Goal: Task Accomplishment & Management: Manage account settings

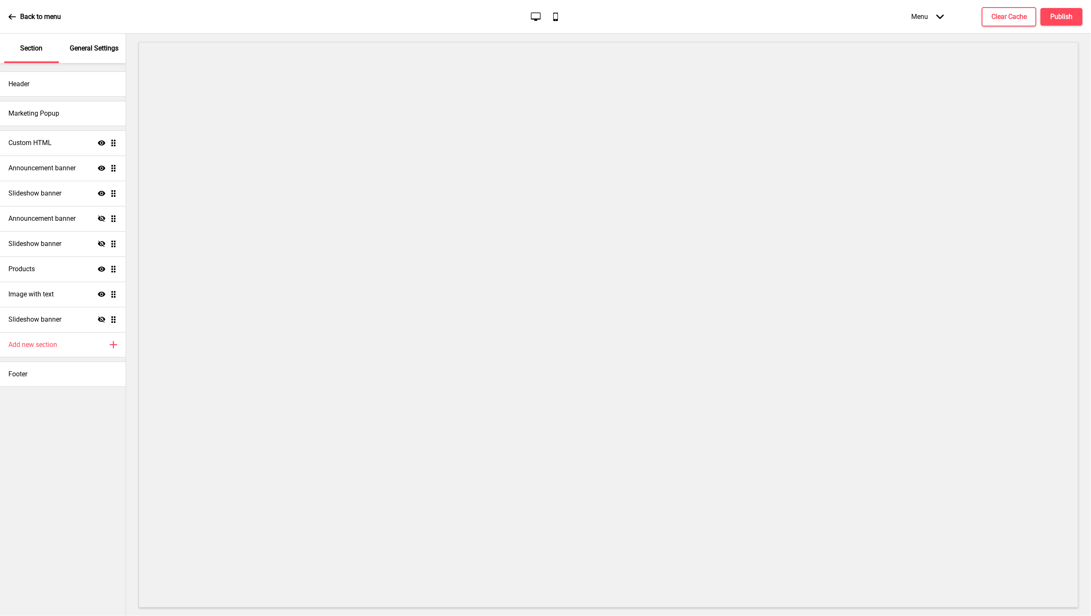
click at [86, 50] on p "General Settings" at bounding box center [94, 48] width 49 height 9
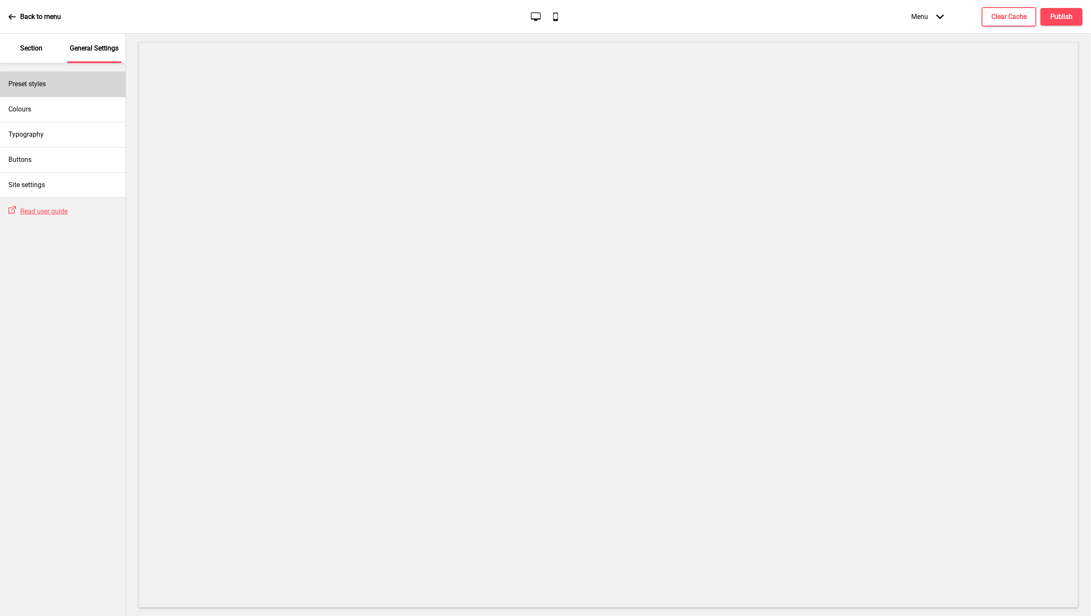
click at [35, 86] on h4 "Preset styles" at bounding box center [26, 83] width 37 height 9
select select "Custom"
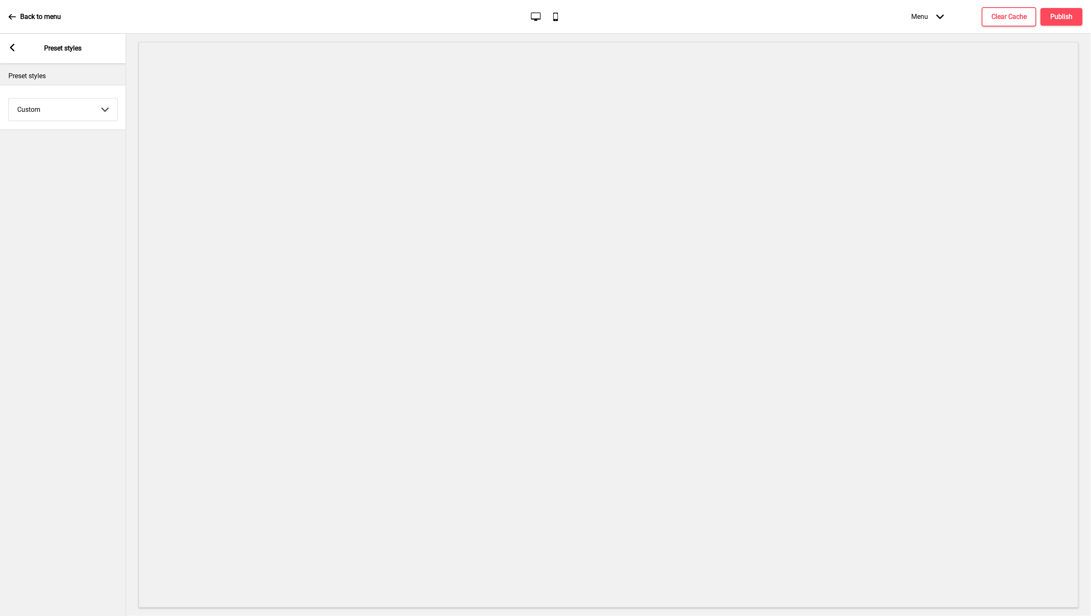
click at [11, 50] on icon at bounding box center [12, 48] width 5 height 8
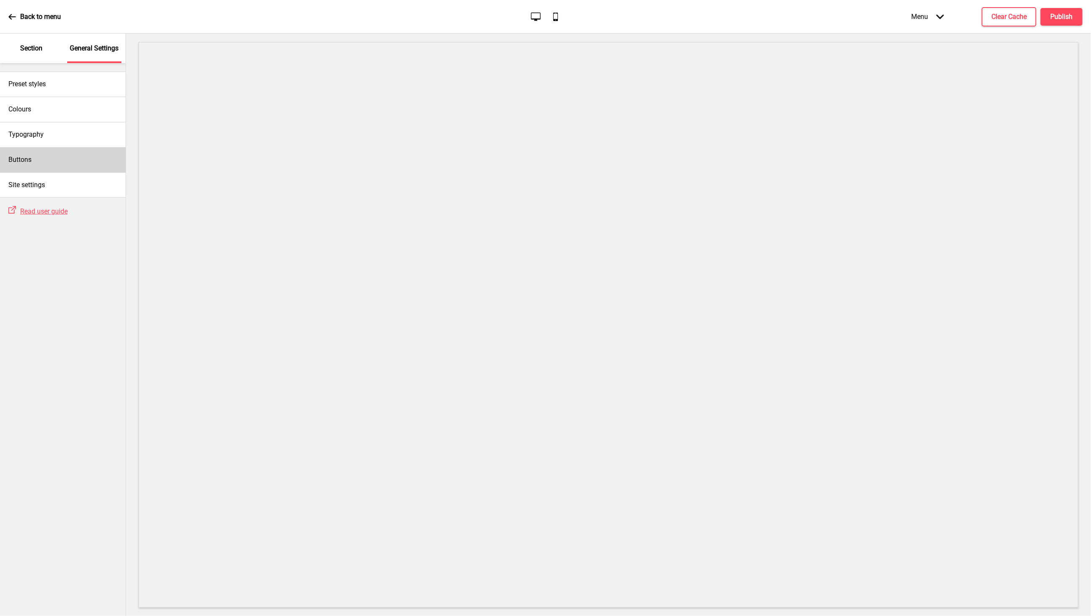
click at [73, 157] on div "Buttons" at bounding box center [63, 159] width 126 height 25
select select "raised"
select select "square"
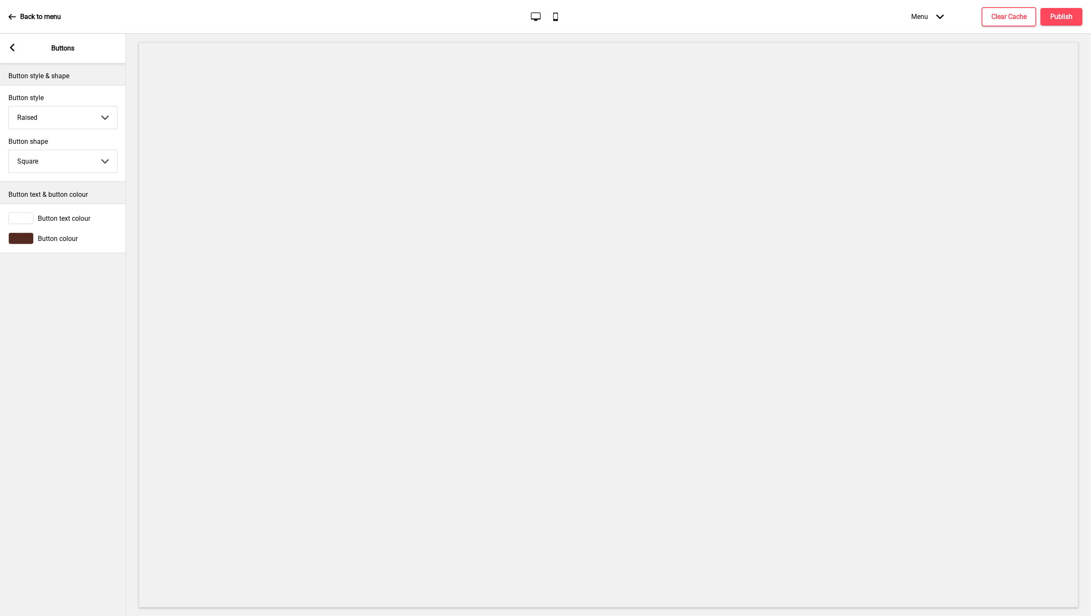
click at [9, 50] on rect at bounding box center [12, 48] width 8 height 8
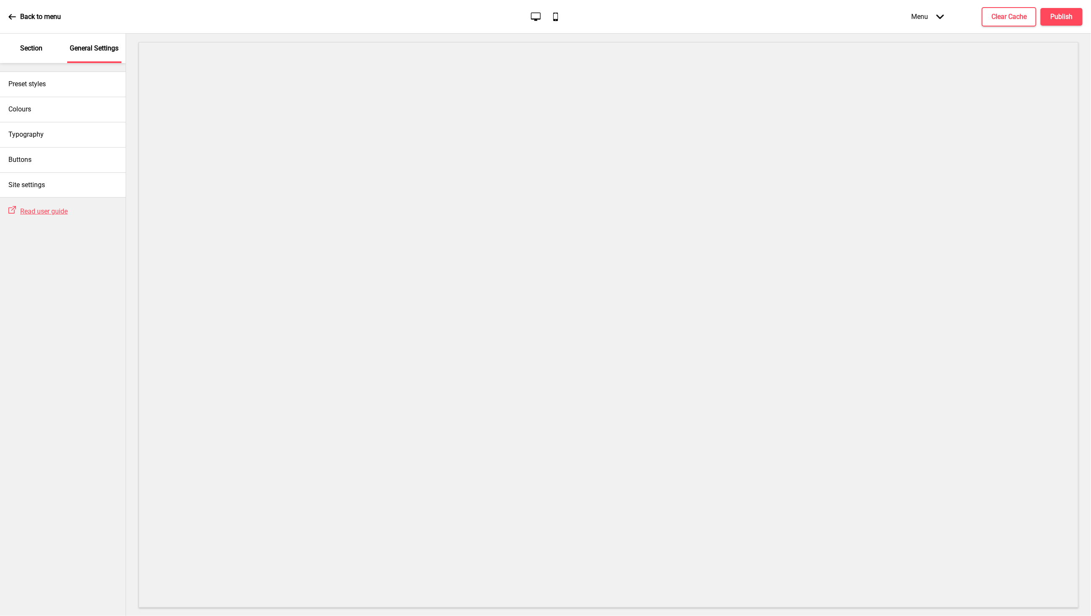
click at [29, 47] on p "Section" at bounding box center [31, 48] width 22 height 9
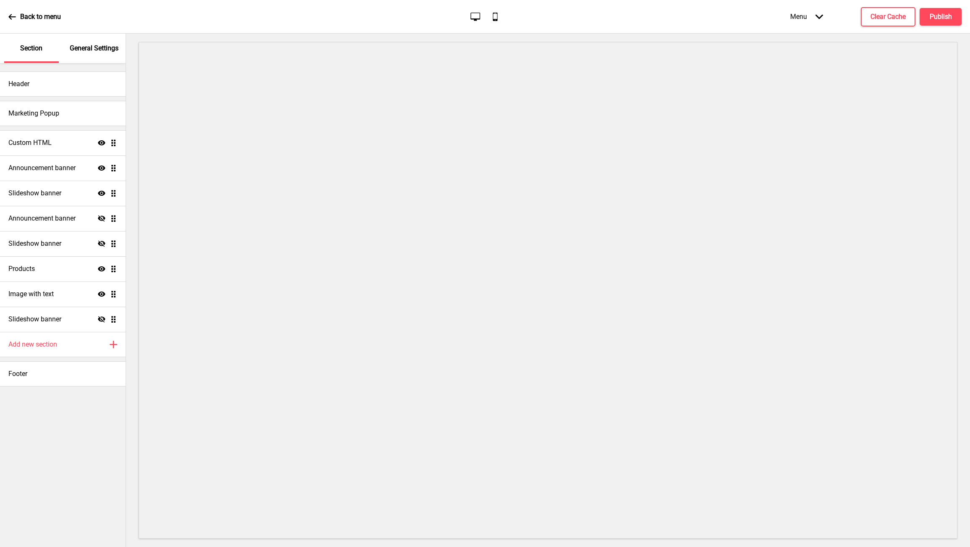
click at [81, 51] on p "General Settings" at bounding box center [94, 48] width 49 height 9
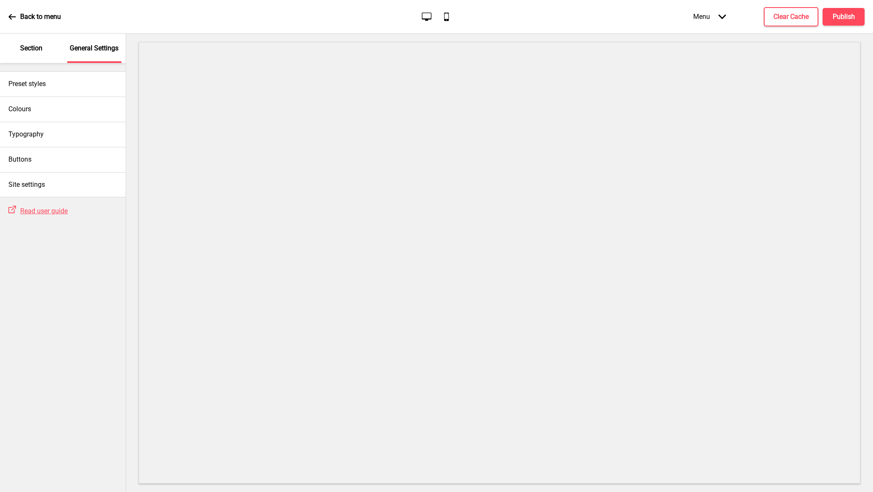
click at [35, 51] on p "Section" at bounding box center [31, 48] width 22 height 9
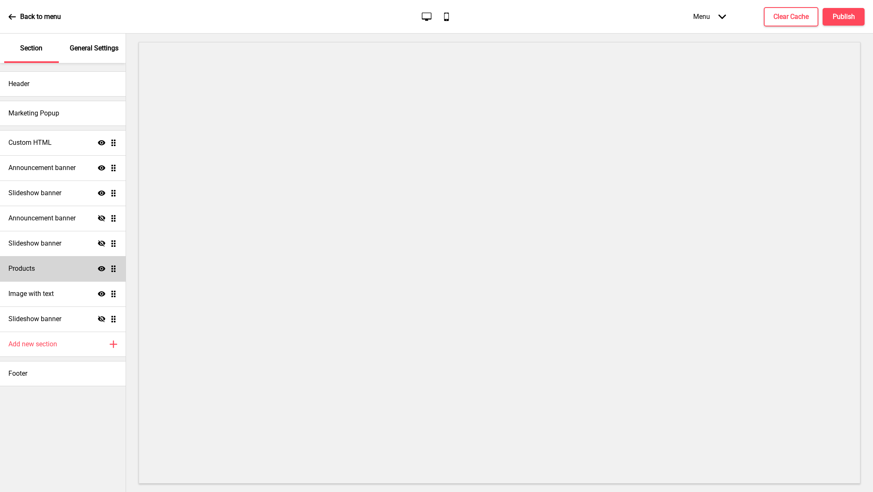
click at [28, 264] on h4 "Products" at bounding box center [21, 268] width 26 height 9
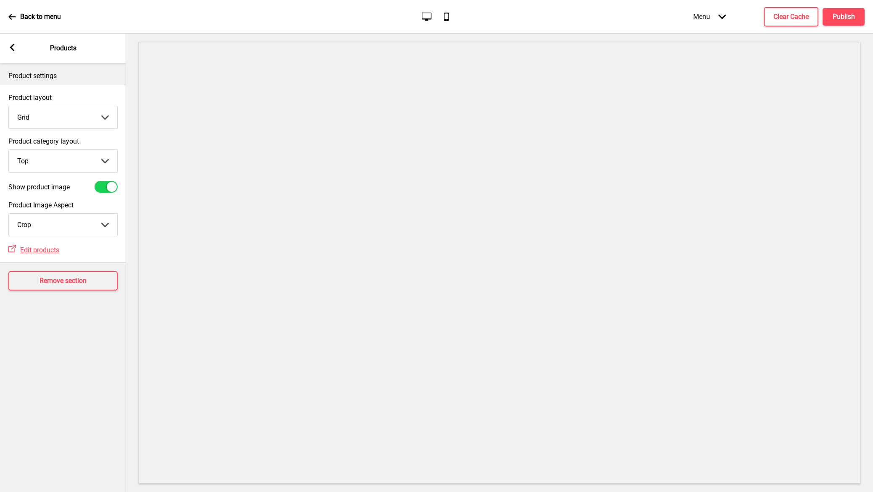
click at [79, 123] on select "Grid List" at bounding box center [63, 117] width 108 height 22
click at [63, 161] on select "Top Side" at bounding box center [63, 161] width 108 height 22
select select "side"
click at [9, 150] on select "Top Side" at bounding box center [63, 161] width 108 height 22
click at [841, 13] on h4 "Publish" at bounding box center [844, 16] width 22 height 9
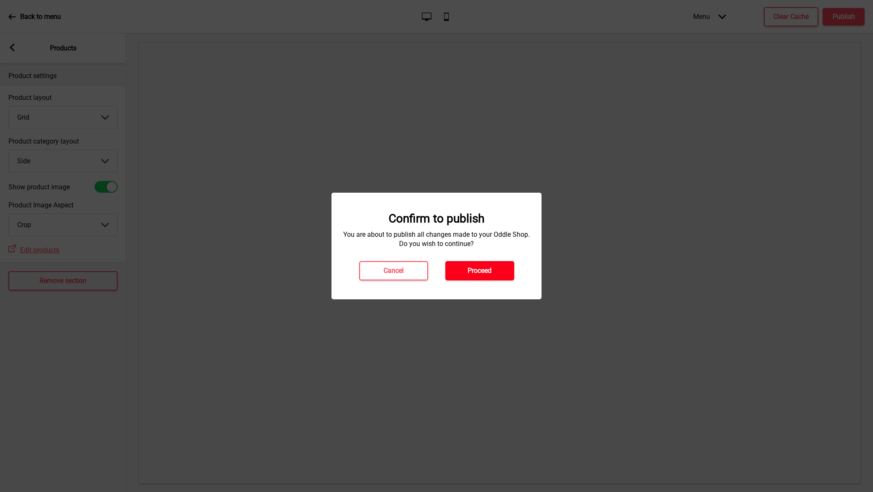
click at [488, 271] on h4 "Proceed" at bounding box center [480, 270] width 24 height 9
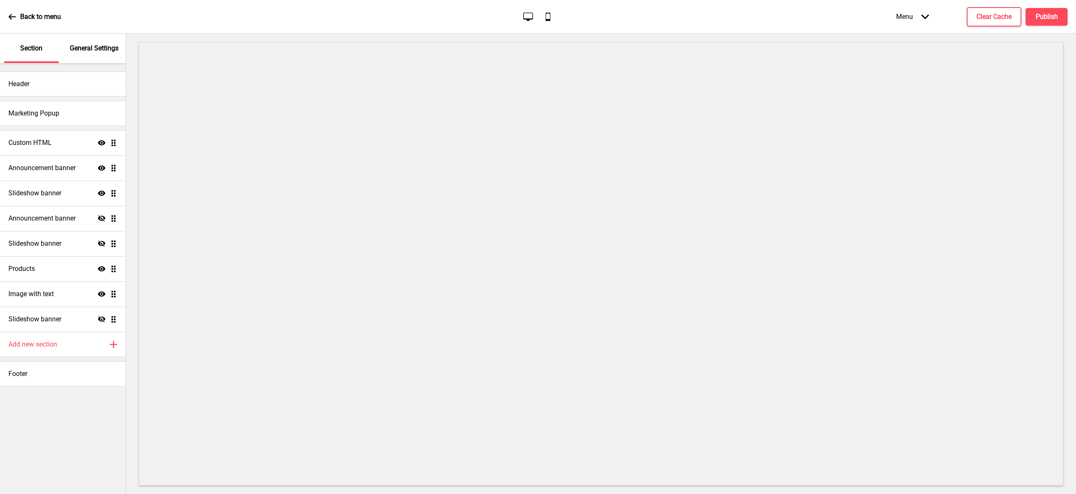
click at [87, 53] on div "General Settings" at bounding box center [94, 48] width 55 height 29
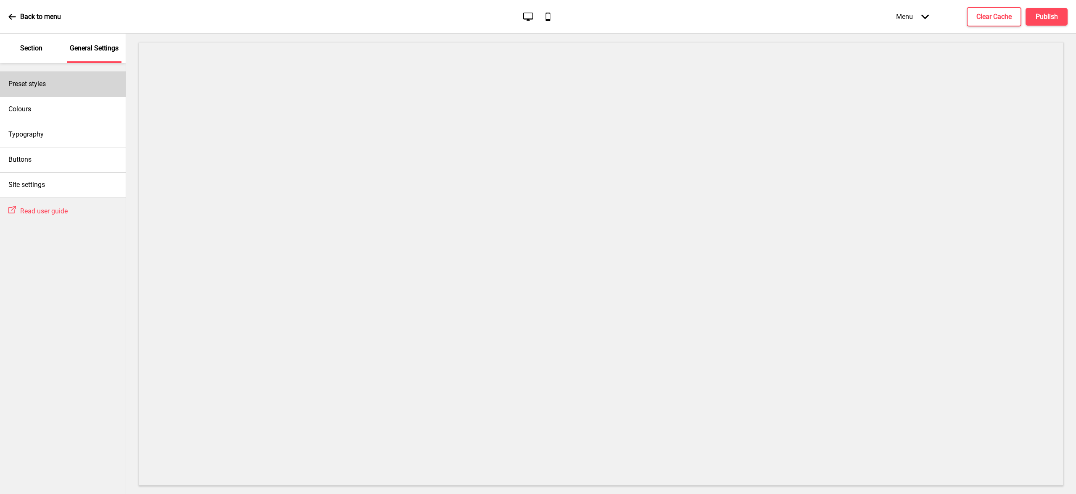
click at [45, 88] on h4 "Preset styles" at bounding box center [26, 83] width 37 height 9
select select "Custom"
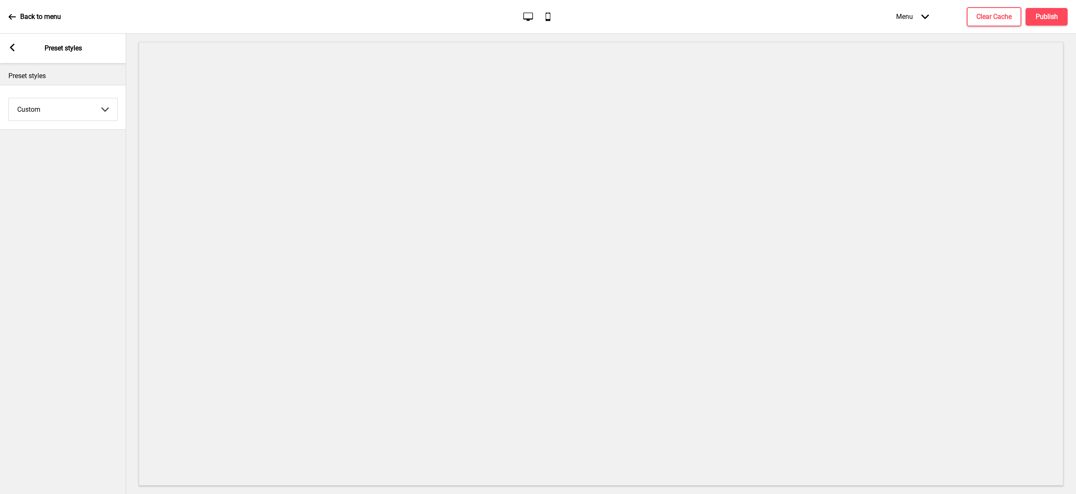
click at [12, 47] on icon at bounding box center [12, 48] width 5 height 8
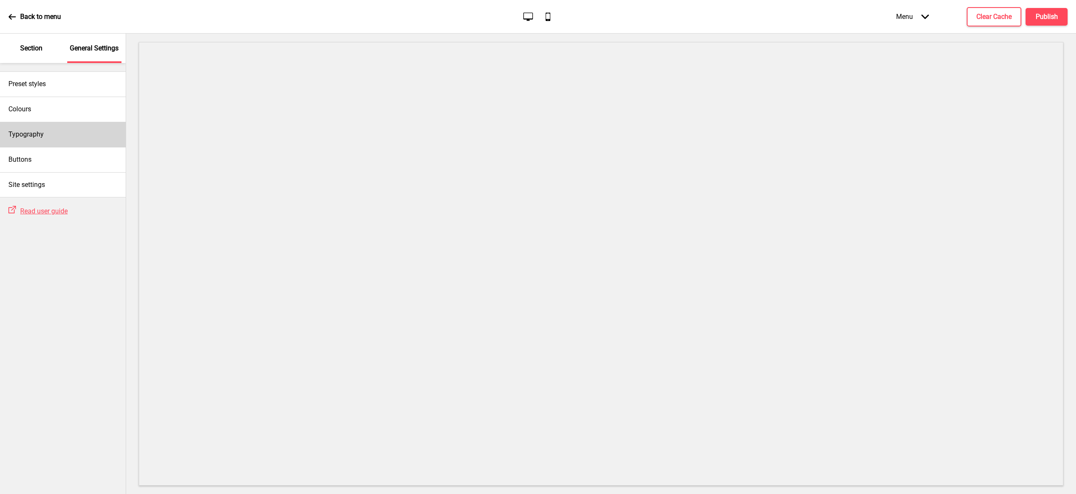
click at [60, 134] on div "Typography" at bounding box center [63, 134] width 126 height 25
select select "Roboto Slab"
select select "Roboto"
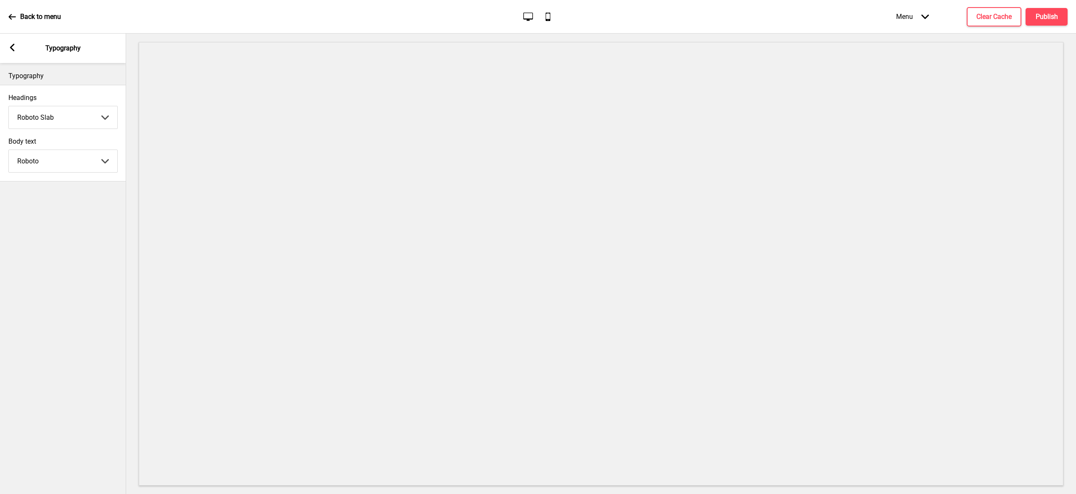
click at [11, 49] on rect at bounding box center [12, 48] width 8 height 8
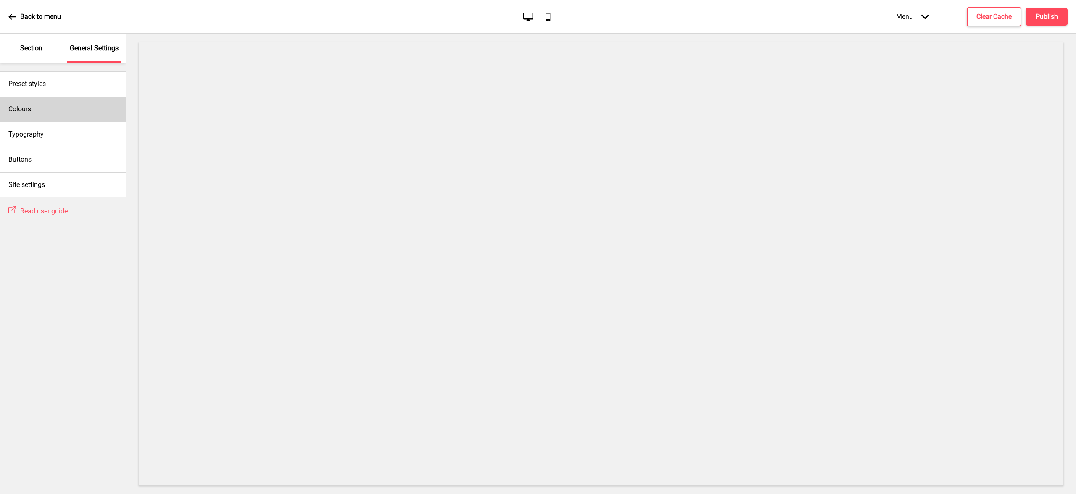
click at [53, 110] on div "Colours" at bounding box center [63, 109] width 126 height 25
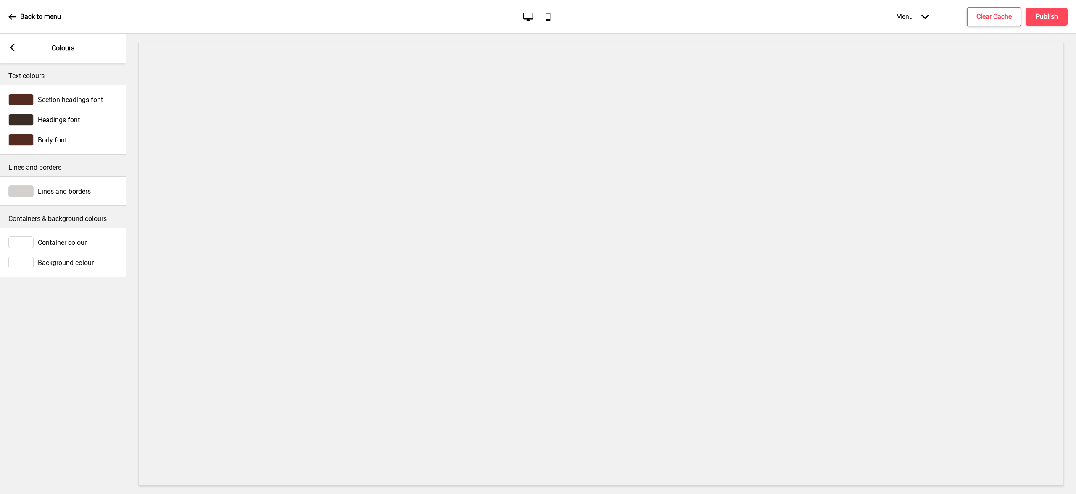
drag, startPoint x: 49, startPoint y: 146, endPoint x: 61, endPoint y: 182, distance: 37.5
click at [87, 99] on span "Section headings font" at bounding box center [70, 100] width 65 height 8
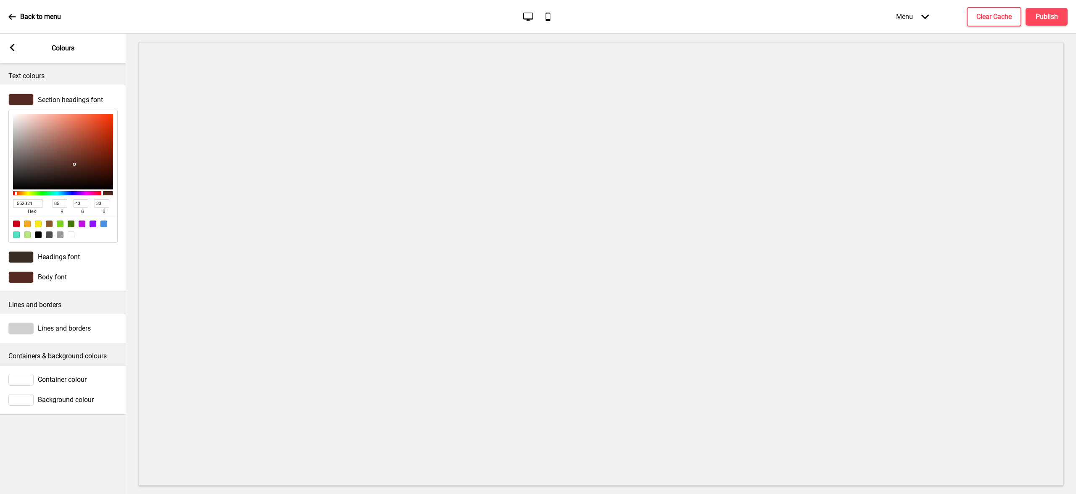
click at [55, 276] on span "Body font" at bounding box center [52, 277] width 29 height 8
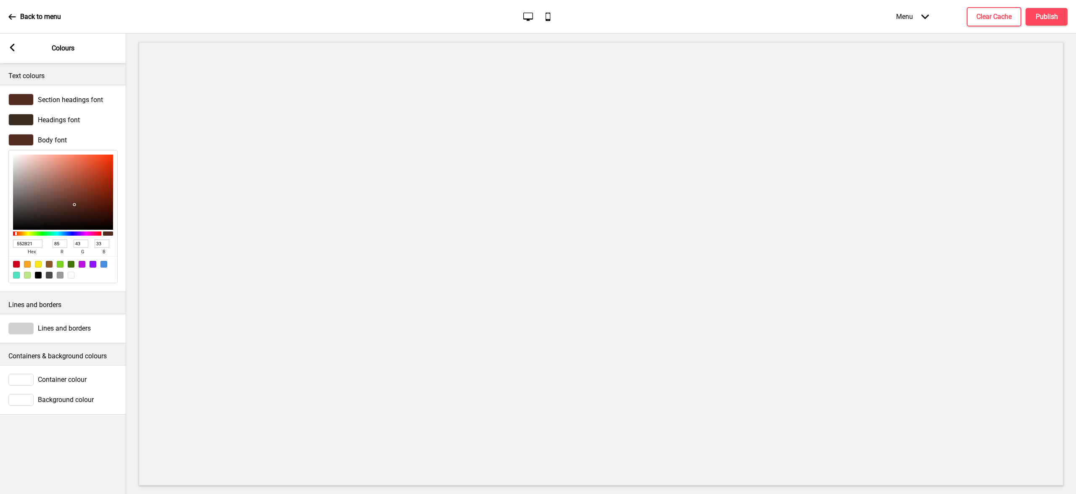
click at [57, 122] on span "Headings font" at bounding box center [59, 120] width 42 height 8
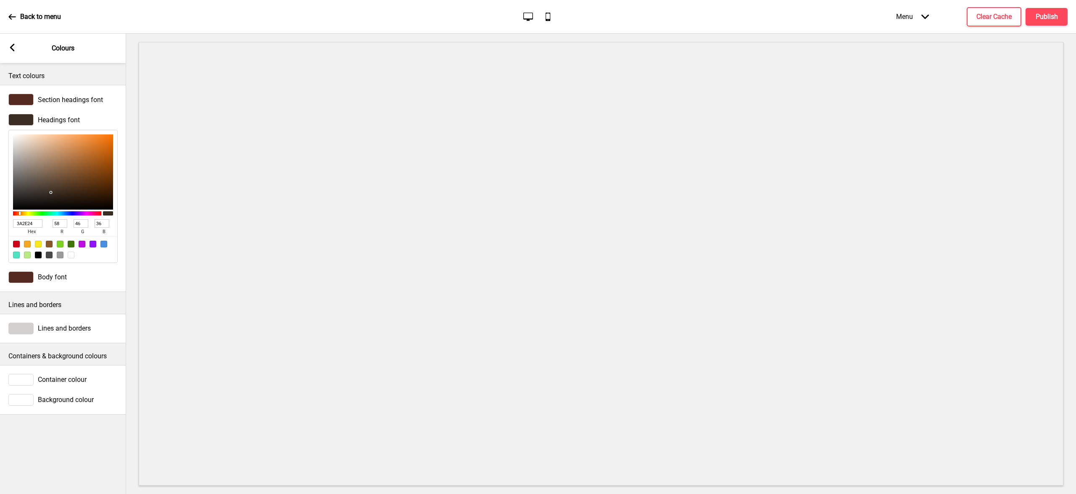
click at [15, 48] on rect at bounding box center [12, 48] width 8 height 8
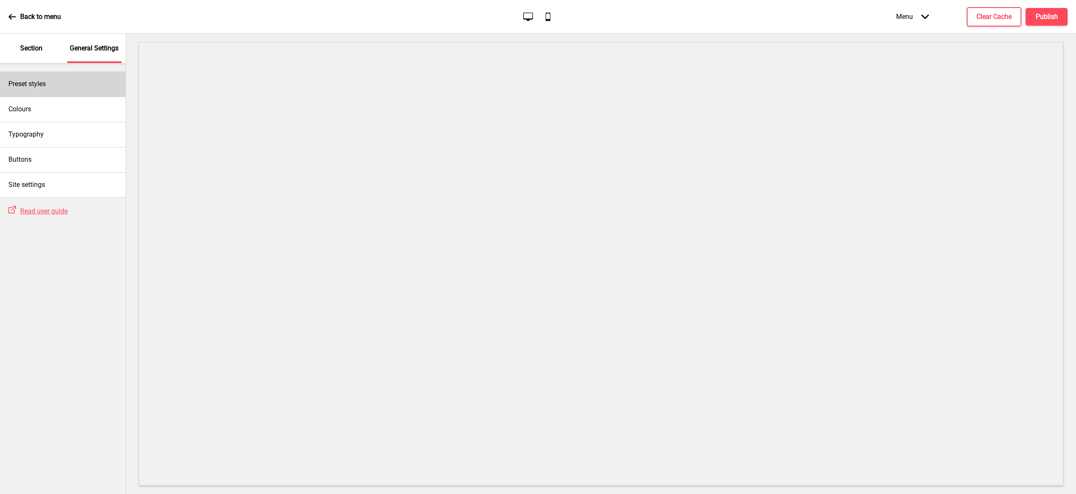
click at [51, 87] on div "Preset styles" at bounding box center [63, 83] width 126 height 25
select select "Custom"
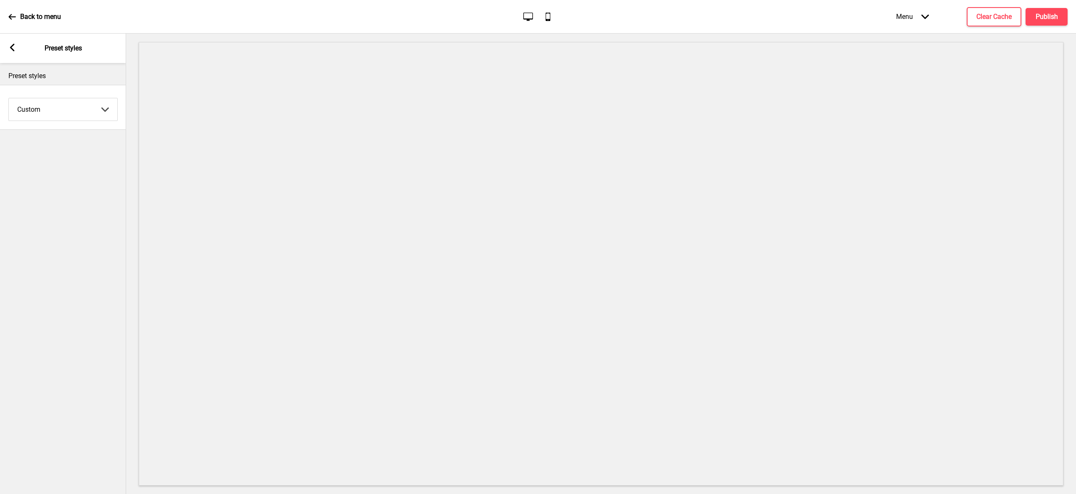
drag, startPoint x: 8, startPoint y: 52, endPoint x: 37, endPoint y: 106, distance: 61.3
click at [8, 52] on div "Arrow left Preset styles" at bounding box center [63, 48] width 126 height 29
click at [46, 107] on select "Coffee Contrast Dark Earth Marine Minimalist Modern Oddle Pastel Yellow Fruits …" at bounding box center [63, 109] width 108 height 22
click at [11, 47] on icon at bounding box center [12, 48] width 5 height 8
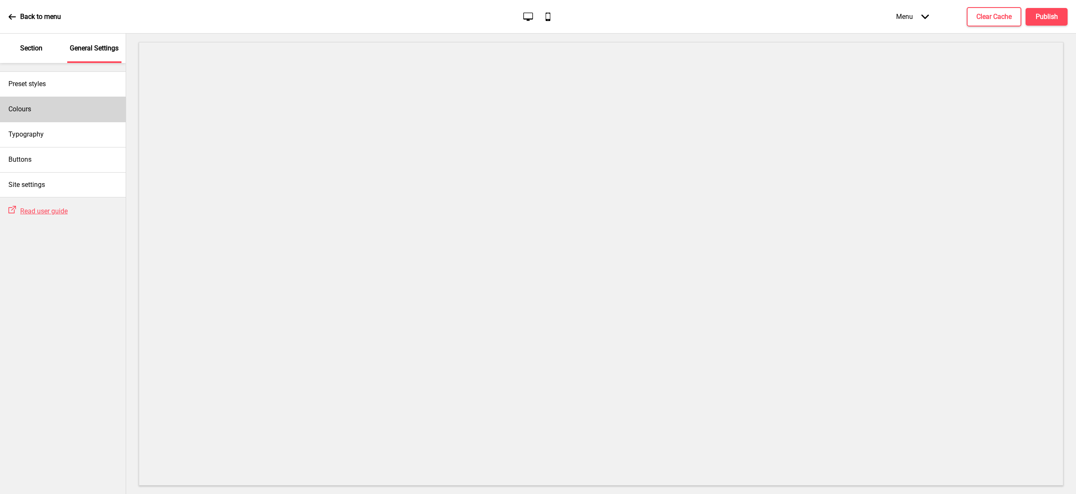
click at [46, 112] on div "Colours" at bounding box center [63, 109] width 126 height 25
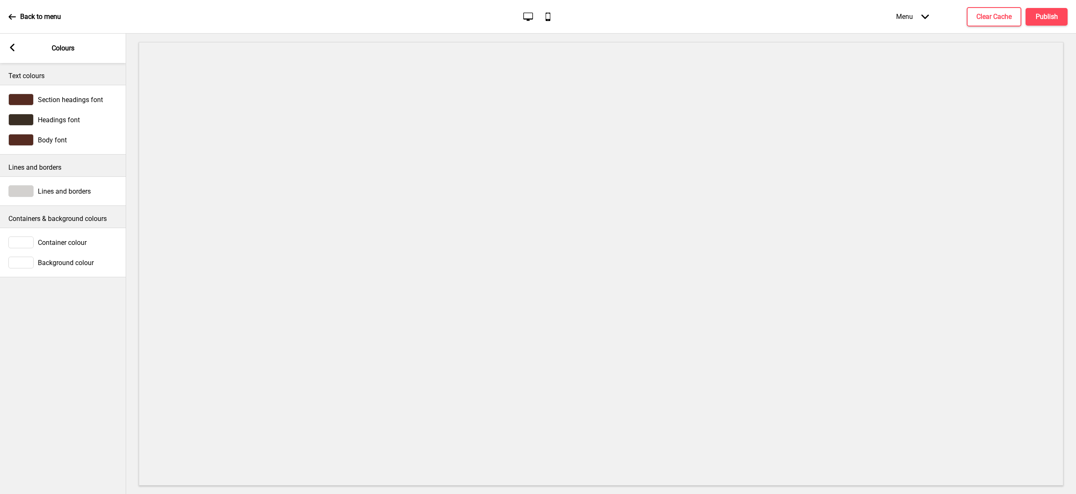
click at [13, 45] on icon at bounding box center [12, 48] width 5 height 8
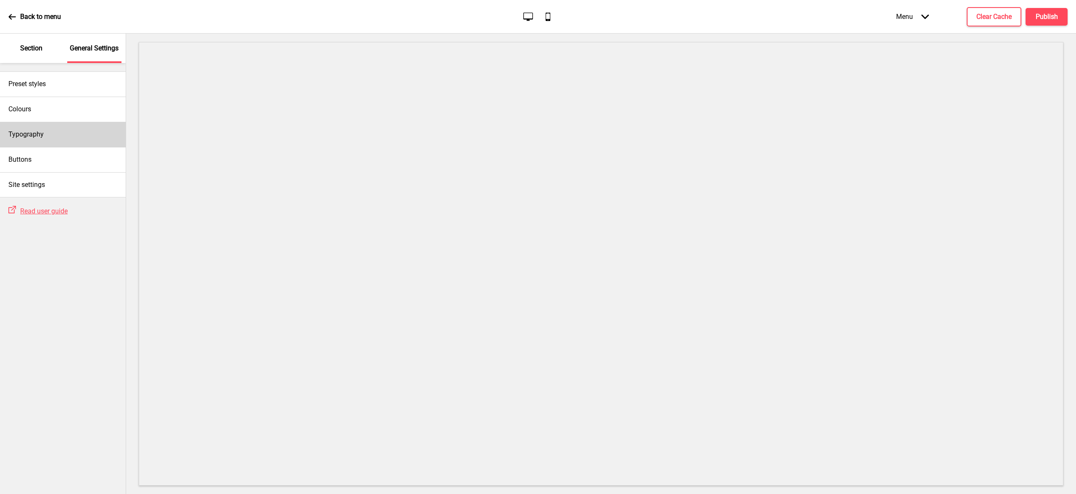
click at [29, 144] on div "Typography" at bounding box center [63, 134] width 126 height 25
select select "Roboto Slab"
select select "Roboto"
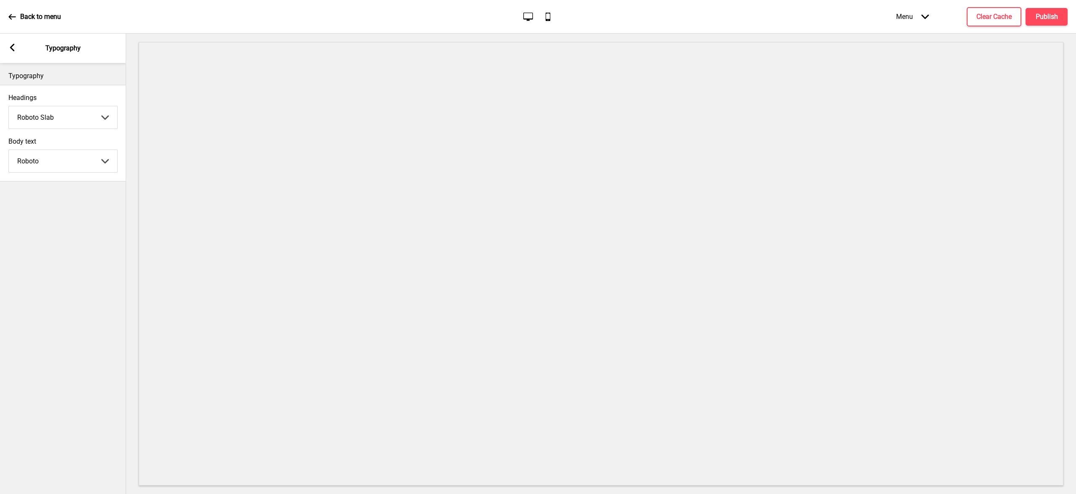
click at [11, 42] on div "Arrow left Typography" at bounding box center [63, 48] width 126 height 29
click at [50, 118] on select "Abhaya Libre Abril Fatface Adobe Garamond Pro Arimo Arsenal Arvo Berkshire Swas…" at bounding box center [63, 117] width 108 height 22
click at [39, 123] on select "Abhaya Libre Abril Fatface Adobe Garamond Pro Arimo Arsenal Arvo Berkshire Swas…" at bounding box center [63, 117] width 108 height 22
click at [9, 106] on select "Abhaya Libre Abril Fatface Adobe Garamond Pro Arimo Arsenal Arvo Berkshire Swas…" at bounding box center [63, 117] width 108 height 22
click at [42, 123] on select "Abhaya Libre Abril Fatface Adobe Garamond Pro Arimo Arsenal Arvo Berkshire Swas…" at bounding box center [63, 117] width 108 height 22
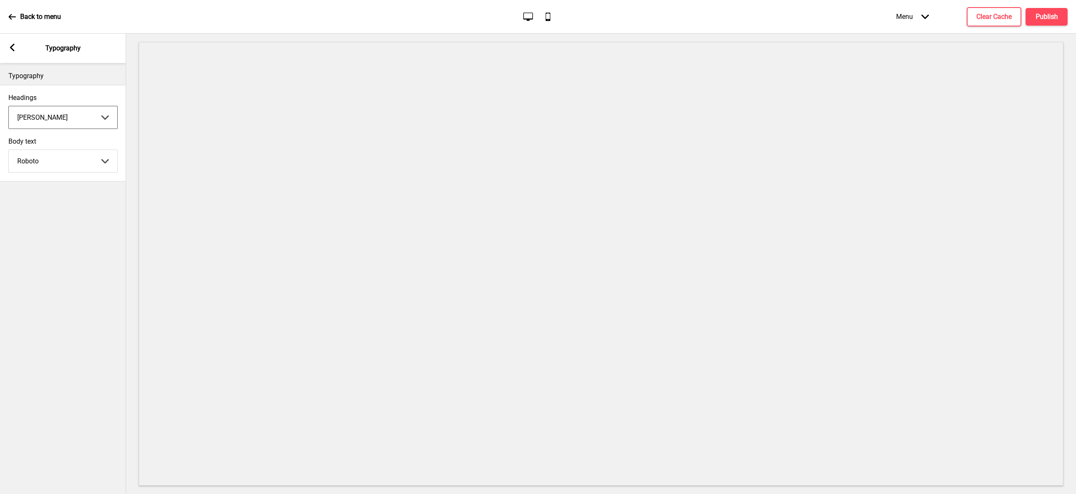
click at [9, 106] on select "Abhaya Libre Abril Fatface Adobe Garamond Pro Arimo Arsenal Arvo Berkshire Swas…" at bounding box center [63, 117] width 108 height 22
click at [52, 123] on select "Abhaya Libre Abril Fatface Adobe Garamond Pro Arimo Arsenal Arvo Berkshire Swas…" at bounding box center [63, 117] width 108 height 22
click at [9, 106] on select "Abhaya Libre Abril Fatface Adobe Garamond Pro Arimo Arsenal Arvo Berkshire Swas…" at bounding box center [63, 117] width 108 height 22
click at [54, 116] on select "Abhaya Libre Abril Fatface Adobe Garamond Pro Arimo Arsenal Arvo Berkshire Swas…" at bounding box center [63, 117] width 108 height 22
click at [9, 106] on select "Abhaya Libre Abril Fatface Adobe Garamond Pro Arimo Arsenal Arvo Berkshire Swas…" at bounding box center [63, 117] width 108 height 22
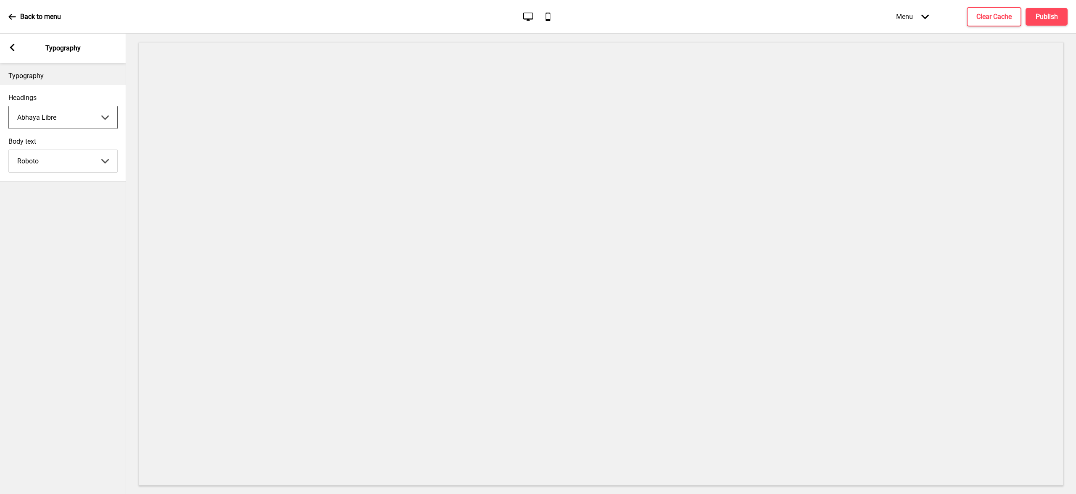
click at [42, 118] on select "Abhaya Libre Abril Fatface Adobe Garamond Pro Arimo Arsenal Arvo Berkshire Swas…" at bounding box center [63, 117] width 108 height 22
click at [9, 106] on select "Abhaya Libre Abril Fatface Adobe Garamond Pro Arimo Arsenal Arvo Berkshire Swas…" at bounding box center [63, 117] width 108 height 22
click at [48, 123] on select "Abhaya Libre Abril Fatface Adobe Garamond Pro Arimo Arsenal Arvo Berkshire Swas…" at bounding box center [63, 117] width 108 height 22
click at [9, 106] on select "Abhaya Libre Abril Fatface Adobe Garamond Pro Arimo Arsenal Arvo Berkshire Swas…" at bounding box center [63, 117] width 108 height 22
click at [48, 115] on select "Abhaya Libre Abril Fatface Adobe Garamond Pro Arimo Arsenal Arvo Berkshire Swas…" at bounding box center [63, 117] width 108 height 22
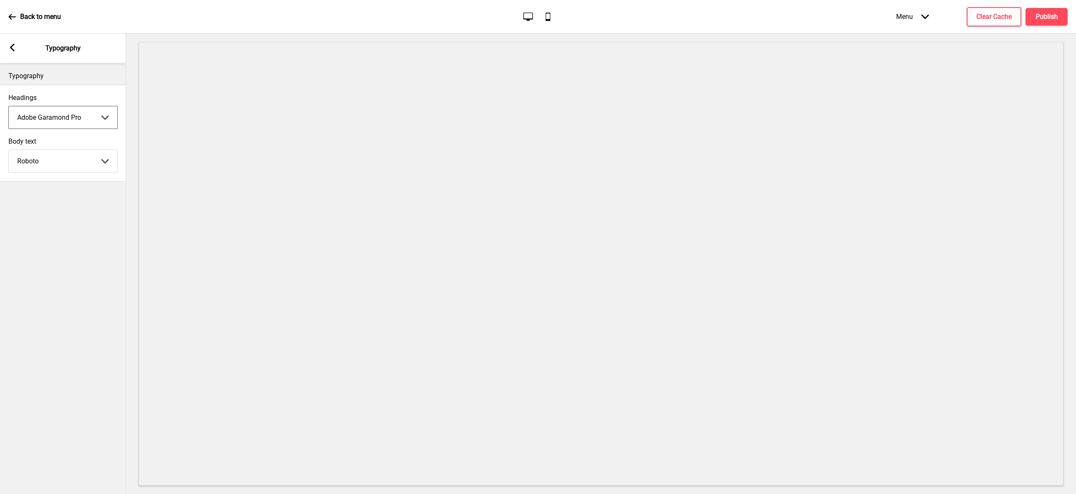
click at [9, 106] on select "Abhaya Libre Abril Fatface Adobe Garamond Pro Arimo Arsenal Arvo Berkshire Swas…" at bounding box center [63, 117] width 108 height 22
click at [48, 119] on select "Abhaya Libre Abril Fatface Adobe Garamond Pro Arimo Arsenal Arvo Berkshire Swas…" at bounding box center [63, 117] width 108 height 22
click at [9, 106] on select "Abhaya Libre Abril Fatface Adobe Garamond Pro Arimo Arsenal Arvo Berkshire Swas…" at bounding box center [63, 117] width 108 height 22
click at [49, 114] on select "Abhaya Libre Abril Fatface Adobe Garamond Pro Arimo Arsenal Arvo Berkshire Swas…" at bounding box center [63, 117] width 108 height 22
click at [9, 106] on select "Abhaya Libre Abril Fatface Adobe Garamond Pro Arimo Arsenal Arvo Berkshire Swas…" at bounding box center [63, 117] width 108 height 22
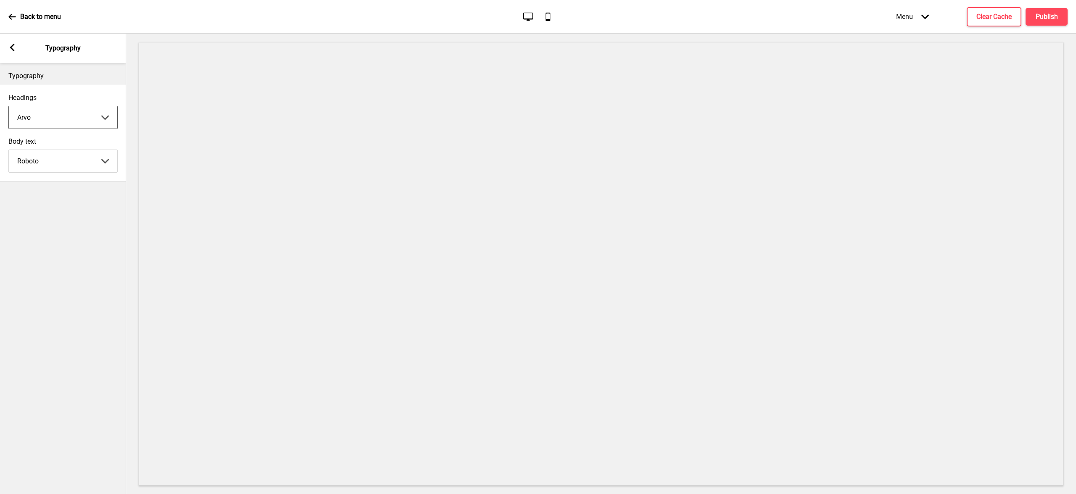
click at [52, 120] on select "Abhaya Libre Abril Fatface Adobe Garamond Pro Arimo Arsenal Arvo Berkshire Swas…" at bounding box center [63, 117] width 108 height 22
click at [9, 106] on select "Abhaya Libre Abril Fatface Adobe Garamond Pro Arimo Arsenal Arvo Berkshire Swas…" at bounding box center [63, 117] width 108 height 22
click at [50, 121] on select "Abhaya Libre Abril Fatface Adobe Garamond Pro Arimo Arsenal Arvo Berkshire Swas…" at bounding box center [63, 117] width 108 height 22
click at [9, 106] on select "Abhaya Libre Abril Fatface Adobe Garamond Pro Arimo Arsenal Arvo Berkshire Swas…" at bounding box center [63, 117] width 108 height 22
click at [50, 116] on select "Abhaya Libre Abril Fatface Adobe Garamond Pro Arimo Arsenal Arvo Berkshire Swas…" at bounding box center [63, 117] width 108 height 22
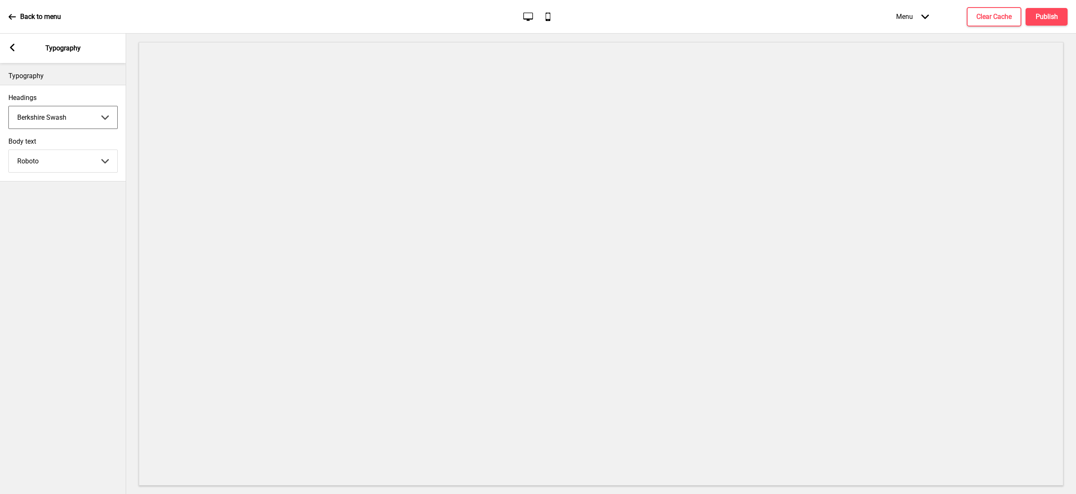
click at [9, 106] on select "Abhaya Libre Abril Fatface Adobe Garamond Pro Arimo Arsenal Arvo Berkshire Swas…" at bounding box center [63, 117] width 108 height 22
click at [51, 119] on select "Abhaya Libre Abril Fatface Adobe Garamond Pro Arimo Arsenal Arvo Berkshire Swas…" at bounding box center [63, 117] width 108 height 22
click at [9, 106] on select "Abhaya Libre Abril Fatface Adobe Garamond Pro Arimo Arsenal Arvo Berkshire Swas…" at bounding box center [63, 117] width 108 height 22
click at [56, 117] on select "Abhaya Libre Abril Fatface Adobe Garamond Pro Arimo Arsenal Arvo Berkshire Swas…" at bounding box center [63, 117] width 108 height 22
click at [9, 106] on select "Abhaya Libre Abril Fatface Adobe Garamond Pro Arimo Arsenal Arvo Berkshire Swas…" at bounding box center [63, 117] width 108 height 22
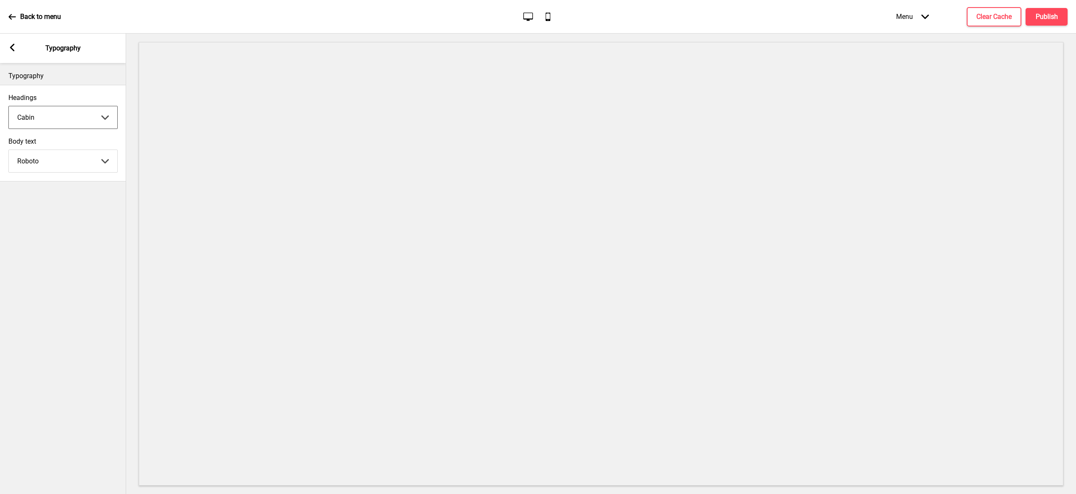
click at [56, 118] on select "Abhaya Libre Abril Fatface Adobe Garamond Pro Arimo Arsenal Arvo Berkshire Swas…" at bounding box center [63, 117] width 108 height 22
click at [9, 106] on select "Abhaya Libre Abril Fatface Adobe Garamond Pro Arimo Arsenal Arvo Berkshire Swas…" at bounding box center [63, 117] width 108 height 22
click at [59, 122] on select "Abhaya Libre Abril Fatface Adobe Garamond Pro Arimo Arsenal Arvo Berkshire Swas…" at bounding box center [63, 117] width 108 height 22
select select "Roboto Slab"
click at [9, 106] on select "Abhaya Libre Abril Fatface Adobe Garamond Pro Arimo Arsenal Arvo Berkshire Swas…" at bounding box center [63, 117] width 108 height 22
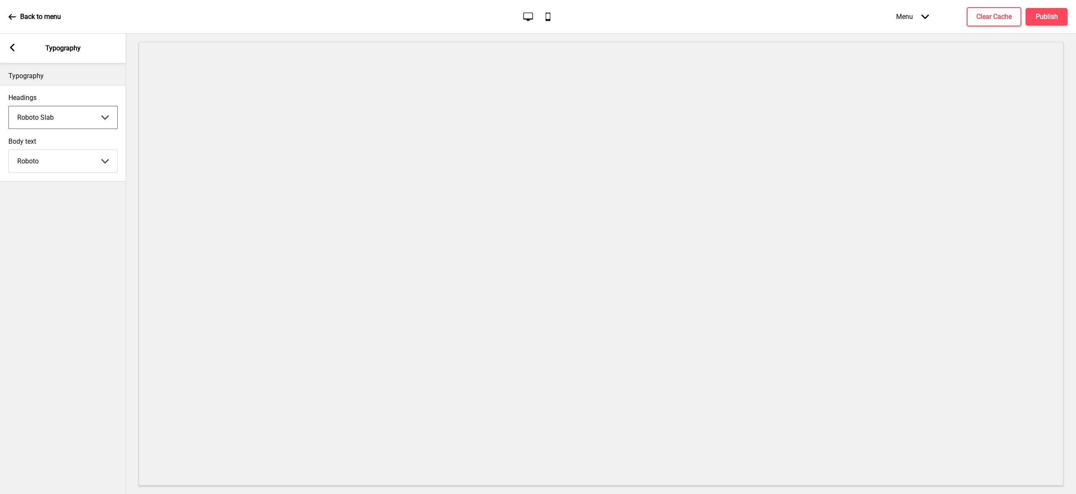
click at [66, 119] on select "Abhaya Libre Abril Fatface Adobe Garamond Pro Arimo Arsenal Arvo Berkshire Swas…" at bounding box center [63, 117] width 108 height 22
click at [11, 46] on g at bounding box center [12, 48] width 8 height 8
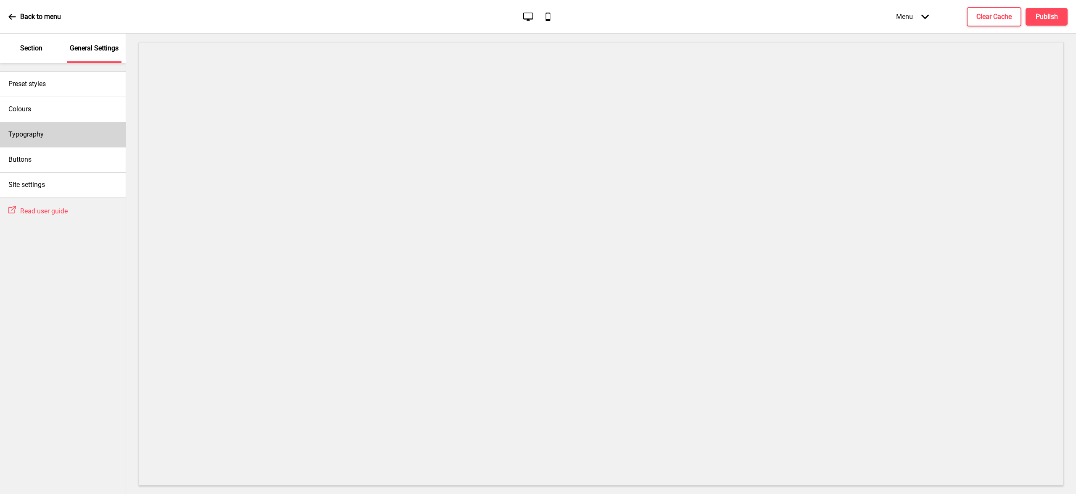
click at [63, 142] on div "Typography" at bounding box center [63, 134] width 126 height 25
select select "Roboto Slab"
select select "Roboto"
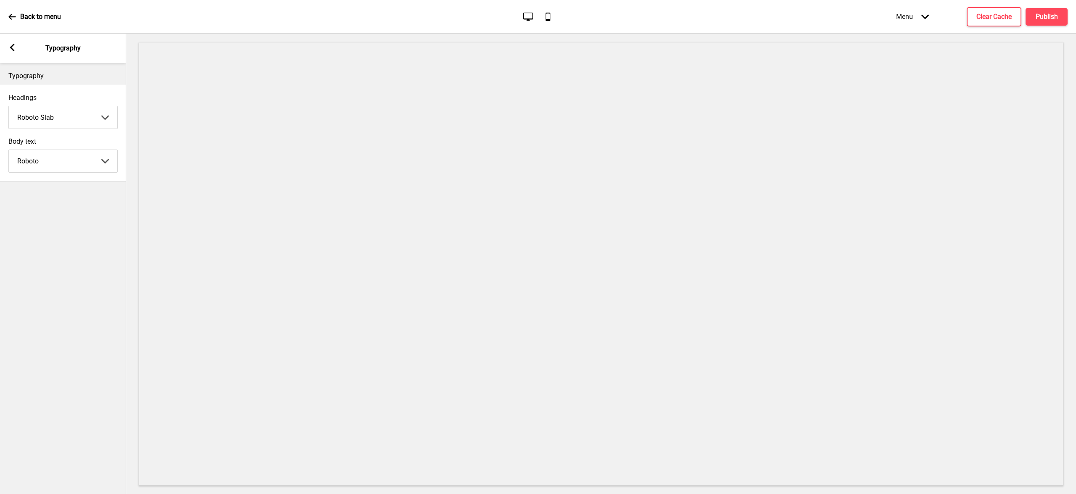
click at [8, 49] on div "Arrow left Typography" at bounding box center [63, 48] width 126 height 29
click at [14, 49] on rect at bounding box center [12, 48] width 8 height 8
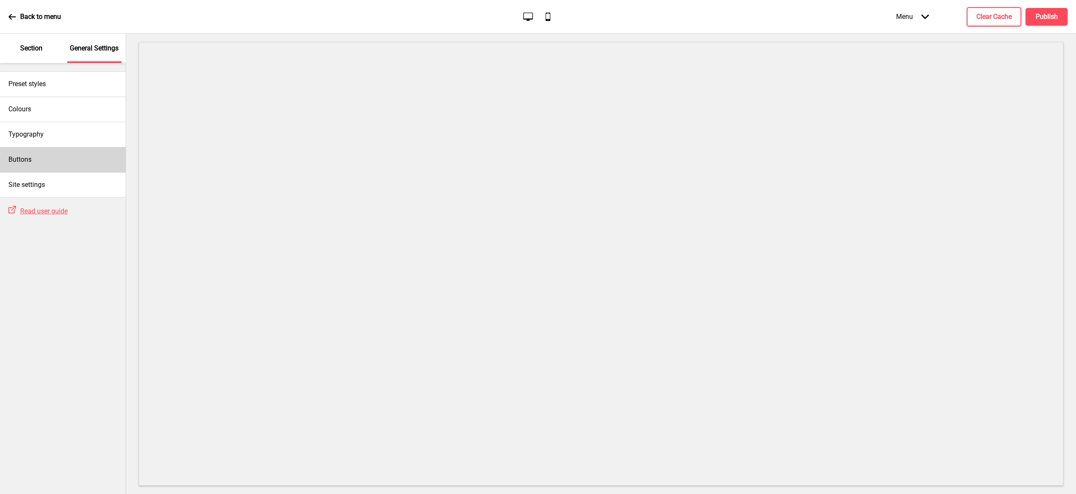
click at [61, 164] on div "Buttons" at bounding box center [63, 159] width 126 height 25
select select "raised"
select select "square"
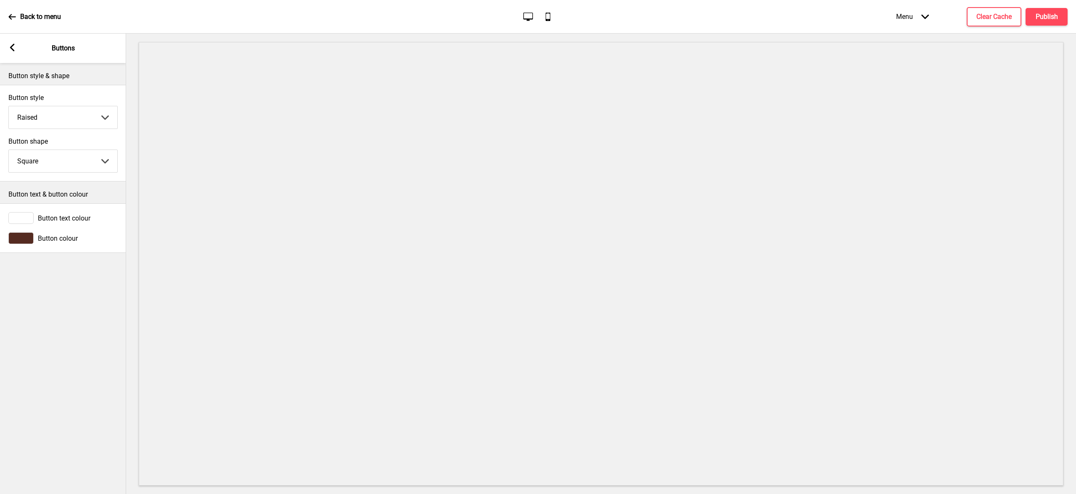
click at [109, 119] on select "Solid Outline Raised" at bounding box center [63, 117] width 108 height 22
click at [9, 106] on select "Solid Outline Raised" at bounding box center [63, 117] width 108 height 22
click at [86, 116] on select "Solid Outline Raised" at bounding box center [63, 117] width 108 height 22
click at [9, 106] on select "Solid Outline Raised" at bounding box center [63, 117] width 108 height 22
click at [80, 121] on select "Solid Outline Raised" at bounding box center [63, 117] width 108 height 22
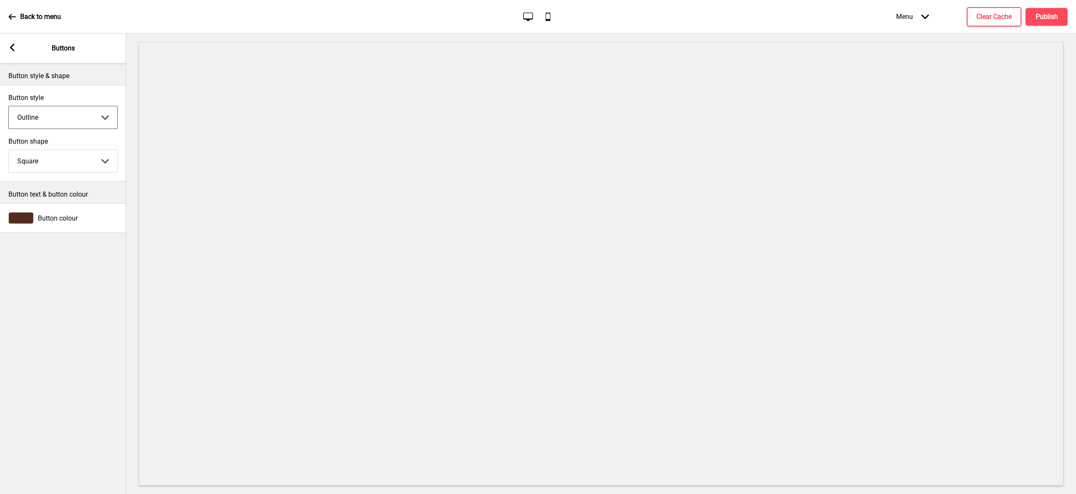
select select "raised"
click at [9, 106] on select "Solid Outline Raised" at bounding box center [63, 117] width 108 height 22
click at [61, 160] on select "Round Square Pill" at bounding box center [63, 161] width 108 height 22
click at [9, 150] on select "Round Square Pill" at bounding box center [63, 161] width 108 height 22
click at [70, 161] on select "Round Square Pill" at bounding box center [63, 161] width 108 height 22
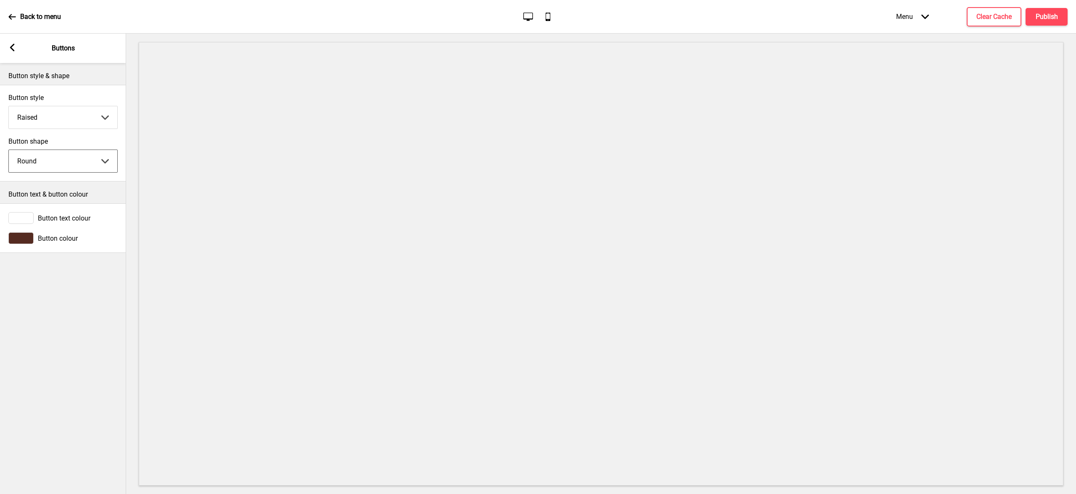
click at [9, 150] on select "Round Square Pill" at bounding box center [63, 161] width 108 height 22
click at [70, 161] on select "Round Square Pill" at bounding box center [63, 161] width 108 height 22
click at [9, 150] on select "Round Square Pill" at bounding box center [63, 161] width 108 height 22
click at [71, 163] on select "Round Square Pill" at bounding box center [63, 161] width 108 height 22
select select "pill"
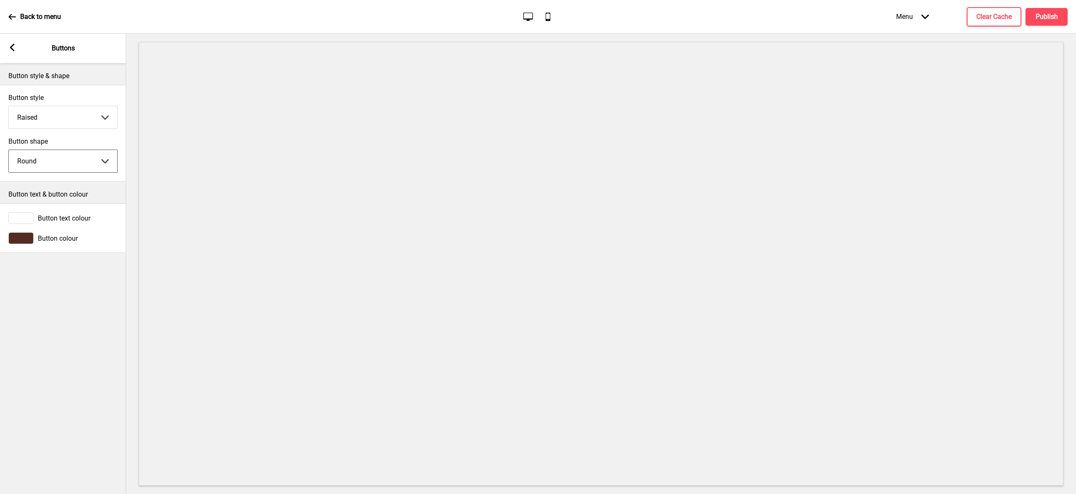
click at [9, 150] on select "Round Square Pill" at bounding box center [63, 161] width 108 height 22
click at [56, 335] on div "Button style & shape Button style Raised Solid Outline Raised Arrow down Button…" at bounding box center [63, 278] width 126 height 431
click at [70, 122] on select "Solid Outline Raised" at bounding box center [63, 117] width 108 height 22
click at [9, 106] on select "Solid Outline Raised" at bounding box center [63, 117] width 108 height 22
click at [69, 114] on select "Solid Outline Raised" at bounding box center [63, 117] width 108 height 22
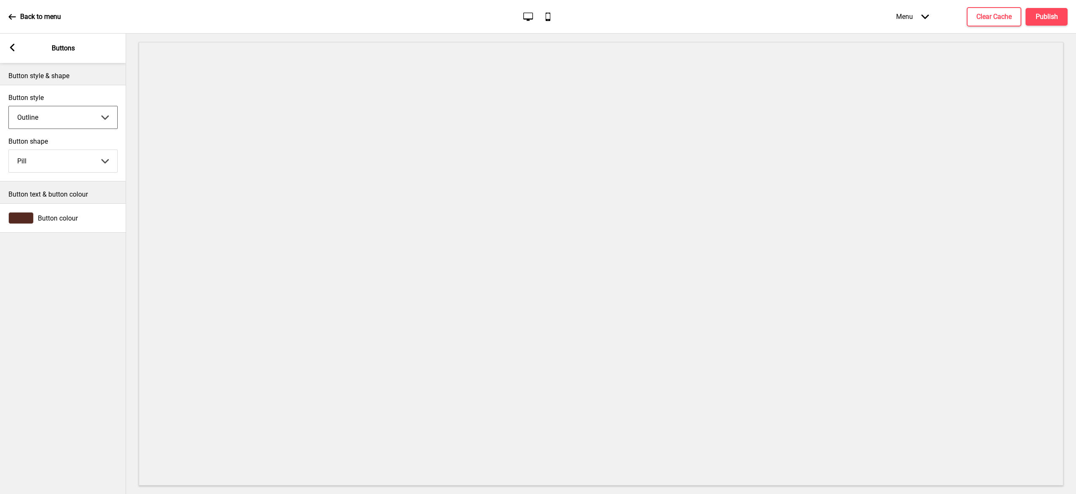
select select "raised"
click at [9, 106] on select "Solid Outline Raised" at bounding box center [63, 117] width 108 height 22
click at [71, 312] on div "Button style & shape Button style Raised Solid Outline Raised Arrow down Button…" at bounding box center [63, 278] width 126 height 431
click at [46, 236] on span "Button colour" at bounding box center [58, 238] width 40 height 8
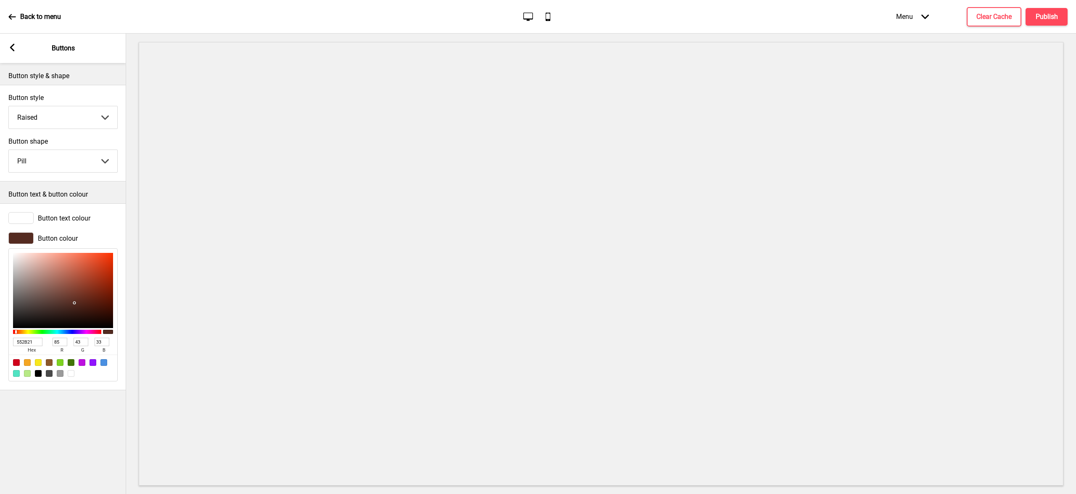
click at [49, 218] on span "Button text colour" at bounding box center [64, 218] width 53 height 8
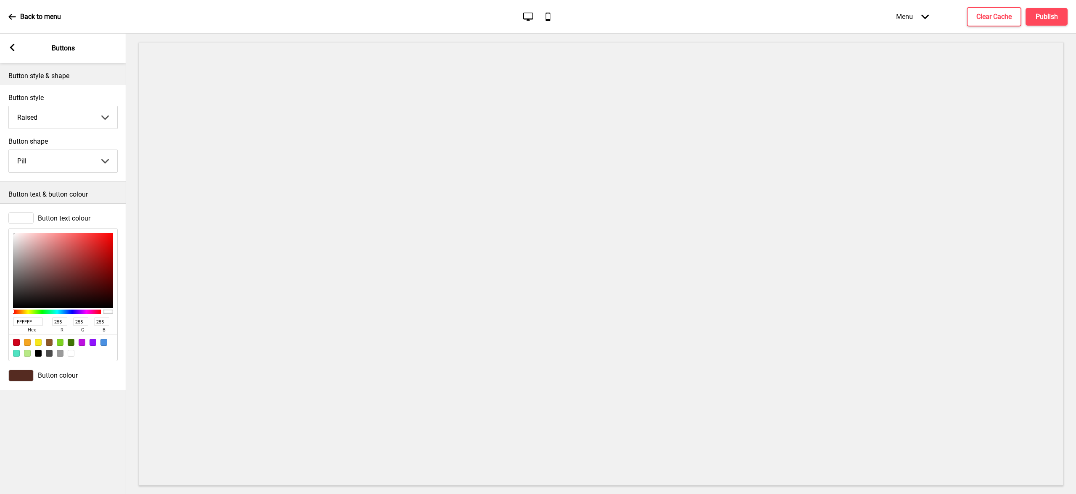
click at [57, 376] on span "Button colour" at bounding box center [58, 375] width 40 height 8
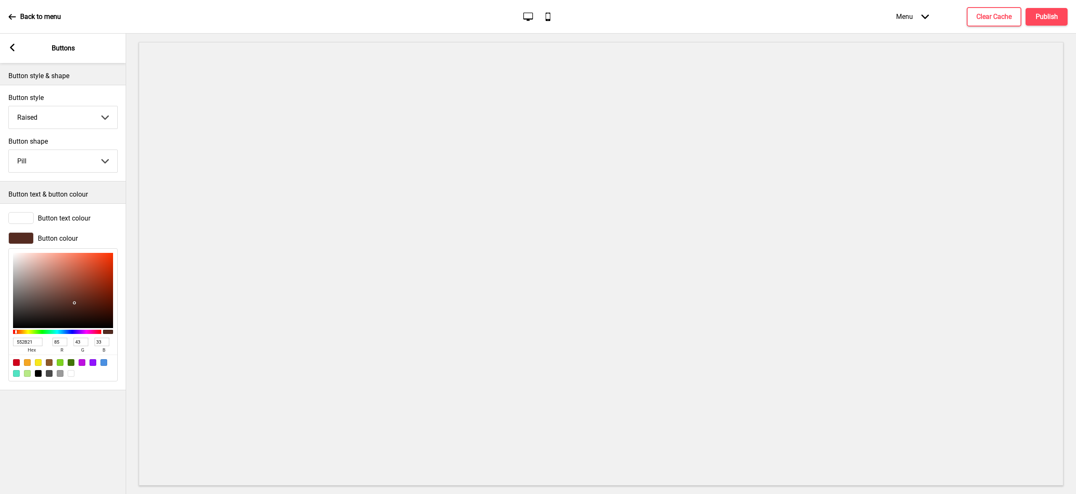
click at [14, 45] on icon at bounding box center [12, 48] width 5 height 8
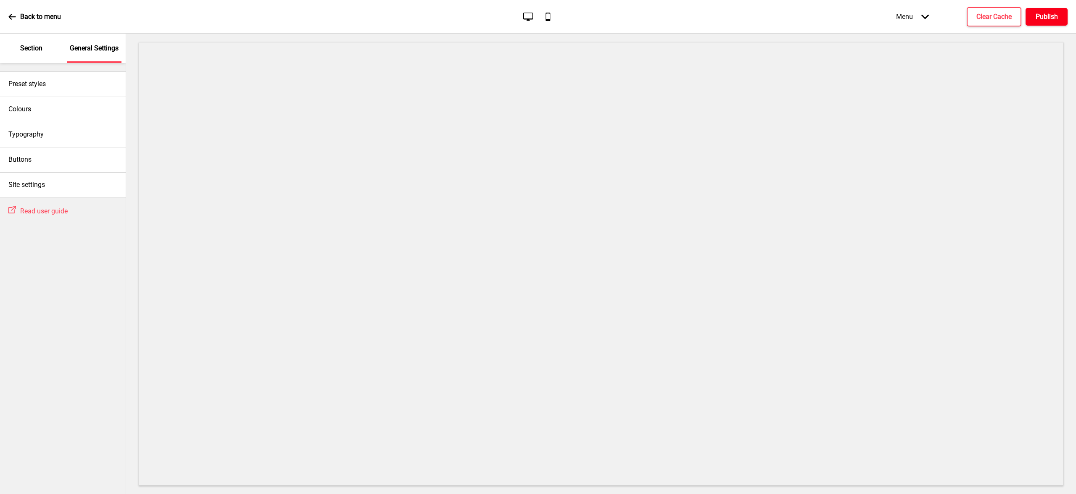
click at [1045, 17] on h4 "Publish" at bounding box center [1046, 16] width 22 height 9
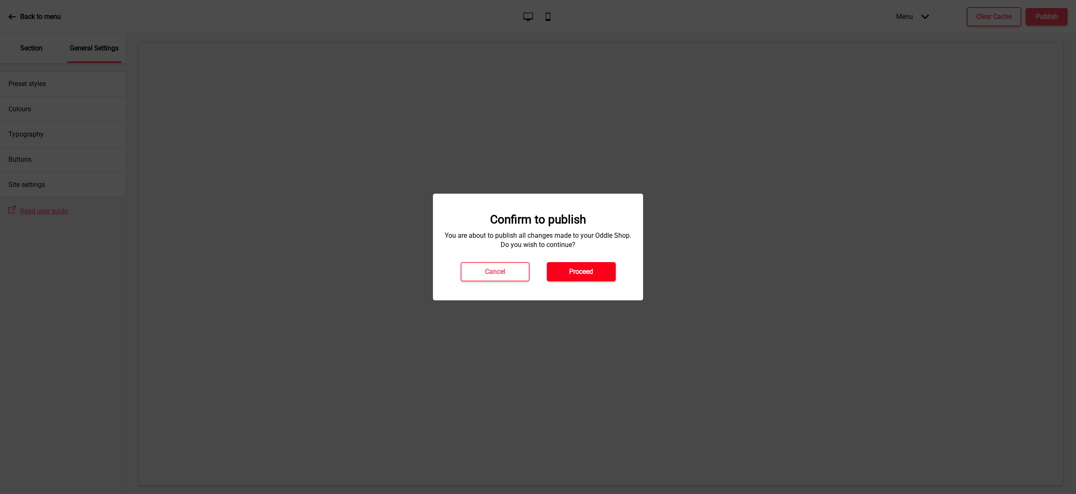
click at [577, 271] on h4 "Proceed" at bounding box center [581, 271] width 24 height 9
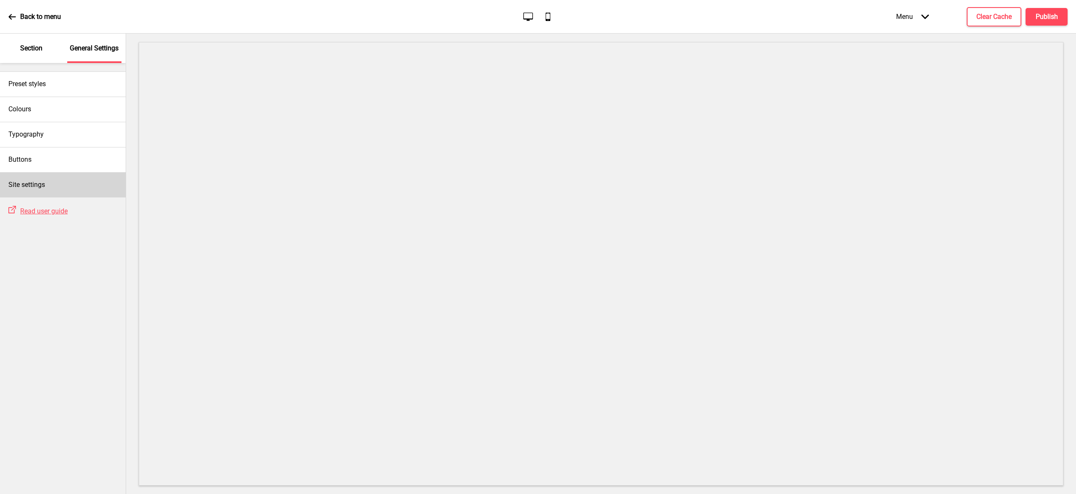
click at [35, 184] on h4 "Site settings" at bounding box center [26, 184] width 37 height 9
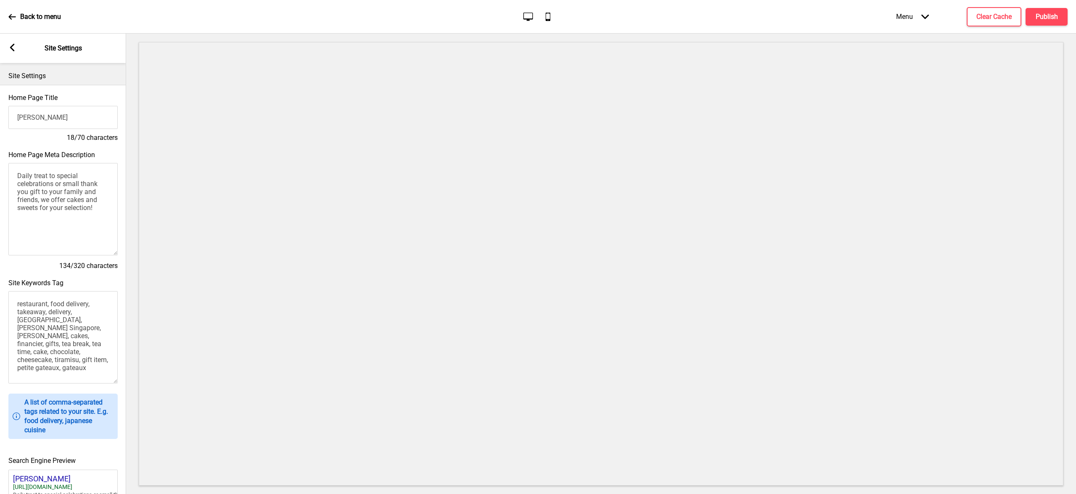
click at [73, 117] on input "Henri Charpentier" at bounding box center [62, 117] width 109 height 23
click at [82, 205] on textarea "Daily treat to special celebrations or small thank you gift to your family and …" at bounding box center [62, 209] width 109 height 92
click at [85, 208] on textarea "Daily treat to special celebrations or small thank you gift to your family and …" at bounding box center [62, 209] width 109 height 92
click at [95, 207] on textarea "Daily treat to special celebrations or small thank you gift to your family and …" at bounding box center [62, 209] width 109 height 92
click at [77, 215] on textarea "Daily treat to special celebrations or small thank you gift to your family and …" at bounding box center [62, 209] width 109 height 92
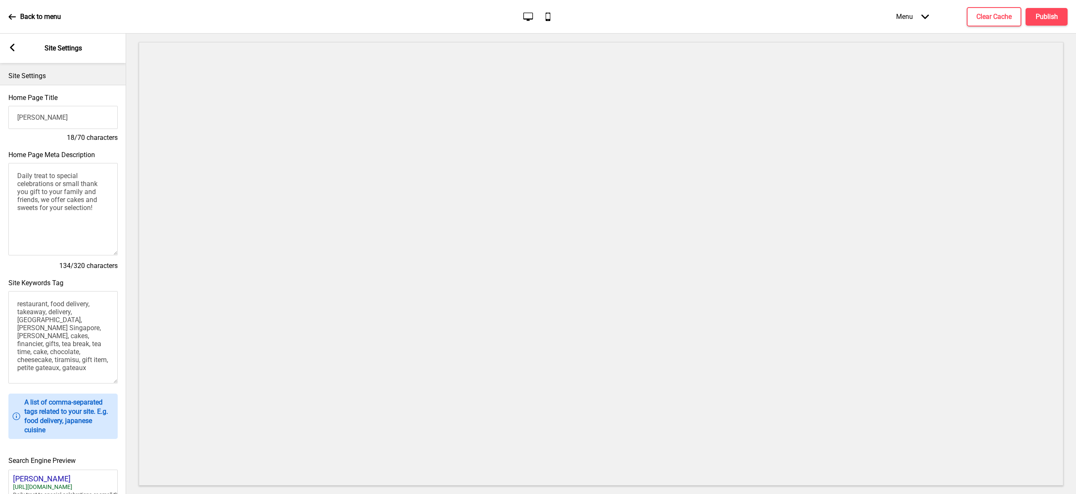
click at [66, 332] on textarea "restaurant, food delivery, takeaway, delivery, singapore, Henri Carpentier Sing…" at bounding box center [62, 337] width 109 height 92
click at [36, 309] on textarea "restaurant, food delivery, takeaway, delivery, singapore, Henri Carpentier Sing…" at bounding box center [62, 337] width 109 height 92
click at [61, 305] on textarea "restaurant, food delivery, takeaway, delivery, singapore, Henri Carpentier Sing…" at bounding box center [62, 337] width 109 height 92
click at [70, 318] on textarea "restaurant, food delivery, takeaway, delivery, singapore, Henri Carpentier Sing…" at bounding box center [62, 337] width 109 height 92
click at [79, 319] on textarea "restaurant, food delivery, takeaway, delivery, singapore, Henri Carpentier Sing…" at bounding box center [62, 337] width 109 height 92
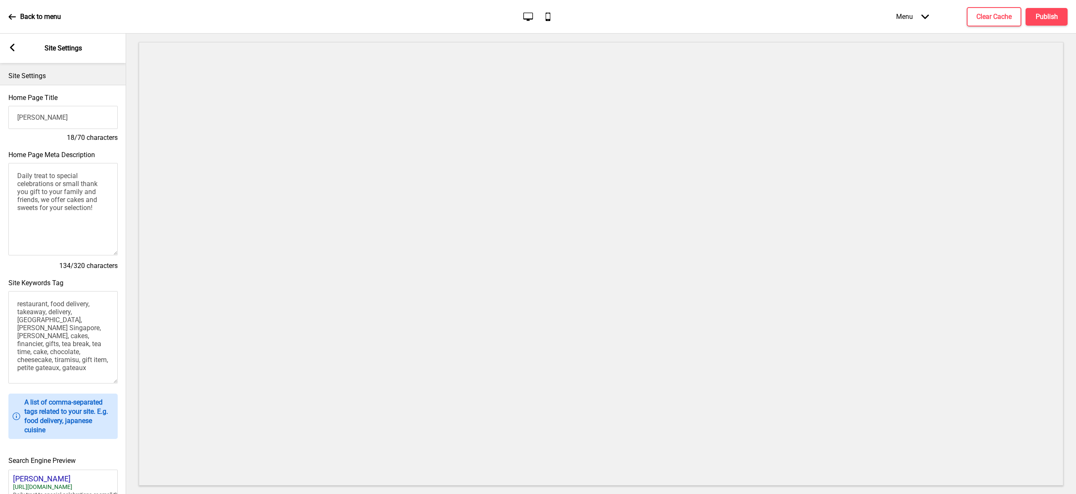
click at [93, 323] on textarea "restaurant, food delivery, takeaway, delivery, singapore, Henri Carpentier Sing…" at bounding box center [62, 337] width 109 height 92
click at [95, 329] on textarea "restaurant, food delivery, takeaway, delivery, singapore, Henri Carpentier Sing…" at bounding box center [62, 337] width 109 height 92
click at [83, 343] on textarea "restaurant, food delivery, takeaway, delivery, singapore, Henri Carpentier Sing…" at bounding box center [62, 337] width 109 height 92
click at [107, 361] on textarea "restaurant, food delivery, takeaway, delivery, singapore, Henri Carpentier Sing…" at bounding box center [62, 337] width 109 height 92
click at [54, 336] on textarea "restaurant, food delivery, takeaway, delivery, singapore, Henri Carpentier Sing…" at bounding box center [62, 337] width 109 height 92
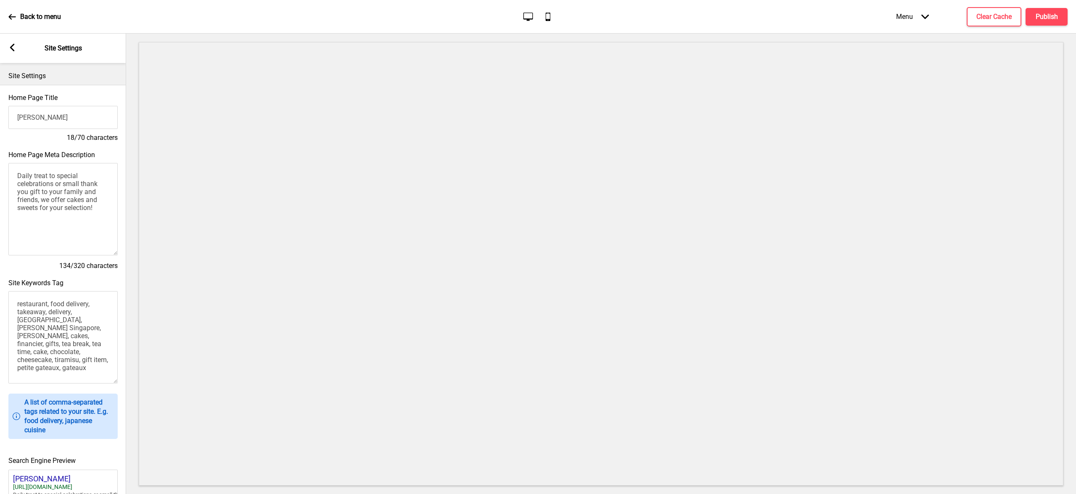
click at [102, 327] on textarea "restaurant, food delivery, takeaway, delivery, singapore, Henri Carpentier Sing…" at bounding box center [62, 337] width 109 height 92
drag, startPoint x: 56, startPoint y: 353, endPoint x: 18, endPoint y: 352, distance: 38.2
click at [18, 352] on textarea "restaurant, food delivery, takeaway, delivery, singapore, Henri Carpentier Sing…" at bounding box center [62, 337] width 109 height 92
click at [83, 371] on textarea "restaurant, food delivery, takeaway, delivery, singapore, Henri Carpentier Sing…" at bounding box center [62, 337] width 109 height 92
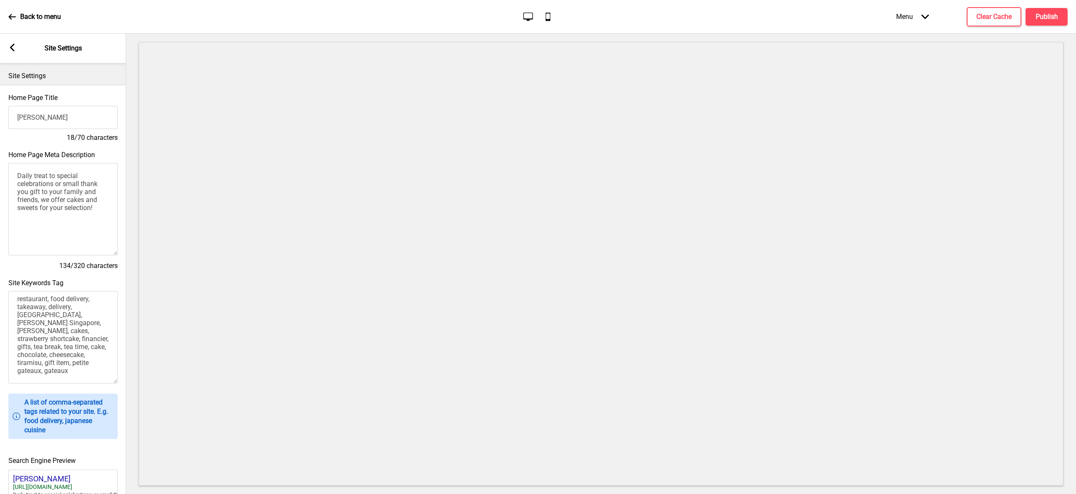
click at [57, 341] on textarea "restaurant, food delivery, takeaway, delivery, singapore, Henri Carpentier Sing…" at bounding box center [62, 337] width 109 height 92
click at [61, 339] on textarea "restaurant, food delivery, takeaway, delivery, singapore, Henri Carpentier Sing…" at bounding box center [62, 337] width 109 height 92
click at [77, 370] on textarea "restaurant, food delivery, takeaway, delivery, singapore, Henri Carpentier Sing…" at bounding box center [62, 337] width 109 height 92
drag, startPoint x: 88, startPoint y: 358, endPoint x: 83, endPoint y: 363, distance: 6.8
click at [88, 358] on textarea "restaurant, food delivery, takeaway, delivery, singapore, Henri Carpentier Sing…" at bounding box center [62, 337] width 109 height 92
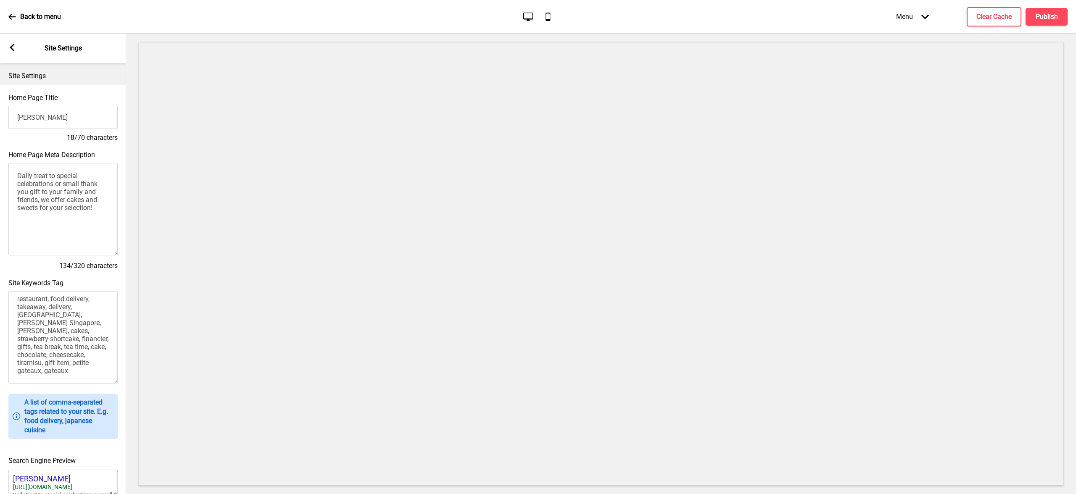
click at [78, 370] on textarea "restaurant, food delivery, takeaway, delivery, singapore, Henri Carpentier Sing…" at bounding box center [62, 337] width 109 height 92
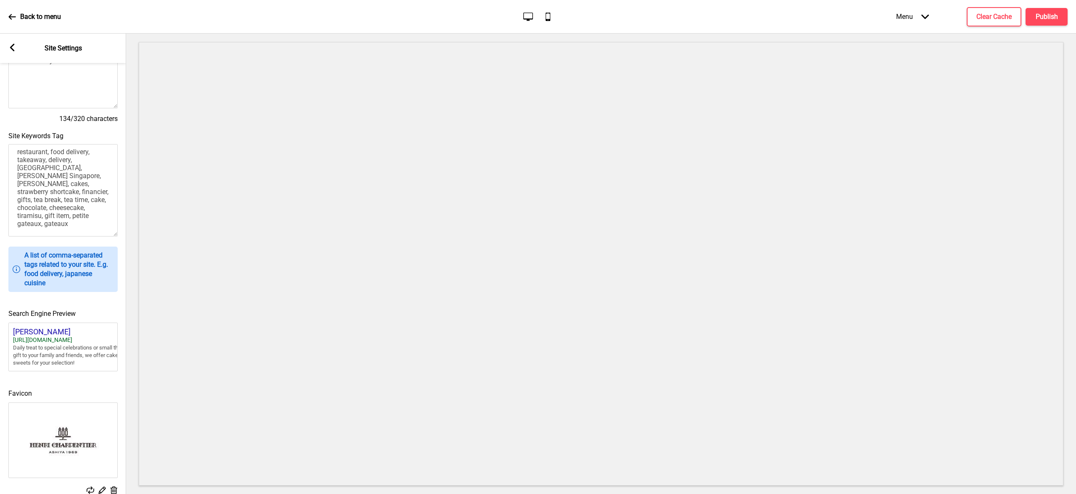
scroll to position [178, 0]
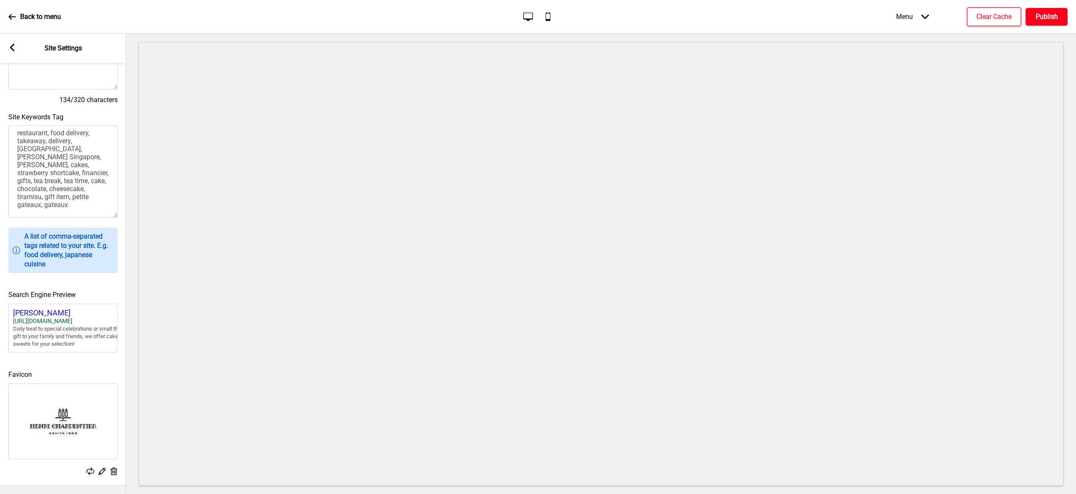
type textarea "restaurant, food delivery, takeaway, delivery, singapore, Henri Carpentier Sing…"
click at [1044, 20] on h4 "Publish" at bounding box center [1046, 16] width 22 height 9
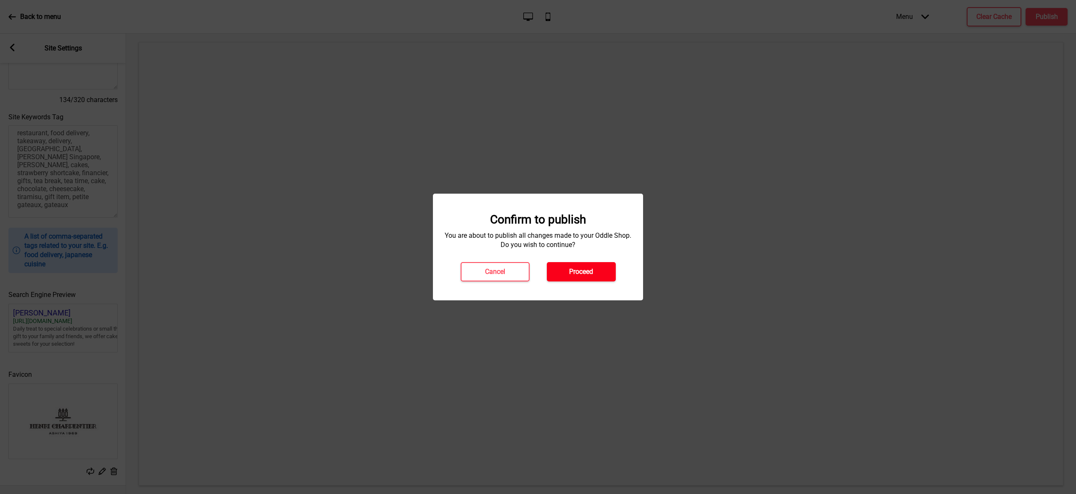
click at [595, 270] on button "Proceed" at bounding box center [581, 271] width 69 height 19
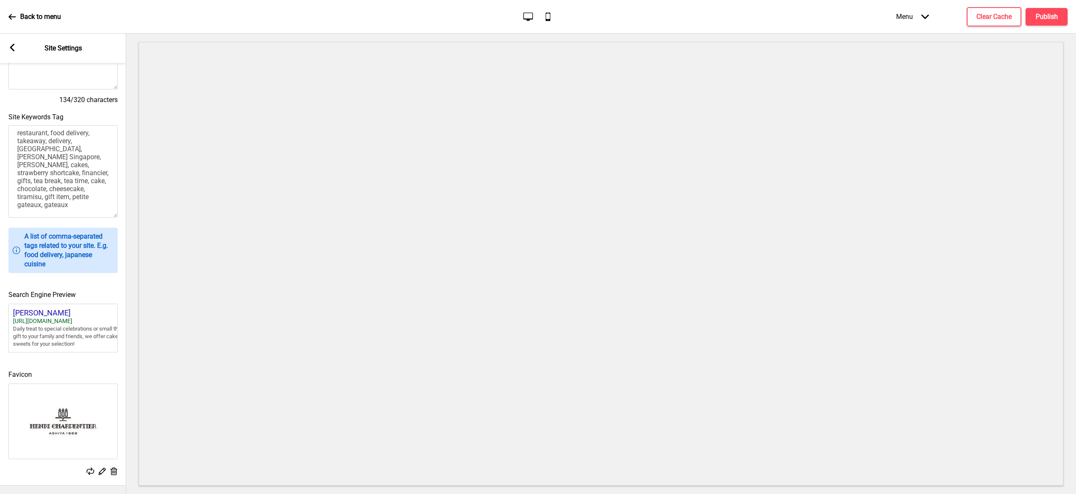
click at [12, 47] on rect at bounding box center [12, 48] width 8 height 8
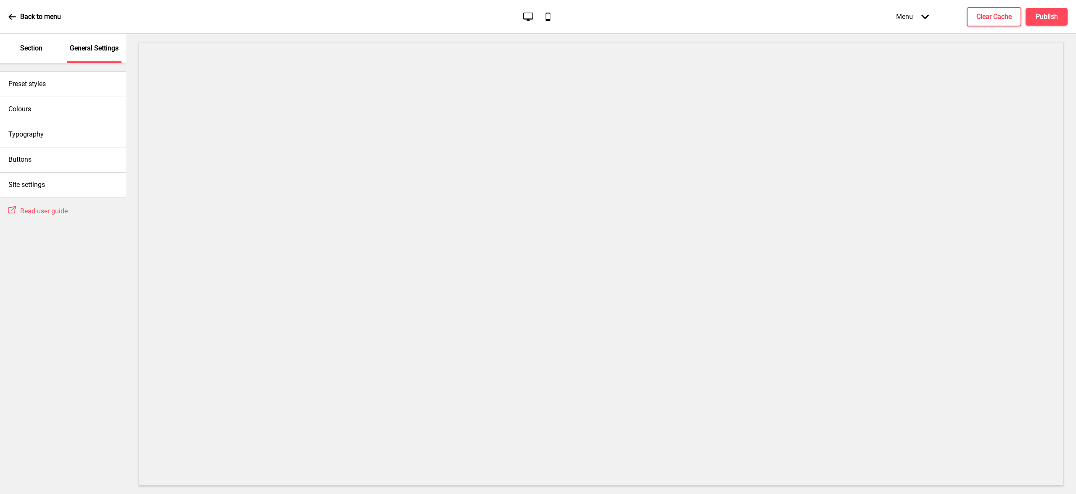
drag, startPoint x: 18, startPoint y: 47, endPoint x: 18, endPoint y: 53, distance: 6.7
click at [18, 47] on div "Section" at bounding box center [31, 48] width 55 height 29
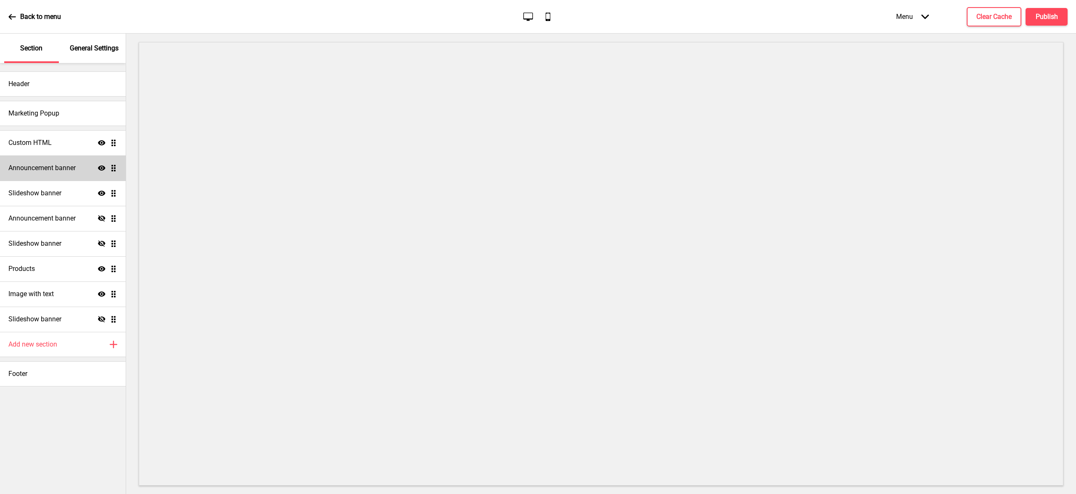
click at [45, 165] on h4 "Announcement banner" at bounding box center [41, 167] width 67 height 9
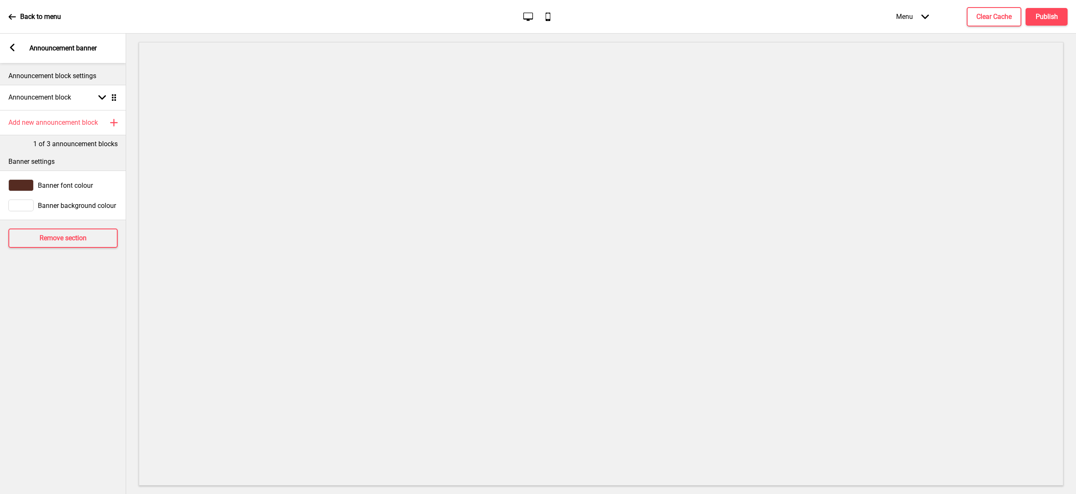
click at [12, 46] on icon at bounding box center [12, 48] width 5 height 8
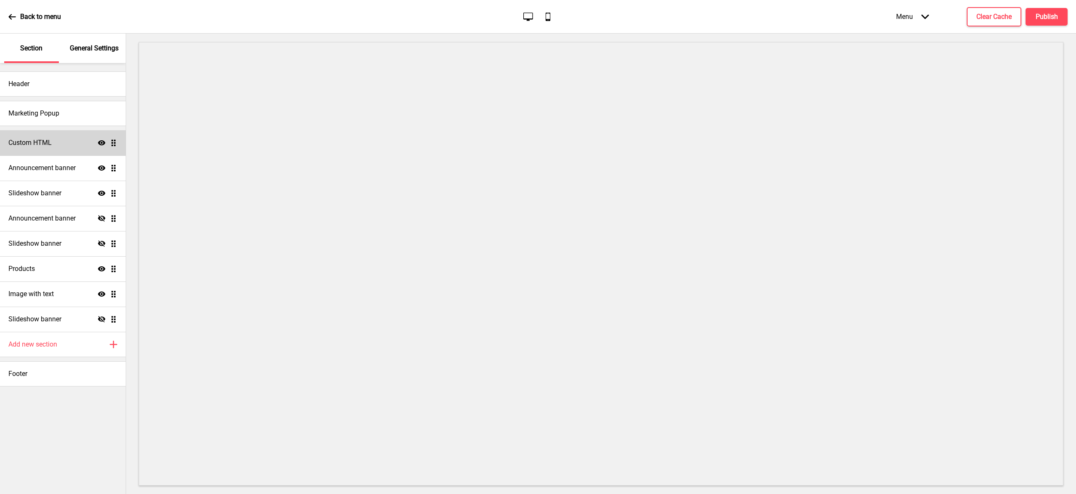
click at [42, 141] on h4 "Custom HTML" at bounding box center [29, 142] width 43 height 9
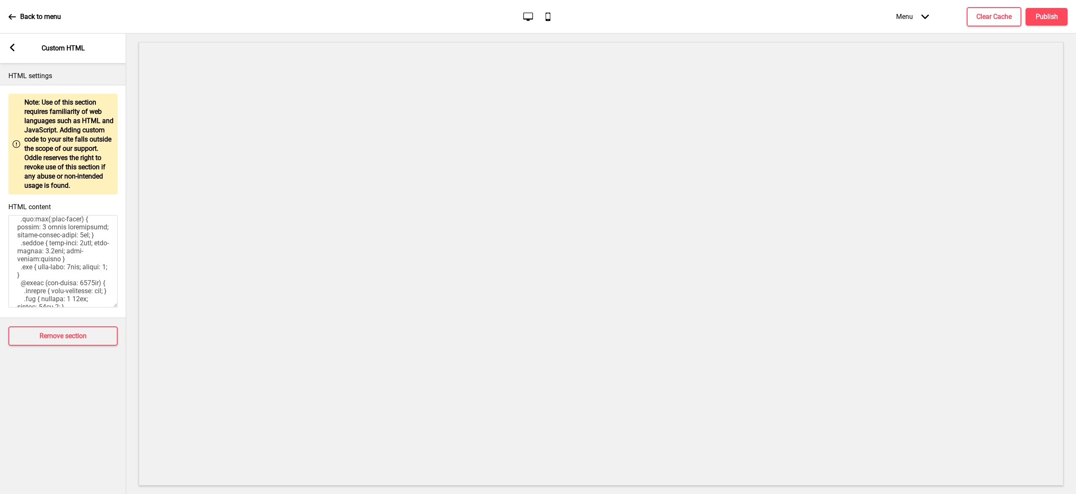
scroll to position [524, 0]
click at [11, 44] on rect at bounding box center [12, 48] width 8 height 8
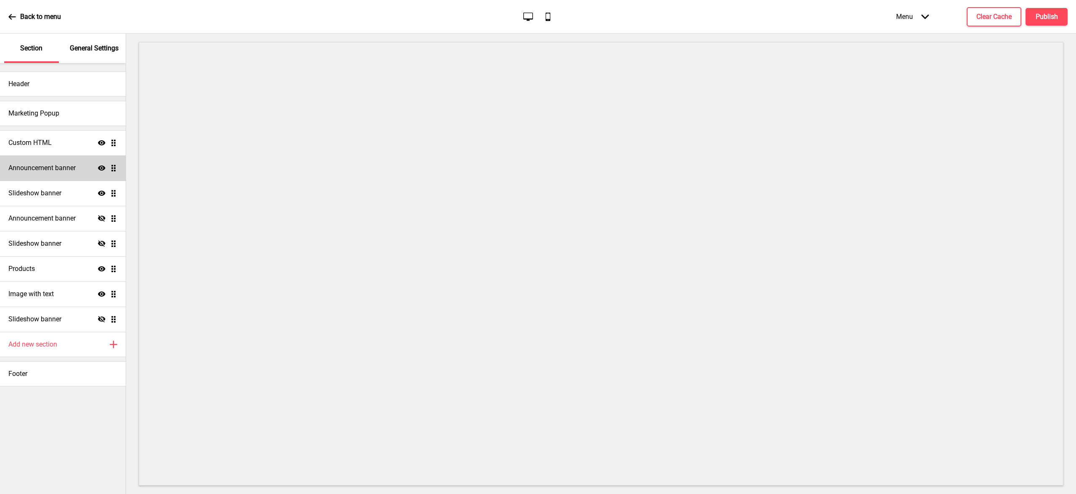
click at [43, 170] on h4 "Announcement banner" at bounding box center [41, 167] width 67 height 9
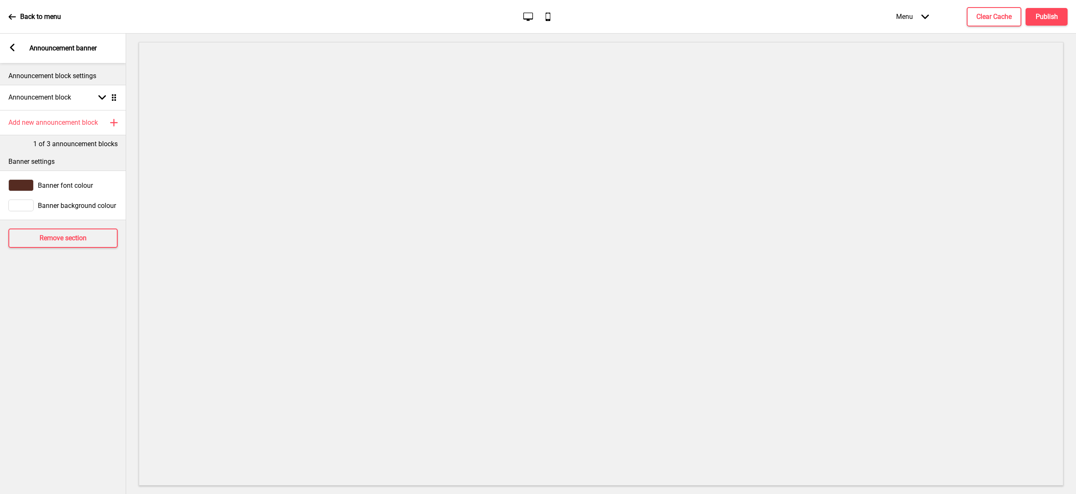
click at [12, 47] on rect at bounding box center [12, 48] width 8 height 8
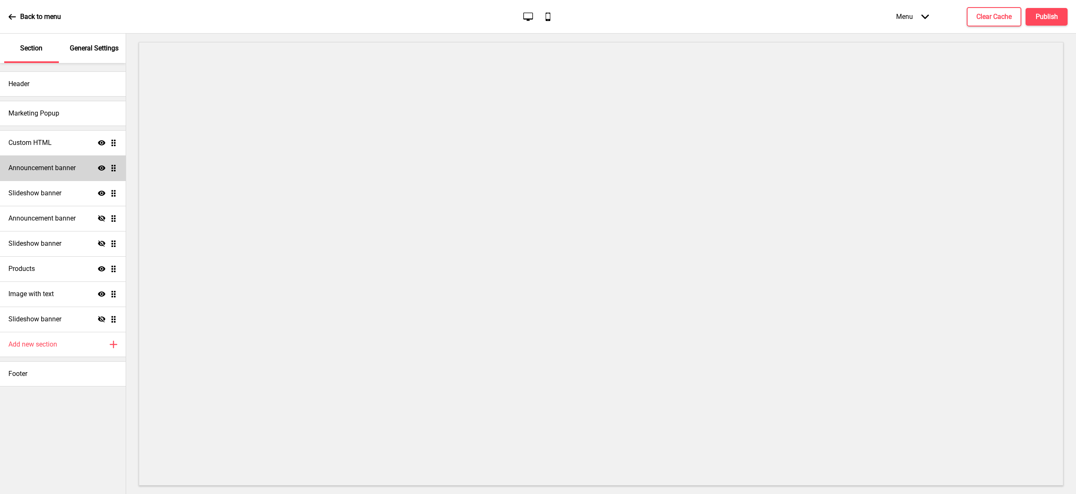
click at [52, 170] on h4 "Announcement banner" at bounding box center [41, 167] width 67 height 9
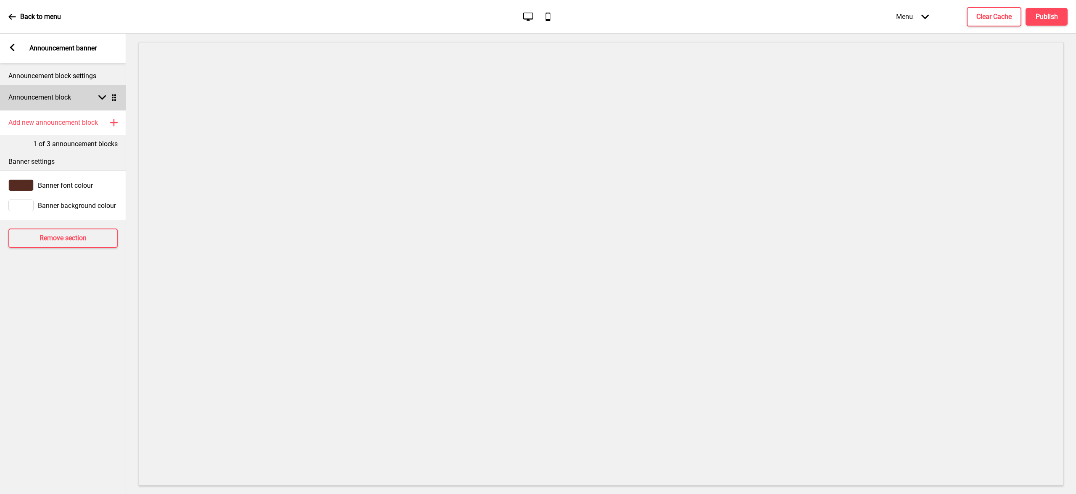
click at [44, 95] on h4 "Announcement block" at bounding box center [39, 97] width 63 height 9
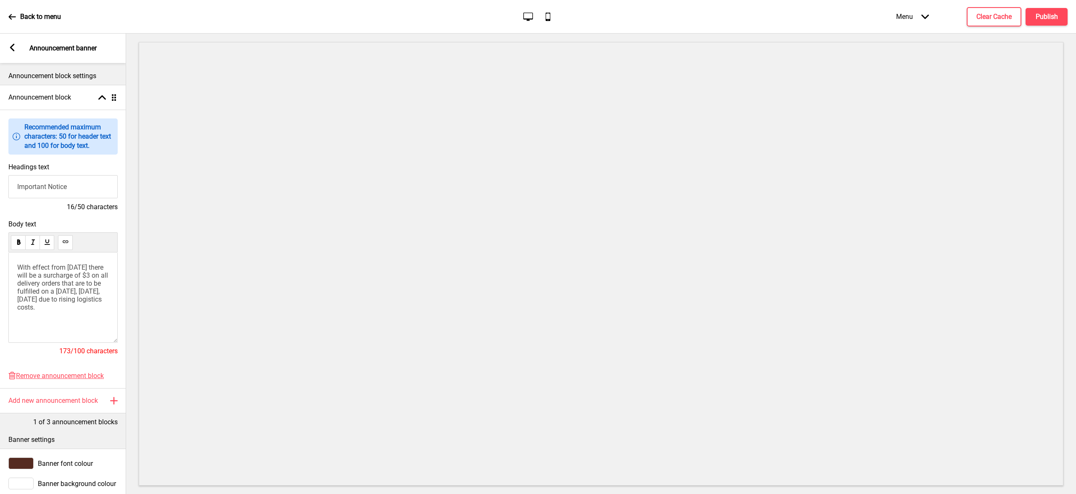
click at [44, 273] on span "With effect from 1st April, 2025 there will be a surcharge of $3 on all deliver…" at bounding box center [63, 287] width 92 height 48
click at [71, 192] on input "Important Notice" at bounding box center [62, 186] width 109 height 23
click at [106, 301] on span "With effect from 1st April, 2025 there will be a surcharge of $3 on all deliver…" at bounding box center [63, 287] width 92 height 48
click at [74, 311] on p "With effect from 1st April, 2025 there will be a surcharge of $3 on all deliver…" at bounding box center [63, 287] width 92 height 48
click at [85, 311] on p "With effect from 1st April, 2025 there will be a surcharge of $3 on all deliver…" at bounding box center [63, 287] width 92 height 48
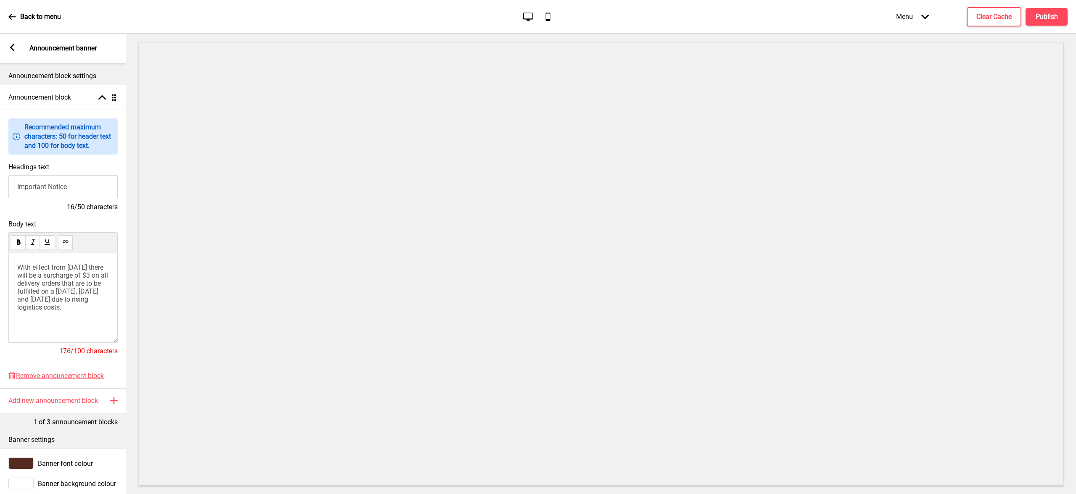
click at [81, 311] on p "With effect from 1st April, 2025 there will be a surcharge of $3 on all deliver…" at bounding box center [63, 287] width 92 height 48
click at [83, 276] on p "With effect from 1st April, 2025 there will be a surcharge of $3 on all deliver…" at bounding box center [63, 287] width 92 height 48
drag, startPoint x: 66, startPoint y: 284, endPoint x: 53, endPoint y: 281, distance: 13.3
click at [53, 281] on span "With effect from 1st April, 2025 there will be a $3 surcharge of $3 on all deli…" at bounding box center [63, 287] width 93 height 48
drag, startPoint x: 67, startPoint y: 283, endPoint x: 53, endPoint y: 281, distance: 14.0
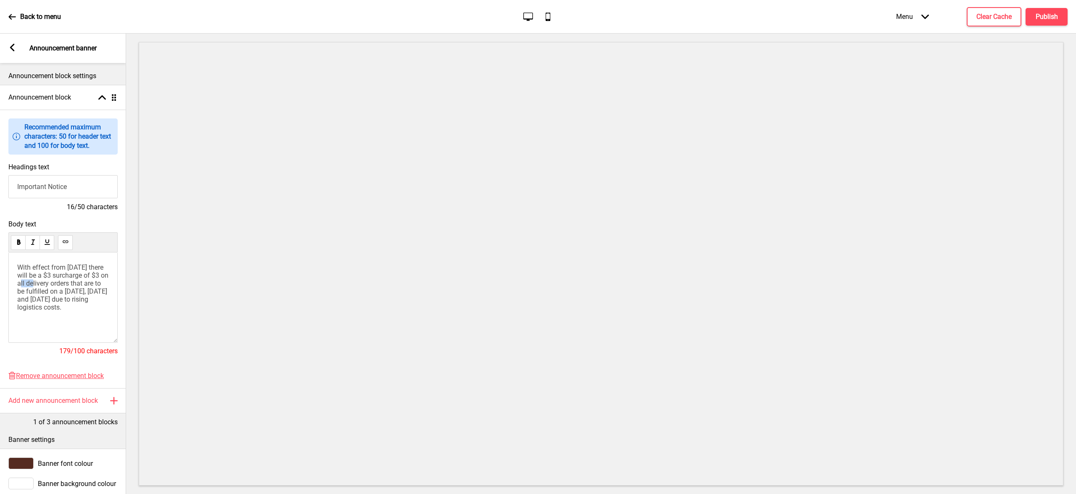
click at [53, 281] on span "With effect from 1st April, 2025 there will be a $3 surcharge of $3 on all deli…" at bounding box center [63, 287] width 93 height 48
click at [94, 267] on span "With effect from 1st April, 2025 there will be a $3 surcharge on all delivery o…" at bounding box center [61, 287] width 88 height 48
click at [33, 275] on span "With effect from 1st April 2025 there will be a $3 surcharge on all delivery or…" at bounding box center [61, 287] width 88 height 48
click at [44, 291] on span "With effect from 1st April 2025, there will be a $3 surcharge on all delivery o…" at bounding box center [61, 287] width 89 height 48
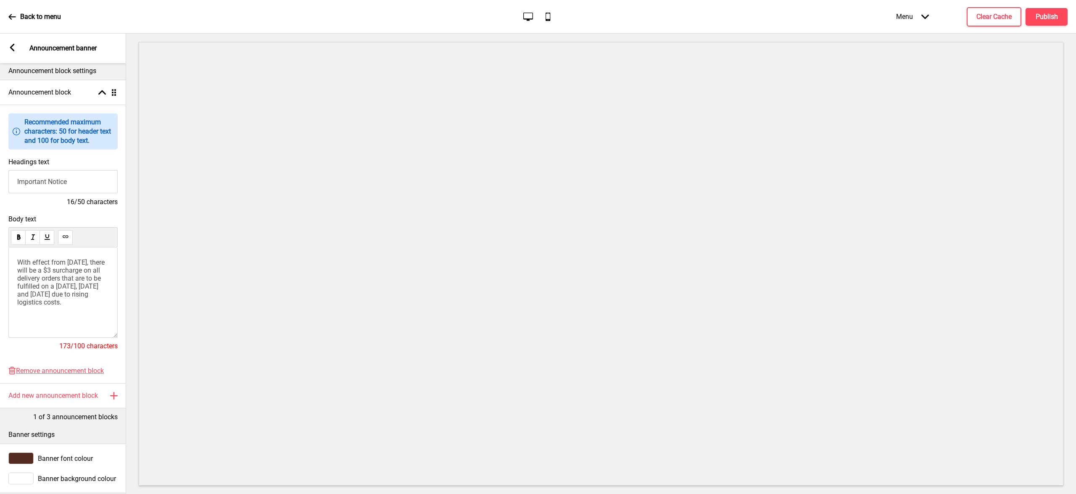
scroll to position [0, 0]
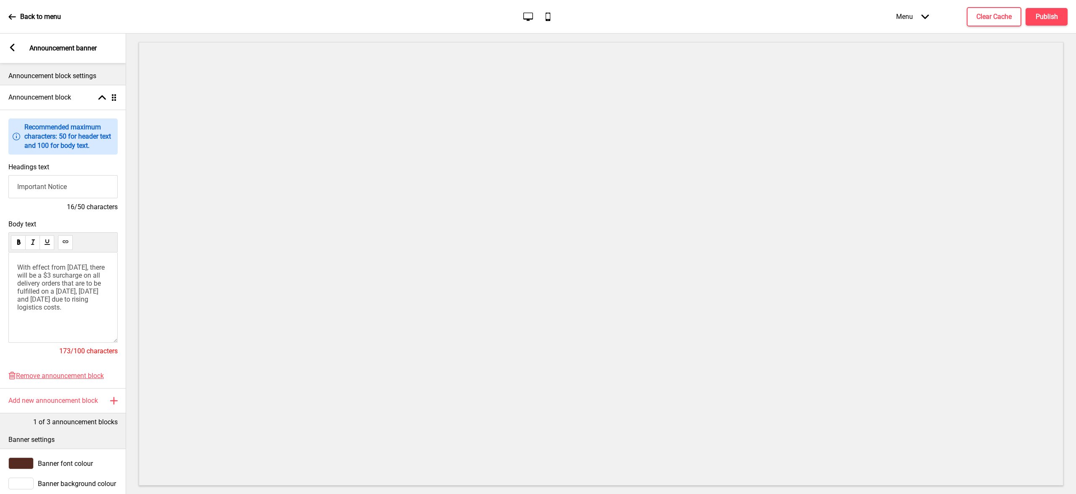
click at [12, 50] on icon at bounding box center [12, 48] width 5 height 8
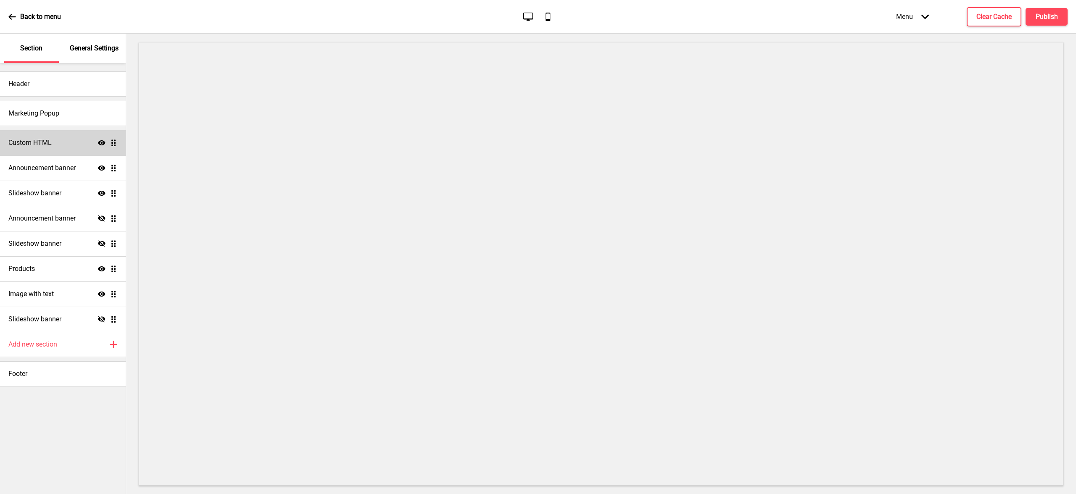
click at [52, 144] on div "Custom HTML Show Drag" at bounding box center [63, 142] width 126 height 25
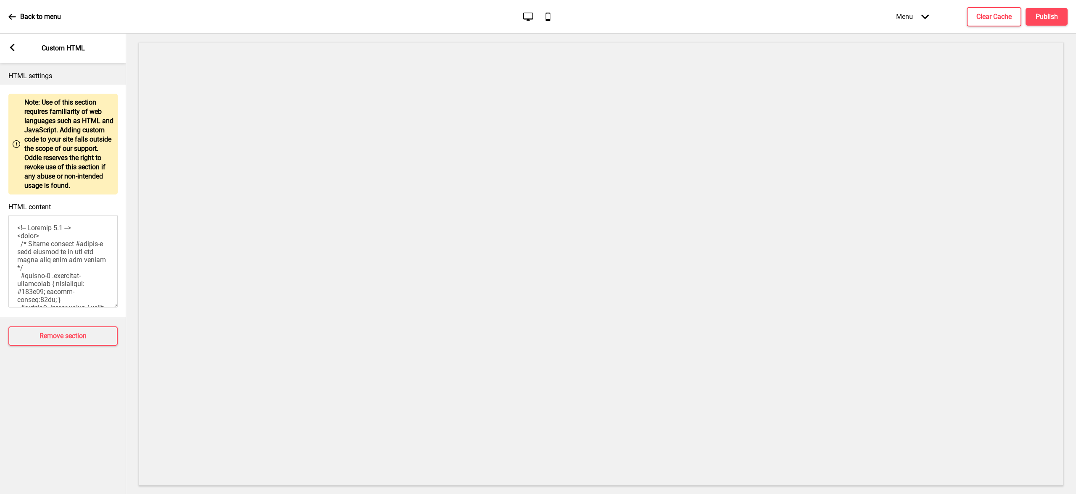
click at [12, 47] on rect at bounding box center [12, 48] width 8 height 8
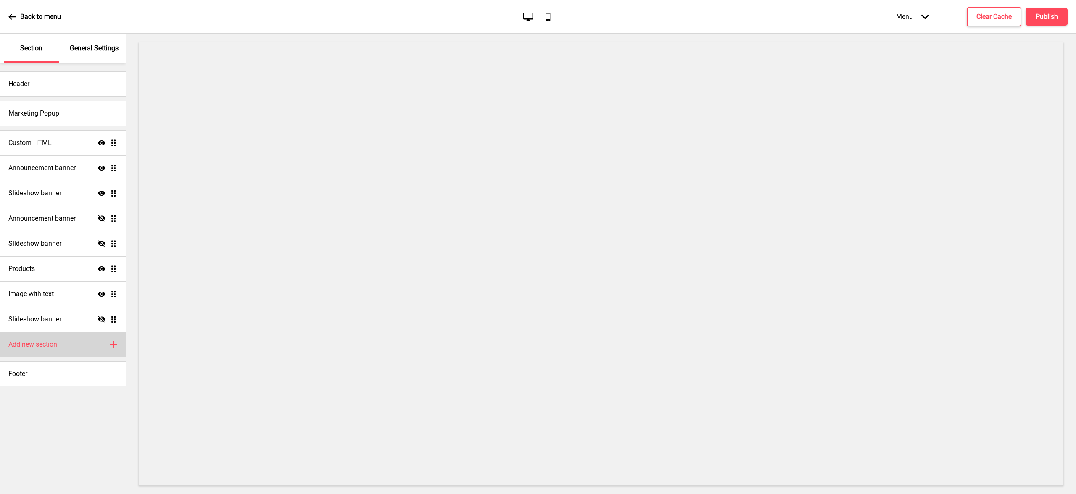
click at [67, 340] on div "Add new section Plus" at bounding box center [63, 344] width 126 height 25
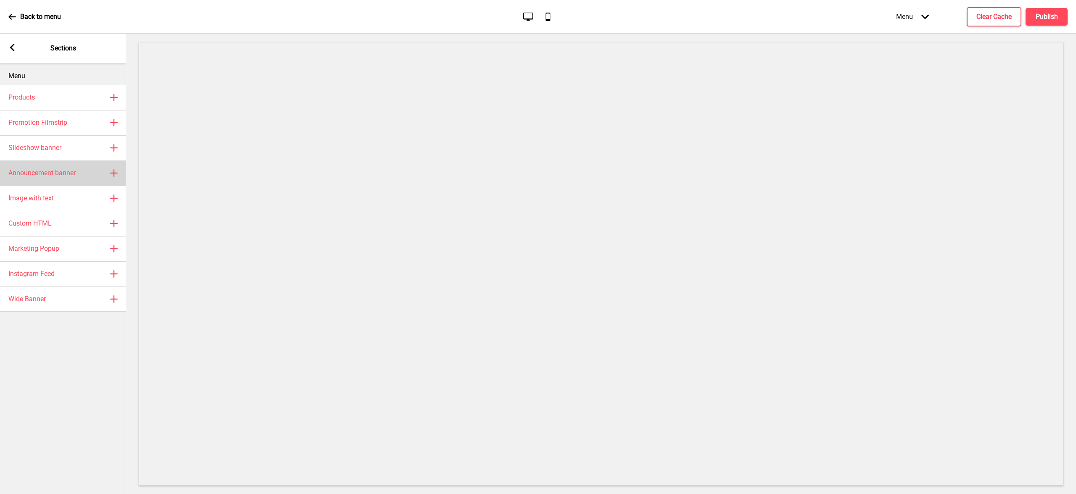
click at [52, 174] on h4 "Announcement banner" at bounding box center [41, 172] width 67 height 9
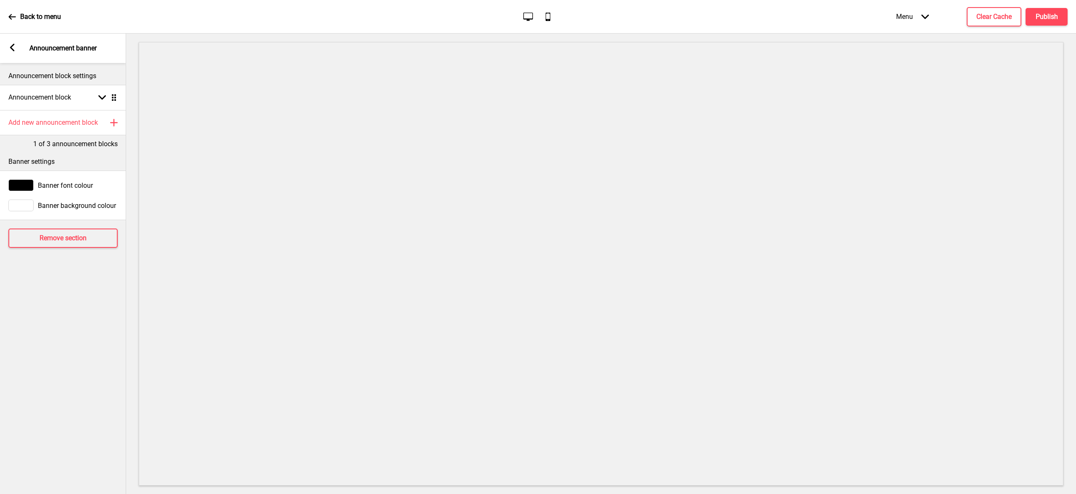
click at [14, 46] on rect at bounding box center [12, 48] width 8 height 8
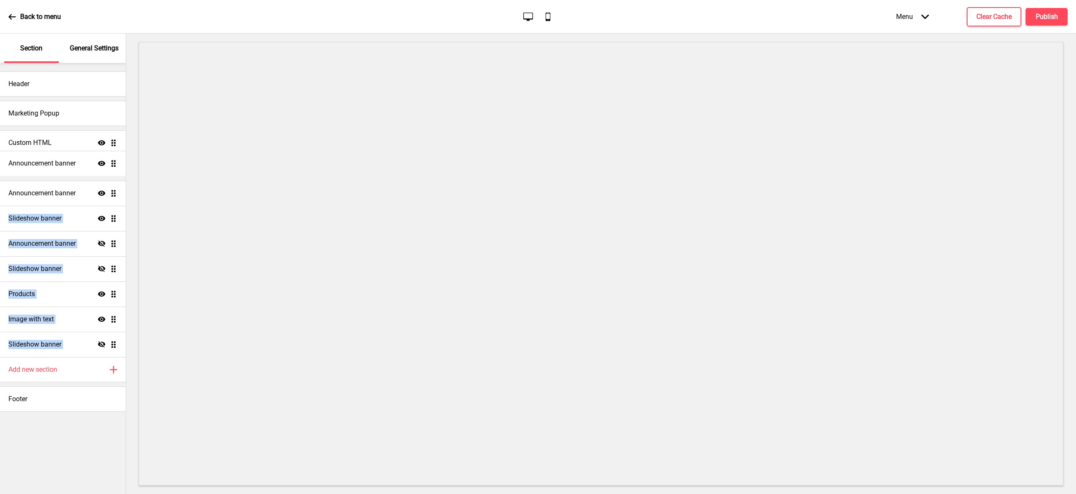
drag, startPoint x: 115, startPoint y: 345, endPoint x: 108, endPoint y: 164, distance: 181.2
click at [108, 164] on ul "Custom HTML Show Drag Announcement banner Show Drag Slideshow banner Show Drag …" at bounding box center [63, 243] width 126 height 227
click at [82, 186] on div "Announcement banner Show Drag" at bounding box center [63, 193] width 126 height 25
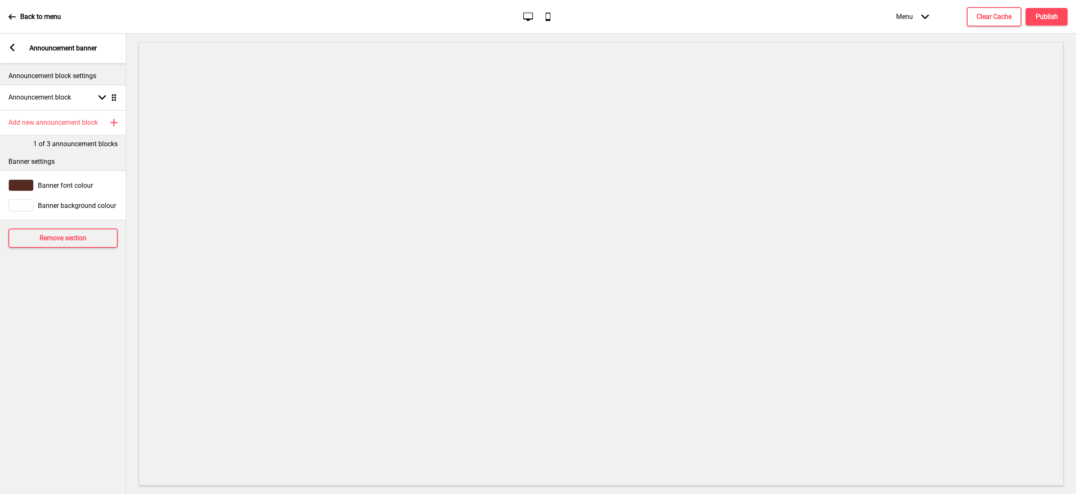
click at [66, 183] on span "Banner font colour" at bounding box center [65, 186] width 55 height 8
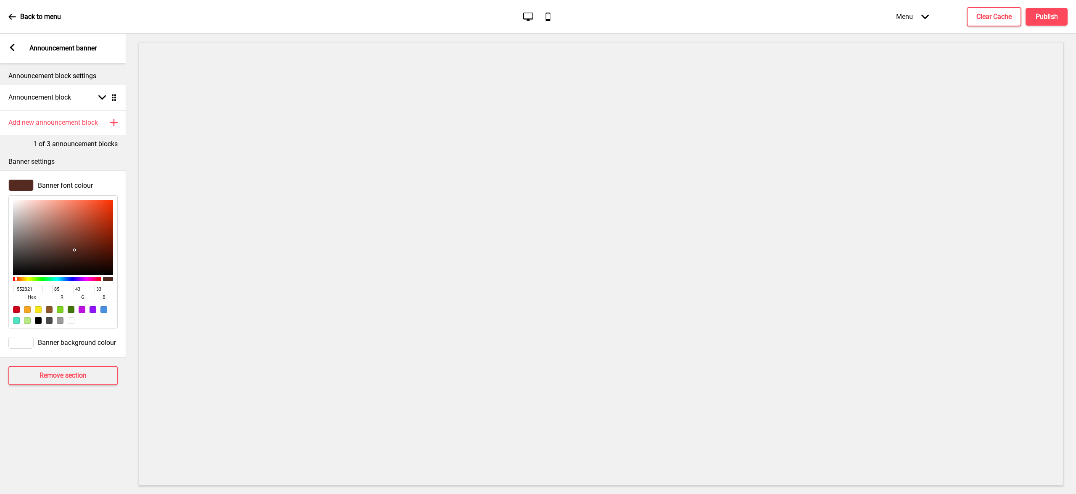
drag, startPoint x: 35, startPoint y: 290, endPoint x: 4, endPoint y: 289, distance: 31.1
click at [4, 289] on div "Banner font colour 552B21 hex 85 r 43 g 33 b 100 a" at bounding box center [63, 254] width 126 height 158
click at [13, 47] on rect at bounding box center [12, 48] width 8 height 8
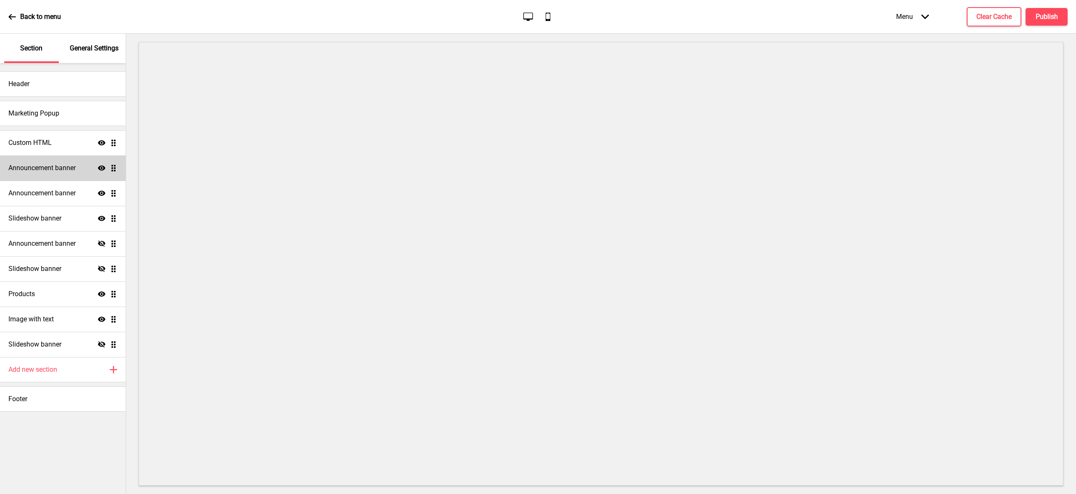
click at [28, 173] on div "Announcement banner Show Drag" at bounding box center [63, 167] width 126 height 25
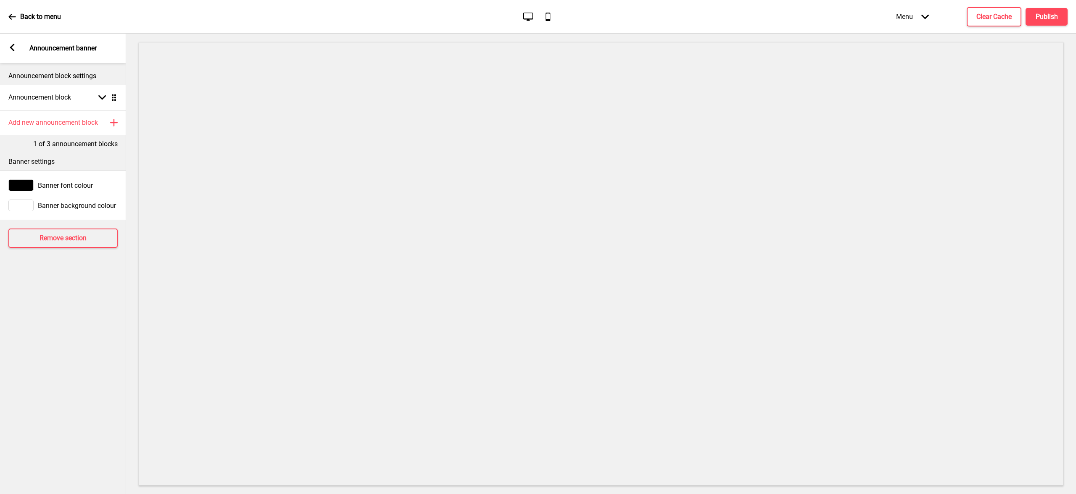
click at [64, 206] on span "Banner background colour" at bounding box center [77, 206] width 78 height 8
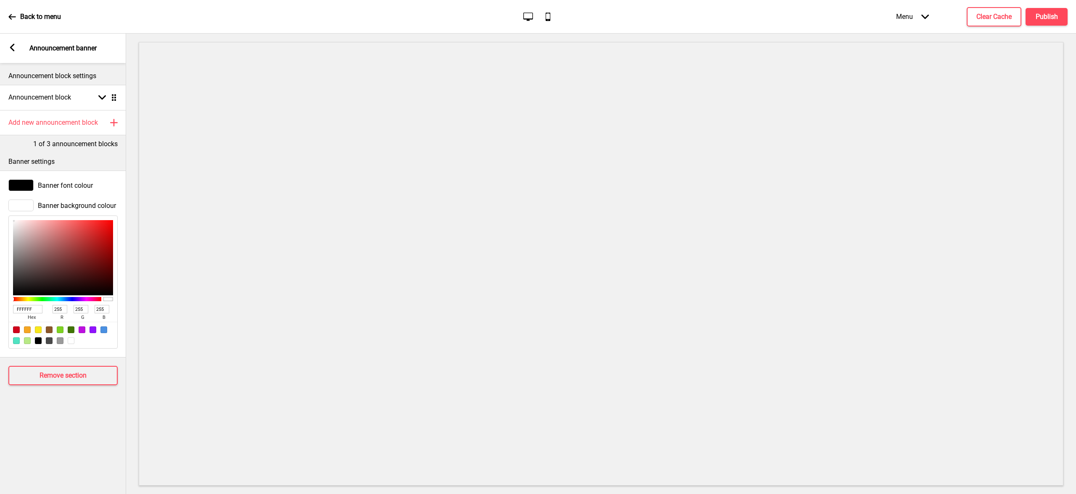
drag, startPoint x: 38, startPoint y: 310, endPoint x: 0, endPoint y: 305, distance: 38.2
click at [0, 305] on div "Banner background colour FFFFFF hex 255 r 255 g 255 b 100 a" at bounding box center [63, 274] width 126 height 158
paste input "552B21"
type input "552B21"
type input "85"
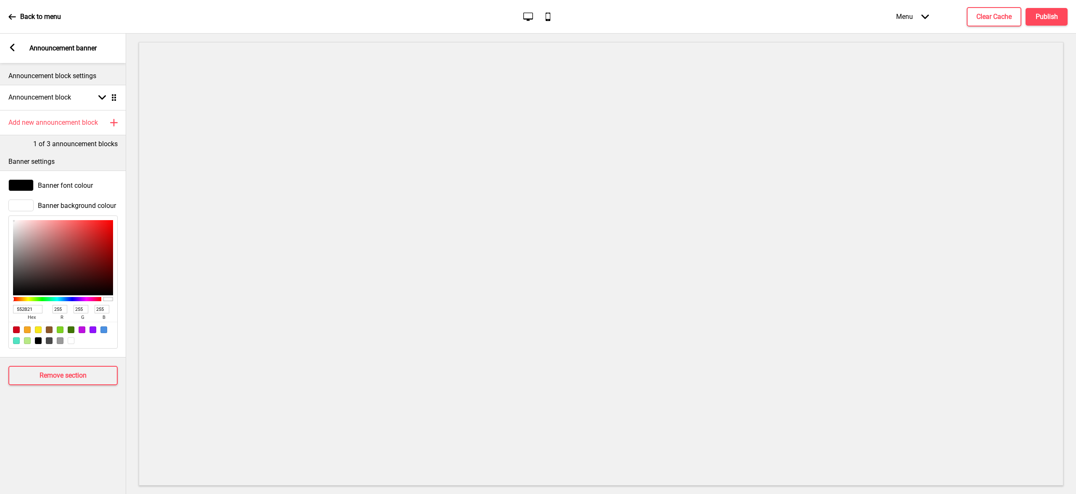
type input "43"
type input "33"
type input "552B21"
click at [52, 184] on span "Banner font colour" at bounding box center [65, 186] width 55 height 8
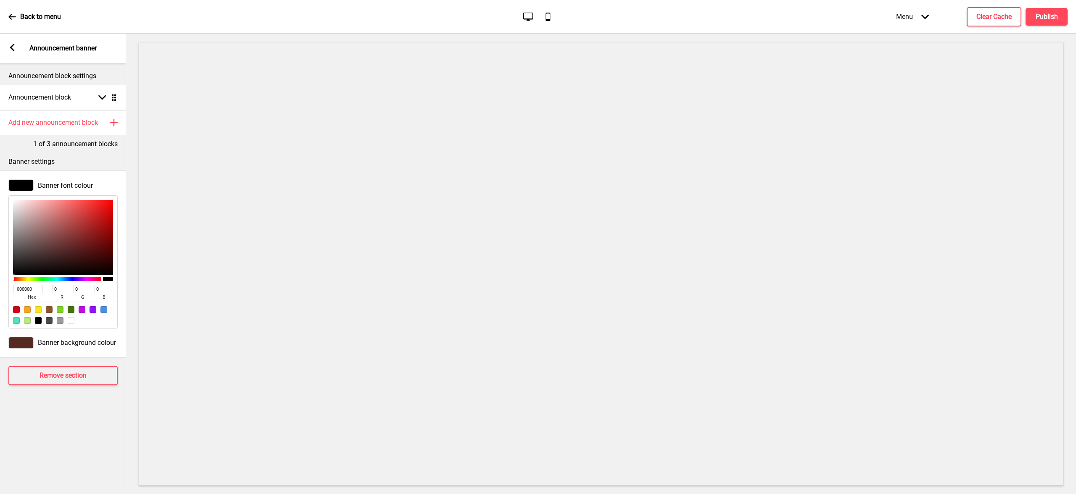
click at [70, 321] on div at bounding box center [71, 320] width 7 height 7
type input "FFFFFF"
type input "255"
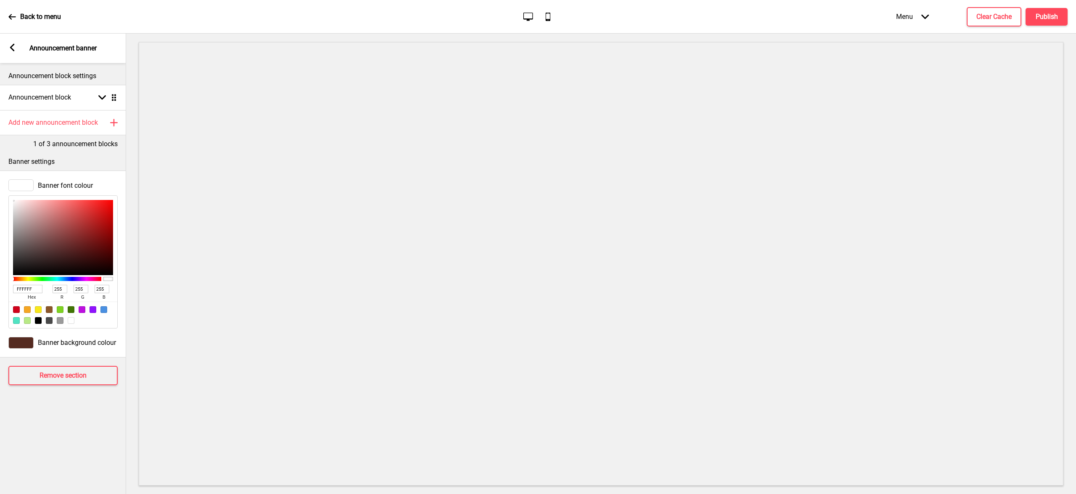
click at [12, 47] on rect at bounding box center [12, 48] width 8 height 8
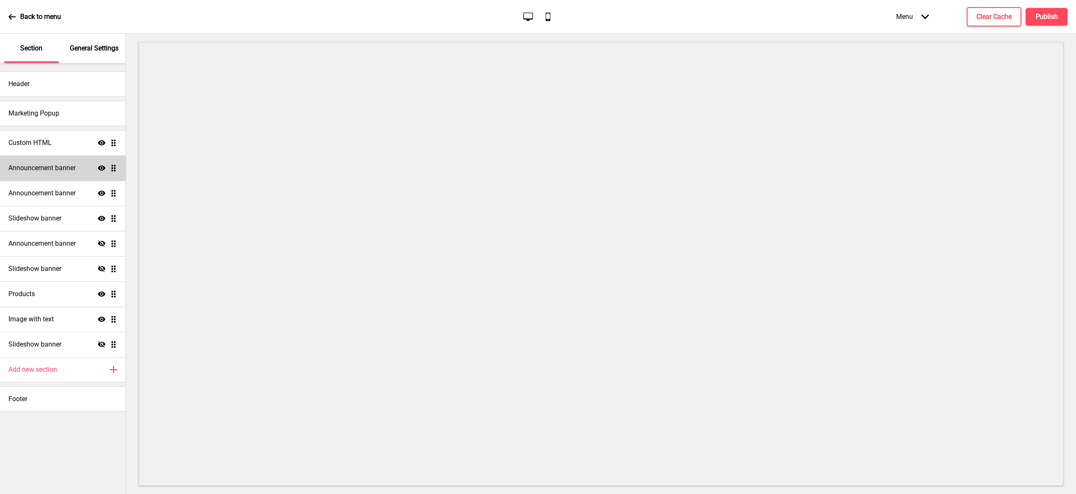
click at [73, 172] on h4 "Announcement banner" at bounding box center [41, 167] width 67 height 9
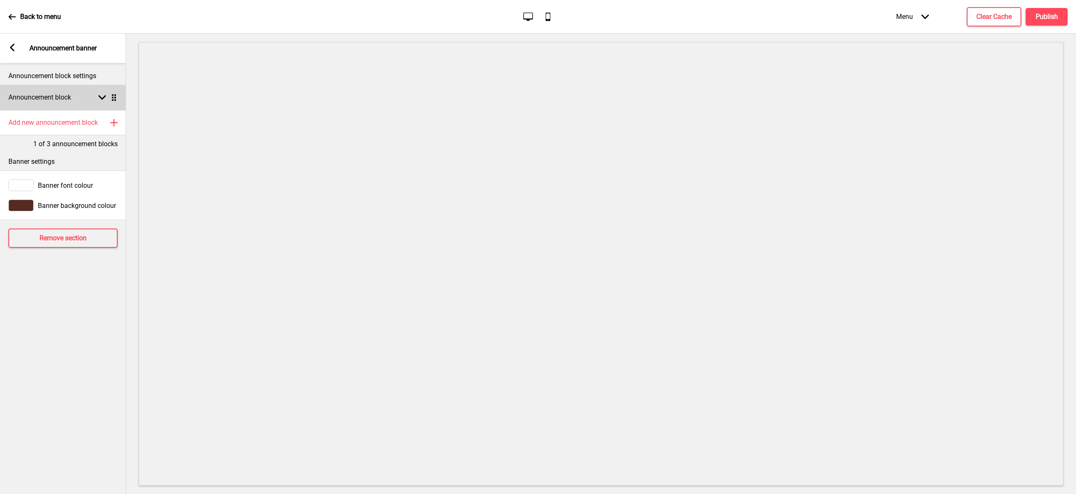
click at [100, 102] on div "Announcement block Arrow down Drag" at bounding box center [63, 97] width 126 height 25
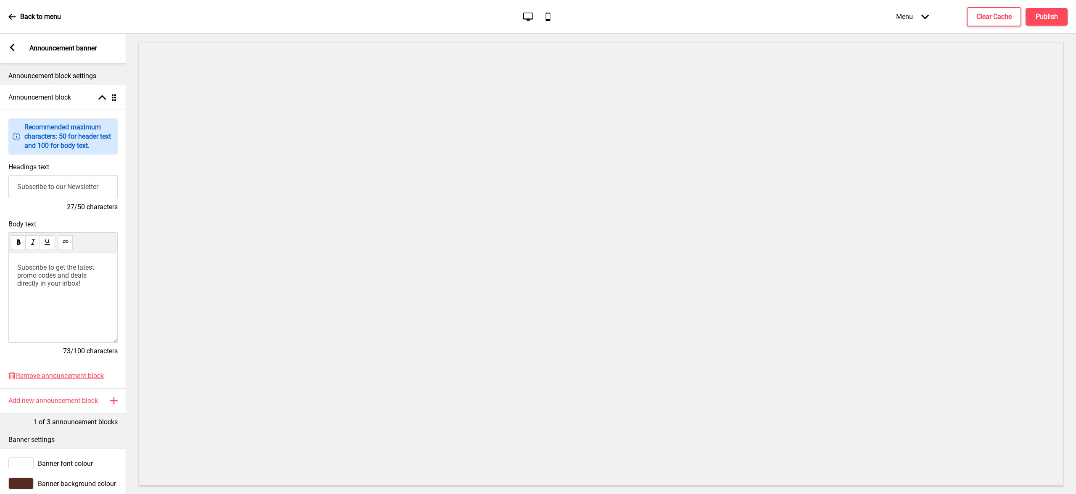
click at [12, 47] on rect at bounding box center [12, 48] width 8 height 8
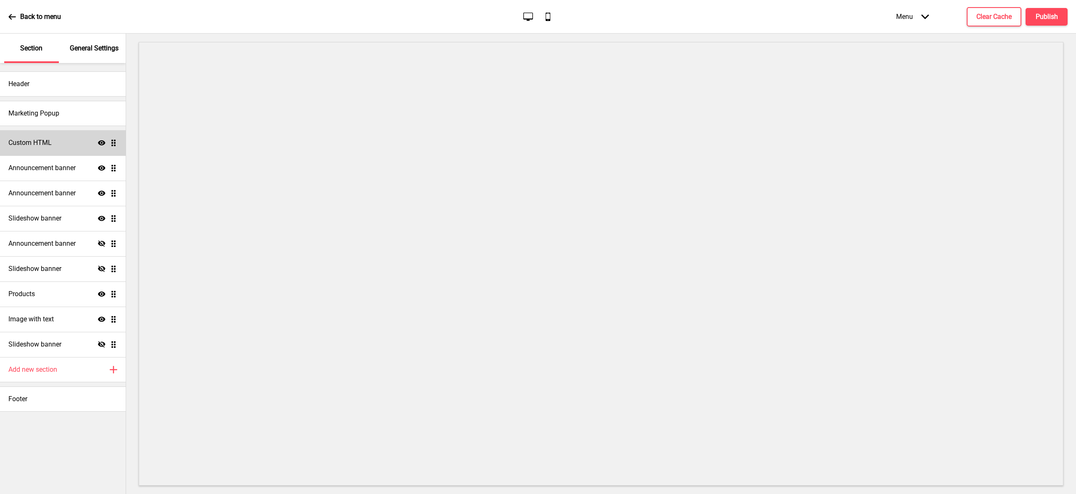
click at [66, 138] on div "Custom HTML Show Drag" at bounding box center [63, 142] width 126 height 25
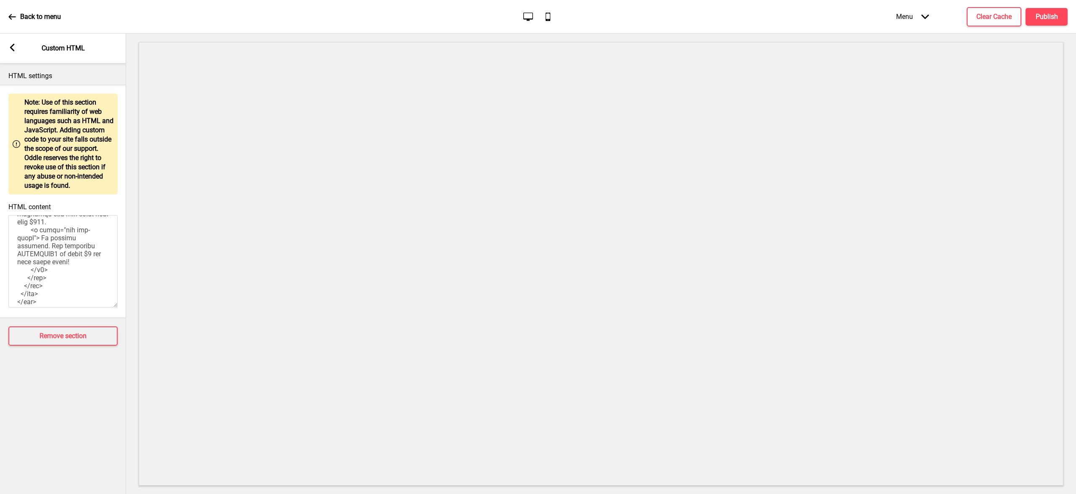
scroll to position [205, 0]
drag, startPoint x: 64, startPoint y: 254, endPoint x: 78, endPoint y: 276, distance: 26.2
click at [78, 276] on textarea "HTML content" at bounding box center [62, 261] width 109 height 92
click at [78, 281] on textarea "HTML content" at bounding box center [62, 261] width 109 height 92
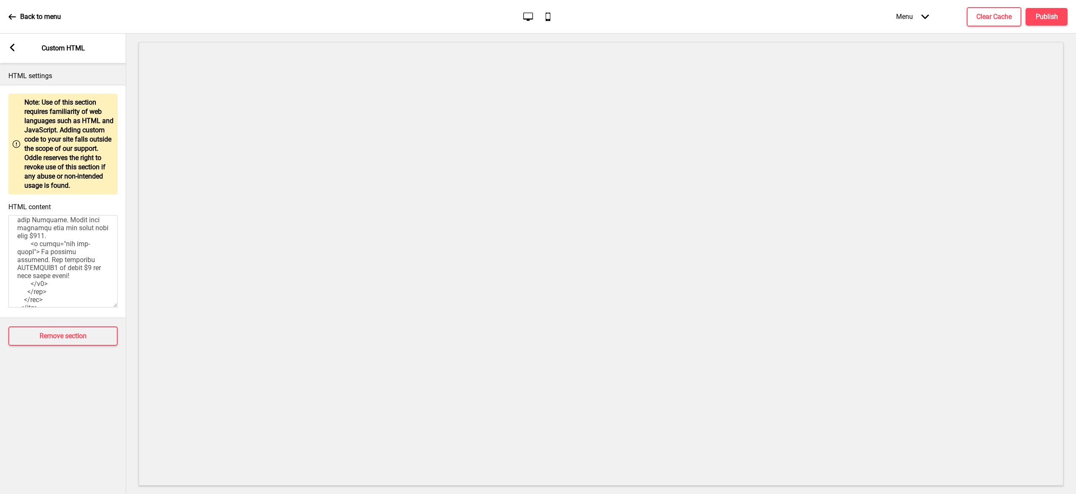
drag, startPoint x: 65, startPoint y: 254, endPoint x: 101, endPoint y: 275, distance: 41.4
click at [101, 275] on textarea "HTML content" at bounding box center [62, 261] width 109 height 92
click at [11, 42] on div "Arrow left Custom HTML" at bounding box center [63, 48] width 126 height 29
click at [13, 48] on rect at bounding box center [12, 48] width 8 height 8
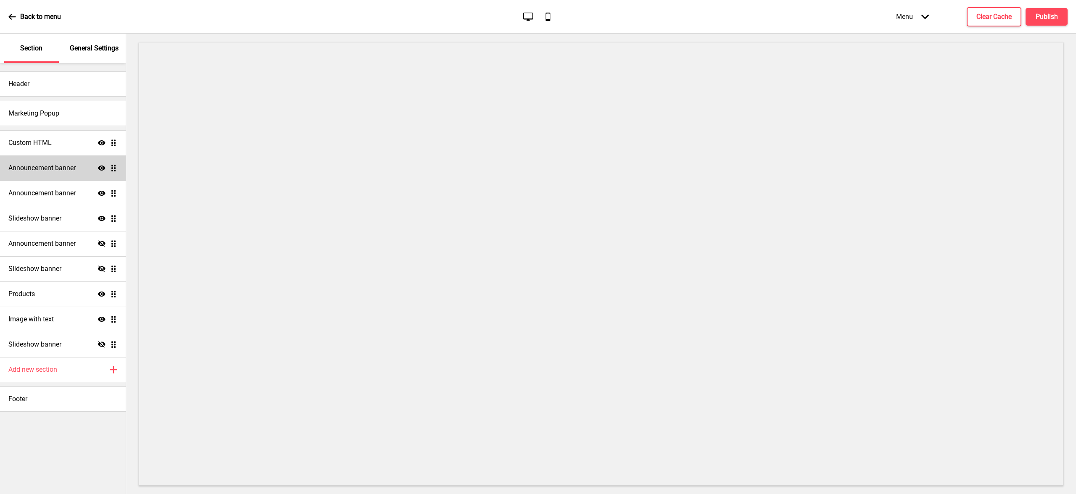
click at [61, 176] on div "Announcement banner Show Drag" at bounding box center [63, 167] width 126 height 25
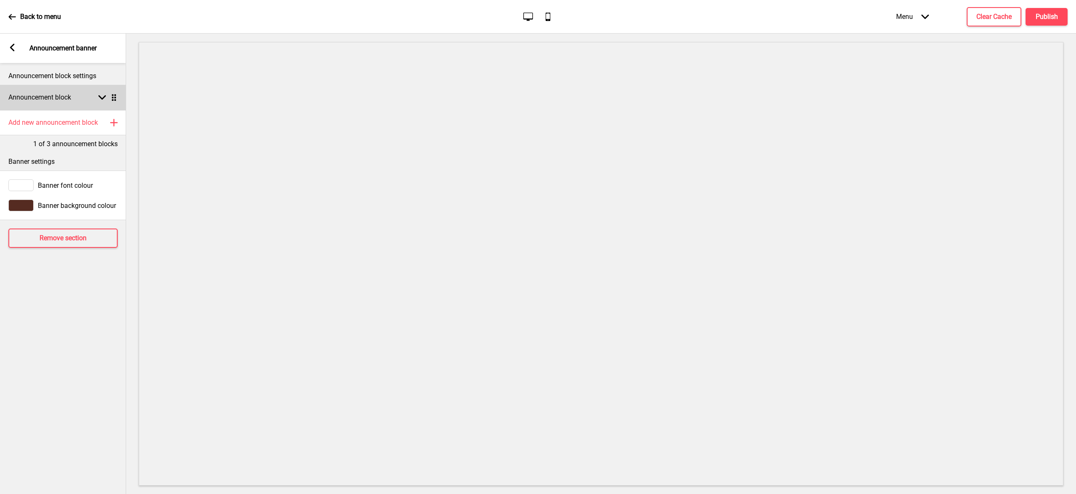
click at [50, 99] on h4 "Announcement block" at bounding box center [39, 97] width 63 height 9
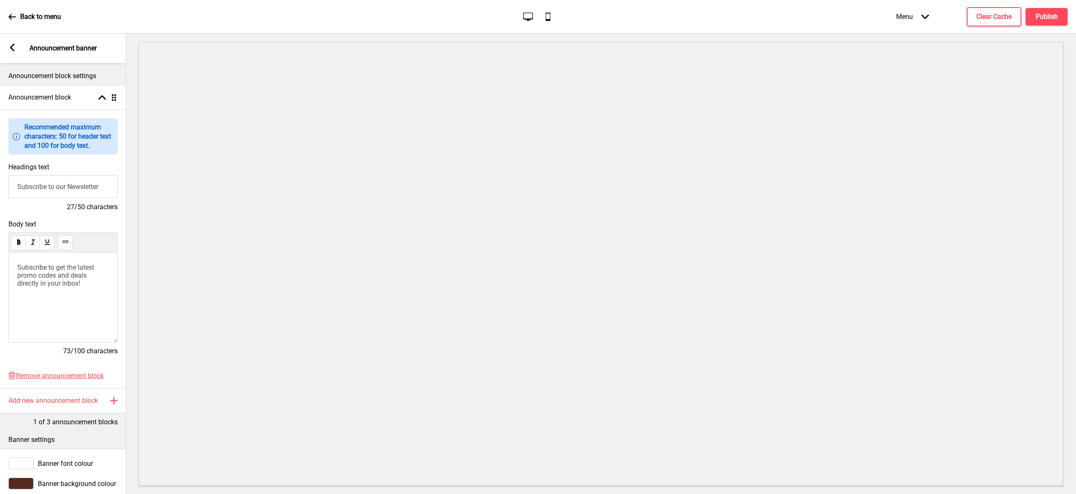
click at [59, 287] on span "Subscribe to get the latest promo codes and deals directly in your inbox!" at bounding box center [56, 275] width 79 height 24
drag, startPoint x: 87, startPoint y: 284, endPoint x: 17, endPoint y: 267, distance: 72.3
click at [17, 267] on p "Subscribe to get the latest promo codes and deals directly in your inbox!" at bounding box center [63, 275] width 92 height 24
click at [61, 306] on span "<p class="sub sub-color"> No minimum purchase. Use promocode WELCOMEHC5 to enjo…" at bounding box center [61, 310] width 89 height 32
drag, startPoint x: 48, startPoint y: 314, endPoint x: 29, endPoint y: 297, distance: 25.7
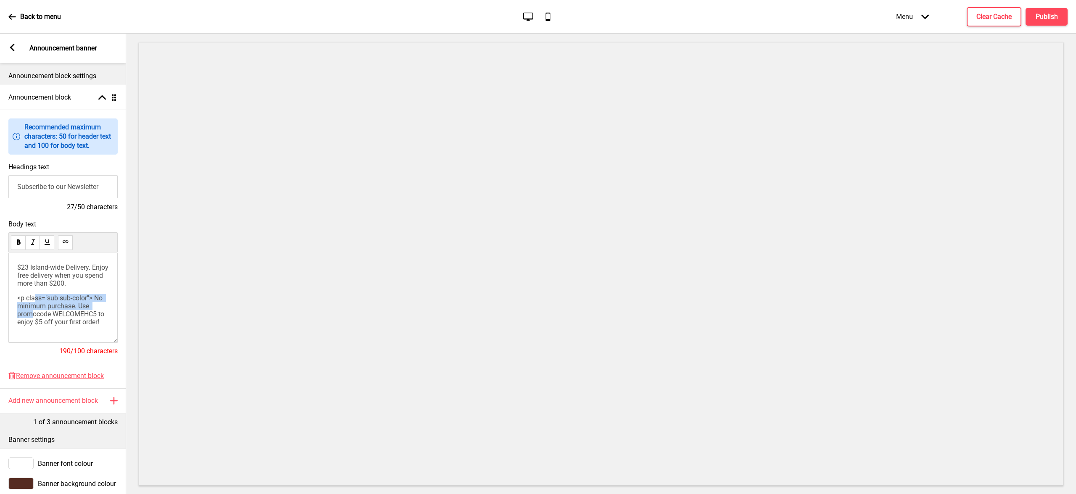
click at [29, 297] on span "<p class="sub sub-color"> No minimum purchase. Use promocode WELCOMEHC5 to enjo…" at bounding box center [61, 310] width 89 height 32
drag, startPoint x: 34, startPoint y: 309, endPoint x: 58, endPoint y: 311, distance: 24.4
click at [34, 309] on span "Use promocode WELCOMEHC5 to enjoy $5 off your first order!" at bounding box center [62, 306] width 91 height 24
click at [76, 311] on p "Use promocode WELCOMEHC5 to enjoy $5 off your first order!" at bounding box center [63, 306] width 92 height 24
click at [83, 314] on p "Use promocode WELCOMEHC5 to enjoy $5 off your first order!" at bounding box center [63, 306] width 92 height 24
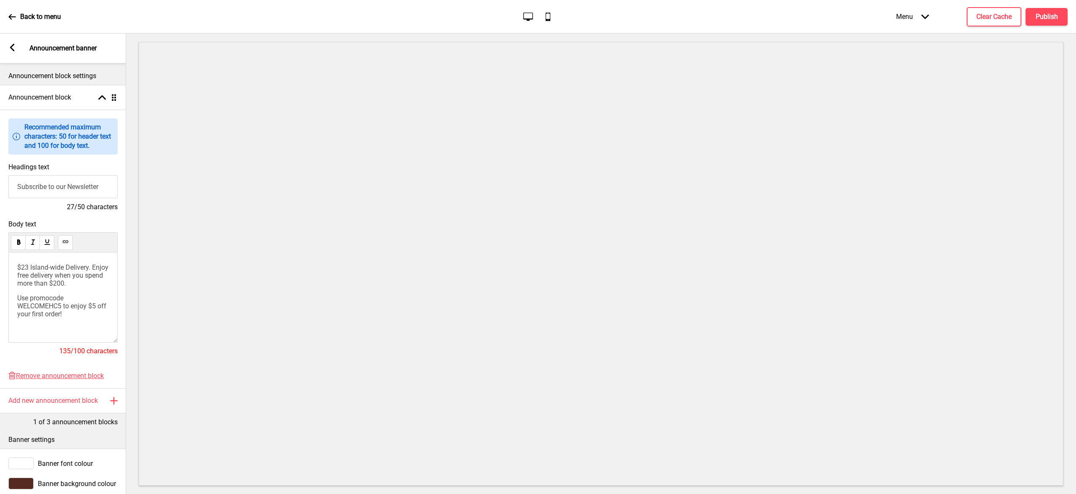
click at [74, 297] on p "Use promocode WELCOMEHC5 to enjoy $5 off your first order!" at bounding box center [63, 306] width 92 height 24
click at [46, 278] on span "$23 Island-wide Delivery. Enjoy free delivery when you spend more than $200." at bounding box center [63, 275] width 93 height 24
click at [43, 290] on div "$23 Island-wide Delivery. Enjoy free delivery when you spend more than $200. Us…" at bounding box center [63, 290] width 92 height 55
click at [18, 297] on span "Use promocode WELCOMEHC5 to enjoy $5 off your first order!" at bounding box center [62, 306] width 91 height 24
click at [67, 266] on span "$23 Island-wide Delivery. Enjoy free delivery when you spend more than $200." at bounding box center [63, 275] width 93 height 24
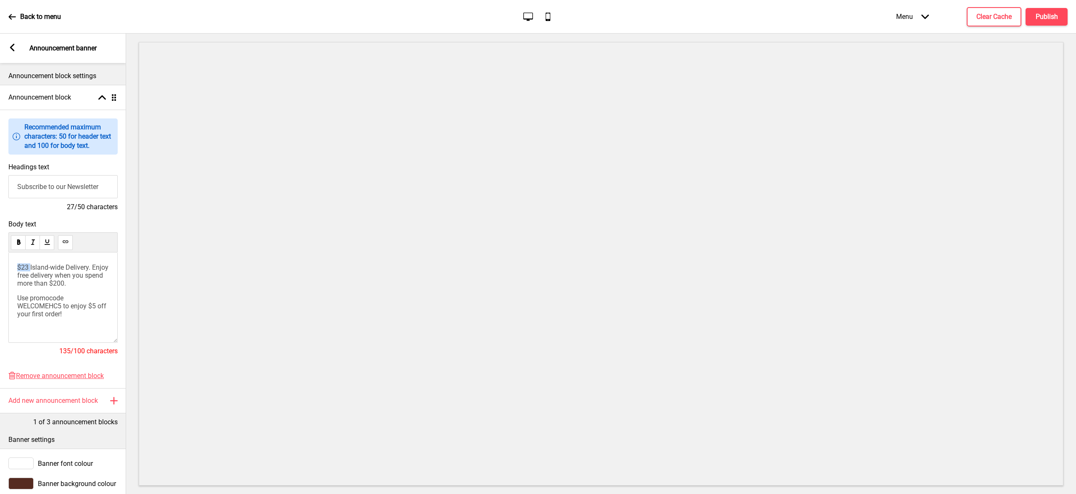
drag, startPoint x: 31, startPoint y: 268, endPoint x: 1, endPoint y: 263, distance: 30.6
click at [1, 263] on div "Body text $23 Island-wide Delivery. Enjoy free delivery when you spend more tha…" at bounding box center [63, 292] width 126 height 152
click at [81, 314] on p "Use promocode WELCOMEHC5 to enjoy $5 off your first order!" at bounding box center [63, 306] width 92 height 24
click at [82, 275] on span "Island-wide Delivery. Enjoy free delivery when you spend more than $200." at bounding box center [63, 275] width 93 height 24
click at [83, 285] on p "Island-wide Delivery. Enjoy free delivery when you spend more than $200." at bounding box center [63, 275] width 92 height 24
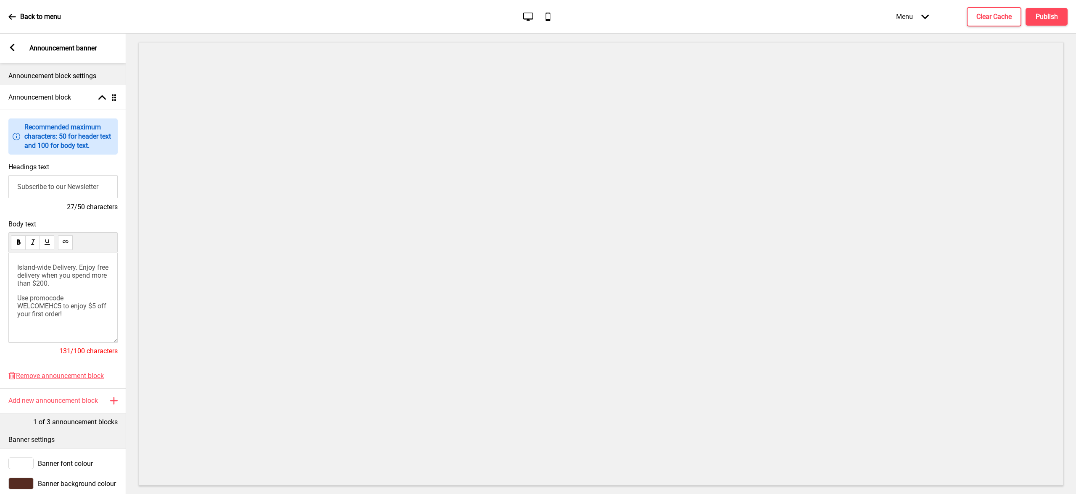
click at [81, 282] on p "Island-wide Delivery. Enjoy free delivery when you spend more than $200." at bounding box center [63, 275] width 92 height 24
drag, startPoint x: 48, startPoint y: 283, endPoint x: 58, endPoint y: 277, distance: 11.5
click at [58, 277] on span "Island-wide Delivery. Enjoy free delivery when you spend more than $200." at bounding box center [63, 275] width 93 height 24
drag, startPoint x: 58, startPoint y: 277, endPoint x: 102, endPoint y: 277, distance: 43.7
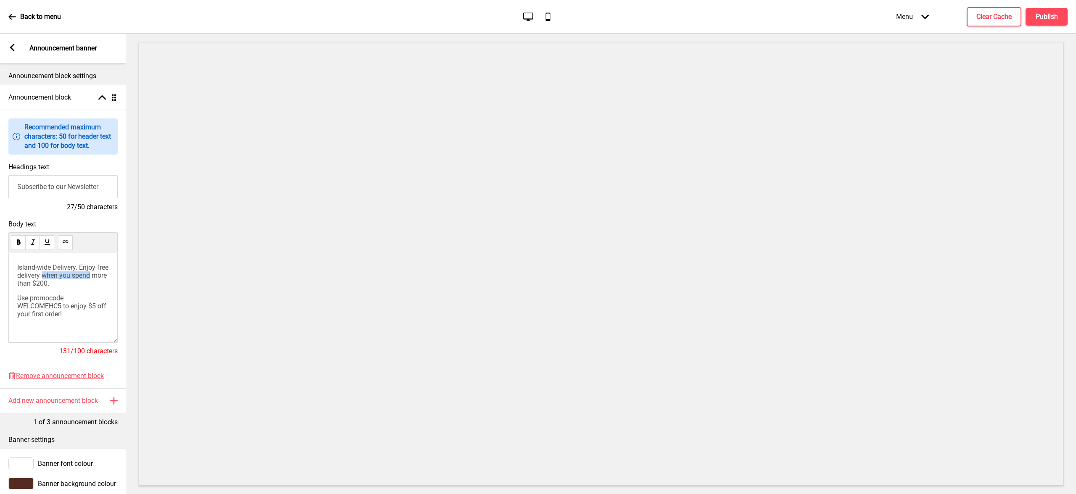
click at [102, 277] on span "Island-wide Delivery. Enjoy free delivery when you spend more than $200." at bounding box center [63, 275] width 93 height 24
click at [94, 277] on span "Island-wide Delivery. Enjoy free delivery for orders more than $200." at bounding box center [63, 275] width 93 height 24
drag, startPoint x: 110, startPoint y: 187, endPoint x: 18, endPoint y: 180, distance: 91.9
click at [18, 180] on input "Subscribe to our Newsletter" at bounding box center [62, 186] width 109 height 23
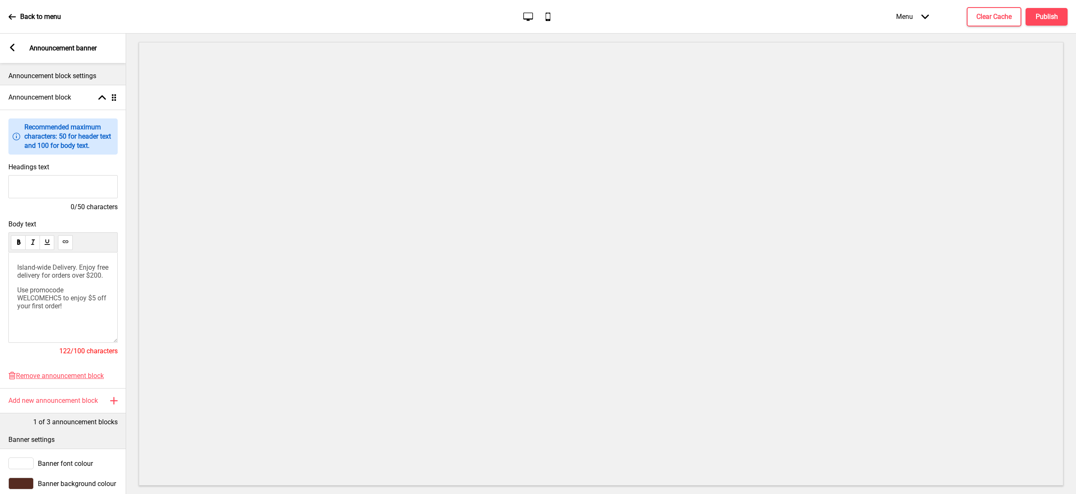
click at [12, 46] on icon at bounding box center [12, 48] width 5 height 8
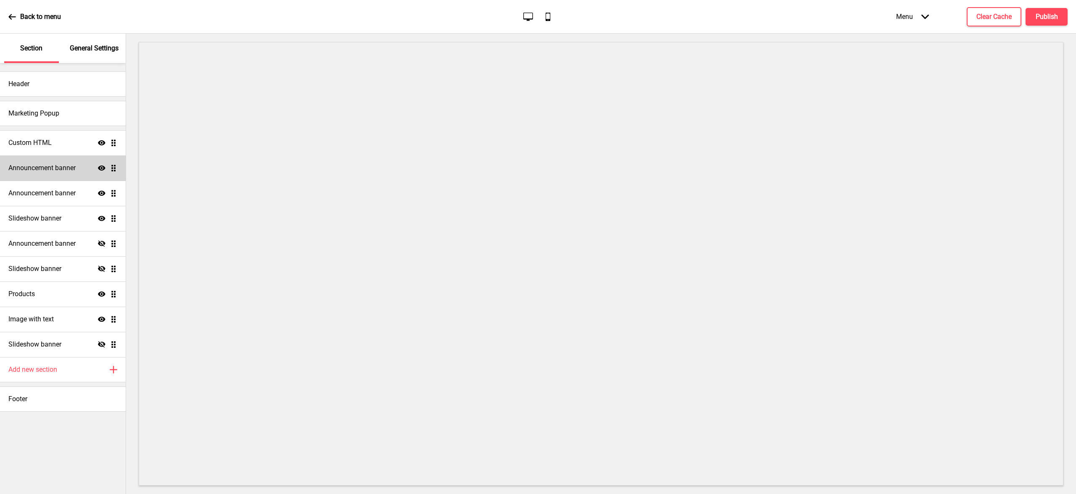
click at [100, 170] on icon at bounding box center [102, 168] width 8 height 5
click at [102, 166] on icon "Hide" at bounding box center [102, 168] width 8 height 8
click at [101, 143] on icon at bounding box center [102, 142] width 8 height 5
drag, startPoint x: 114, startPoint y: 169, endPoint x: 113, endPoint y: 144, distance: 25.2
click at [113, 144] on ul "Custom HTML Hide Drag Announcement banner Show Drag Announcement banner Show Dr…" at bounding box center [63, 243] width 126 height 227
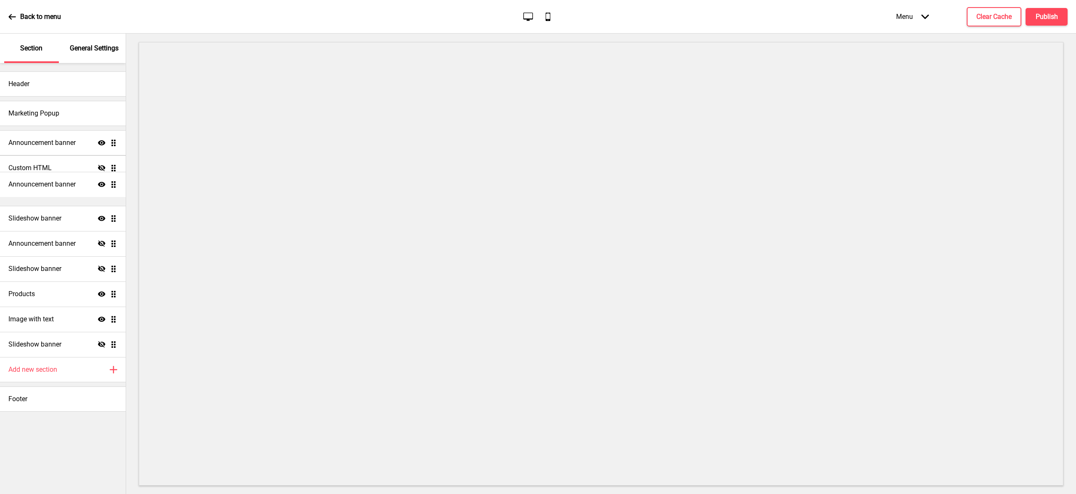
drag, startPoint x: 115, startPoint y: 192, endPoint x: 116, endPoint y: 185, distance: 7.2
click at [116, 185] on ul "Announcement banner Show Drag Custom HTML Hide Drag Announcement banner Show Dr…" at bounding box center [63, 243] width 126 height 227
drag, startPoint x: 115, startPoint y: 144, endPoint x: 117, endPoint y: 162, distance: 18.2
click at [117, 162] on ul "Announcement banner Show Drag Custom HTML Hide Drag Announcement banner Show Dr…" at bounding box center [63, 243] width 126 height 227
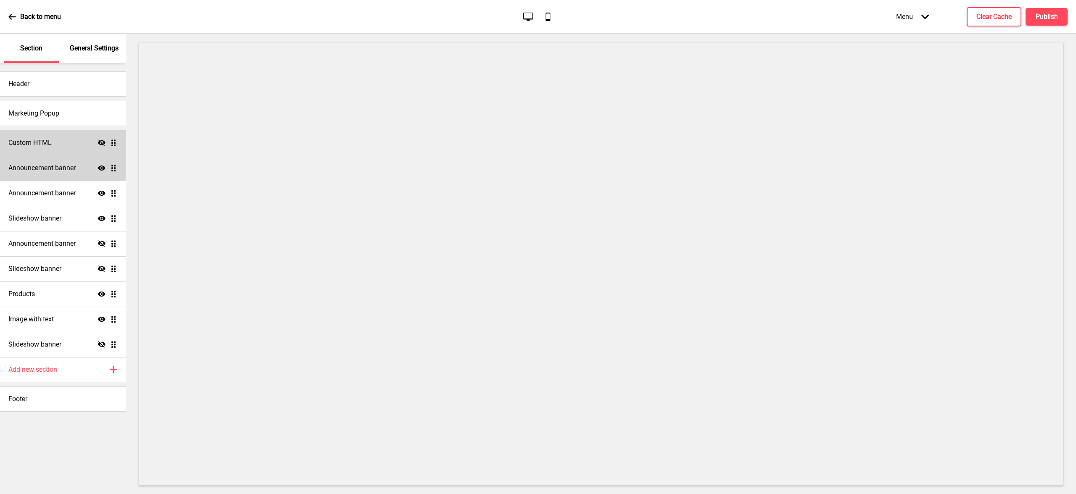
click at [58, 174] on div "Announcement banner Show Drag" at bounding box center [63, 167] width 126 height 25
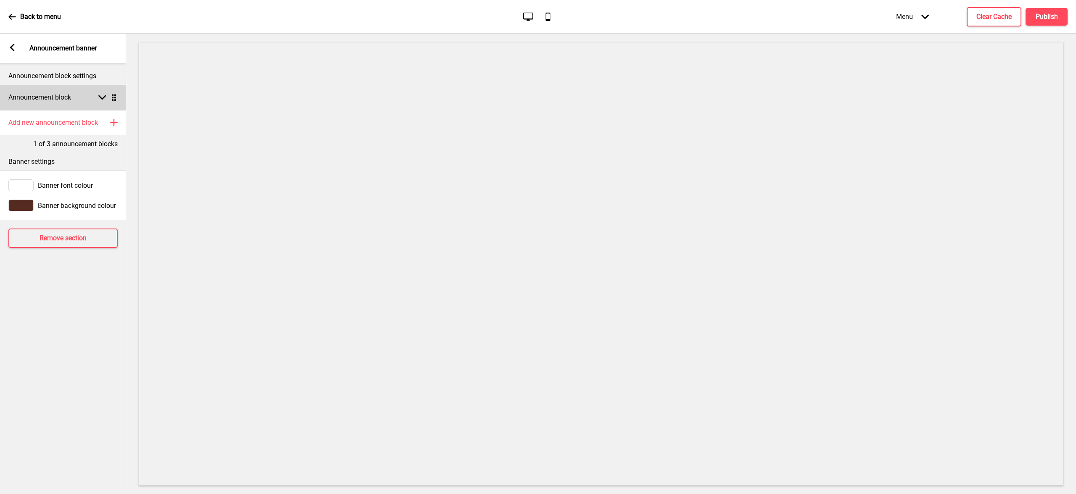
click at [52, 101] on h4 "Announcement block" at bounding box center [39, 97] width 63 height 9
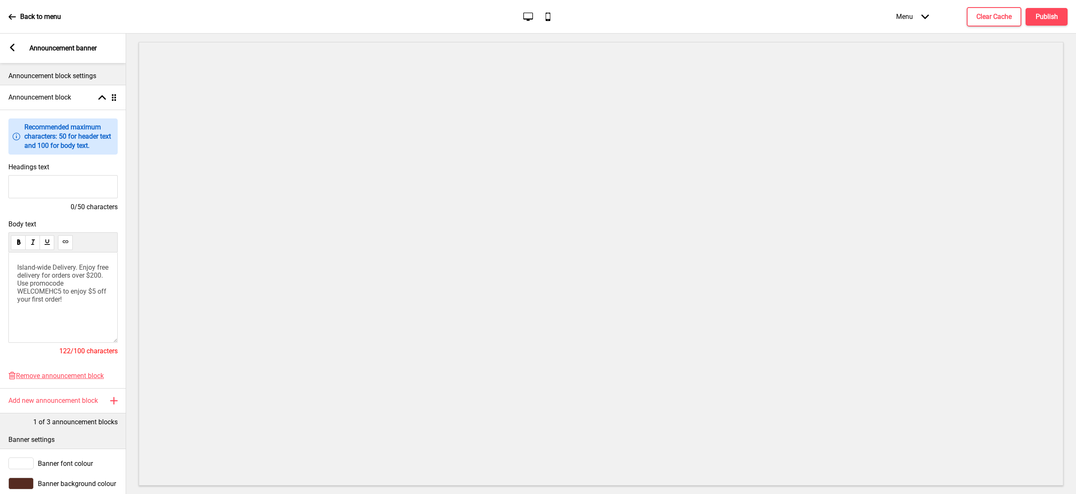
click at [17, 275] on div "Island-wide Delivery. Enjoy free delivery for orders over $200. Use promocode W…" at bounding box center [62, 298] width 109 height 90
click at [20, 275] on span "Island-wide Delivery. Enjoy free delivery for orders over $200. Use promocode W…" at bounding box center [63, 283] width 93 height 40
click at [12, 49] on icon at bounding box center [12, 48] width 5 height 8
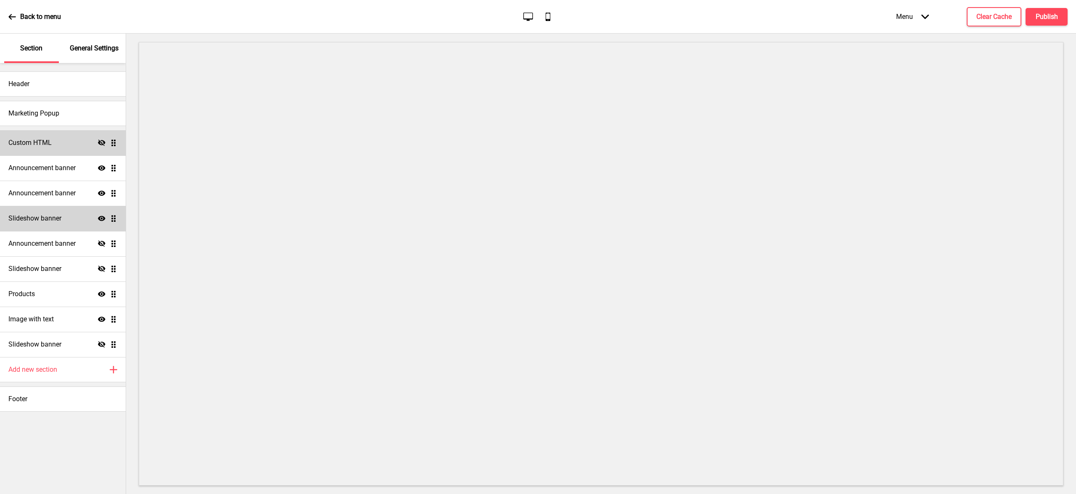
click at [72, 221] on div "Slideshow banner Show Drag" at bounding box center [63, 218] width 126 height 25
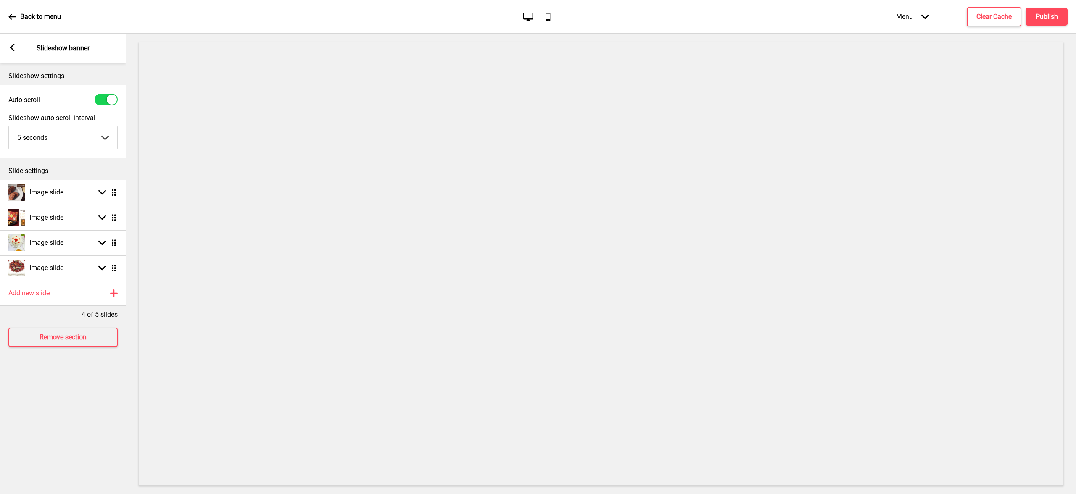
click at [11, 50] on rect at bounding box center [12, 48] width 8 height 8
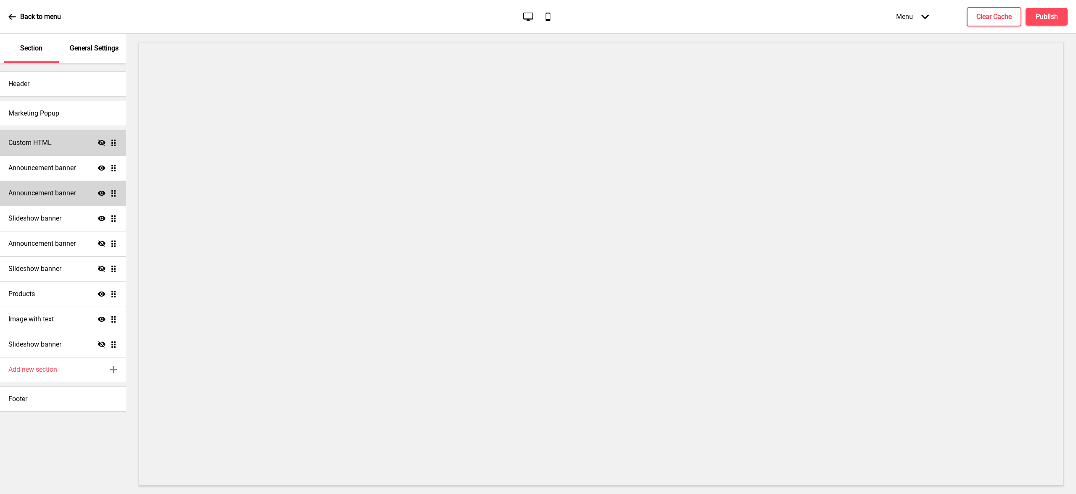
click at [80, 200] on div "Announcement banner Show Drag" at bounding box center [63, 193] width 126 height 25
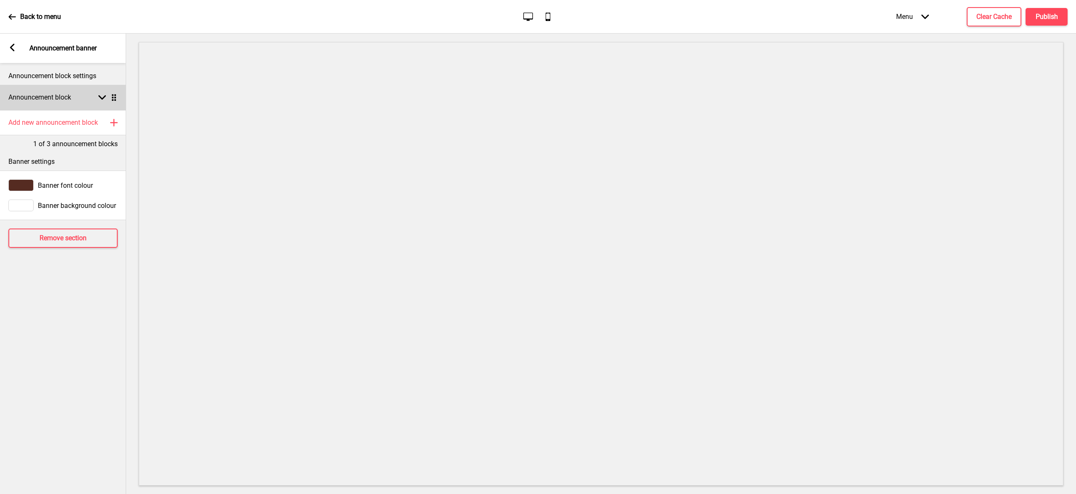
click at [102, 100] on rect at bounding box center [102, 98] width 8 height 8
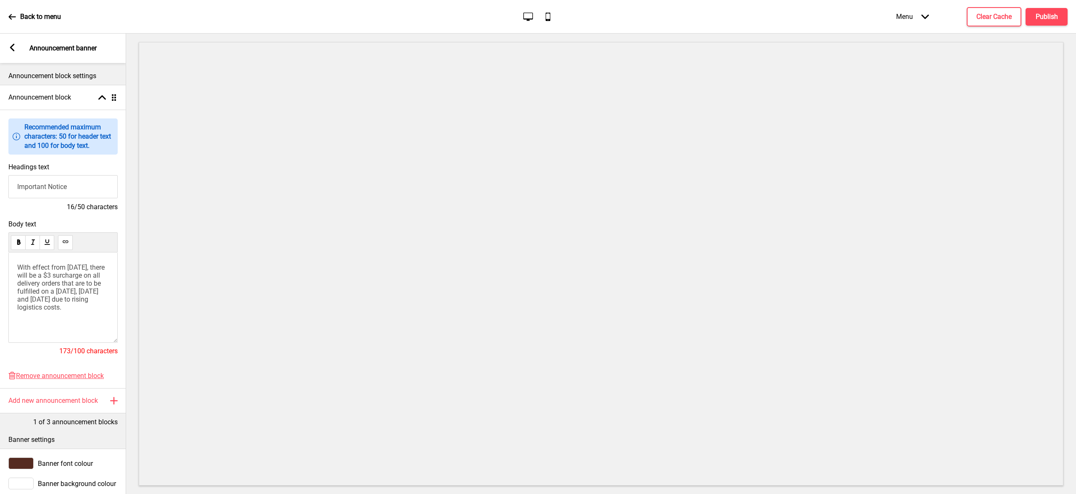
click at [73, 186] on input "Important Notice" at bounding box center [62, 186] width 109 height 23
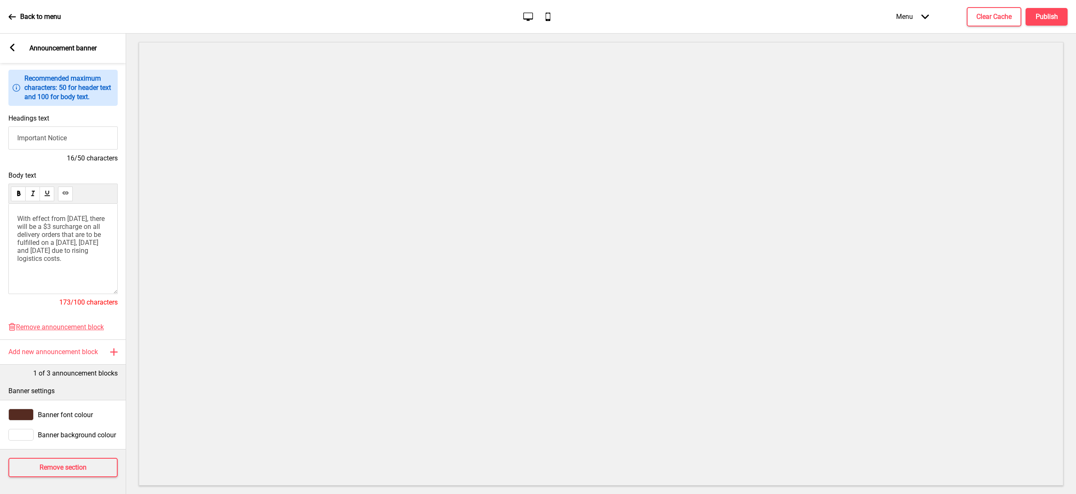
scroll to position [0, 0]
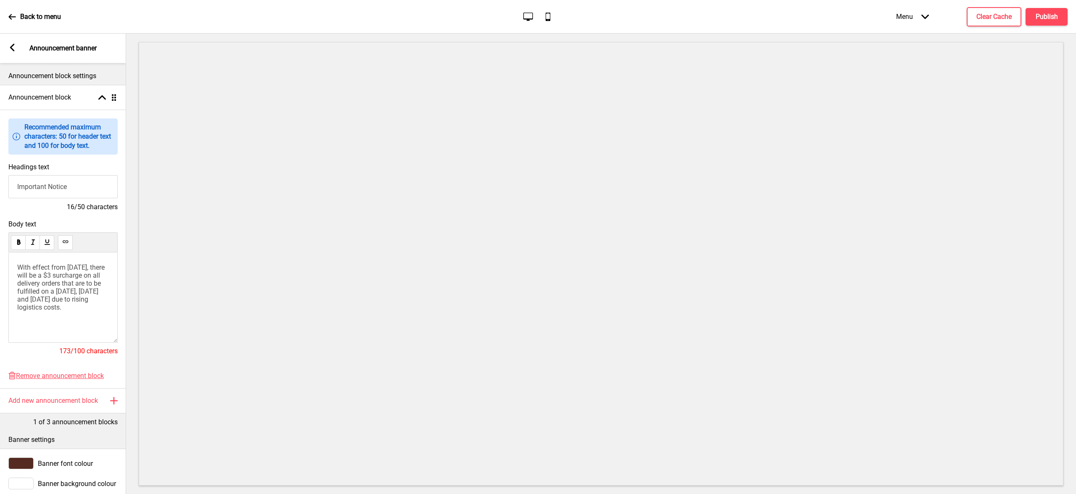
click at [13, 47] on rect at bounding box center [12, 48] width 8 height 8
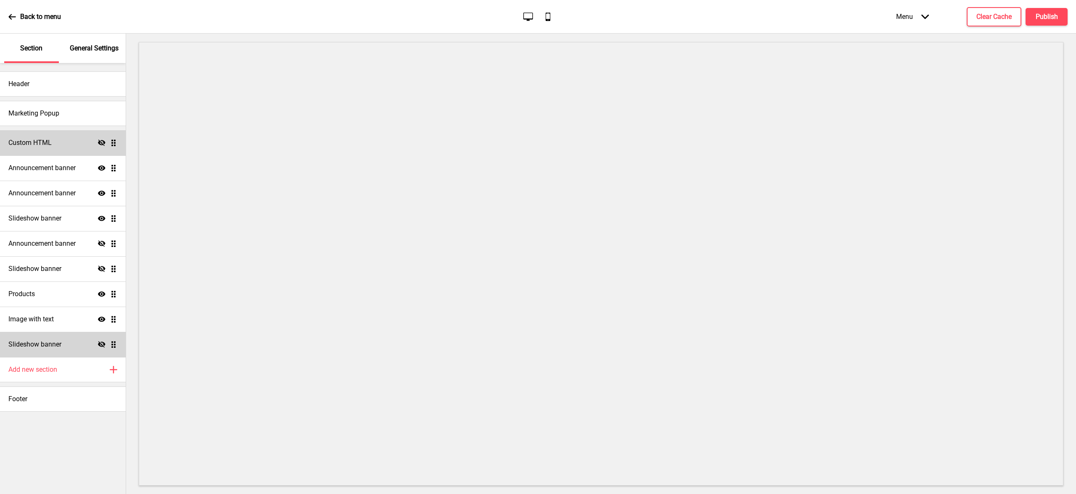
click at [84, 347] on div "Slideshow banner Hide Drag" at bounding box center [63, 344] width 126 height 25
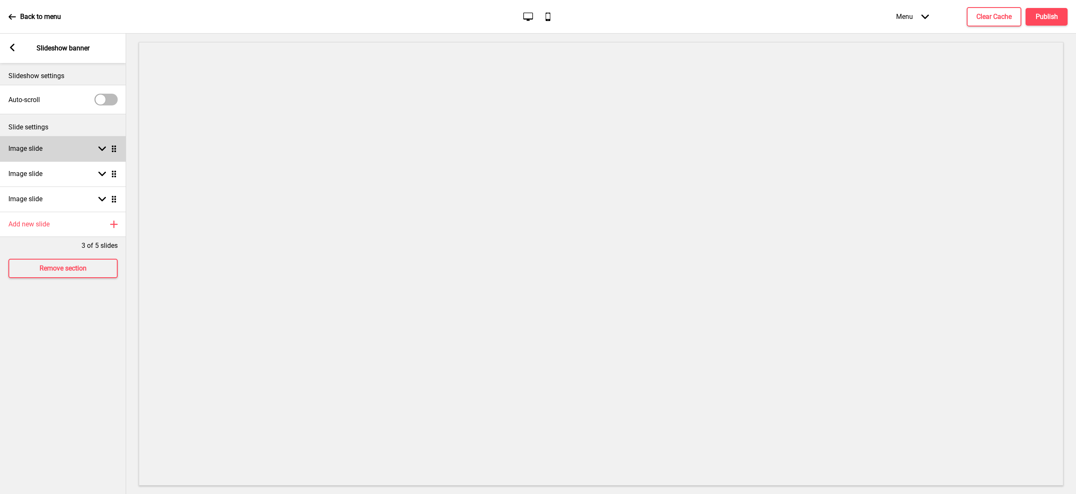
click at [92, 149] on div "Image slide Arrow down Drag" at bounding box center [63, 148] width 126 height 25
select select "right"
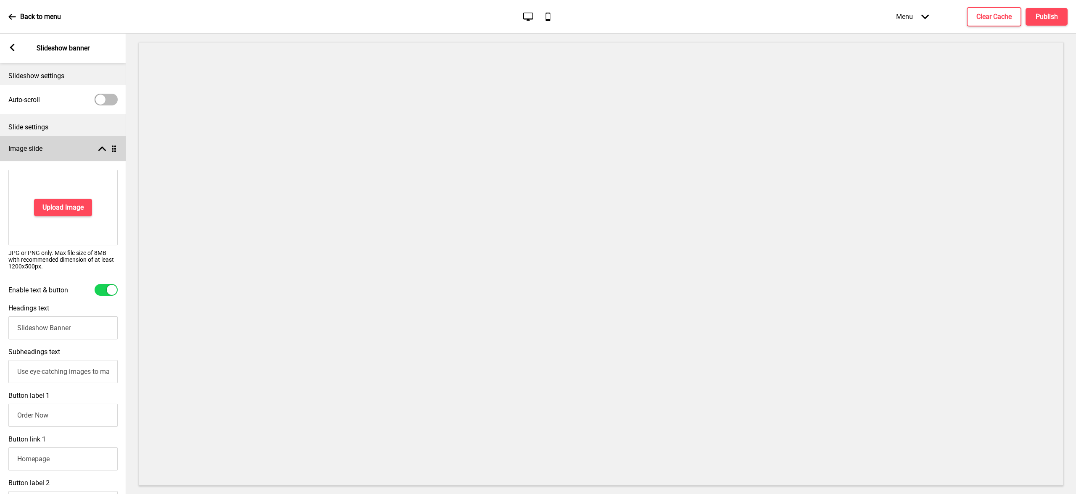
click at [93, 149] on div "Image slide Arrow up Drag" at bounding box center [63, 148] width 126 height 25
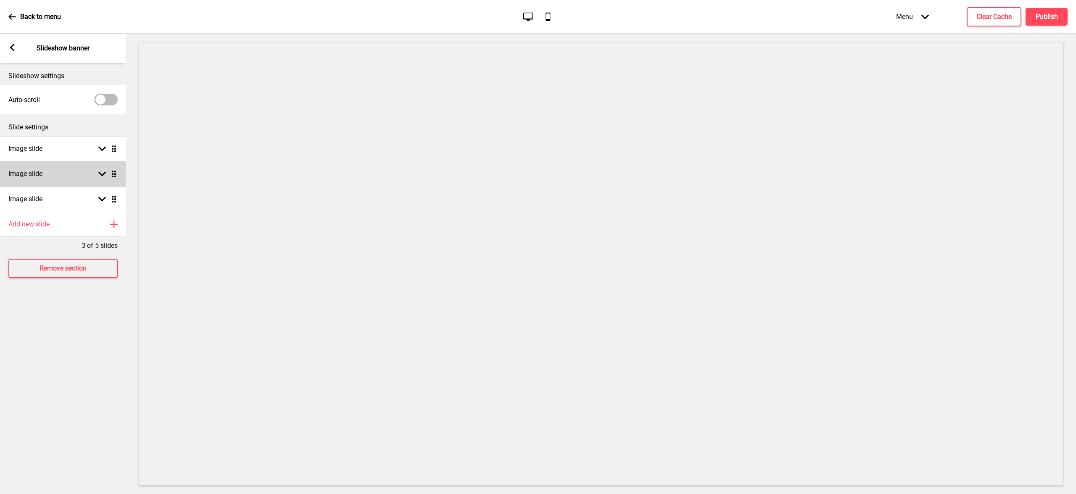
click at [101, 169] on div "Image slide Arrow down Drag" at bounding box center [63, 173] width 126 height 25
select select "right"
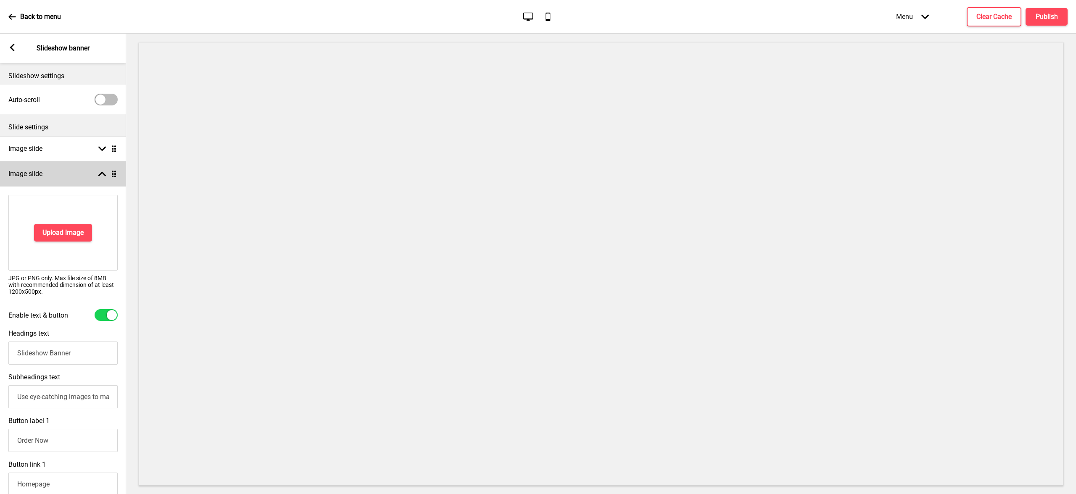
click at [100, 174] on icon at bounding box center [102, 174] width 8 height 5
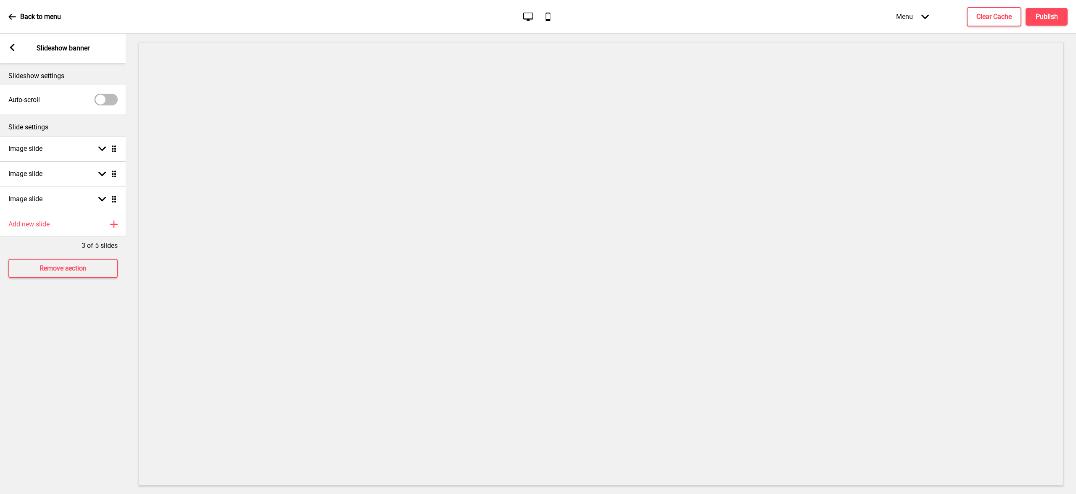
click at [10, 48] on icon at bounding box center [12, 48] width 5 height 8
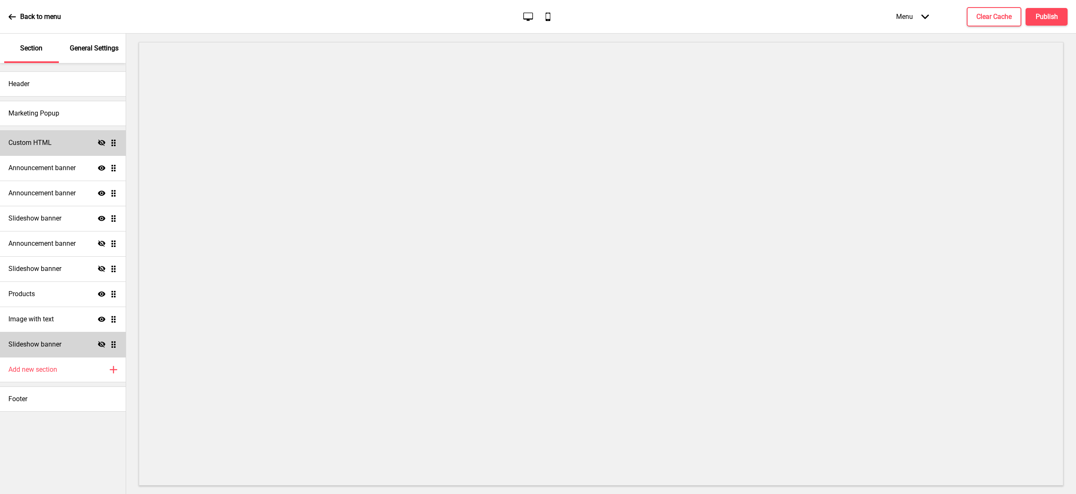
click at [74, 342] on div "Slideshow banner Hide Drag" at bounding box center [63, 344] width 126 height 25
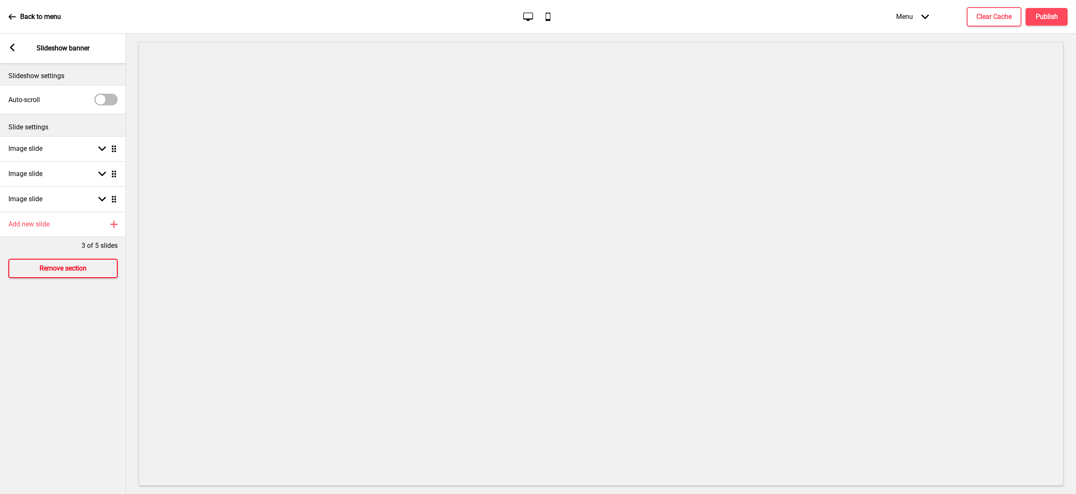
click at [70, 266] on h4 "Remove section" at bounding box center [62, 268] width 47 height 9
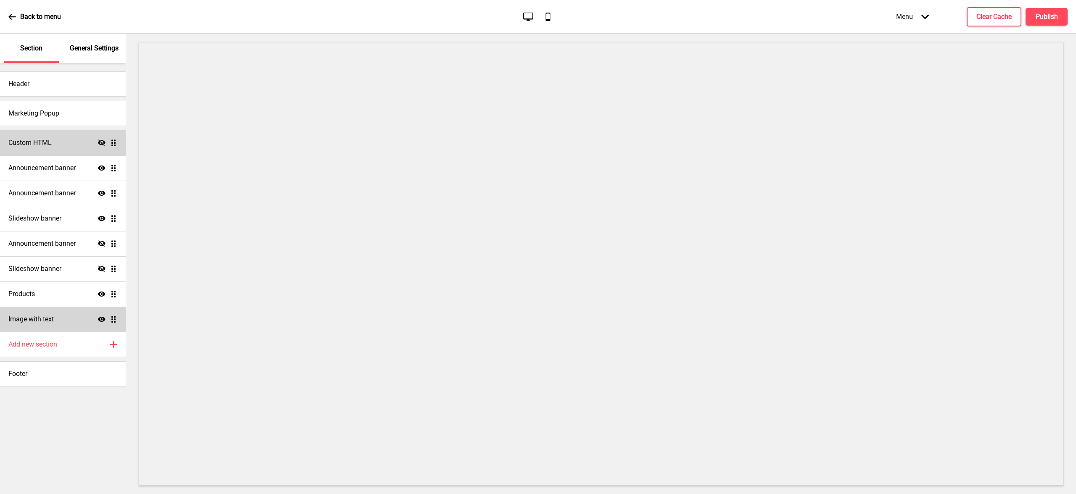
click at [70, 321] on div "Image with text Show Drag" at bounding box center [63, 319] width 126 height 25
select select "center"
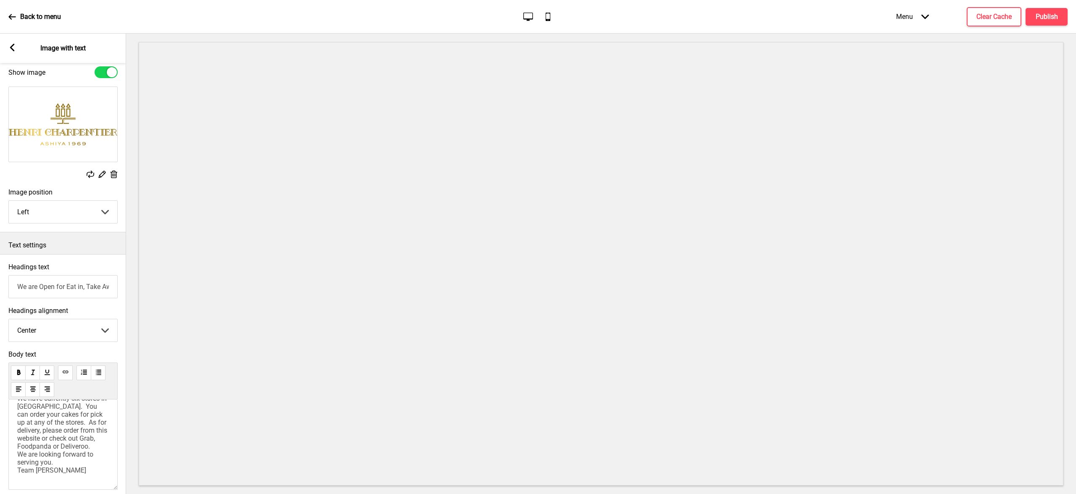
scroll to position [38, 0]
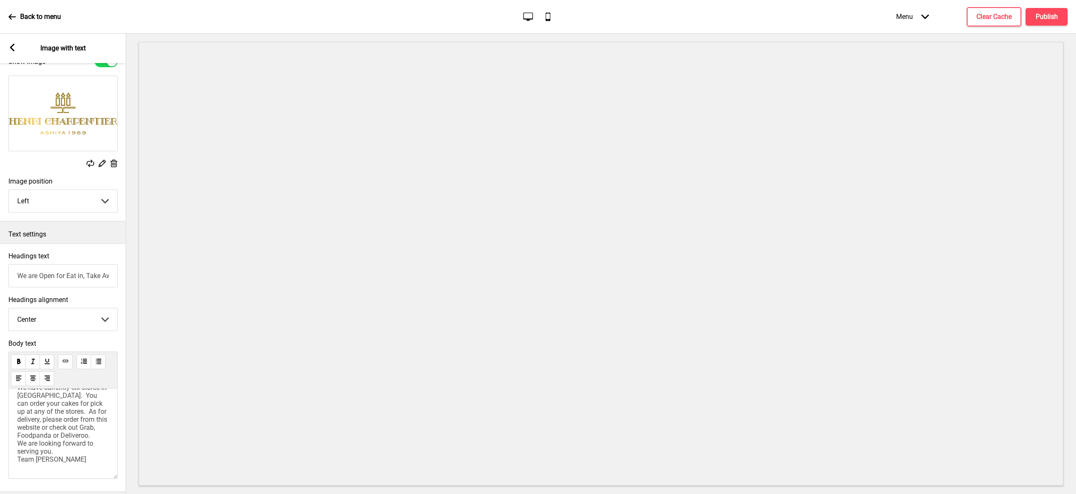
click at [58, 418] on span "Thank you for being our valued customer. We have currently six stores in [GEOGR…" at bounding box center [63, 416] width 92 height 96
click at [59, 414] on span "Thank you for being our valued customer. We have currently six stores in [GEOGR…" at bounding box center [63, 416] width 92 height 96
click at [79, 411] on span "Thank you for being our valued customer. We have currently six stores in [GEOGR…" at bounding box center [63, 416] width 92 height 96
click at [91, 414] on span "Thank you for being our valued customer. We have currently six stores in [GEOGR…" at bounding box center [63, 416] width 92 height 96
click at [95, 431] on p "Thank you for being our valued customer. We have currently six stores in [GEOGR…" at bounding box center [63, 416] width 92 height 96
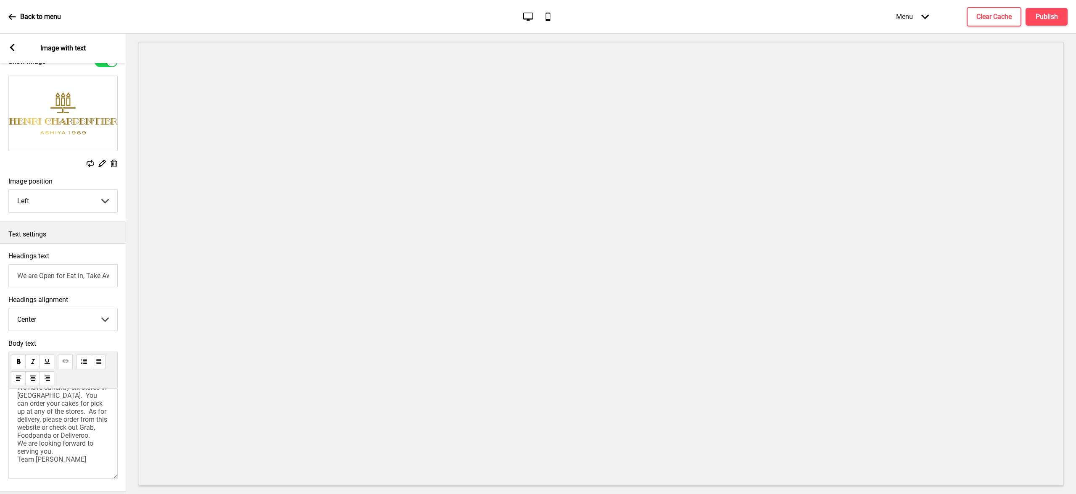
click at [90, 445] on span "Thank you for being our valued customer. We have currently six stores in [GEOGR…" at bounding box center [63, 416] width 92 height 96
click at [71, 438] on p "Thank you for being our valued customer. We have currently six stores in [GEOGR…" at bounding box center [63, 416] width 92 height 96
click at [75, 453] on p "Thank you for being our valued customer. We have currently six stores in [GEOGR…" at bounding box center [63, 416] width 92 height 96
drag, startPoint x: 83, startPoint y: 461, endPoint x: 88, endPoint y: 460, distance: 5.6
click at [83, 462] on span "Thank you for being our valued customer. We have currently six stores in [GEOGR…" at bounding box center [63, 416] width 92 height 96
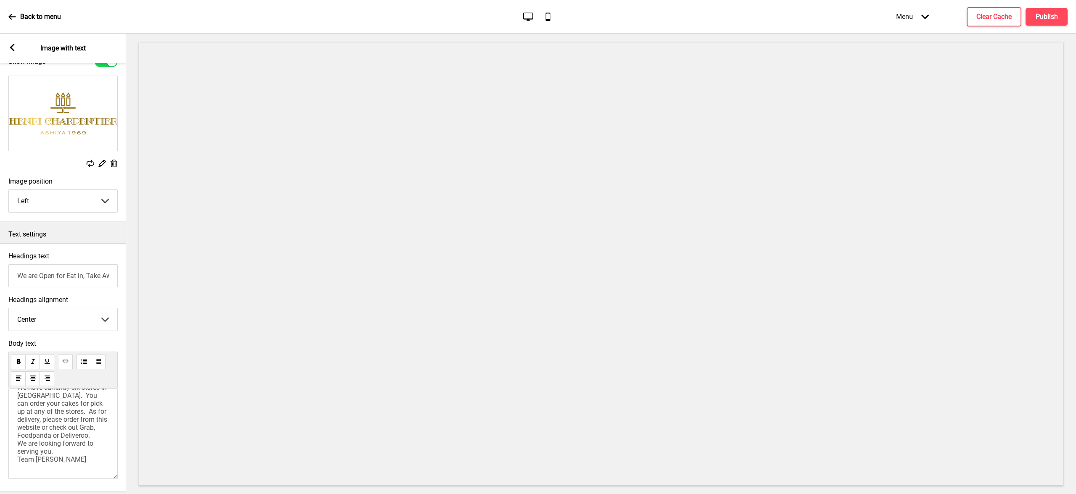
click at [92, 461] on p "Thank you for being our valued customer. We have currently six stores in [GEOGR…" at bounding box center [63, 416] width 92 height 96
click at [12, 49] on icon at bounding box center [12, 48] width 5 height 8
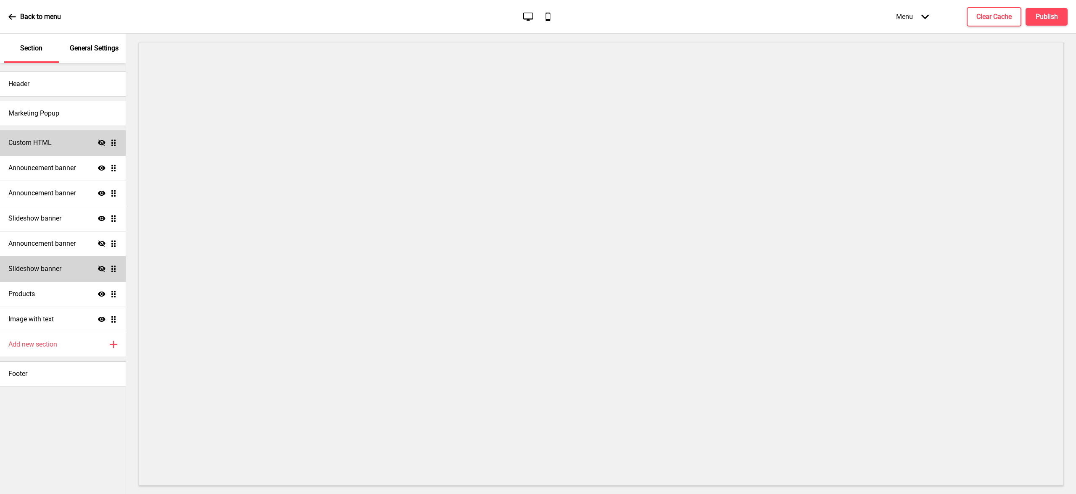
click at [80, 268] on div "Slideshow banner Hide Drag" at bounding box center [63, 268] width 126 height 25
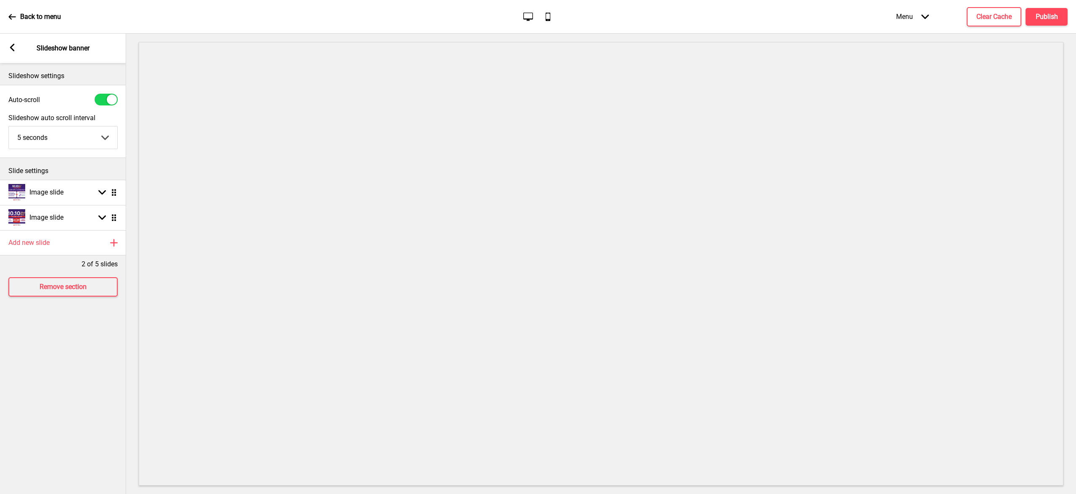
click at [10, 46] on rect at bounding box center [12, 48] width 8 height 8
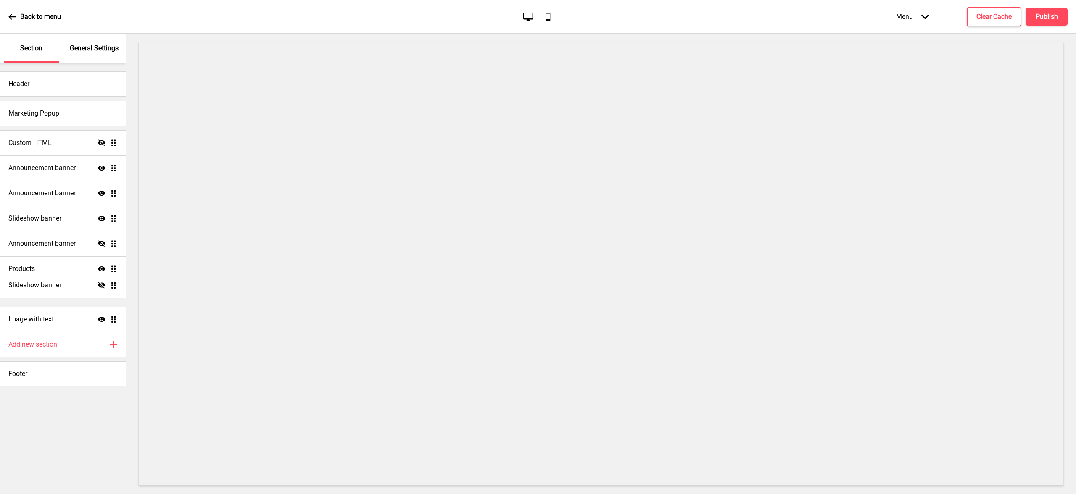
drag, startPoint x: 112, startPoint y: 269, endPoint x: 116, endPoint y: 287, distance: 18.1
click at [116, 287] on ul "Custom HTML Hide Drag Announcement banner Show Drag Announcement banner Show Dr…" at bounding box center [63, 231] width 126 height 202
click at [70, 293] on div "Slideshow banner Hide Drag" at bounding box center [63, 294] width 126 height 25
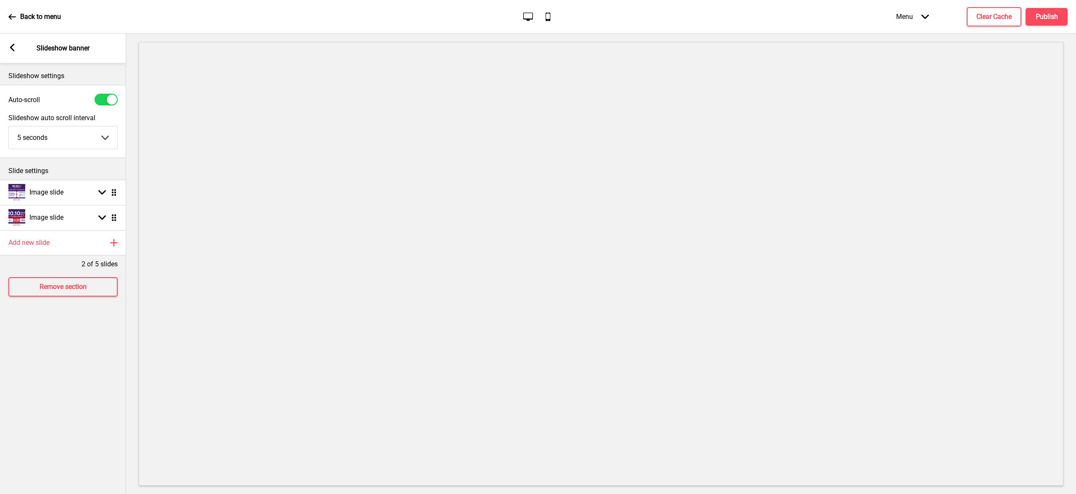
click at [11, 48] on icon at bounding box center [12, 48] width 5 height 8
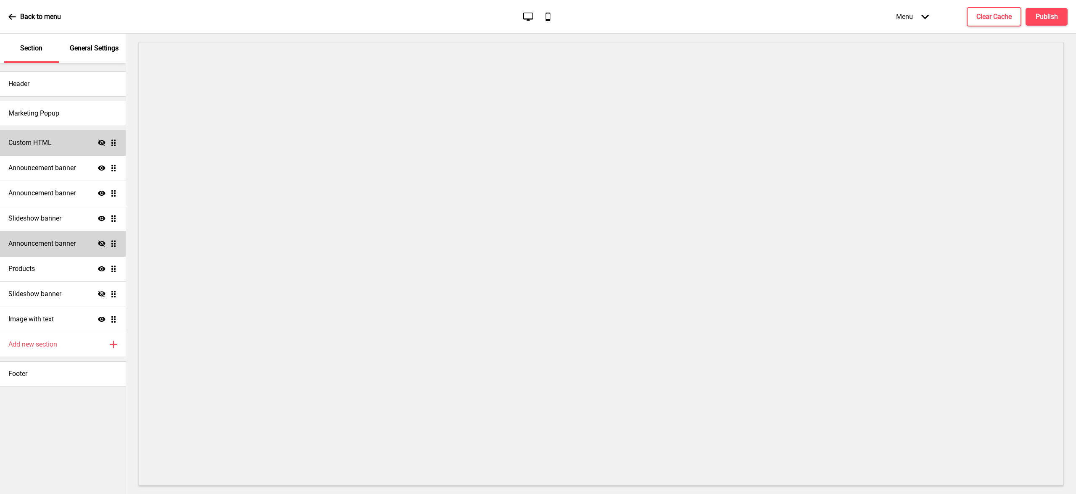
click at [75, 241] on h4 "Announcement banner" at bounding box center [41, 243] width 67 height 9
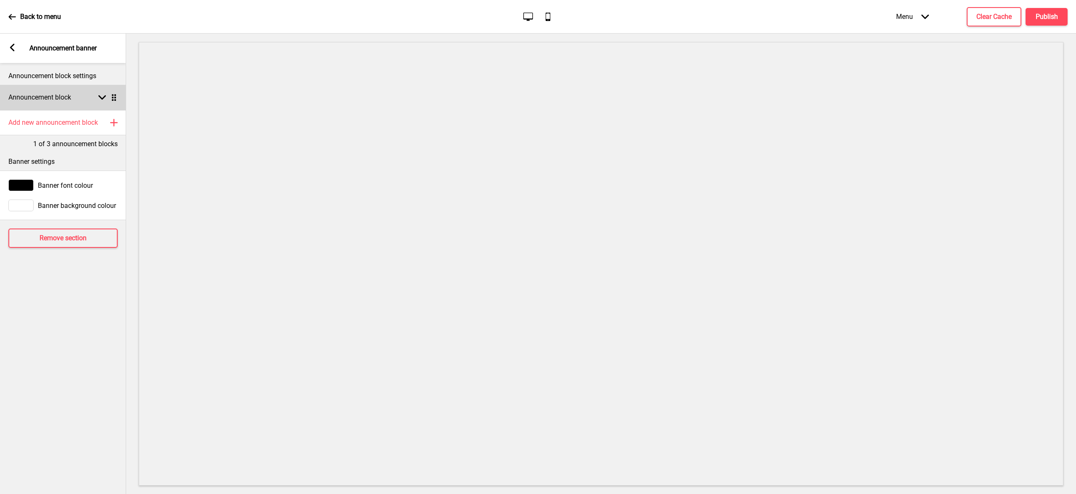
click at [60, 106] on div "Announcement block Arrow down Drag" at bounding box center [63, 97] width 126 height 25
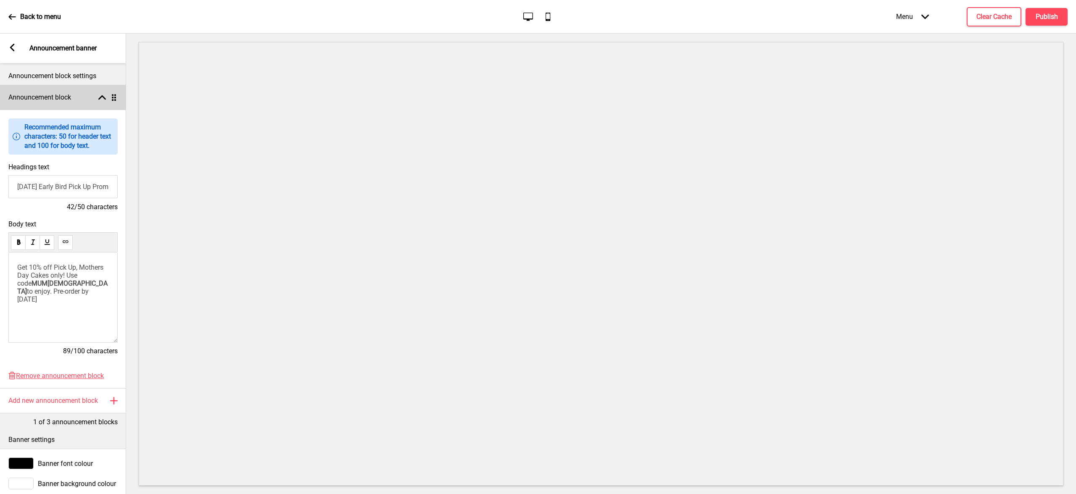
click at [60, 102] on h4 "Announcement block" at bounding box center [39, 97] width 63 height 9
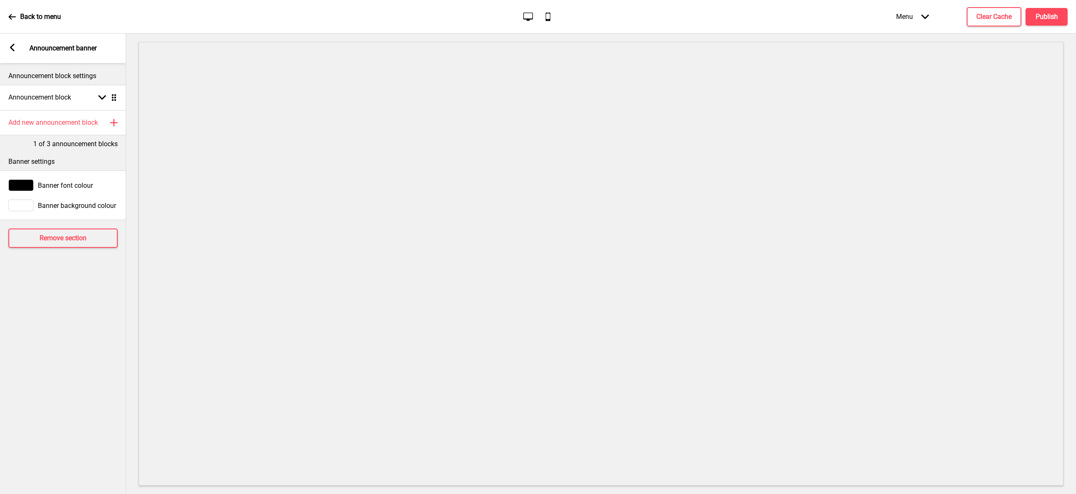
click at [8, 49] on icon "Arrow left" at bounding box center [12, 48] width 8 height 8
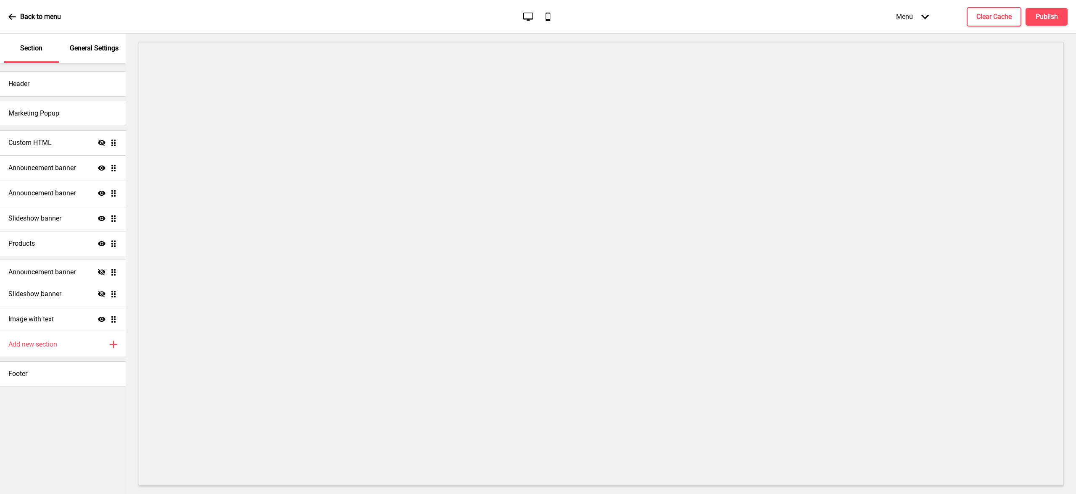
drag, startPoint x: 113, startPoint y: 244, endPoint x: 115, endPoint y: 273, distance: 28.6
click at [115, 273] on ul "Custom HTML Hide Drag Announcement banner Show Drag Announcement banner Show Dr…" at bounding box center [63, 231] width 126 height 202
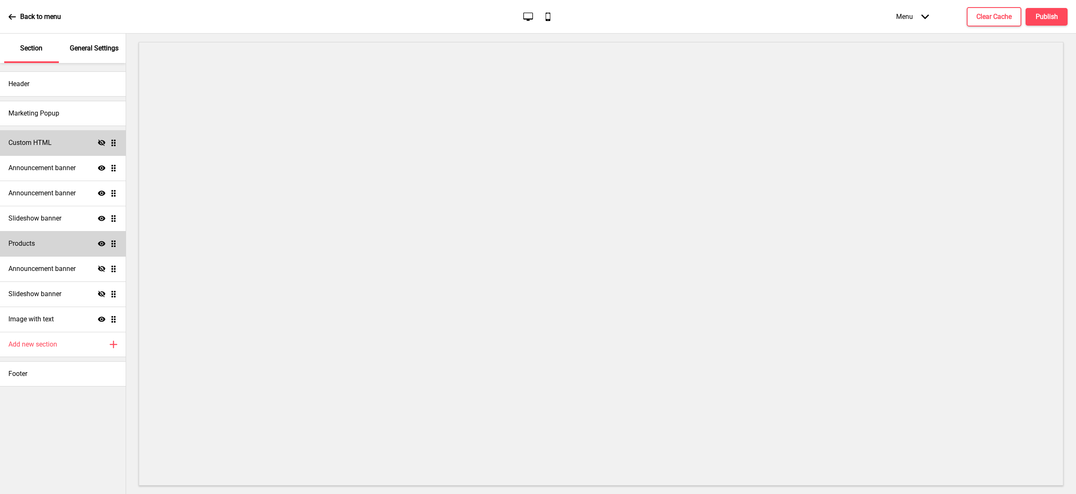
click at [58, 243] on div "Products Show Drag" at bounding box center [63, 243] width 126 height 25
select select "side"
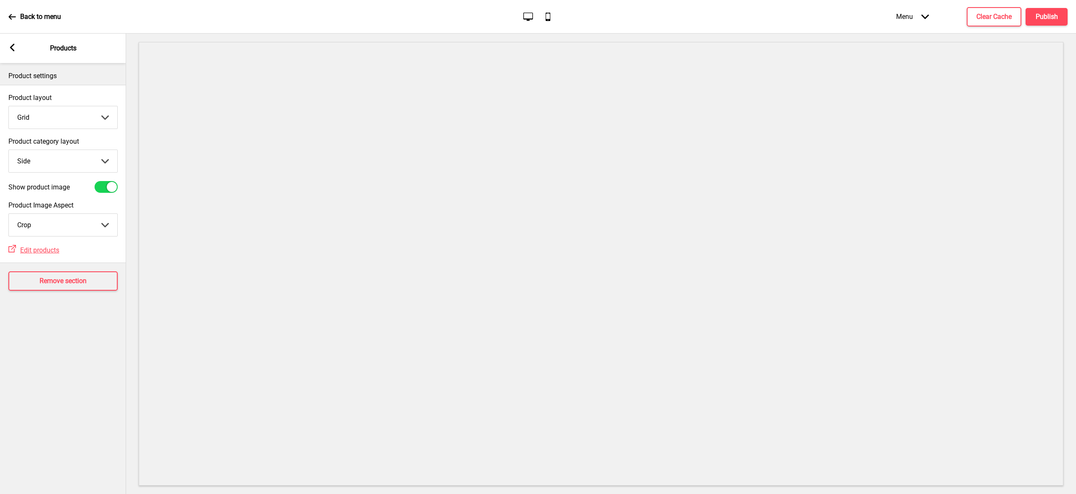
click at [7, 41] on div "Arrow left Products" at bounding box center [63, 48] width 126 height 29
click at [11, 46] on icon at bounding box center [12, 48] width 5 height 8
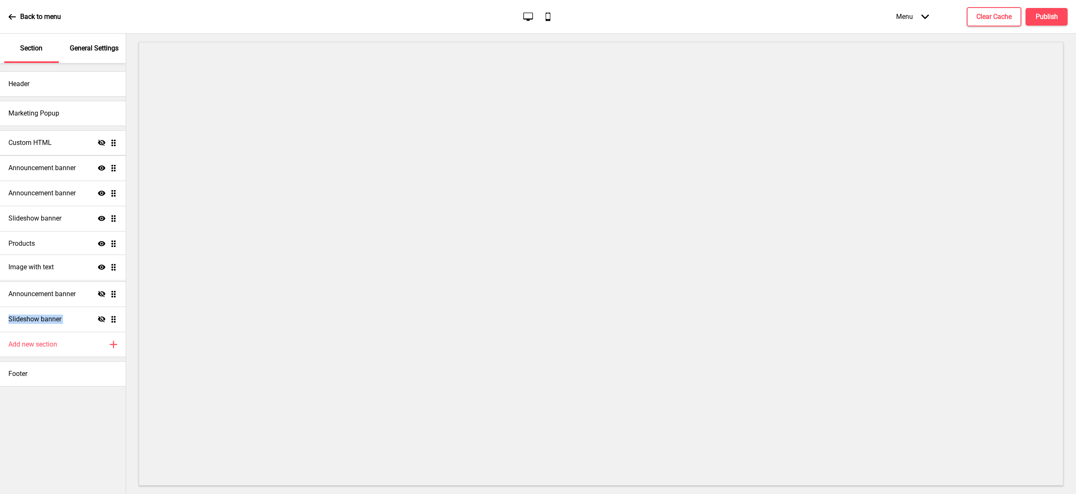
drag, startPoint x: 115, startPoint y: 320, endPoint x: 108, endPoint y: 268, distance: 53.0
click at [108, 268] on ul "Custom HTML Hide Drag Announcement banner Show Drag Announcement banner Show Dr…" at bounding box center [63, 231] width 126 height 202
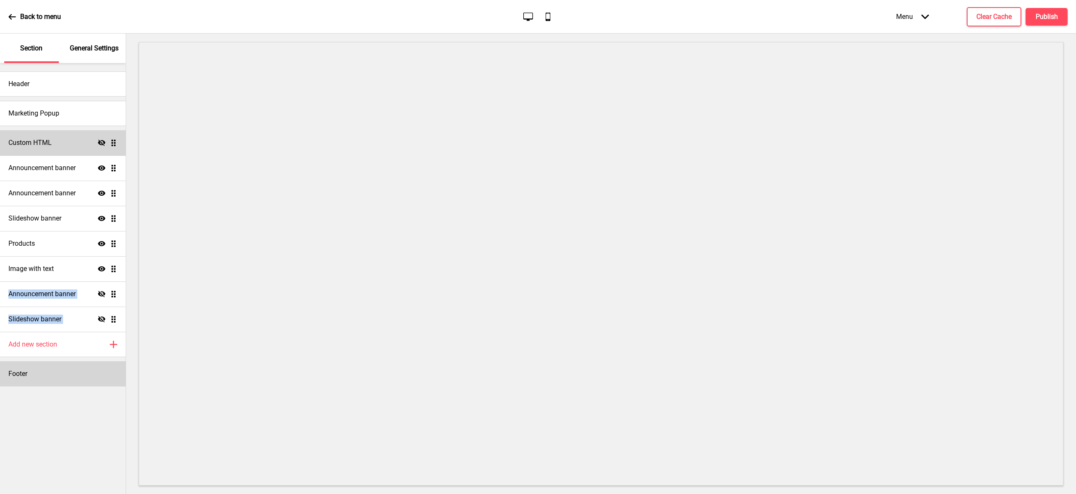
click at [63, 379] on div "Footer" at bounding box center [63, 373] width 126 height 25
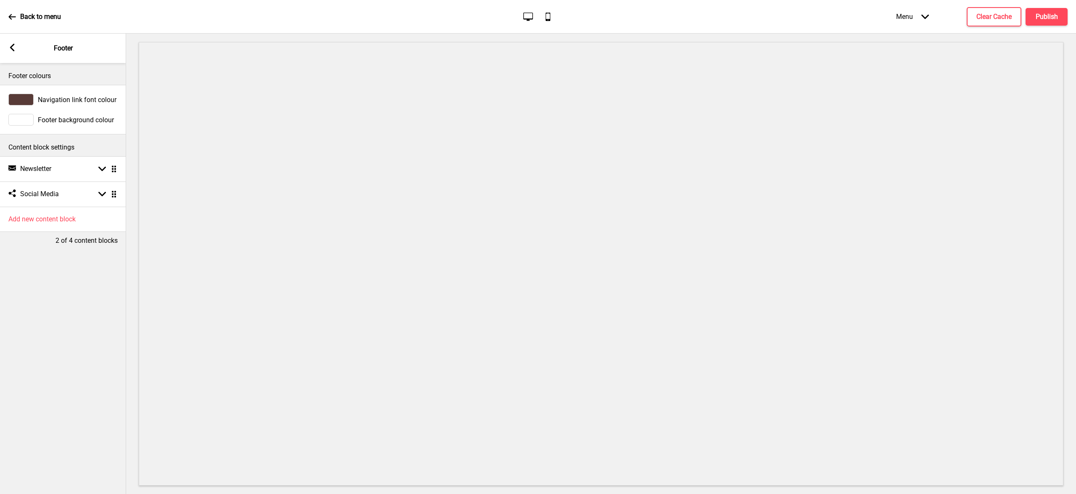
click at [87, 120] on span "Footer background colour" at bounding box center [76, 120] width 76 height 8
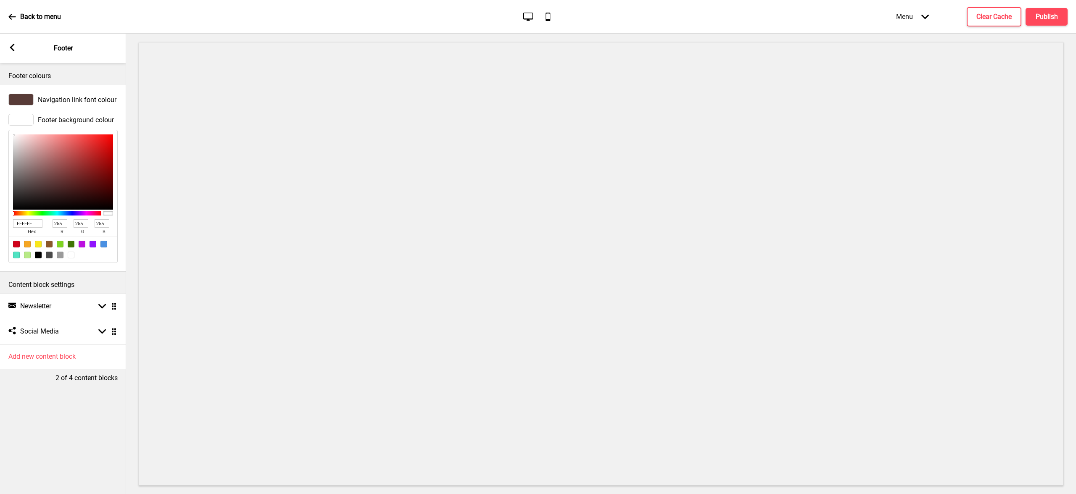
click at [52, 118] on span "Footer background colour" at bounding box center [76, 120] width 76 height 8
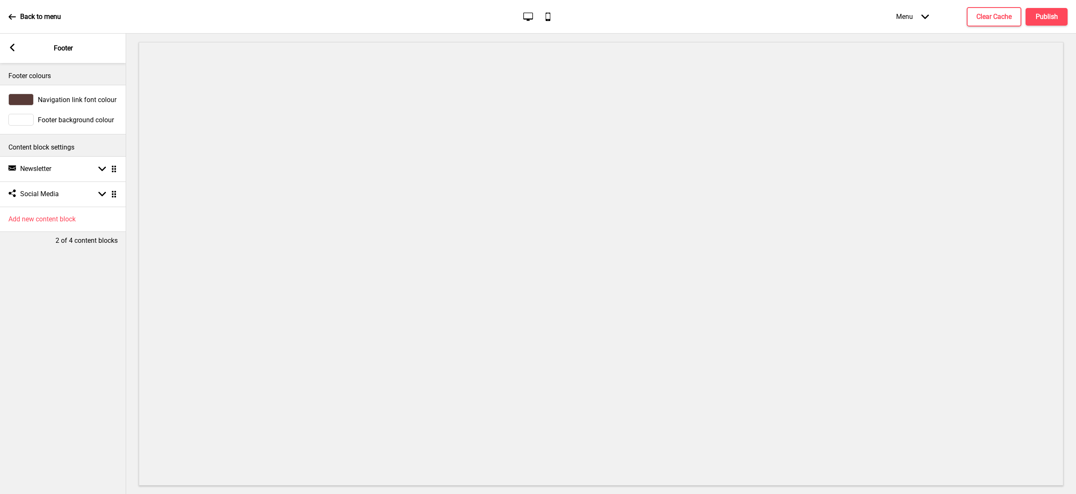
click at [50, 121] on span "Footer background colour" at bounding box center [76, 120] width 76 height 8
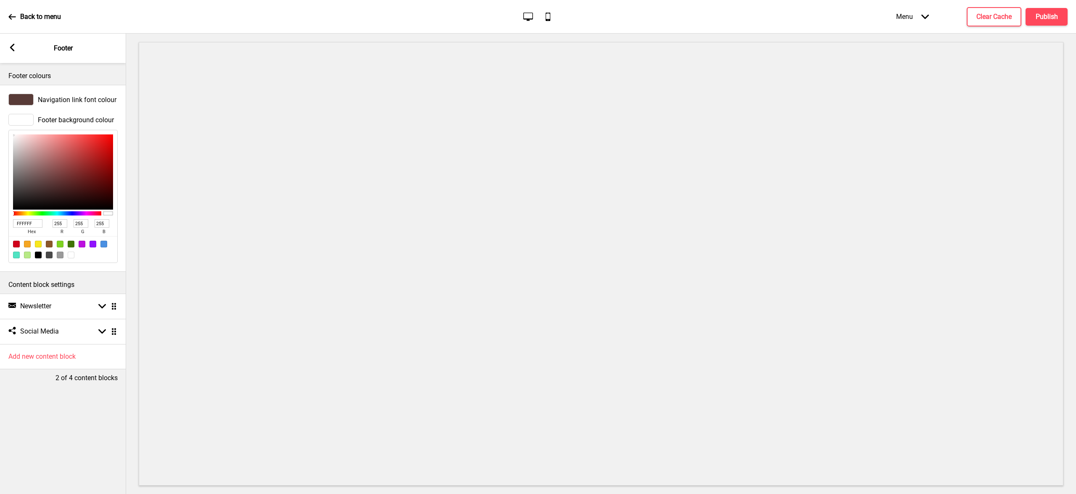
drag, startPoint x: 36, startPoint y: 223, endPoint x: 0, endPoint y: 220, distance: 35.8
click at [0, 221] on div "Footer background colour FFFFFF hex 255 r 255 g 255 b 100 a" at bounding box center [63, 189] width 126 height 158
paste input "AD5389"
type input "AD5389"
type input "173"
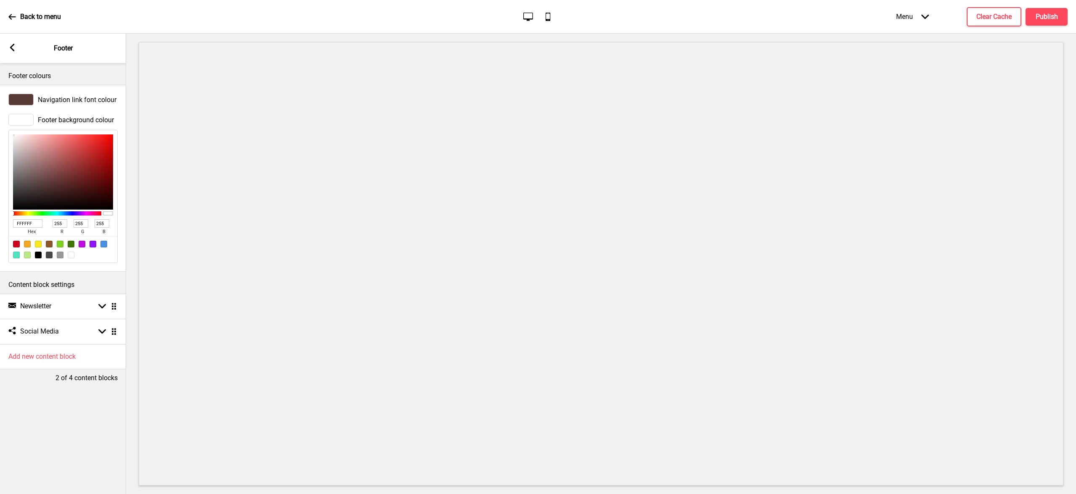
type input "83"
type input "137"
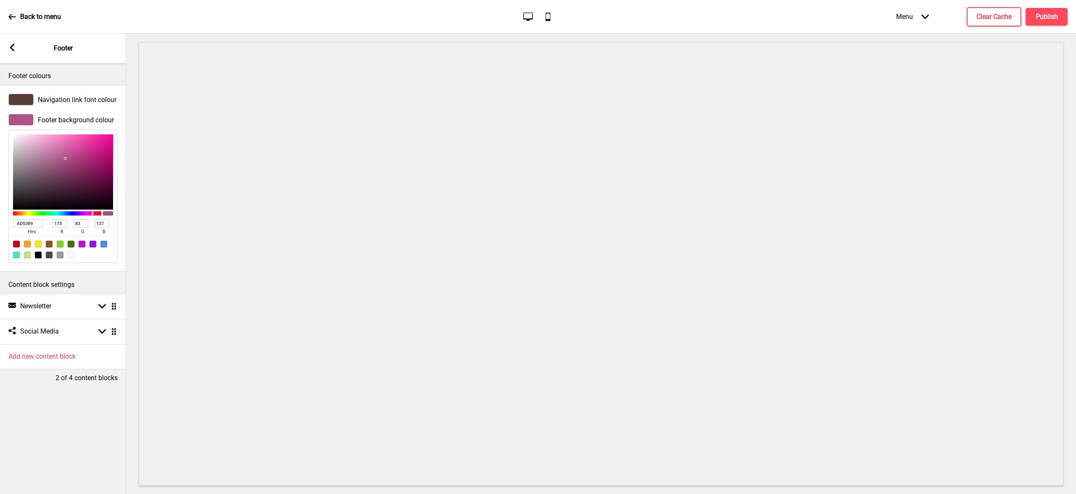
type input "AD5389"
click at [57, 98] on span "Navigation link font colour" at bounding box center [77, 100] width 79 height 8
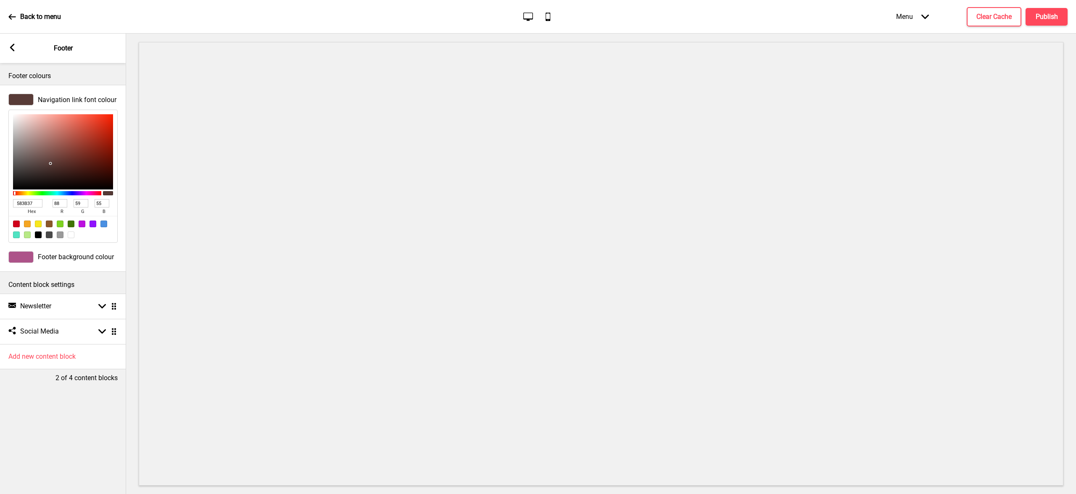
click at [71, 235] on div at bounding box center [71, 235] width 7 height 7
type input "FFFFFF"
type input "255"
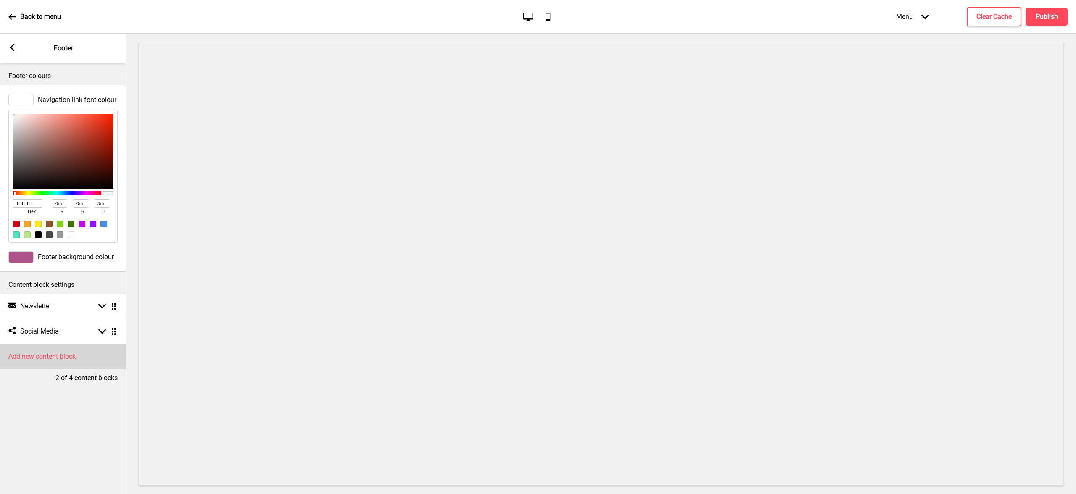
click at [53, 357] on h4 "Add new content block" at bounding box center [41, 356] width 67 height 9
click at [27, 289] on h4 "Text" at bounding box center [26, 289] width 13 height 9
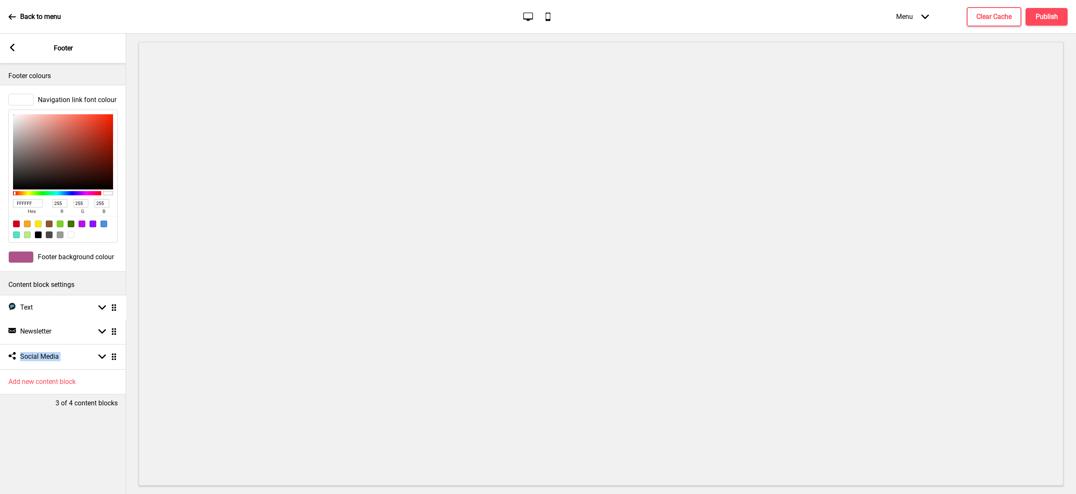
drag, startPoint x: 110, startPoint y: 339, endPoint x: 108, endPoint y: 307, distance: 32.4
click at [47, 307] on div "Text Text Arrow down Drag" at bounding box center [63, 306] width 126 height 25
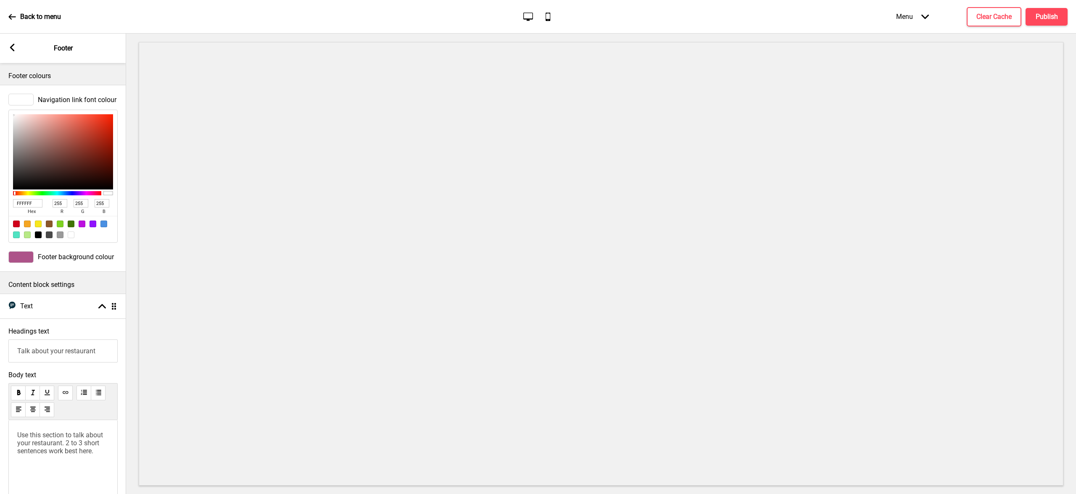
click at [51, 357] on input "Talk about your restaurant" at bounding box center [62, 351] width 109 height 23
drag, startPoint x: 103, startPoint y: 351, endPoint x: 21, endPoint y: 349, distance: 82.4
click at [21, 349] on input "Talk about your restaurant" at bounding box center [62, 351] width 109 height 23
click at [42, 460] on div "Use this section to talk about your restaurant. 2 to 3 short sentences work bes…" at bounding box center [62, 465] width 109 height 90
drag, startPoint x: 63, startPoint y: 443, endPoint x: 10, endPoint y: 431, distance: 54.4
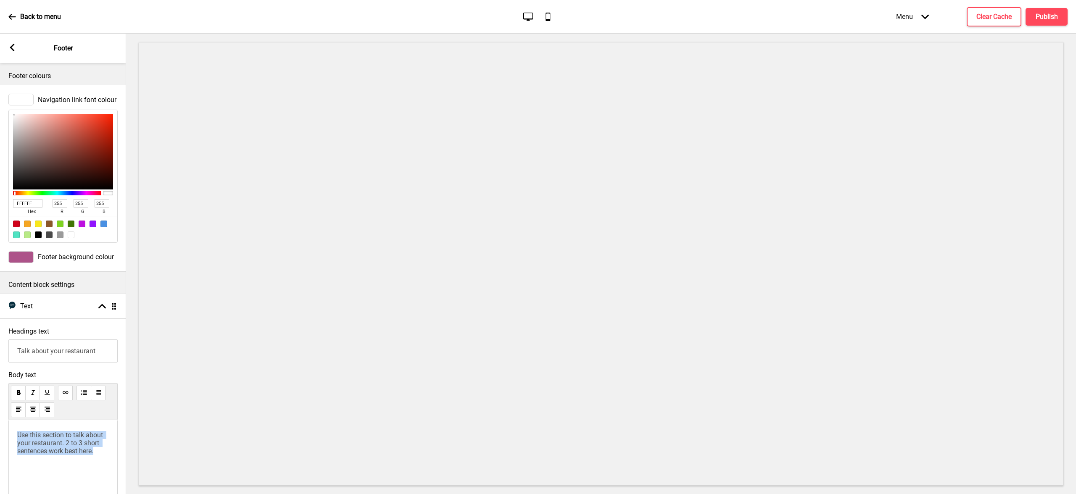
click at [10, 431] on div "Use this section to talk about your restaurant. 2 to 3 short sentences work bes…" at bounding box center [62, 465] width 109 height 90
click at [85, 350] on input "Talk about your restaurant" at bounding box center [62, 351] width 109 height 23
drag, startPoint x: 103, startPoint y: 351, endPoint x: 0, endPoint y: 343, distance: 103.7
click at [0, 343] on div "Headings text Talk about your restaurant" at bounding box center [63, 345] width 126 height 44
type input "Henri Charpentier"
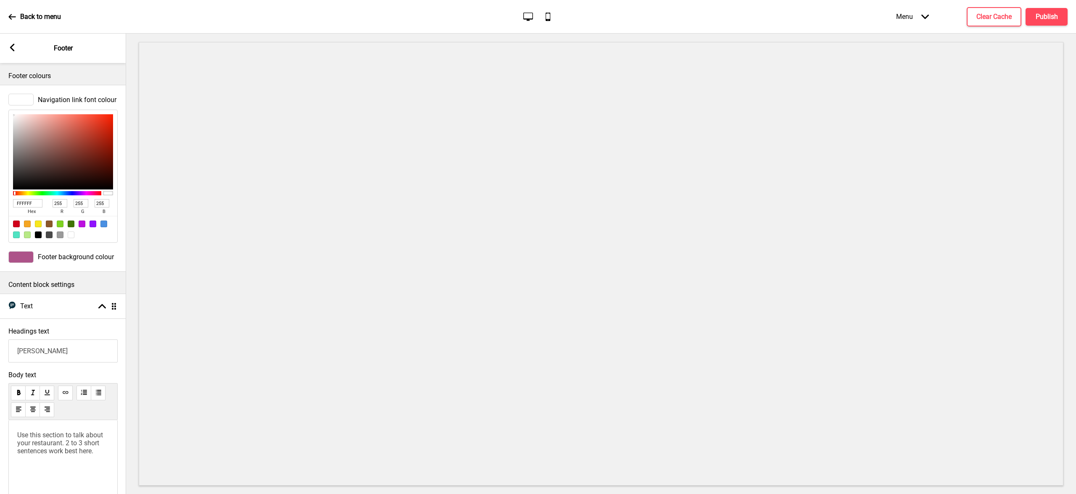
drag, startPoint x: 85, startPoint y: 449, endPoint x: 105, endPoint y: 456, distance: 21.5
click at [86, 449] on span "Use this section to talk about your restaurant. 2 to 3 short sentences work bes…" at bounding box center [60, 443] width 87 height 24
drag, startPoint x: 103, startPoint y: 452, endPoint x: 13, endPoint y: 432, distance: 91.7
click at [13, 432] on div "Use this section to talk about your restaurant. 2 to 3 short sentences work bes…" at bounding box center [62, 465] width 109 height 90
click at [65, 456] on div "Use this section to talk about your restaurant. 2 to 3 short sentences work bes…" at bounding box center [62, 465] width 109 height 90
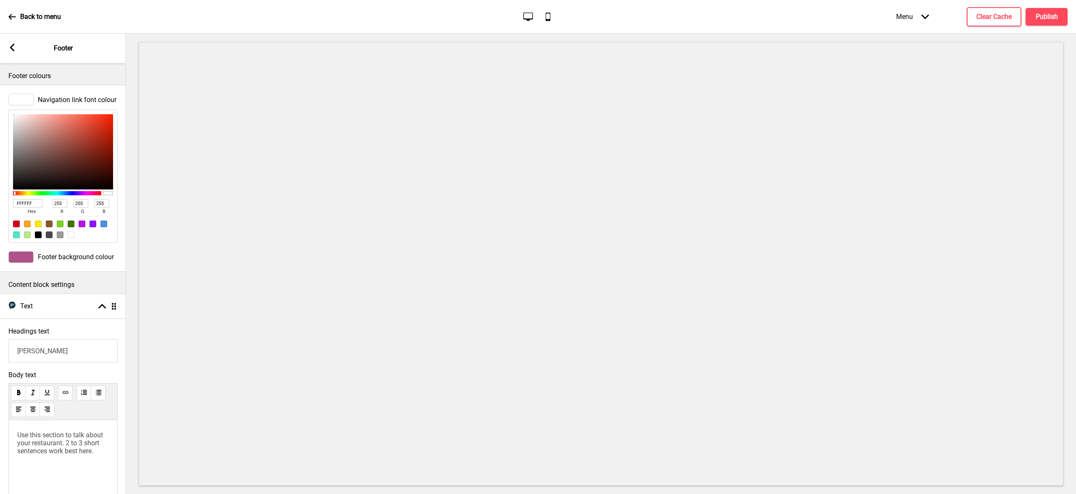
click at [97, 452] on p "Use this section to talk about your restaurant. 2 to 3 short sentences work bes…" at bounding box center [63, 443] width 92 height 24
click at [69, 257] on span "Footer background colour" at bounding box center [76, 257] width 76 height 8
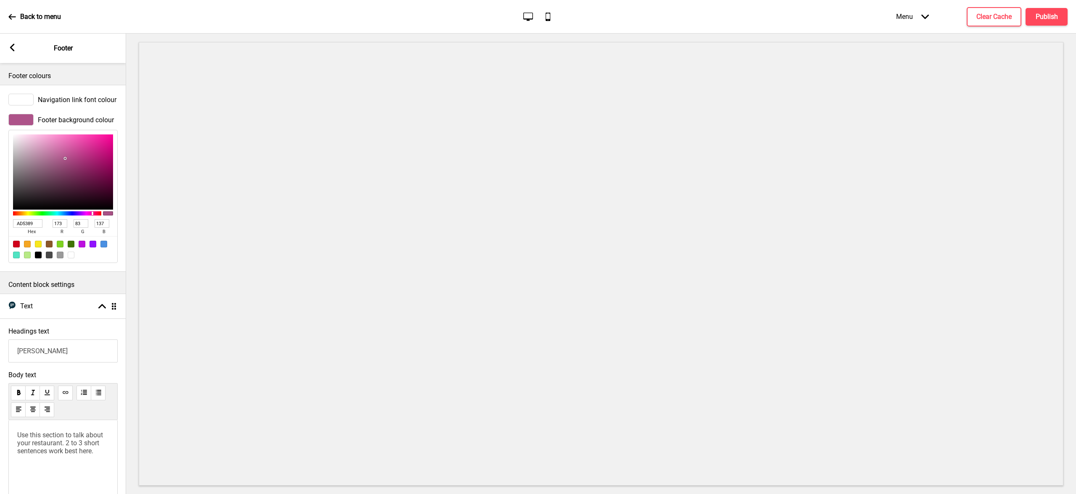
drag, startPoint x: 38, startPoint y: 223, endPoint x: 0, endPoint y: 223, distance: 38.2
click at [0, 224] on div "Footer background colour AD5389 hex 173 r 83 g 137 b 100 a" at bounding box center [63, 189] width 126 height 158
paste input "B55588"
type input "B55588"
type input "181"
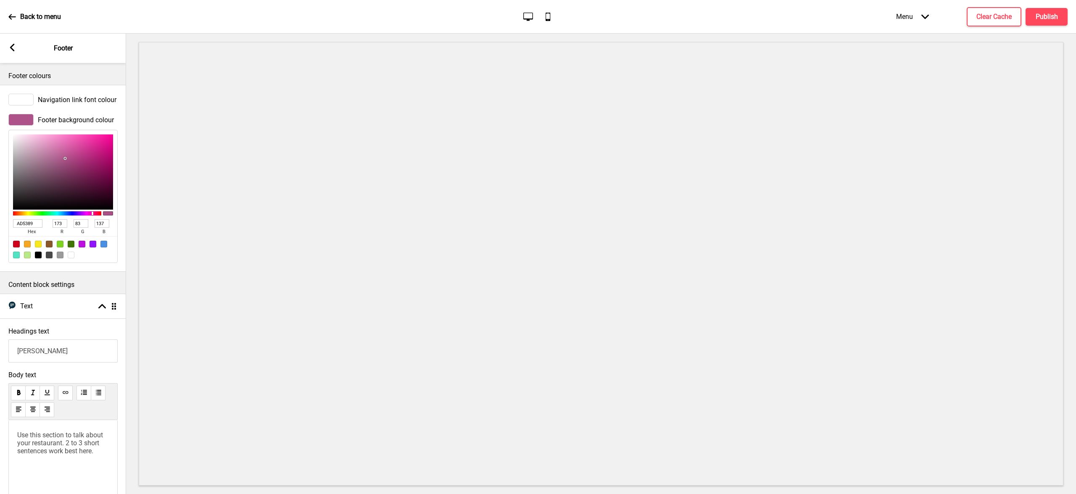
type input "85"
type input "136"
type input "AD5389"
type input "173"
type input "83"
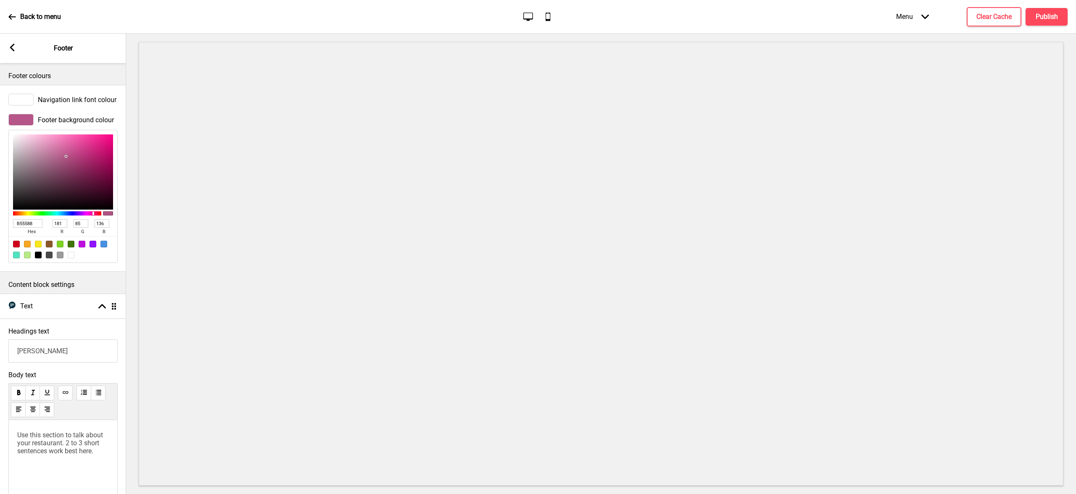
type input "137"
paste input "B55588"
type input "B55588"
type input "181"
type input "85"
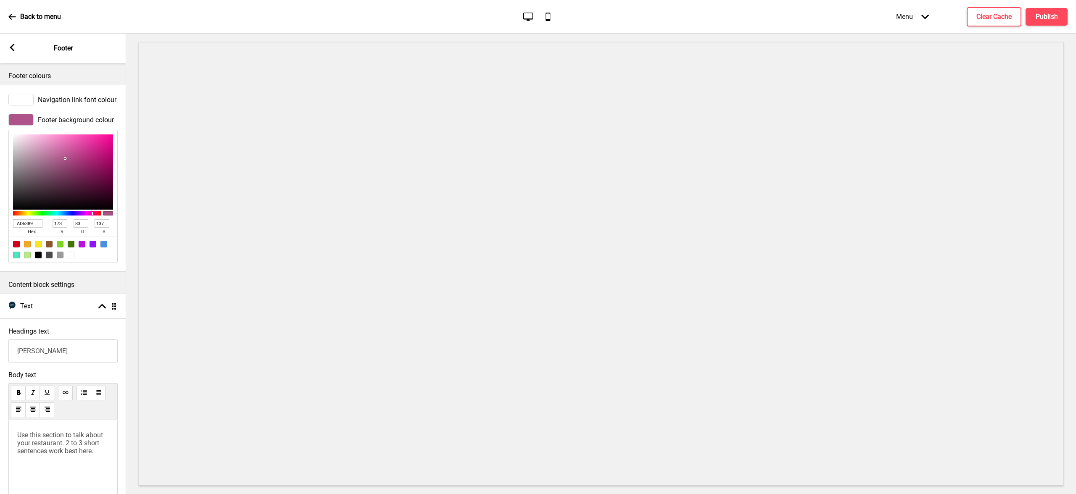
type input "136"
click at [38, 225] on input "B55588" at bounding box center [27, 223] width 29 height 8
drag, startPoint x: 37, startPoint y: 222, endPoint x: 0, endPoint y: 216, distance: 37.6
click at [0, 216] on div "Footer background colour B55588 hex 181 r 85 g 136 b 100 a" at bounding box center [63, 189] width 126 height 158
paste input "AD5389"
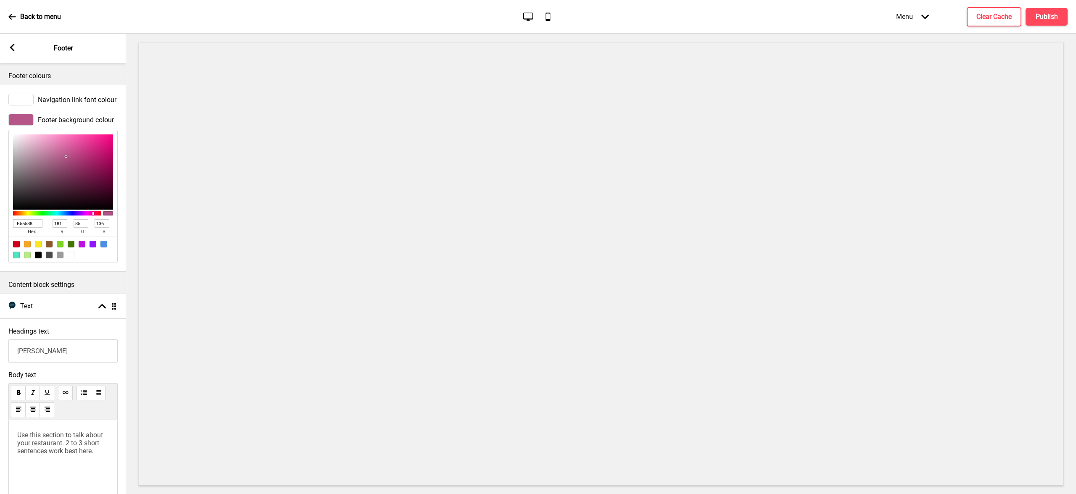
type input "AD5389"
type input "173"
type input "83"
type input "137"
type input "B55588"
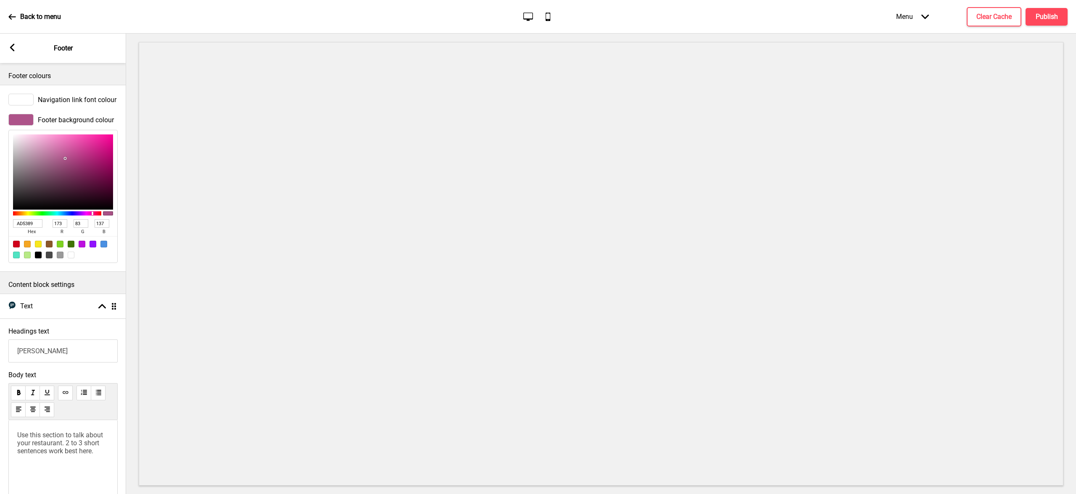
type input "181"
type input "85"
type input "136"
type input "AD5389"
type input "173"
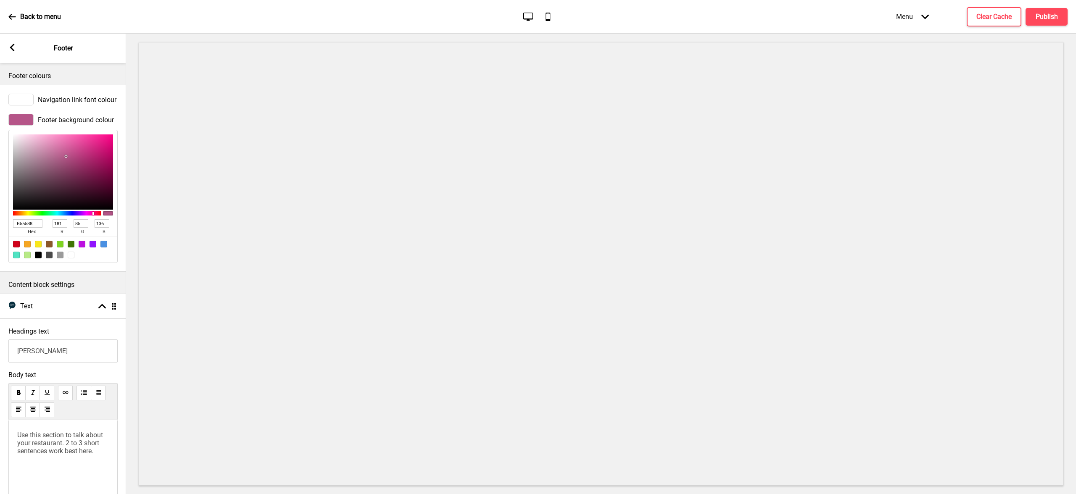
type input "83"
type input "137"
type input "AD5389"
click at [37, 226] on input "AD5389" at bounding box center [27, 223] width 29 height 8
drag, startPoint x: 37, startPoint y: 224, endPoint x: 10, endPoint y: 222, distance: 27.4
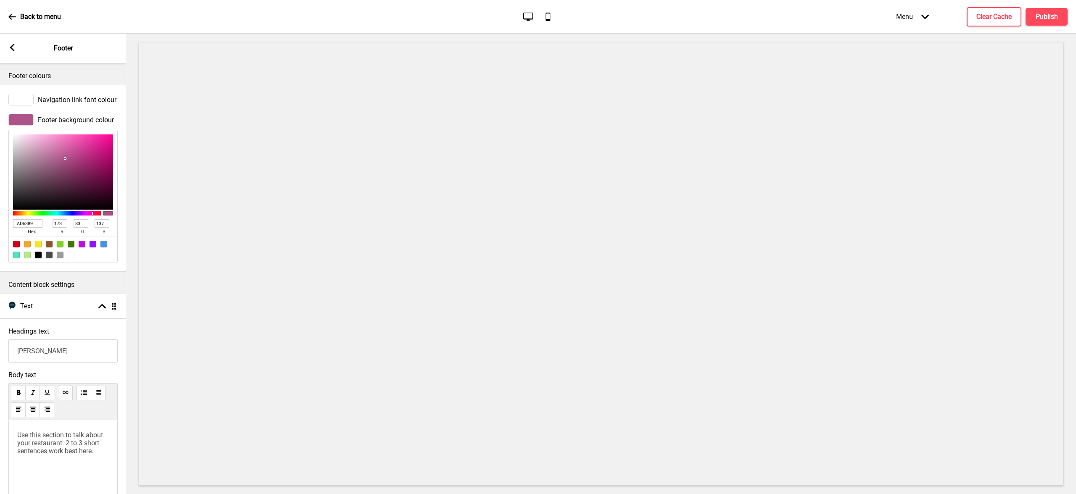
click at [10, 222] on div "AD5389 hex 173 r 83 g 137 b 100 a" at bounding box center [62, 196] width 109 height 133
click at [61, 349] on input "Henri Charp" at bounding box center [62, 351] width 109 height 23
type input "Henri Charpentier"
drag, startPoint x: 95, startPoint y: 452, endPoint x: 0, endPoint y: 429, distance: 98.1
click at [0, 429] on div "Body text Use this section to talk about your restaurant. 2 to 3 short sentence…" at bounding box center [63, 443] width 126 height 152
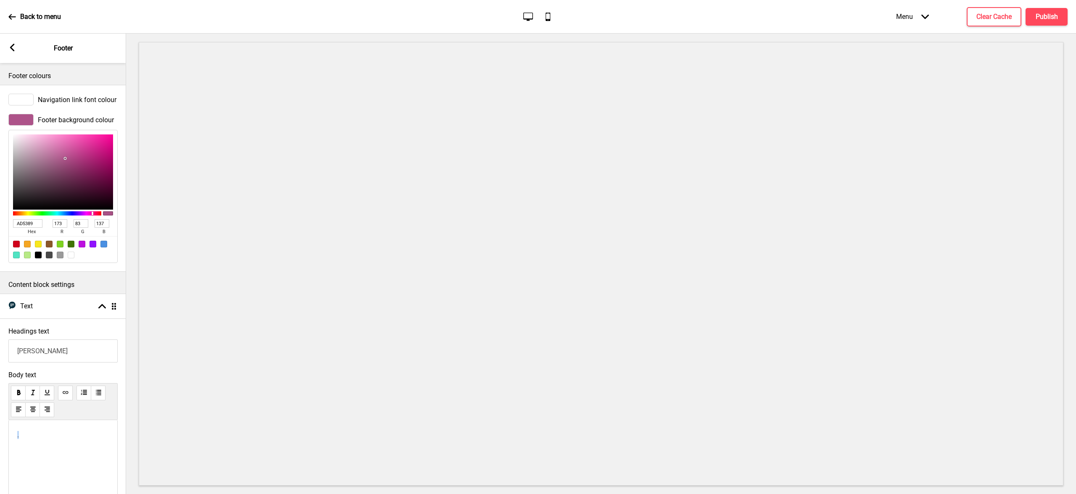
drag, startPoint x: 58, startPoint y: 437, endPoint x: 0, endPoint y: 432, distance: 58.2
click at [0, 432] on div "Body text ." at bounding box center [63, 443] width 126 height 152
click at [105, 306] on g at bounding box center [102, 307] width 8 height 8
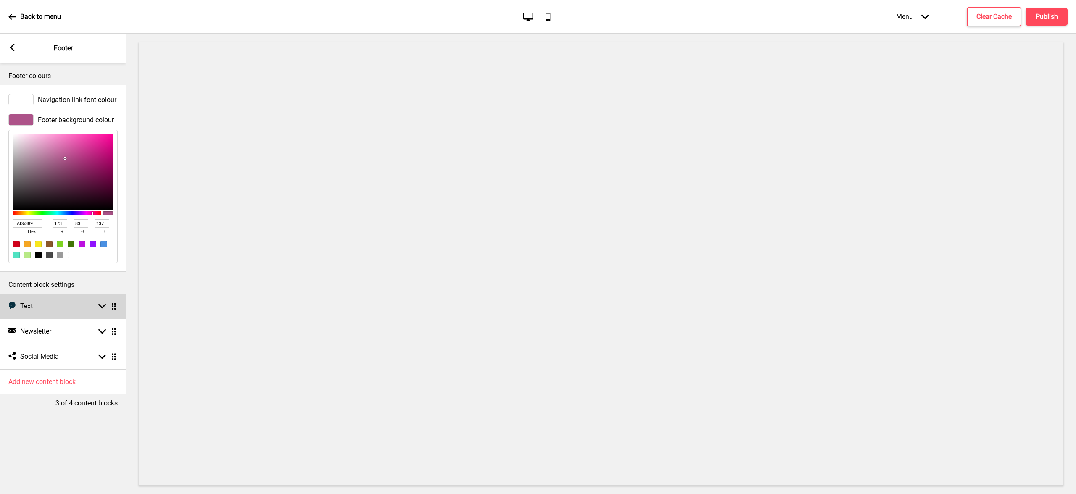
click at [81, 308] on div "Text Text Arrow down Drag" at bounding box center [63, 306] width 126 height 25
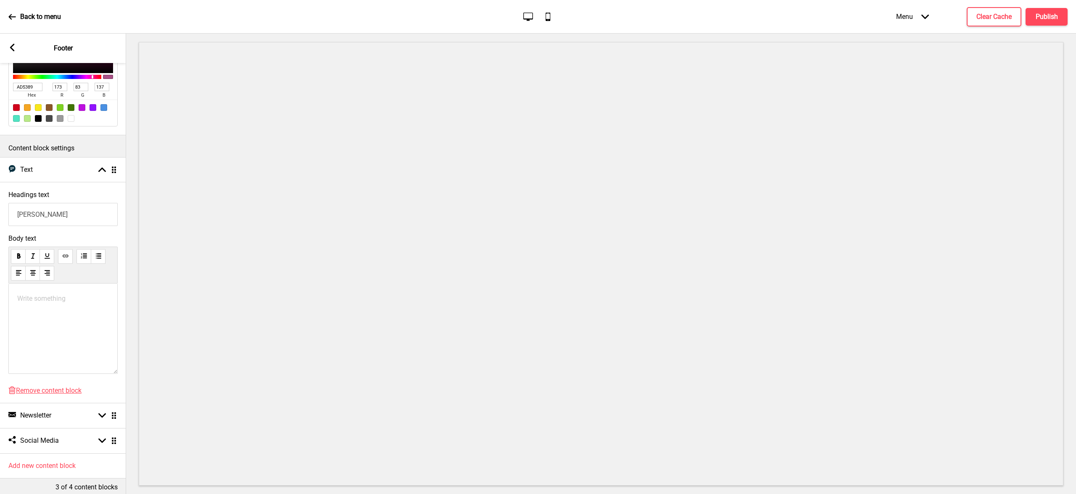
scroll to position [147, 0]
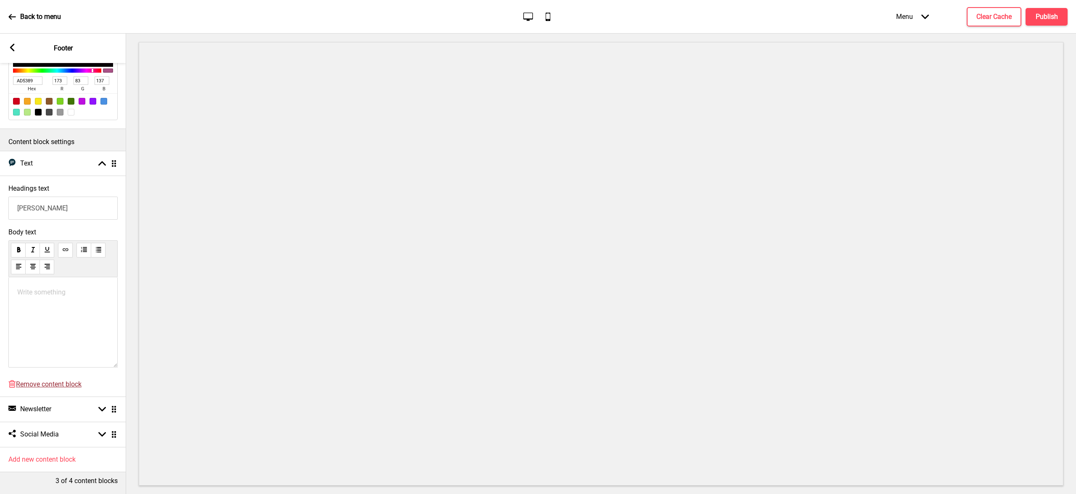
click at [70, 380] on span "Remove content block" at bounding box center [49, 384] width 66 height 8
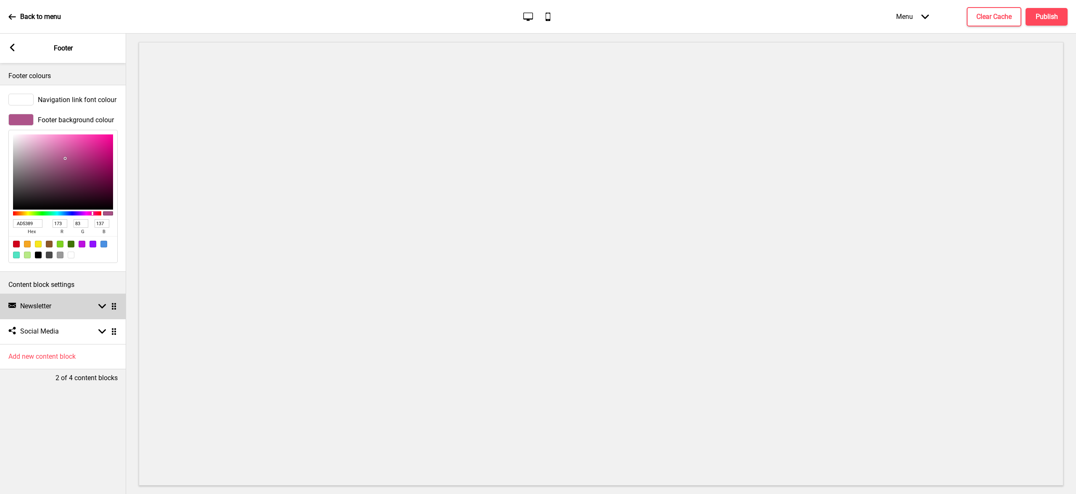
click at [68, 305] on div "Newsletter Newsletter Arrow down Drag" at bounding box center [63, 306] width 126 height 25
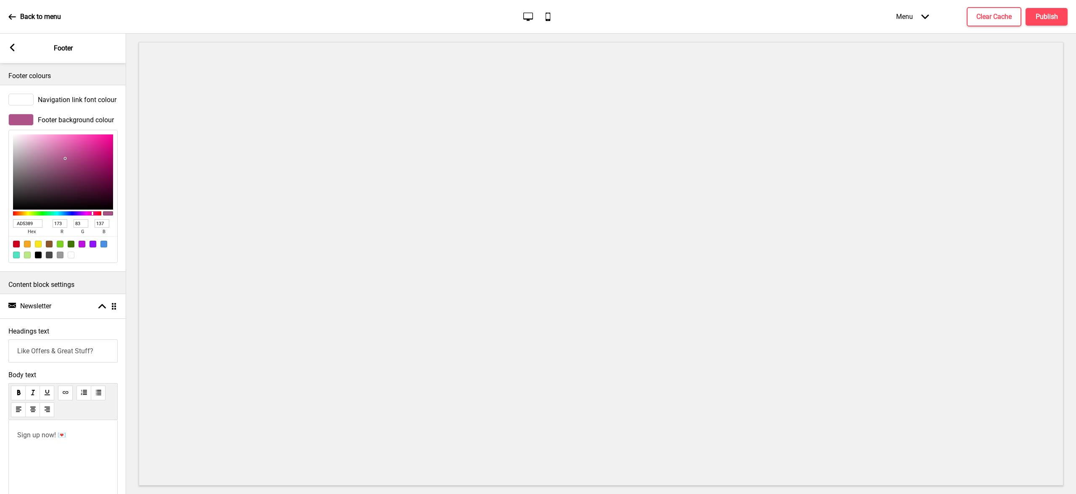
click at [54, 353] on input "Like Offers & Great Stuff?" at bounding box center [62, 351] width 109 height 23
drag, startPoint x: 55, startPoint y: 347, endPoint x: 36, endPoint y: 344, distance: 19.3
click at [36, 344] on input "Like Offers & Great Stuff?" at bounding box center [62, 351] width 109 height 23
type input "Newsletter"
click at [68, 444] on div "Sign up now! 💌" at bounding box center [62, 465] width 109 height 90
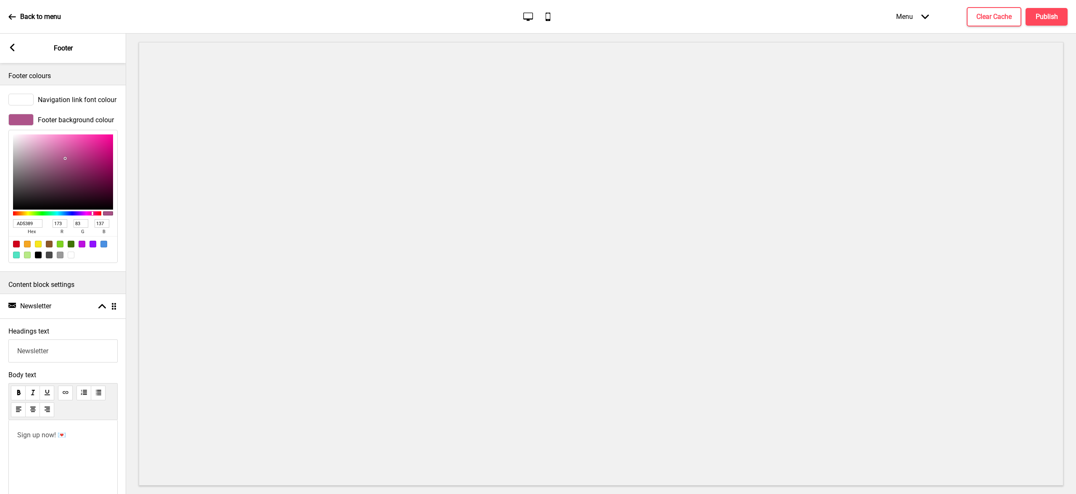
click at [73, 426] on div "Sign up now! 💌" at bounding box center [62, 465] width 109 height 90
click at [70, 447] on div "Sign up now! 💌" at bounding box center [62, 465] width 109 height 90
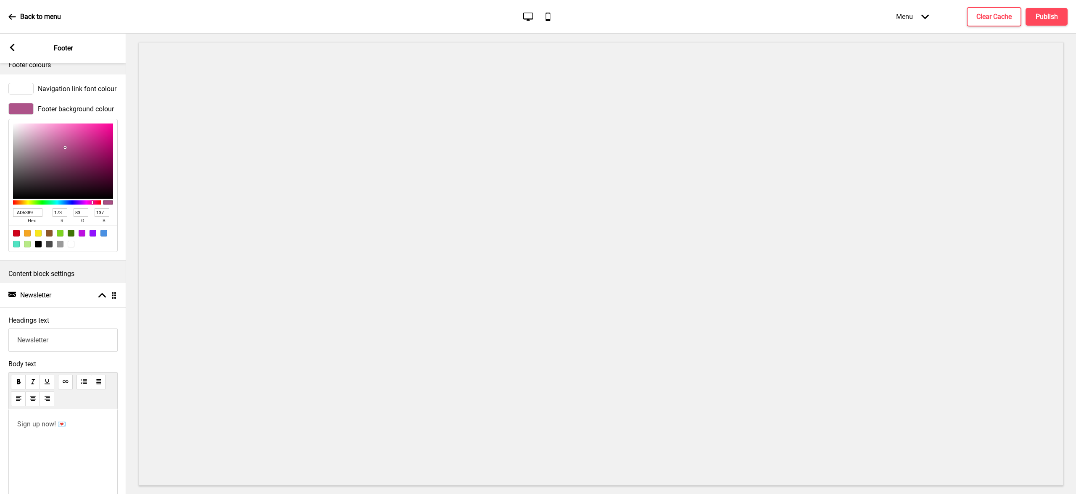
scroll to position [50, 0]
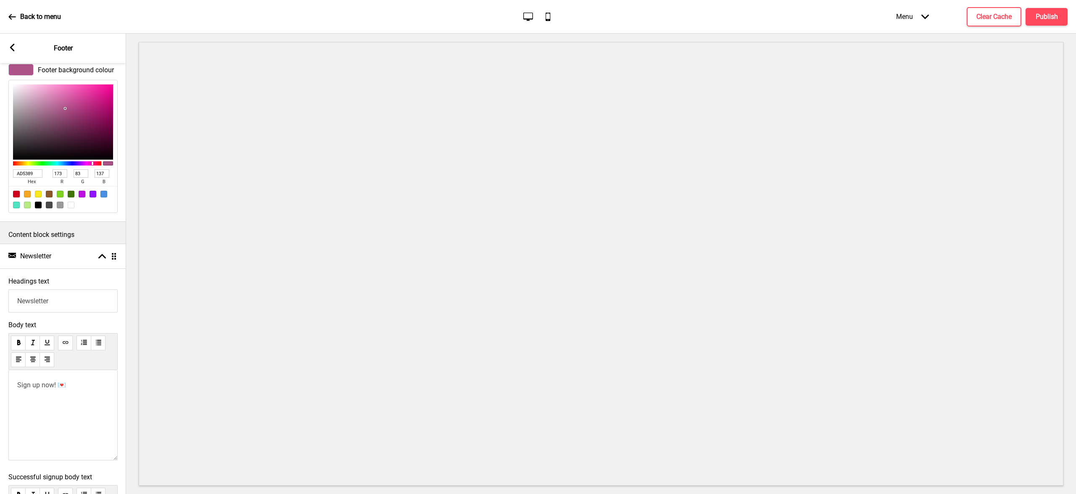
click at [71, 377] on div "Sign up now! 💌" at bounding box center [62, 415] width 109 height 90
click at [79, 386] on p "Sign up now! 💌" at bounding box center [63, 385] width 92 height 8
drag, startPoint x: 67, startPoint y: 384, endPoint x: 18, endPoint y: 381, distance: 49.2
click at [18, 381] on div "Sign up now! 💌 Subscribe to get notified on our latest offers and promotions!" at bounding box center [62, 415] width 109 height 90
click at [68, 395] on span "Sign up now! 💌 Subscribe to get notified on our latest offers and promotions!" at bounding box center [63, 393] width 93 height 24
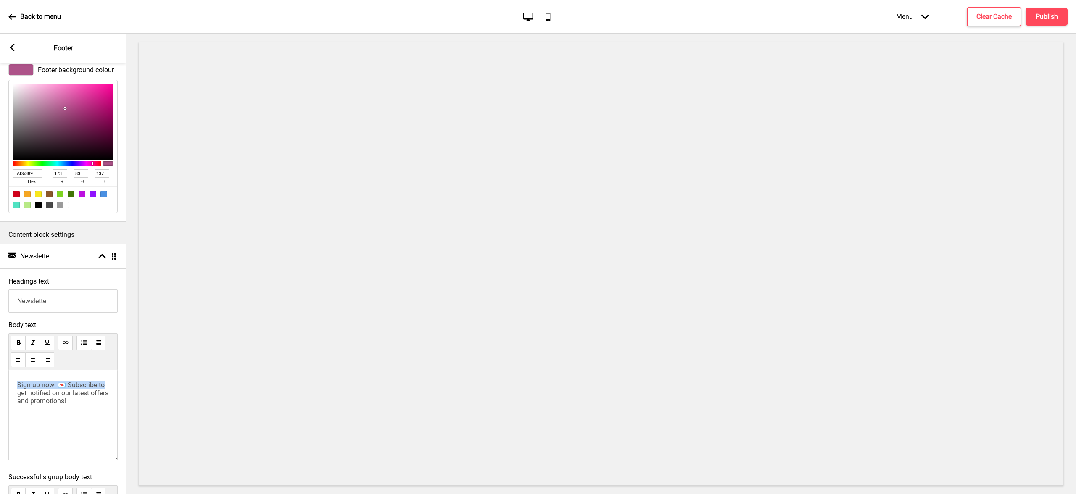
drag, startPoint x: 105, startPoint y: 388, endPoint x: 16, endPoint y: 382, distance: 88.4
click at [16, 382] on div "Sign up now! 💌 Subscribe to get notified on our latest offers and promotions!" at bounding box center [62, 415] width 109 height 90
click at [19, 395] on span "Sign up now! 💌 Subscribe to get notified on our latest offers and promotions!" at bounding box center [63, 393] width 93 height 24
drag, startPoint x: 18, startPoint y: 395, endPoint x: 16, endPoint y: 379, distance: 15.7
click at [16, 379] on div "Sign up now! 💌 Subscribe to get notified on our latest offers and promotions!" at bounding box center [62, 415] width 109 height 90
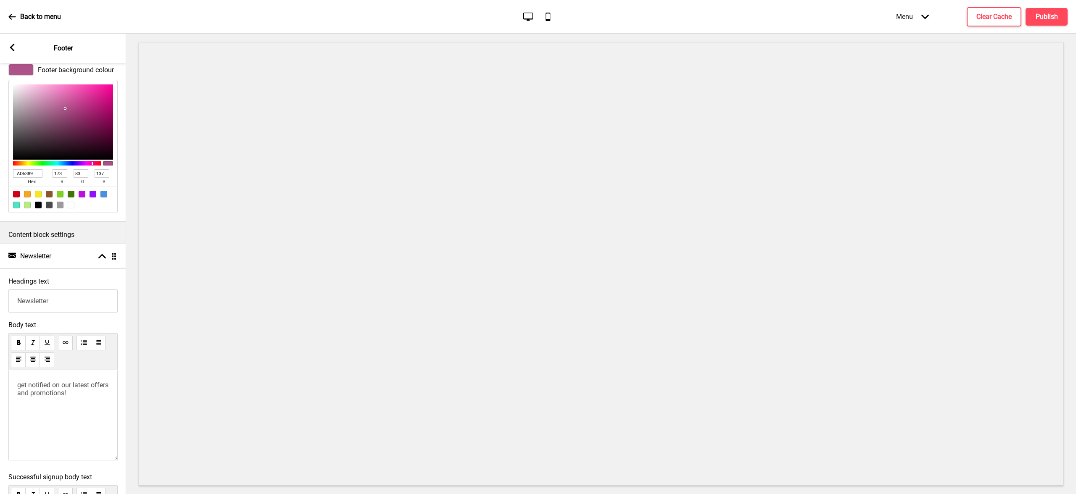
click at [19, 389] on span "get notified on our latest offers and promotions!" at bounding box center [63, 389] width 93 height 16
click at [20, 385] on span "get notified on our latest offers and promotions!" at bounding box center [63, 389] width 93 height 16
click at [34, 394] on span "Get notified on our latest offers and promotions!" at bounding box center [54, 389] width 74 height 16
click at [54, 400] on div "Get notified on our latest offerings and promotions!" at bounding box center [62, 415] width 109 height 90
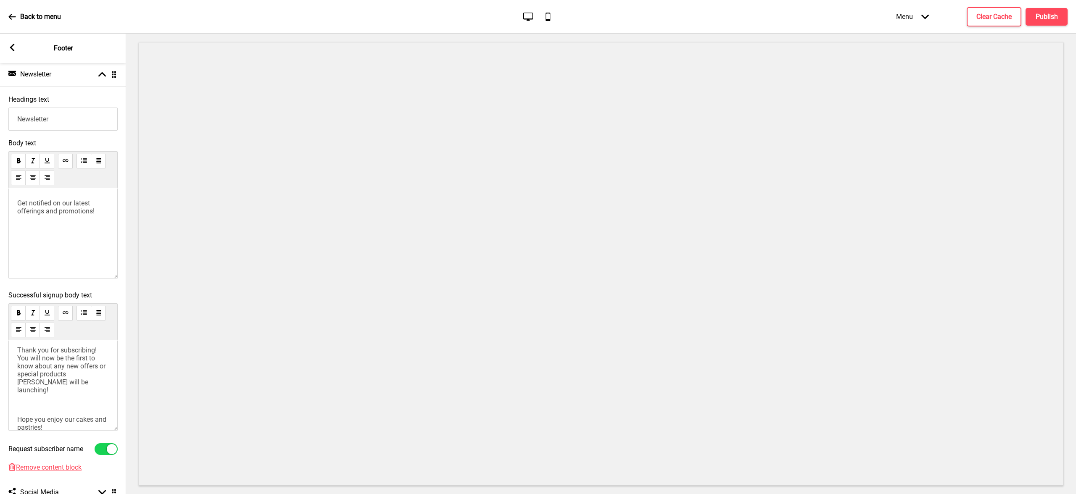
scroll to position [10, 0]
click at [58, 387] on p "Thank you for subscribing! You will now be the first to know about any new offe…" at bounding box center [63, 365] width 92 height 48
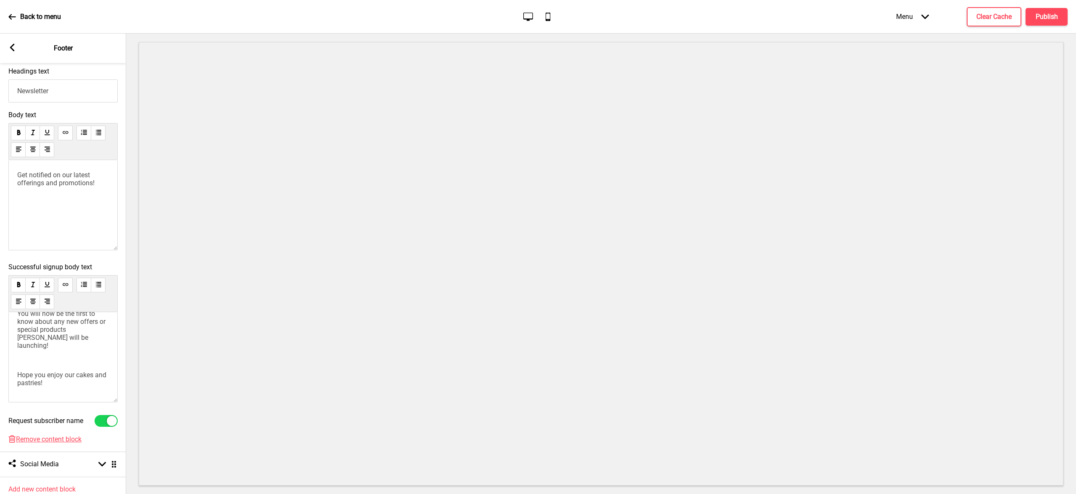
click at [102, 421] on div at bounding box center [106, 421] width 23 height 12
checkbox input "false"
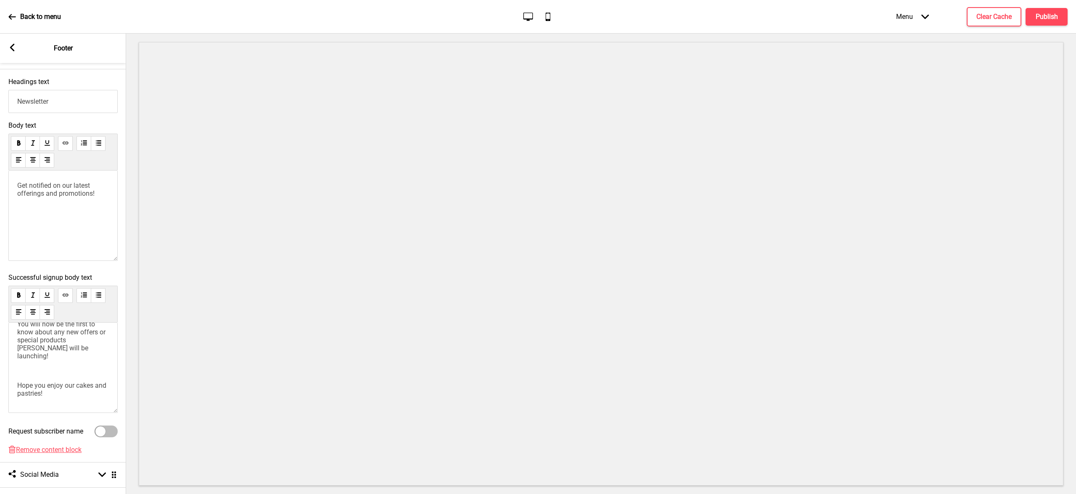
scroll to position [255, 0]
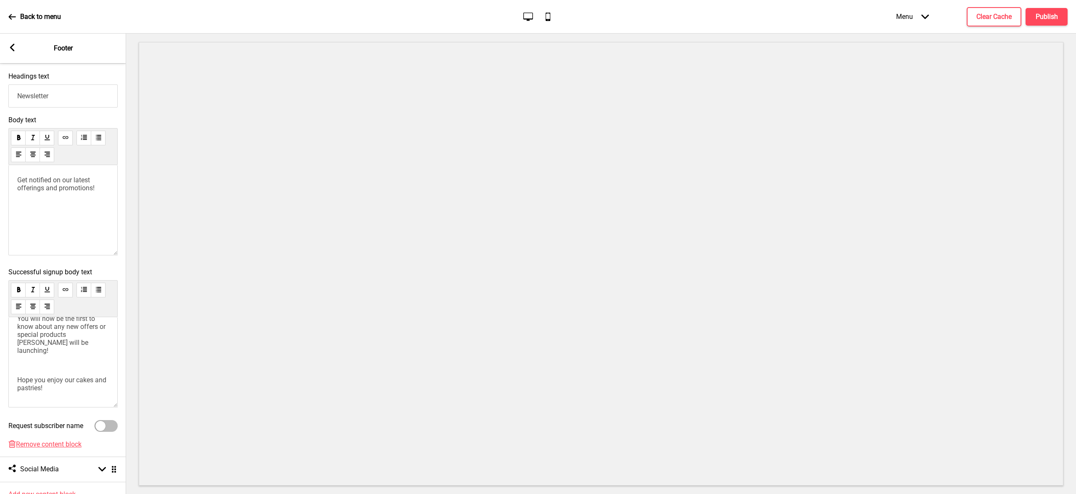
click at [66, 399] on div "Thank you for subscribing! You will now be the first to know about any new offe…" at bounding box center [62, 362] width 109 height 90
click at [60, 333] on span "Thank you for subscribing! You will now be the first to know about any new offe…" at bounding box center [62, 352] width 90 height 48
click at [91, 335] on span "Thank you for subscribing! You will now be the first to know about any new offe…" at bounding box center [62, 352] width 90 height 48
click at [97, 335] on span "Thank you for subscribing! You will now be the first to know about any new offe…" at bounding box center [62, 352] width 90 height 48
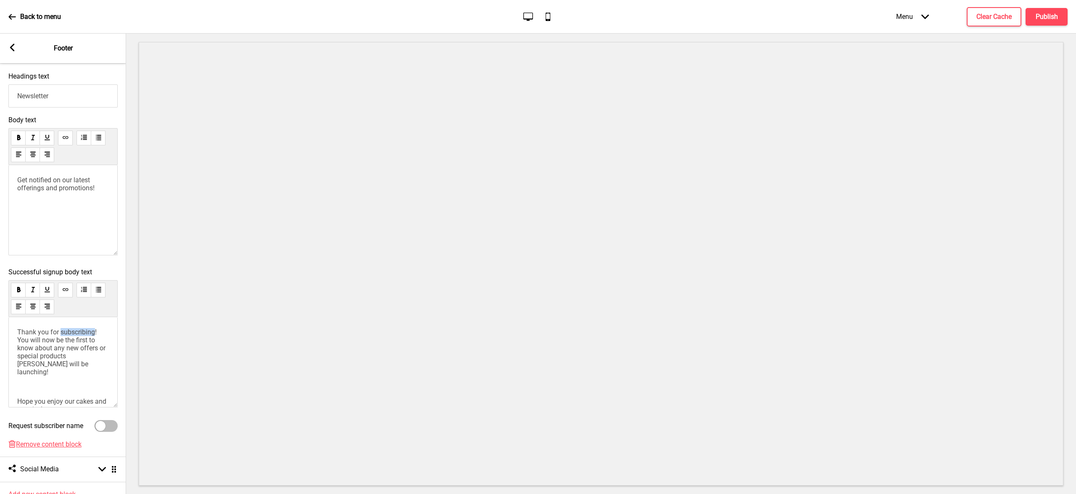
drag, startPoint x: 96, startPoint y: 332, endPoint x: 60, endPoint y: 331, distance: 36.2
click at [60, 331] on span "Thank you for subscribing! You will now be the first to know about any new offe…" at bounding box center [62, 352] width 90 height 48
click at [56, 387] on p "﻿" at bounding box center [63, 387] width 92 height 8
click at [54, 367] on span "Thank you for subscribing! You will now be the first to know about any new offe…" at bounding box center [62, 352] width 90 height 48
click at [48, 355] on span "Thank you for subscribing! You will now be the first to know about any new offe…" at bounding box center [62, 352] width 90 height 48
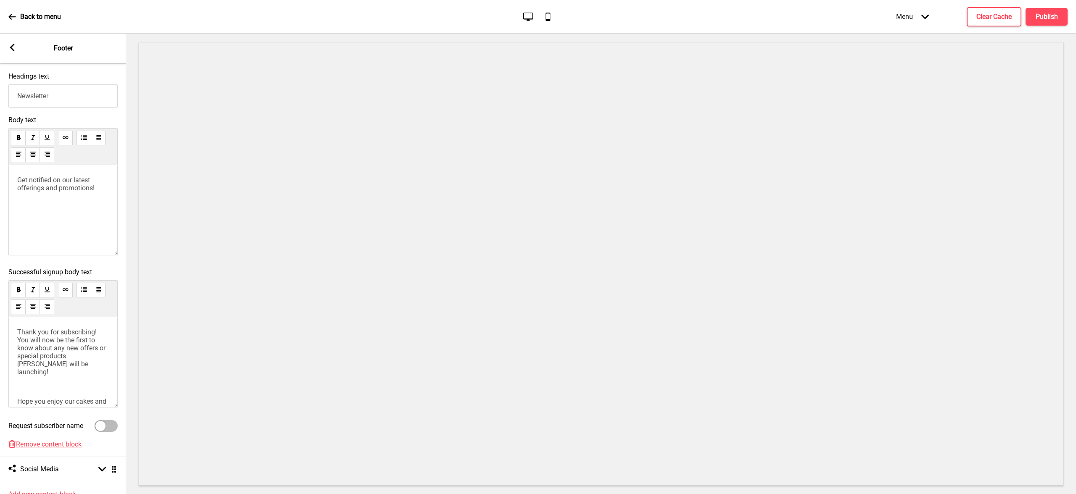
click at [54, 349] on span "Thank you for subscribing! You will now be the first to know about any new offe…" at bounding box center [62, 352] width 90 height 48
click at [71, 350] on span "Thank you for subscribing! You will now be the first to know about any new offe…" at bounding box center [62, 352] width 90 height 48
click at [73, 341] on span "Thank you for subscribing! You will now be the first to know about any new offe…" at bounding box center [62, 352] width 90 height 48
drag, startPoint x: 100, startPoint y: 339, endPoint x: 18, endPoint y: 338, distance: 81.5
click at [18, 338] on p "Thank you for subscribing! You will now be the first to know about any new offe…" at bounding box center [63, 352] width 92 height 48
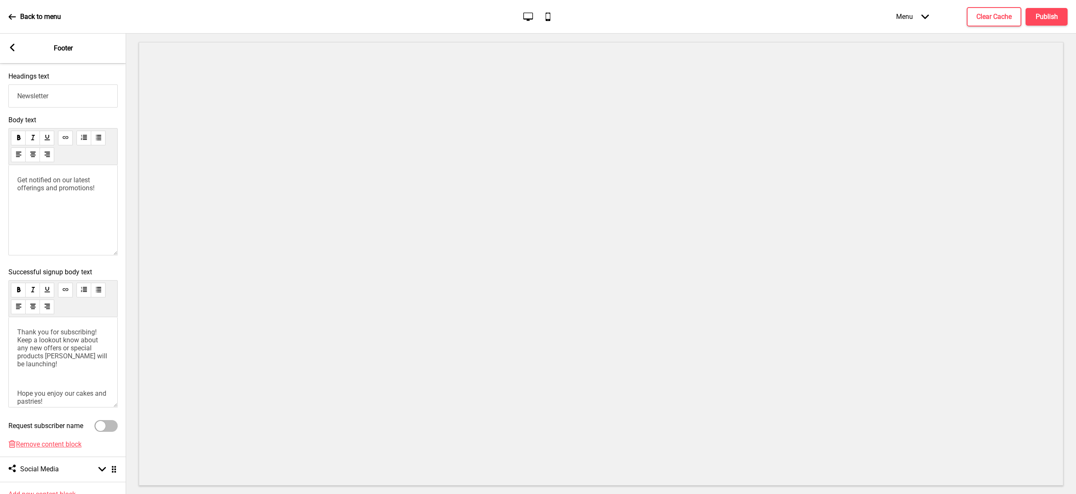
click at [92, 340] on span "Thank you for subscribing! Keep a lookout know about any new offers or special …" at bounding box center [63, 348] width 92 height 40
click at [71, 349] on span "Thank you for subscribing! Keep a lookout for any new offers or special product…" at bounding box center [58, 348] width 82 height 40
click at [35, 349] on span "Thank you for subscribing! Keep a lookout for any new offers or special product…" at bounding box center [58, 348] width 82 height 40
click at [16, 345] on div "Thank you for subscribing! Keep a lookout for any new offering or special produ…" at bounding box center [62, 362] width 109 height 90
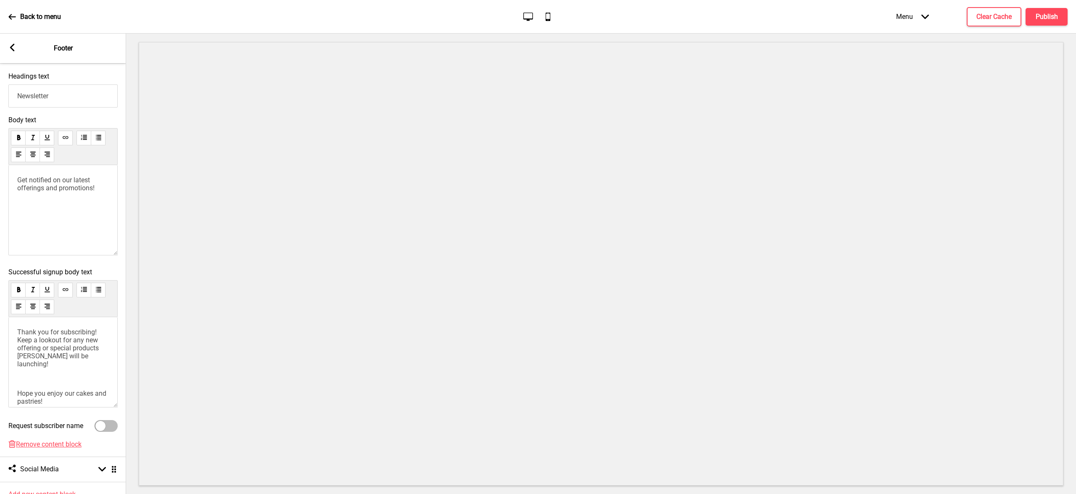
click at [19, 348] on span "Thank you for subscribing! Keep a lookout for any new offering or special produ…" at bounding box center [58, 348] width 83 height 40
click at [54, 362] on span "Thank you for subscribing! Keep a lookout for any new product offering or speci…" at bounding box center [63, 348] width 92 height 40
click at [75, 363] on p "Thank you for subscribing! Keep a lookout for any new product offering or speci…" at bounding box center [63, 348] width 92 height 40
click at [78, 365] on p "Thank you for subscribing! Keep a lookout for any new product offering or speci…" at bounding box center [63, 348] width 92 height 40
click at [74, 360] on span "Thank you for subscribing! Keep a lookout for any new product offering or speci…" at bounding box center [63, 348] width 92 height 40
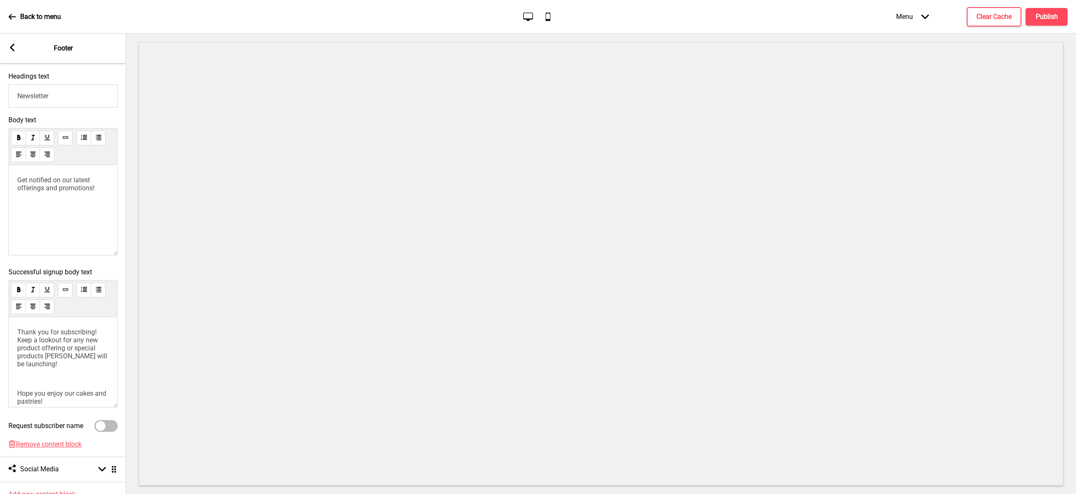
click at [73, 352] on span "Thank you for subscribing! Keep a lookout for any new product offering or speci…" at bounding box center [63, 348] width 92 height 40
click at [76, 348] on span "Thank you for subscribing! Keep a lookout for any new product offering or speci…" at bounding box center [63, 348] width 92 height 40
click at [72, 348] on span "Thank you for subscribing! Keep a lookout for any new product offering or speci…" at bounding box center [63, 348] width 92 height 40
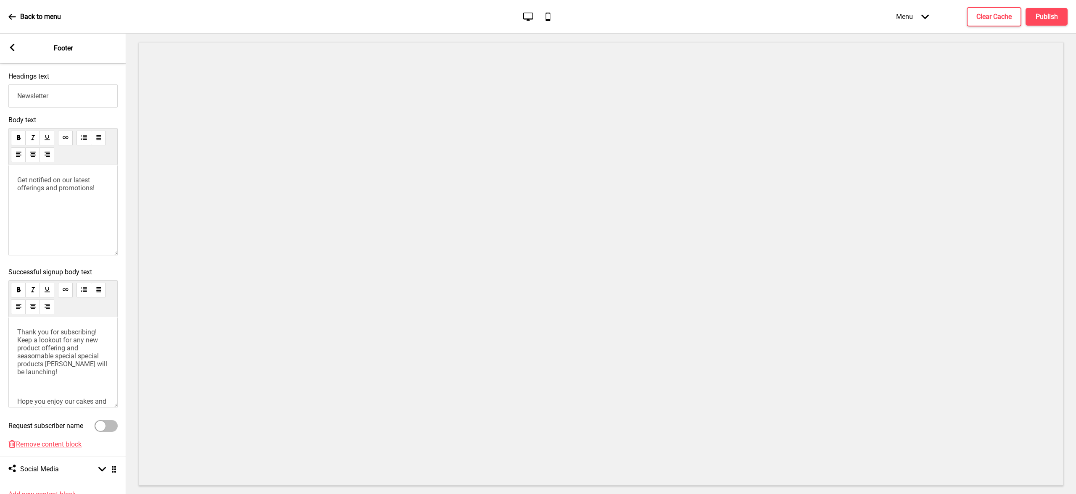
click at [68, 357] on span "Thank you for subscribing! Keep a lookout for any new product offering and seas…" at bounding box center [63, 352] width 92 height 48
click at [41, 357] on span "Thank you for subscribing! Keep a lookout for any new product offering and seas…" at bounding box center [61, 352] width 88 height 48
click at [52, 356] on span "Thank you for subscribing! Keep a lookout for any new product offering and seas…" at bounding box center [60, 352] width 86 height 48
click at [77, 358] on span "Thank you for subscribing! Keep a lookout for any new product offering and seas…" at bounding box center [62, 352] width 91 height 48
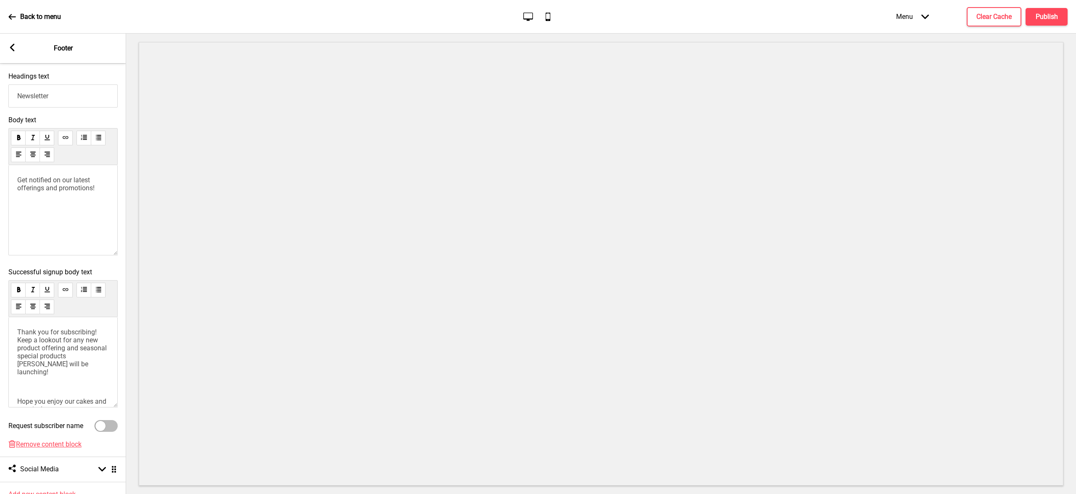
click at [77, 358] on span "Thank you for subscribing! Keep a lookout for any new product offering and seas…" at bounding box center [62, 352] width 91 height 48
click at [76, 356] on span "Thank you for subscribing! Keep a lookout for any new product offering and seas…" at bounding box center [62, 348] width 91 height 40
drag, startPoint x: 69, startPoint y: 355, endPoint x: 76, endPoint y: 363, distance: 10.4
click at [76, 363] on p "Thank you for subscribing! Keep a lookout for any new product offering and seas…" at bounding box center [63, 348] width 92 height 40
click at [79, 366] on p "Thank you for subscribing! Keep a lookout for any new product offering and seas…" at bounding box center [63, 348] width 92 height 40
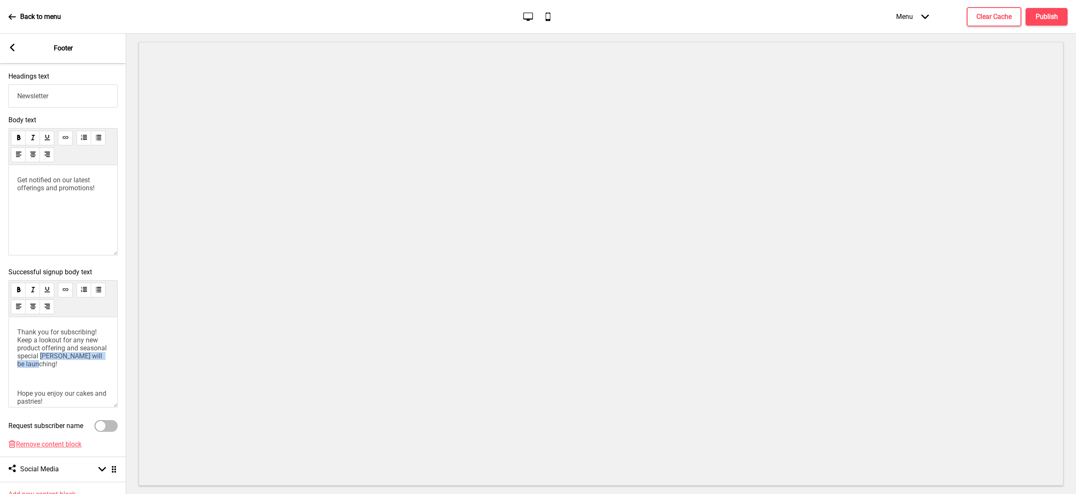
drag, startPoint x: 77, startPoint y: 363, endPoint x: 68, endPoint y: 355, distance: 11.9
click at [68, 355] on p "Thank you for subscribing! Keep a lookout for any new product offering and seas…" at bounding box center [63, 348] width 92 height 40
click at [72, 359] on span "Thank you for subscribing! Keep a lookout for any new product offering and seas…" at bounding box center [62, 348] width 91 height 40
click at [66, 363] on span "Thank you for subscribing! Keep a lookout for any new product offering and seas…" at bounding box center [62, 348] width 91 height 40
drag, startPoint x: 68, startPoint y: 355, endPoint x: 81, endPoint y: 365, distance: 15.9
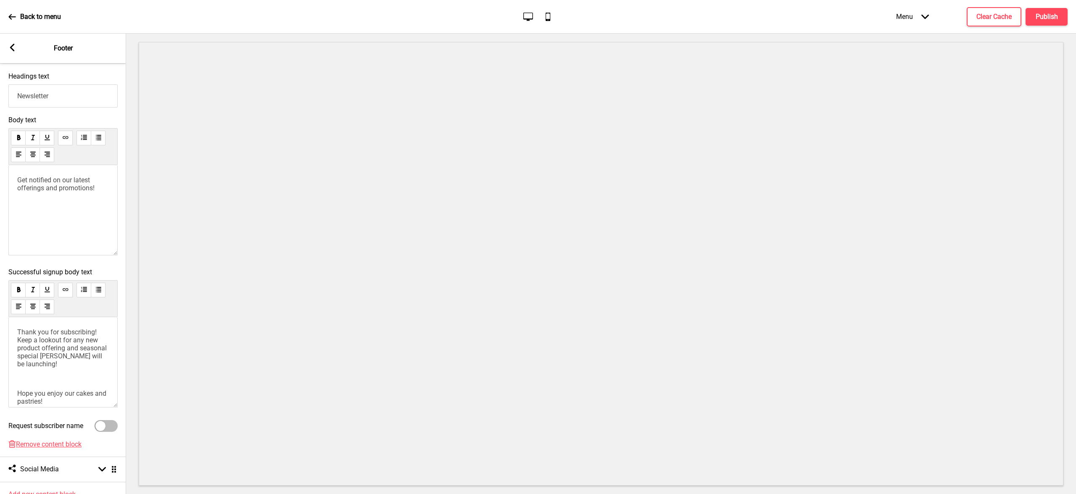
click at [81, 365] on p "Thank you for subscribing! Keep a lookout for any new product offering and seas…" at bounding box center [63, 348] width 92 height 40
click at [77, 368] on p "Thank you for subscribing! Keep a lookout for any new product offering and seas…" at bounding box center [63, 348] width 92 height 40
drag, startPoint x: 79, startPoint y: 362, endPoint x: 70, endPoint y: 356, distance: 10.3
click at [70, 356] on p "Thank you for subscribing! Keep a lookout for any new product offering and seas…" at bounding box center [63, 348] width 92 height 40
click at [97, 358] on span "Thank you for subscribing! Keep a lookout for any new product offering and seas…" at bounding box center [62, 344] width 91 height 32
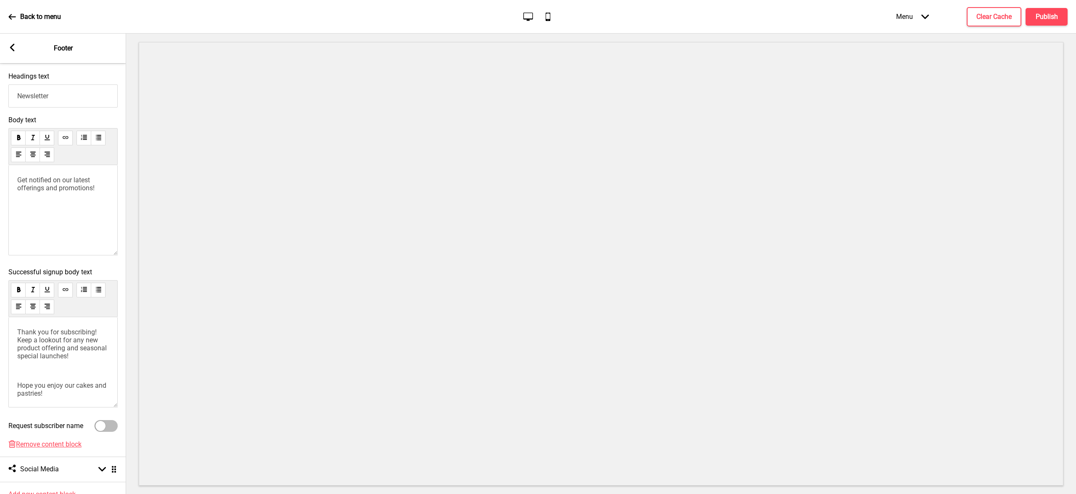
click at [74, 372] on p "﻿" at bounding box center [63, 371] width 92 height 8
drag, startPoint x: 61, startPoint y: 393, endPoint x: 47, endPoint y: 390, distance: 14.8
click at [62, 393] on p "Hope you enjoy our cakes and pastries!" at bounding box center [63, 390] width 92 height 16
drag, startPoint x: 66, startPoint y: 397, endPoint x: 18, endPoint y: 370, distance: 54.8
click at [18, 370] on div "Thank you for subscribing! Keep a lookout for any new product offering and seas…" at bounding box center [62, 362] width 109 height 90
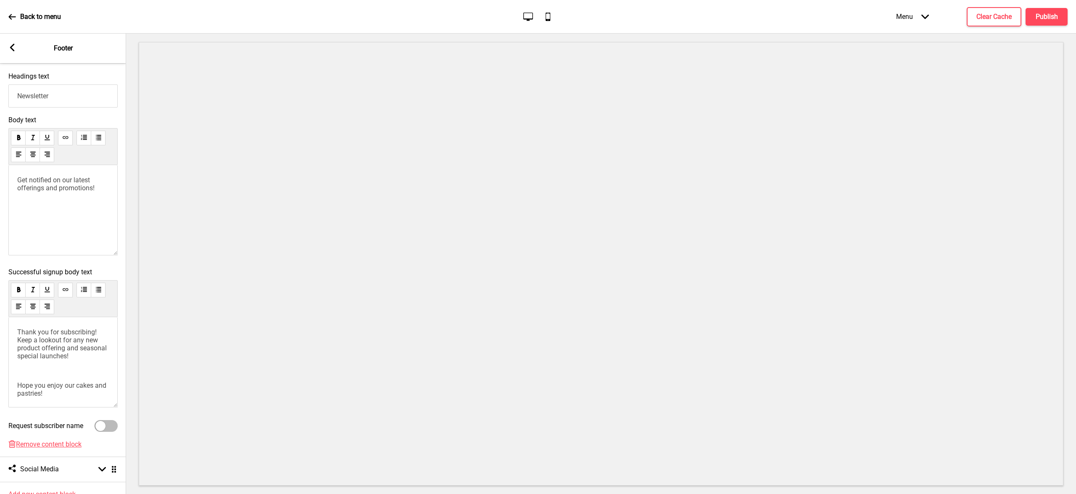
drag, startPoint x: 61, startPoint y: 391, endPoint x: 25, endPoint y: 372, distance: 40.4
click at [5, 364] on div "Successful signup body text Thank you for subscribing! Keep a lookout for any n…" at bounding box center [63, 340] width 126 height 152
drag, startPoint x: 20, startPoint y: 385, endPoint x: 69, endPoint y: 401, distance: 52.1
click at [69, 401] on div "Thank you for subscribing! Keep a lookout for any new product offering and seas…" at bounding box center [62, 362] width 109 height 90
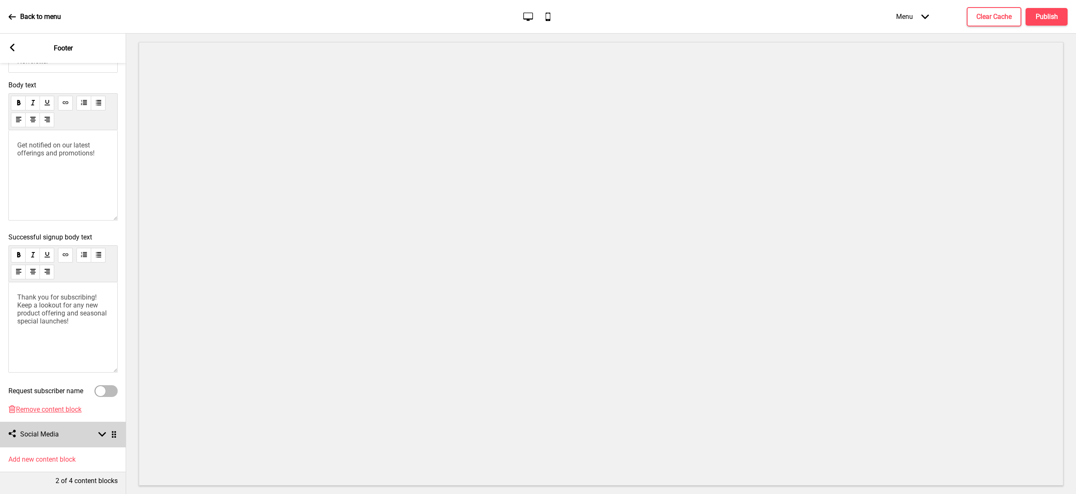
click at [106, 431] on div "Arrow down Drag" at bounding box center [106, 435] width 24 height 8
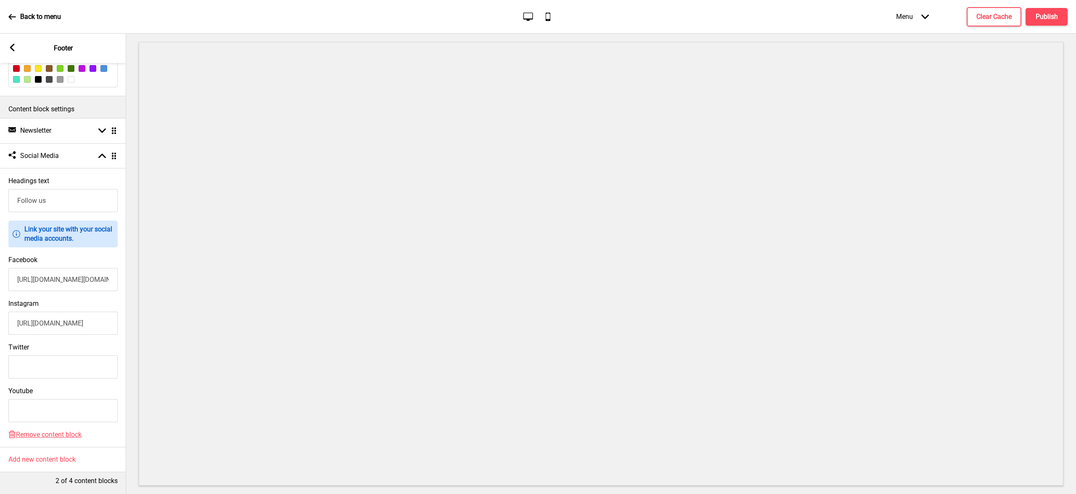
scroll to position [183, 0]
click at [81, 274] on input "https://www.facebook.com/henri.charpentiersg" at bounding box center [62, 279] width 109 height 23
drag, startPoint x: 78, startPoint y: 273, endPoint x: 139, endPoint y: 272, distance: 60.9
click at [139, 272] on div "Section General Settings Header Marketing Popup Custom HTML Hide Drag Announcem…" at bounding box center [538, 264] width 1076 height 461
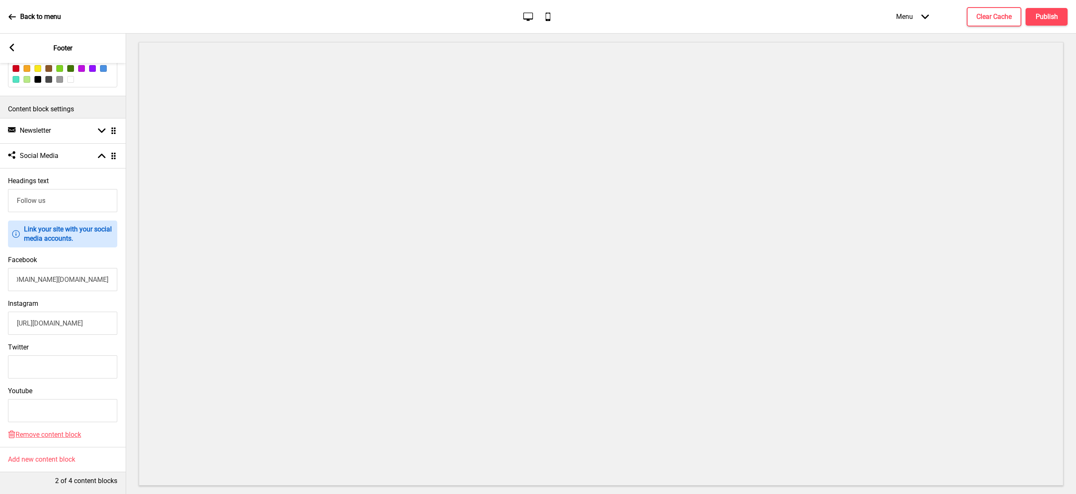
drag, startPoint x: 100, startPoint y: 273, endPoint x: 124, endPoint y: 277, distance: 23.6
click at [124, 277] on div "Facebook https://www.facebook.com/henri.charpentiersg" at bounding box center [63, 274] width 126 height 44
click at [68, 273] on input "https://www.facebook.com/henri.charpentiersg" at bounding box center [62, 279] width 109 height 23
drag, startPoint x: 110, startPoint y: 274, endPoint x: 0, endPoint y: 270, distance: 109.7
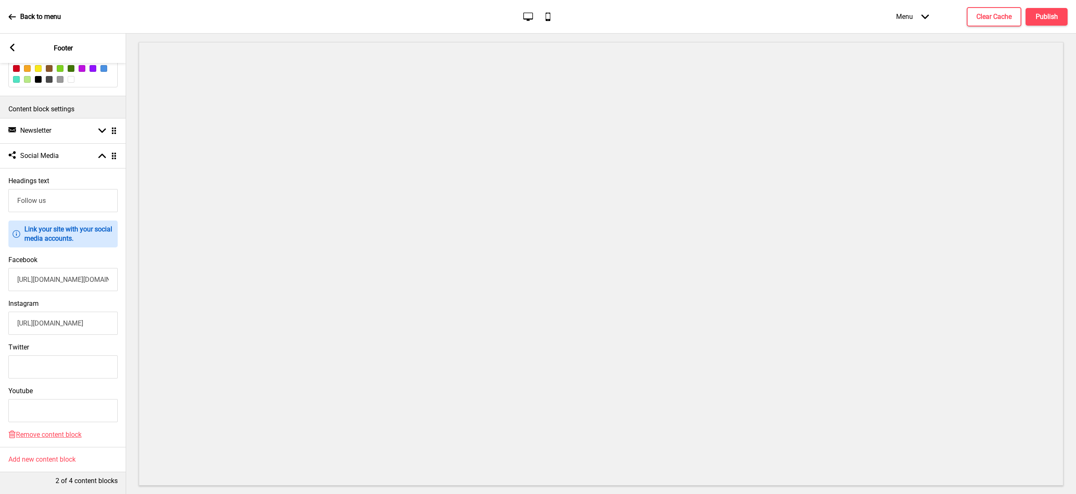
click at [0, 270] on div "Facebook https://www.facebook.com/henri.charpentiersg" at bounding box center [63, 274] width 126 height 44
click at [49, 278] on input "https://www.facebook.com/henri.charpentiersg" at bounding box center [62, 279] width 109 height 23
click at [55, 315] on input "https://www.instagram.com/henri_charpentier1969/?hl=en" at bounding box center [62, 323] width 109 height 23
drag, startPoint x: 16, startPoint y: 316, endPoint x: 129, endPoint y: 316, distance: 112.2
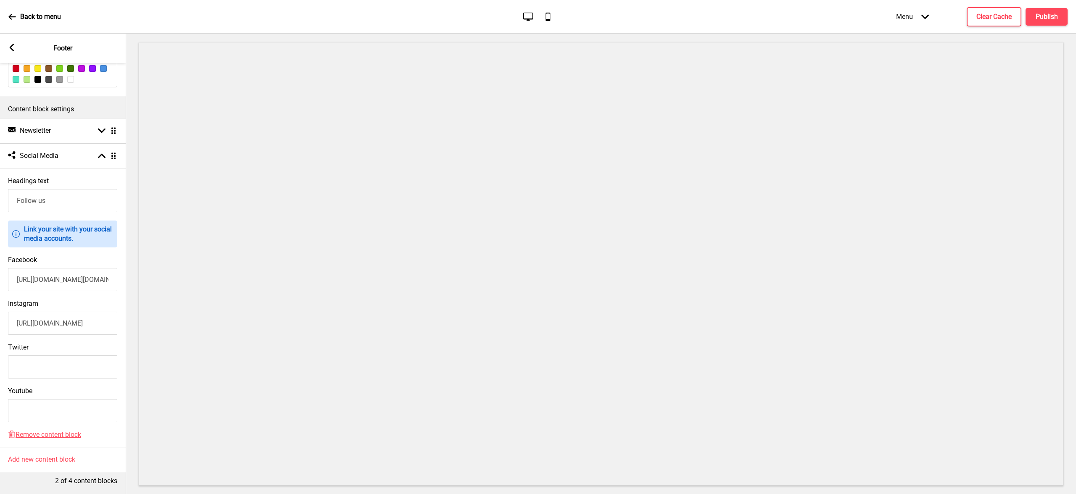
click at [129, 316] on div "Section General Settings Header Marketing Popup Custom HTML Hide Drag Announcem…" at bounding box center [538, 264] width 1076 height 461
paste input "_singapore"
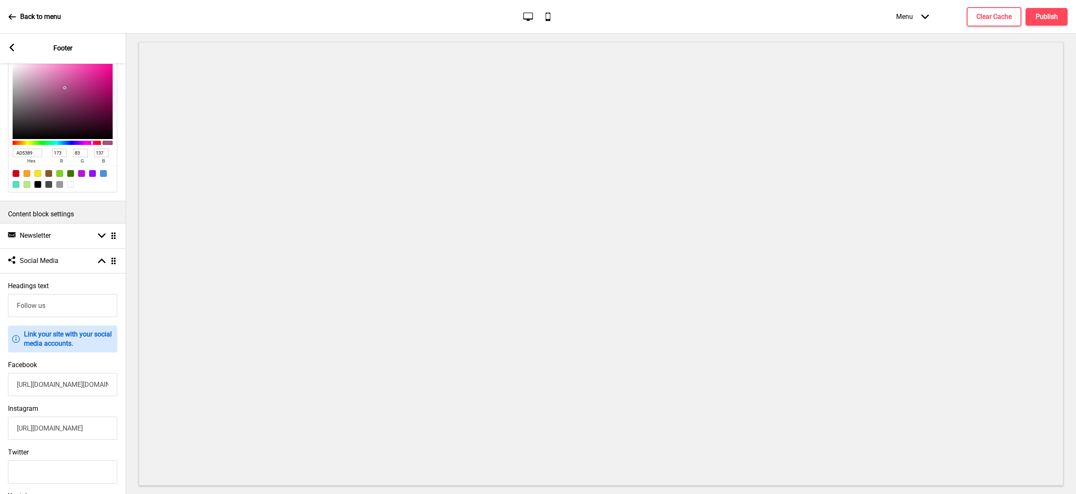
scroll to position [0, 0]
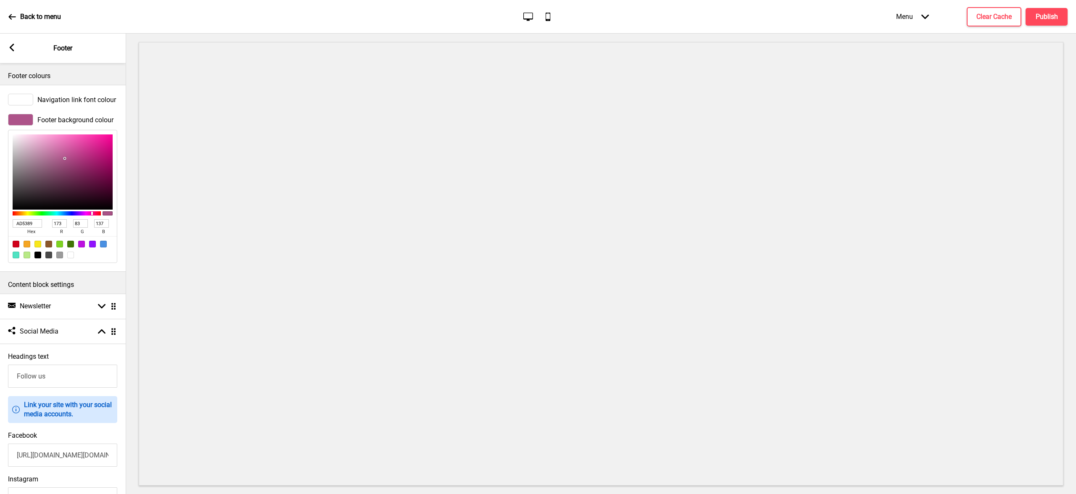
type input "https://www.instagram.com/henri_charpentier_singapore/?hl=en"
click at [14, 48] on rect at bounding box center [12, 48] width 8 height 8
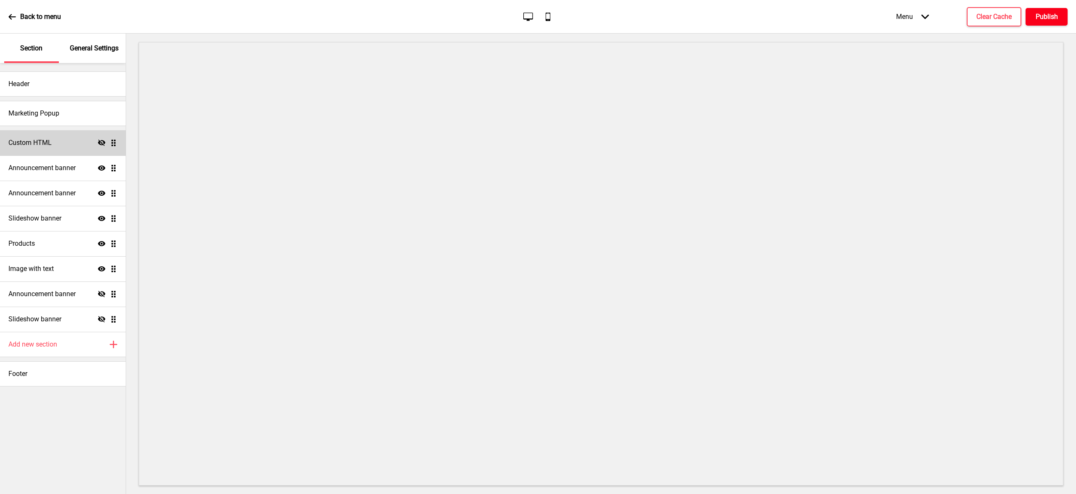
click at [1054, 14] on h4 "Publish" at bounding box center [1046, 16] width 22 height 9
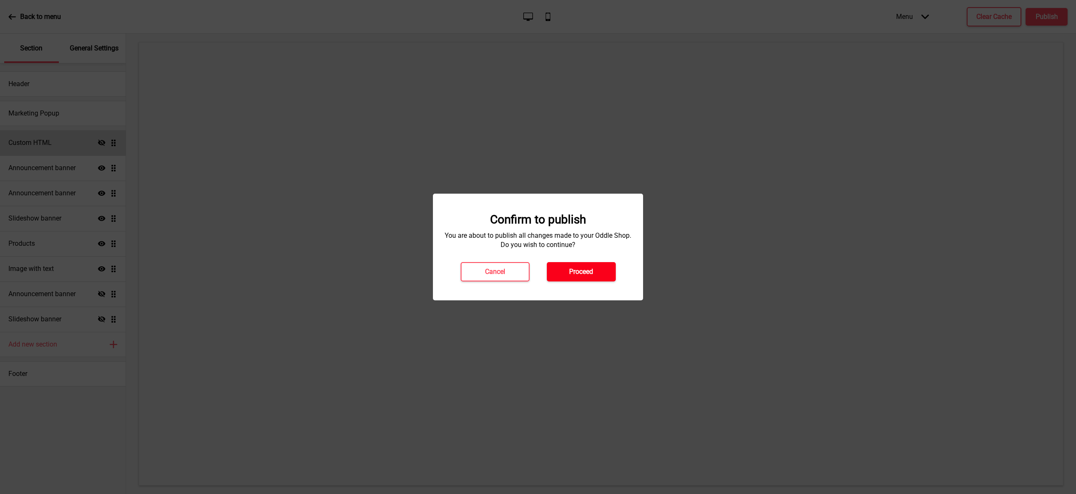
click at [571, 268] on h4 "Proceed" at bounding box center [581, 271] width 24 height 9
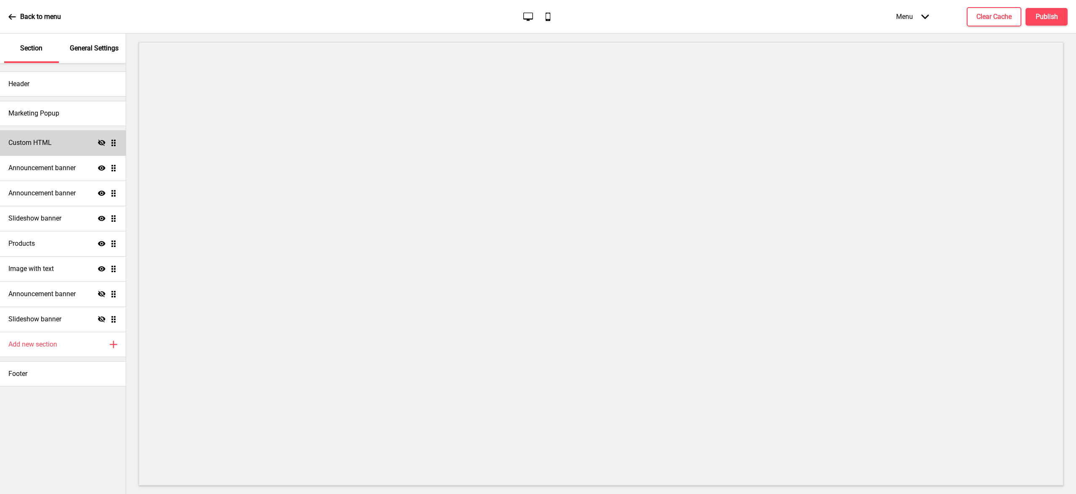
click at [12, 12] on div "Back to menu" at bounding box center [34, 16] width 53 height 23
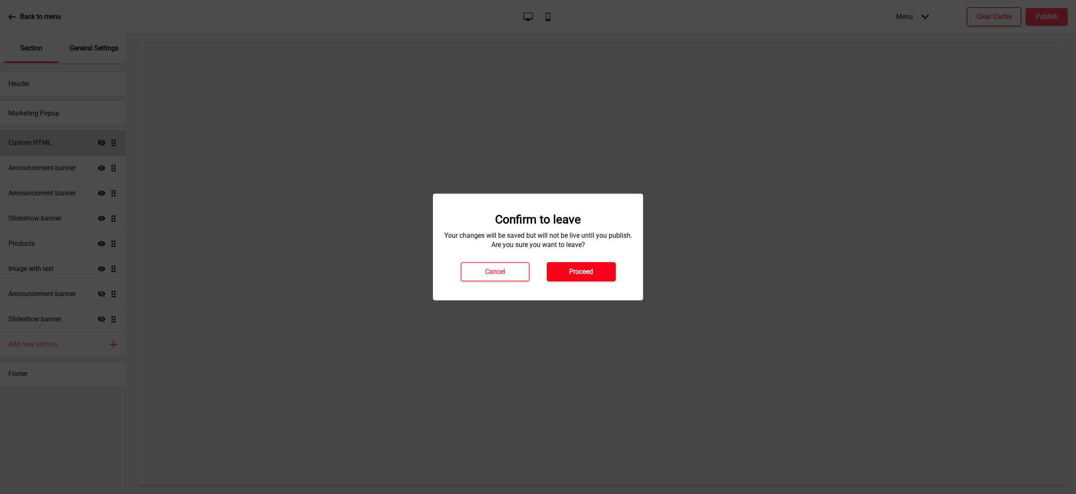
click at [572, 268] on h4 "Proceed" at bounding box center [581, 271] width 24 height 9
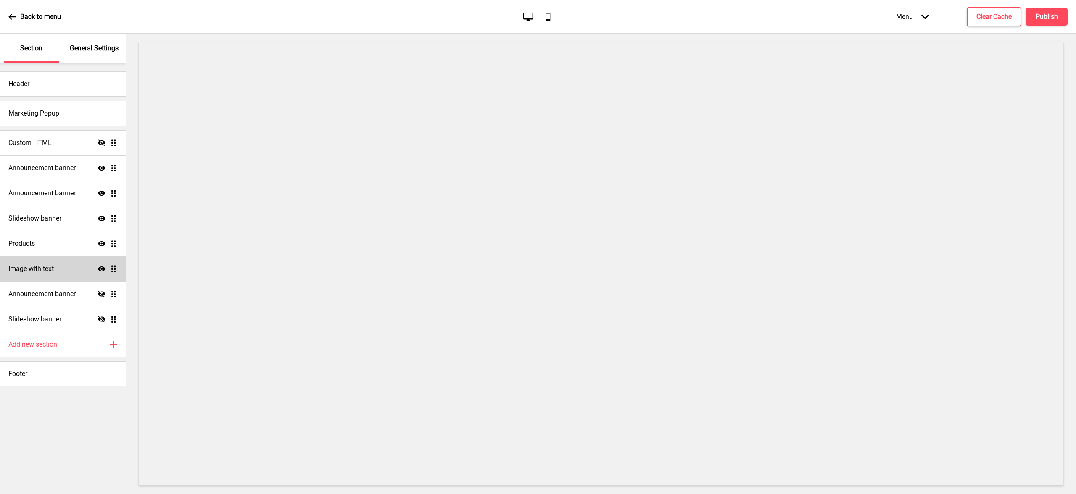
click at [61, 267] on div "Image with text Show Drag" at bounding box center [63, 268] width 126 height 25
select select "center"
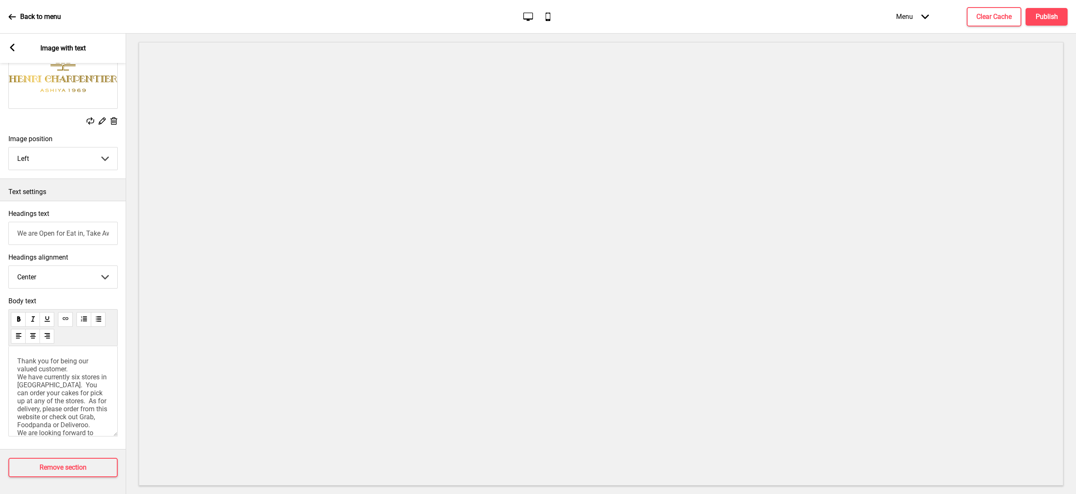
click at [62, 368] on span "Thank you for being our valued customer. We have currently six stores in [GEOGR…" at bounding box center [63, 405] width 92 height 96
click at [80, 373] on span "Thank you for being our valued customer. We have currently six stores in [GEOGR…" at bounding box center [63, 405] width 92 height 96
click at [56, 375] on span "Thank you for being our valued customer. We have currently 7 stores in [GEOGRAP…" at bounding box center [63, 405] width 92 height 96
click at [63, 376] on span "Thank you for being our valued customer. We have currently 7 stores in [GEOGRAP…" at bounding box center [63, 405] width 92 height 96
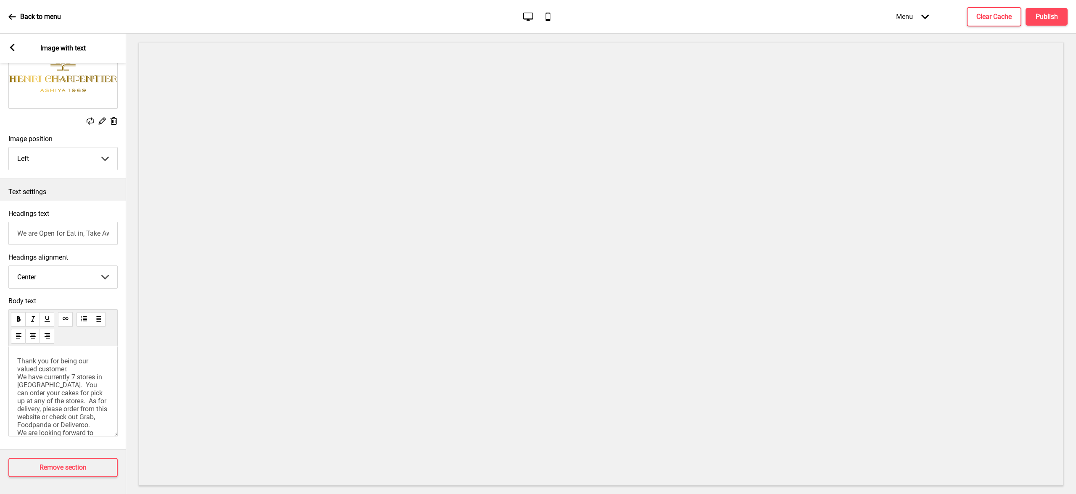
click at [65, 383] on span "Thank you for being our valued customer. We have currently 7 stores in [GEOGRAP…" at bounding box center [63, 405] width 92 height 96
click at [78, 383] on span "Thank you for being our valued customer. We have currently 7 stores in [GEOGRAP…" at bounding box center [63, 405] width 92 height 96
click at [71, 379] on span "Thank you for being our valued customer. We have currently 7 stores in [GEOGRAP…" at bounding box center [63, 373] width 92 height 96
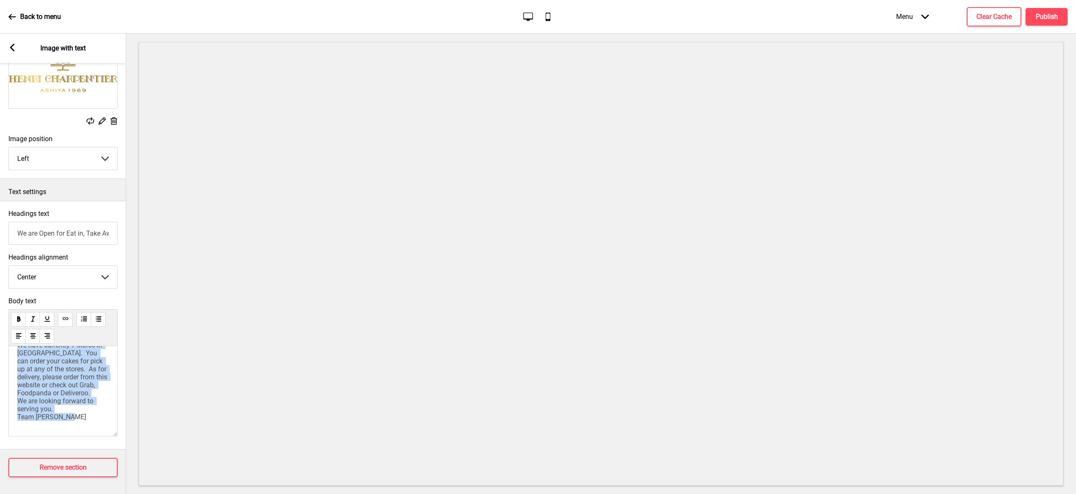
scroll to position [0, 0]
drag, startPoint x: 97, startPoint y: 412, endPoint x: 0, endPoint y: 332, distance: 125.7
click at [0, 332] on div "Body text Thank you for being our valued customer. We have currently 7 stores i…" at bounding box center [63, 369] width 126 height 152
copy span "Thank you for being our valued customer. We have currently 7 stores in [GEOGRAP…"
click at [59, 392] on span "Thank you for being our valued customer. We have currently 7 stores in [GEOGRAP…" at bounding box center [63, 405] width 92 height 96
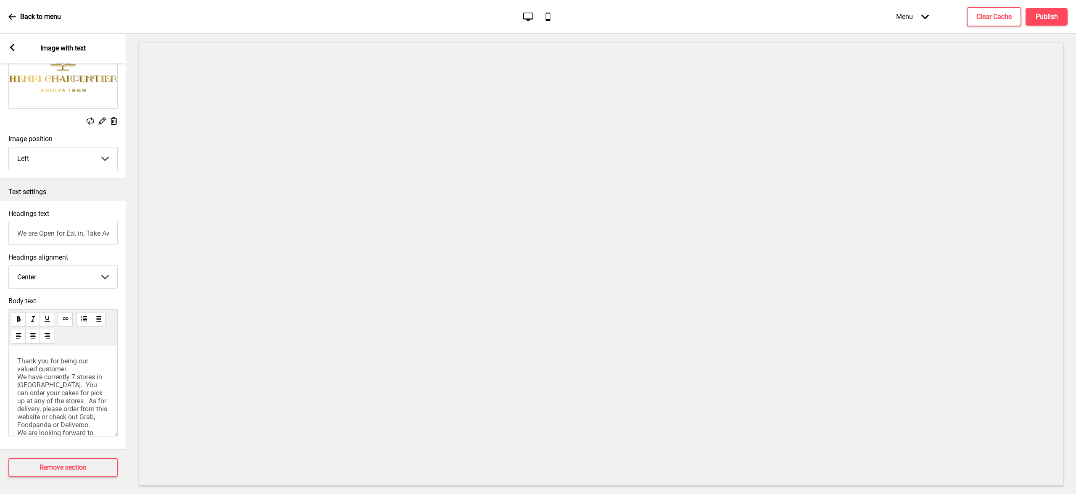
click at [58, 369] on span "Thank you for being our valued customer. We have currently 7 stores in [GEOGRAP…" at bounding box center [63, 405] width 92 height 96
click at [18, 50] on div "Arrow left Image with text" at bounding box center [63, 48] width 126 height 29
drag, startPoint x: 13, startPoint y: 49, endPoint x: 15, endPoint y: 56, distance: 7.2
click at [13, 49] on icon at bounding box center [12, 48] width 5 height 8
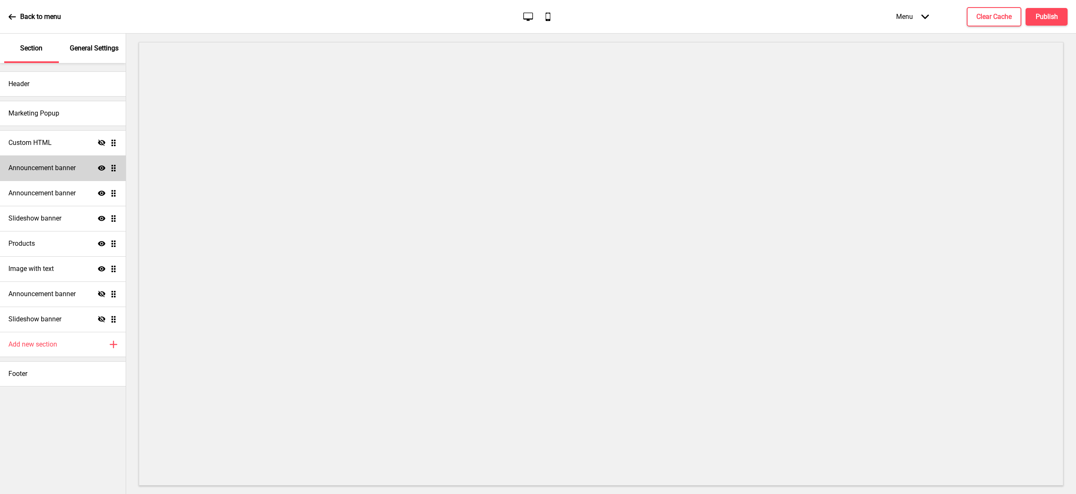
click at [43, 168] on h4 "Announcement banner" at bounding box center [41, 167] width 67 height 9
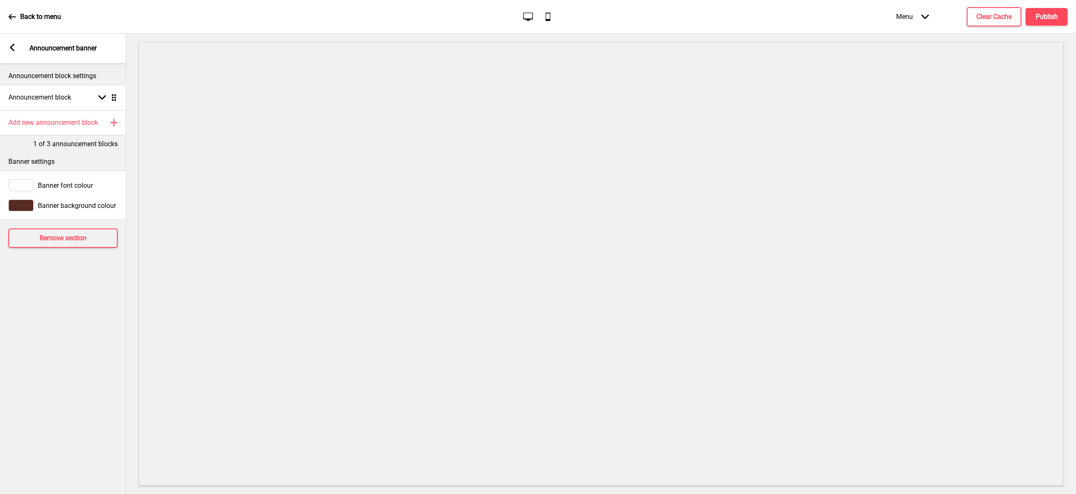
click at [53, 207] on span "Banner background colour" at bounding box center [77, 206] width 78 height 8
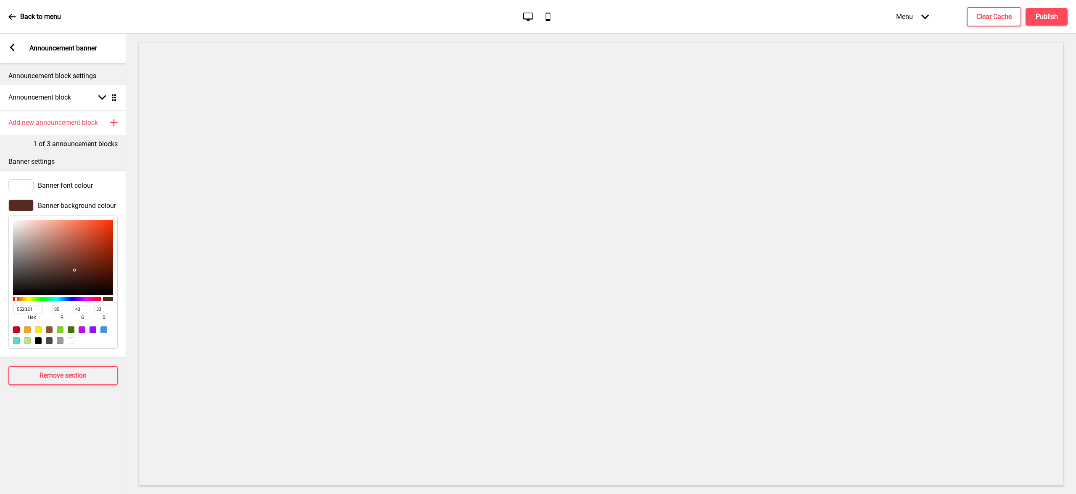
drag, startPoint x: 35, startPoint y: 310, endPoint x: 13, endPoint y: 307, distance: 22.5
click at [13, 307] on input "552B21" at bounding box center [27, 309] width 29 height 8
paste input "EDDECD"
type input "EDDECD"
type input "237"
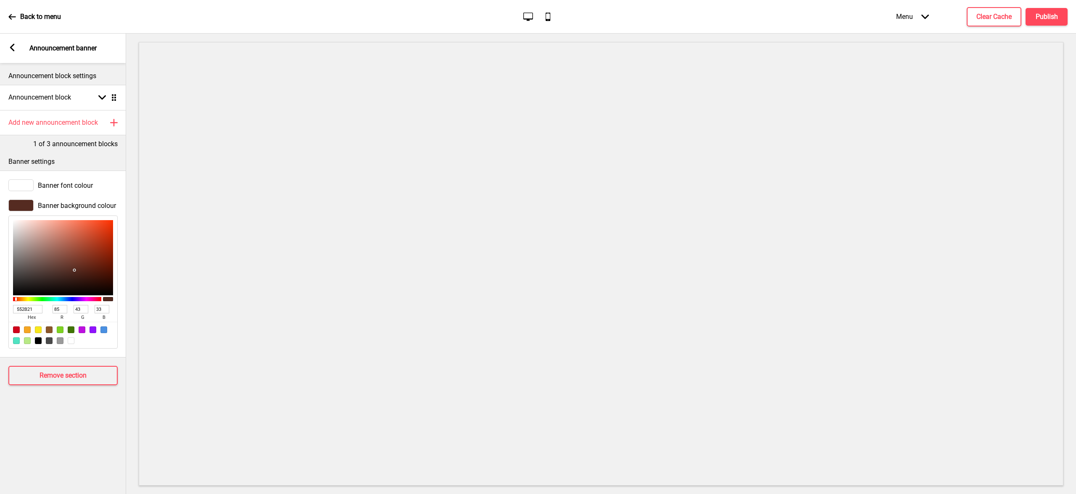
type input "222"
type input "205"
type input "EDDECD"
click at [52, 186] on span "Banner font colour" at bounding box center [65, 186] width 55 height 8
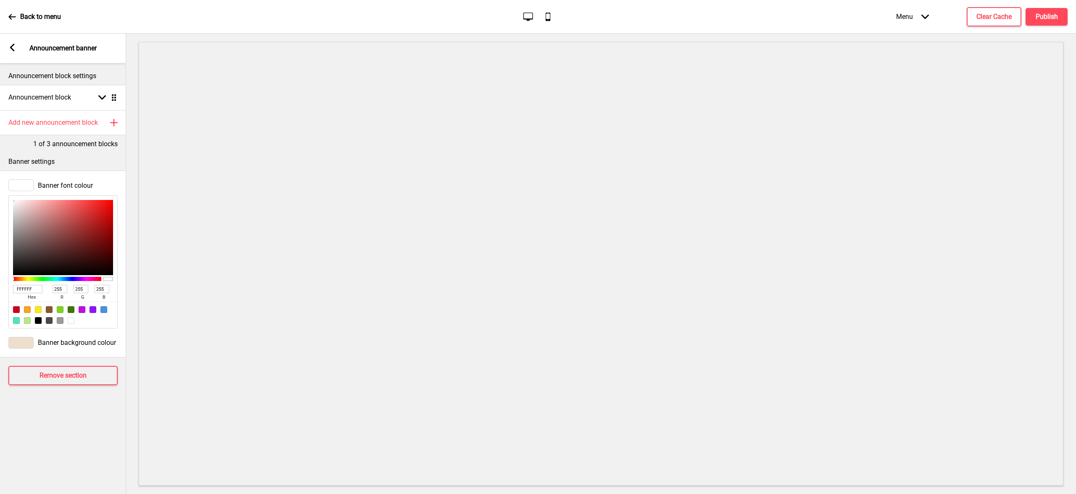
click at [39, 319] on div at bounding box center [38, 320] width 7 height 7
type input "000000"
type input "0"
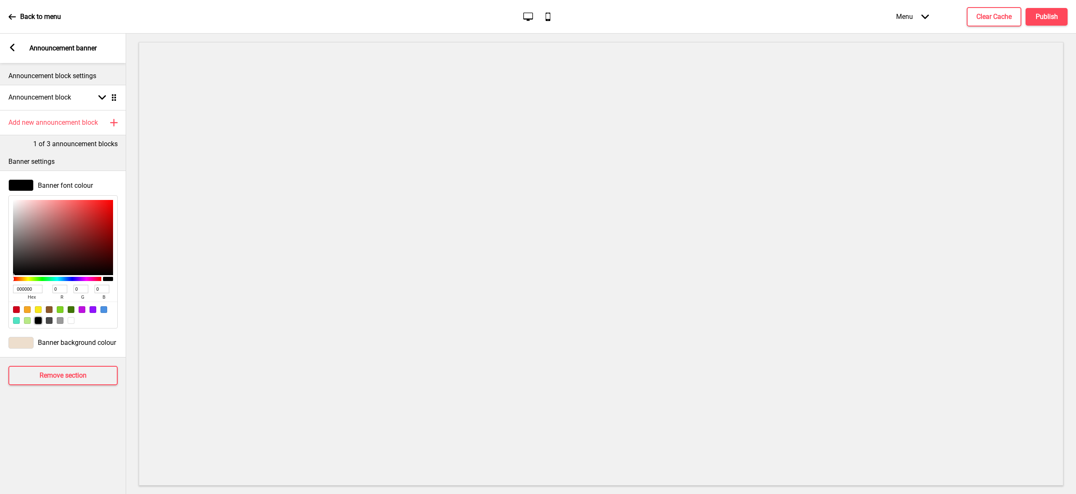
click at [31, 341] on div at bounding box center [20, 343] width 25 height 12
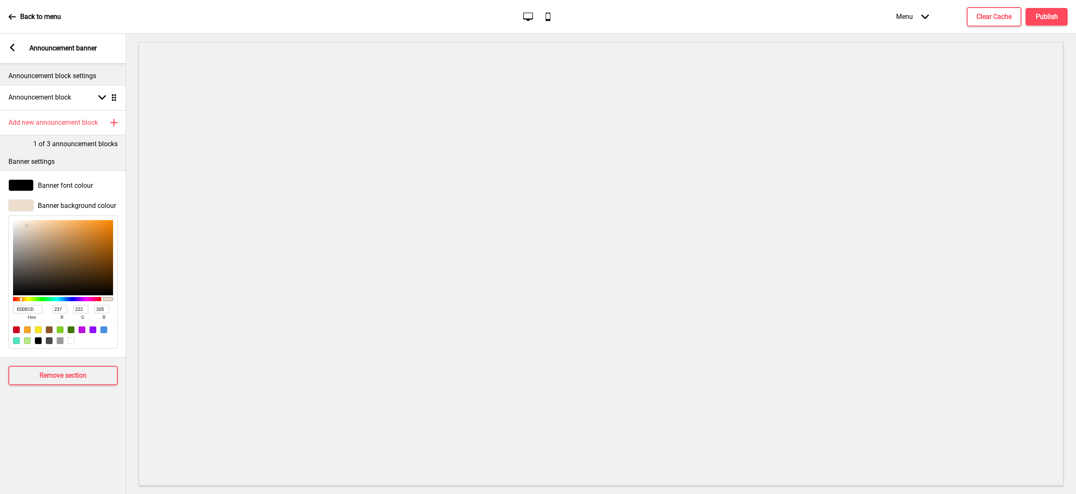
type input "F8B86F"
type input "248"
type input "184"
type input "111"
click at [68, 222] on div at bounding box center [63, 257] width 100 height 75
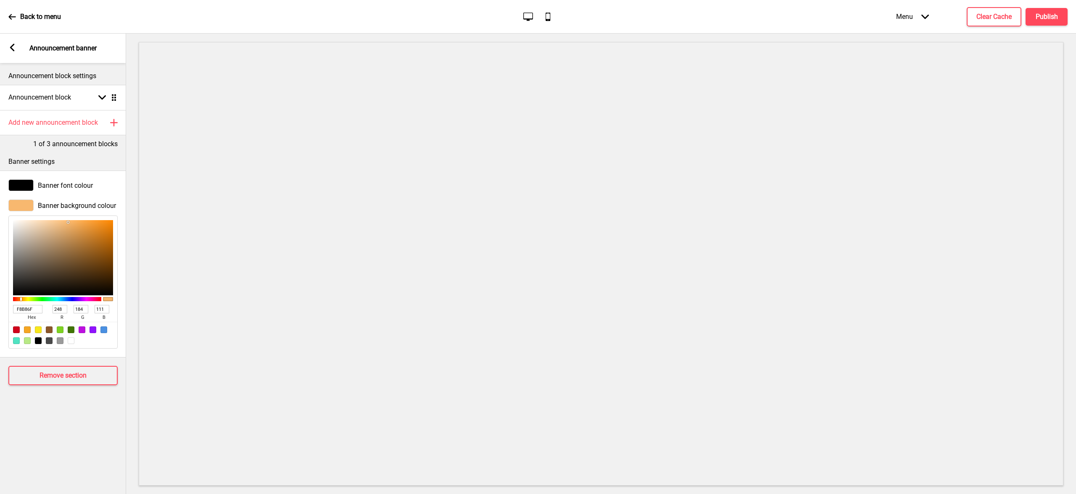
type input "F9C487"
type input "249"
type input "196"
type input "135"
click at [59, 222] on div at bounding box center [63, 257] width 100 height 75
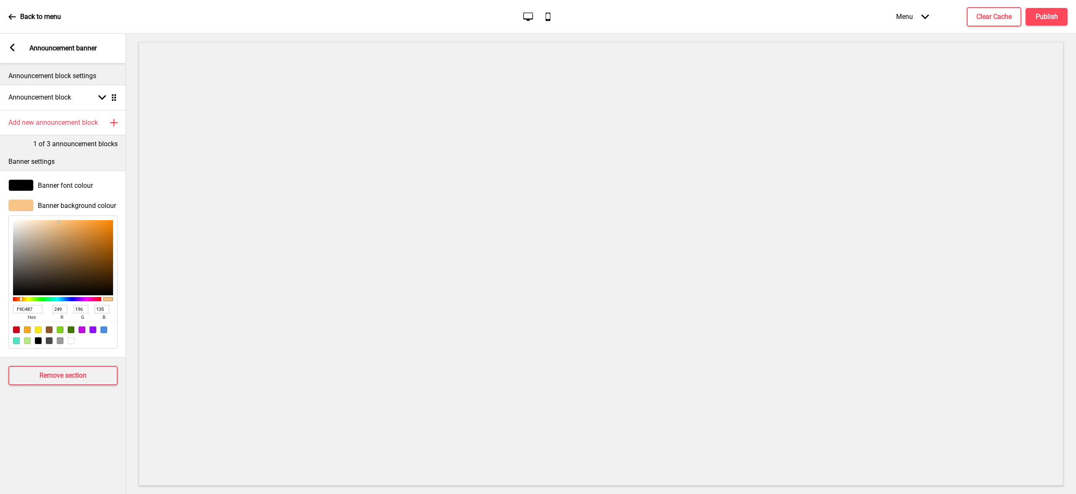
click at [55, 220] on div at bounding box center [63, 257] width 100 height 75
type input "FECB91"
type input "254"
type input "203"
type input "145"
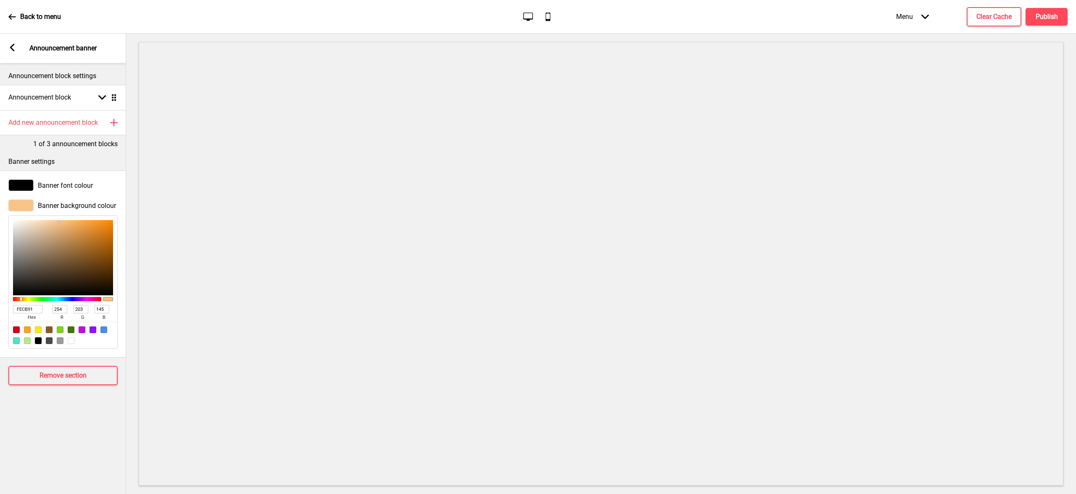
type input "FFCC93"
type input "255"
type input "204"
type input "147"
type input "F9E3CA"
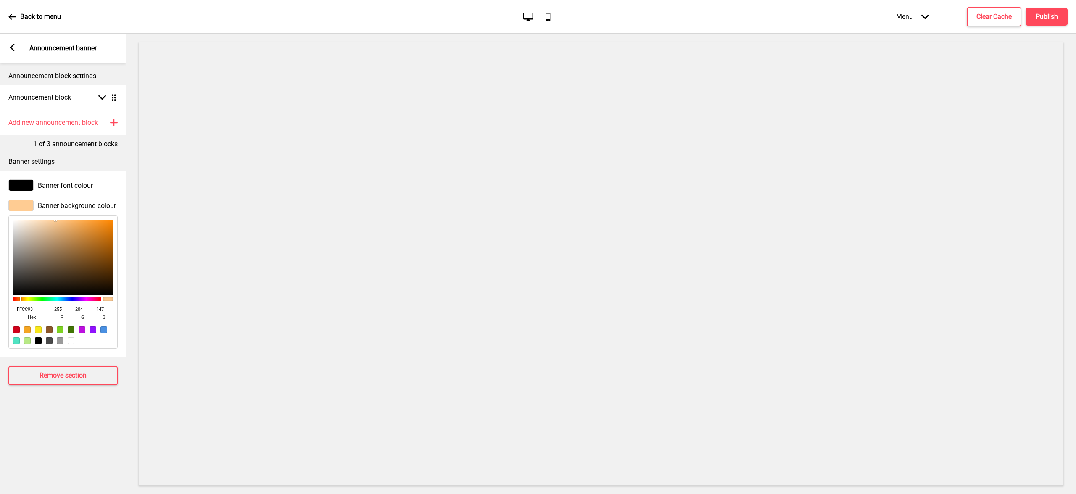
type input "249"
type input "227"
type input "202"
click at [32, 222] on div at bounding box center [63, 257] width 100 height 75
type input "FEF0E1"
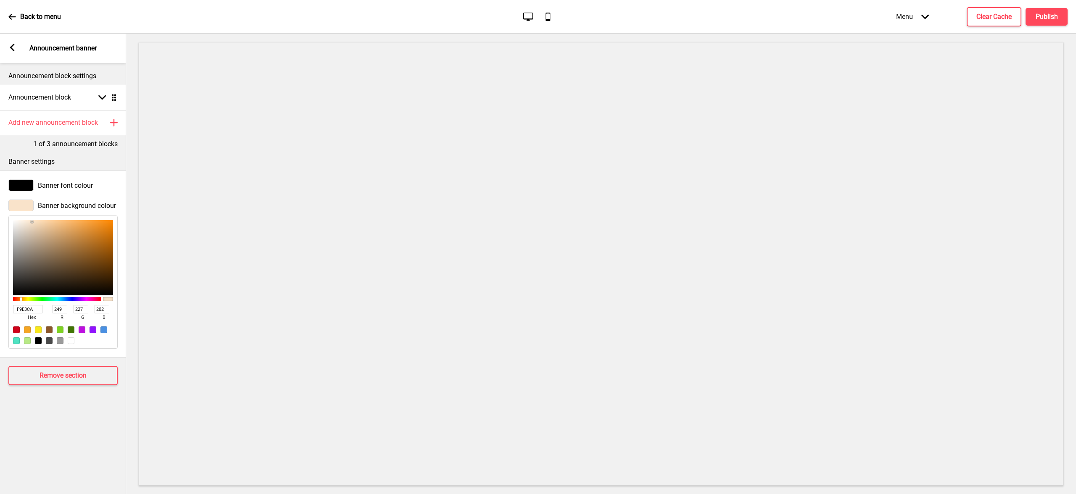
type input "254"
type input "240"
type input "225"
click at [24, 220] on div at bounding box center [63, 257] width 100 height 75
type input "FFF2E4"
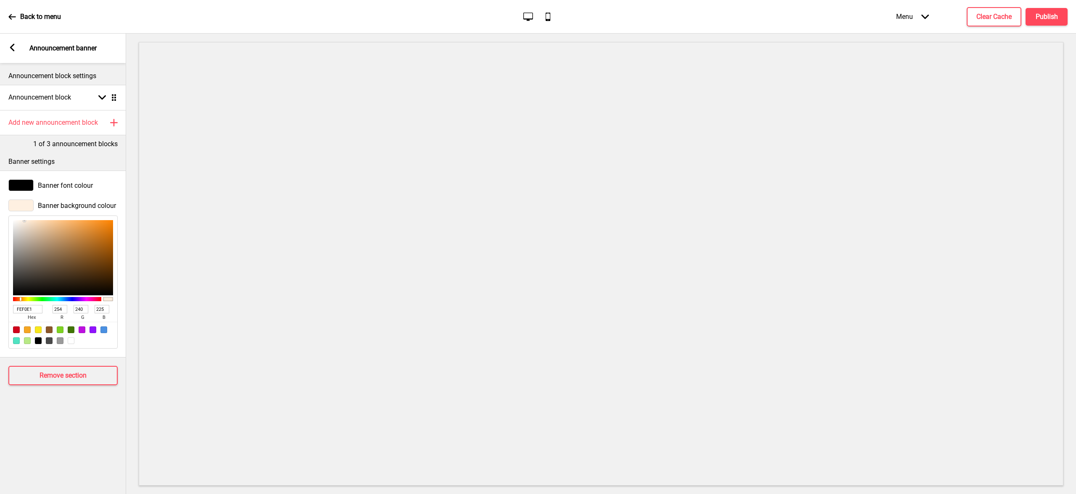
type input "255"
type input "242"
type input "228"
click at [21, 219] on div "FFF2E4 hex 255 r 242 g 228 b 100 a" at bounding box center [62, 282] width 109 height 133
type input "FFF7EF"
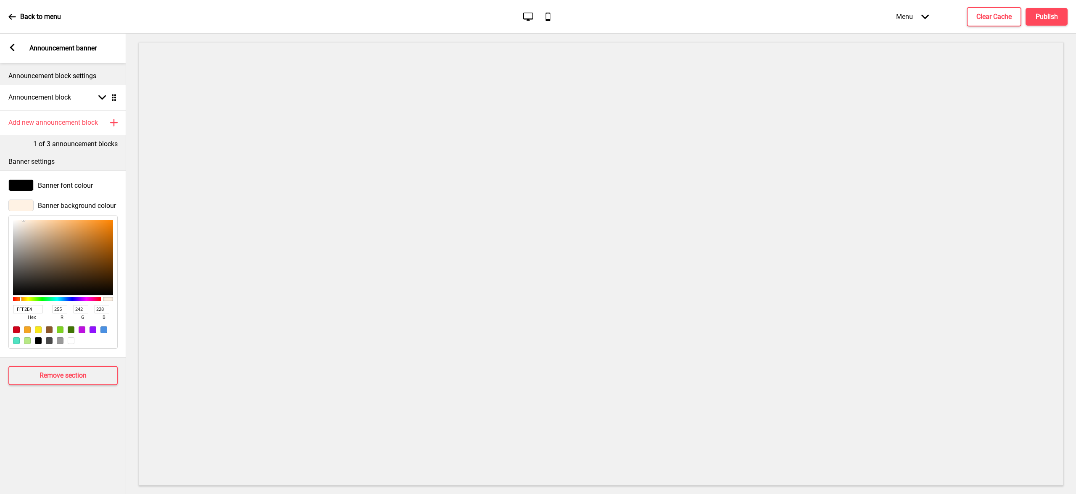
type input "247"
type input "239"
click at [19, 220] on div at bounding box center [63, 257] width 100 height 75
click at [21, 222] on div at bounding box center [63, 257] width 100 height 75
type input "F9F0E6"
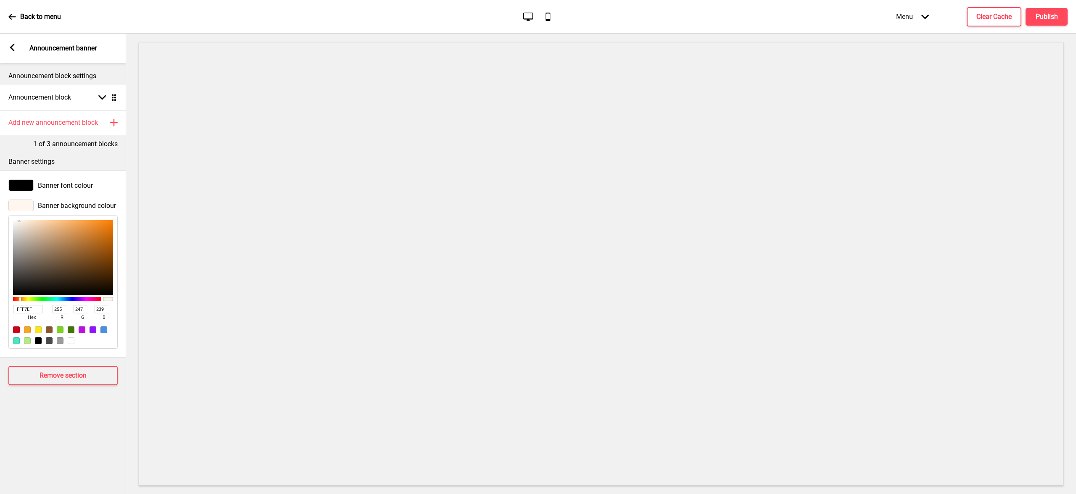
type input "249"
type input "240"
type input "230"
type input "ECE2D7"
type input "236"
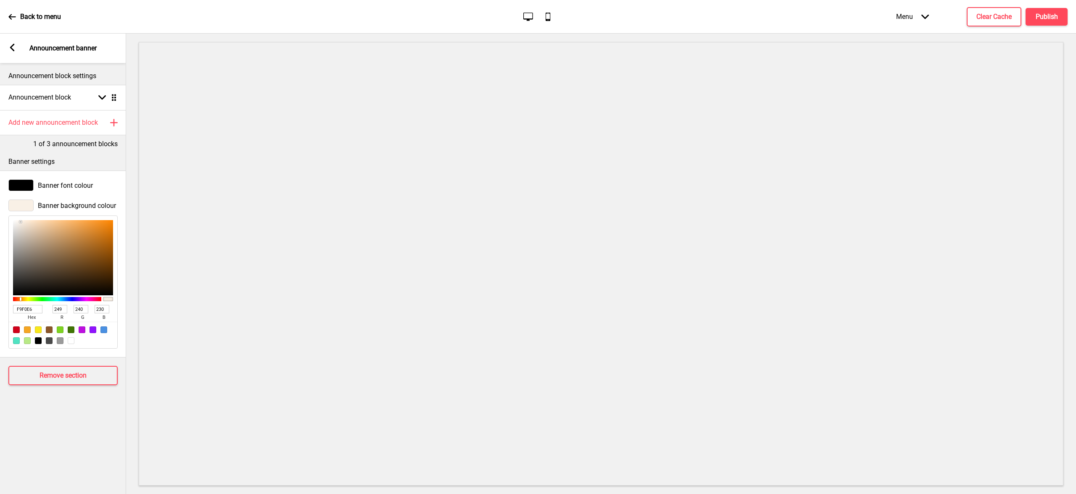
type input "226"
type input "215"
click at [22, 226] on div at bounding box center [63, 257] width 100 height 75
type input "EFEAE5"
type input "239"
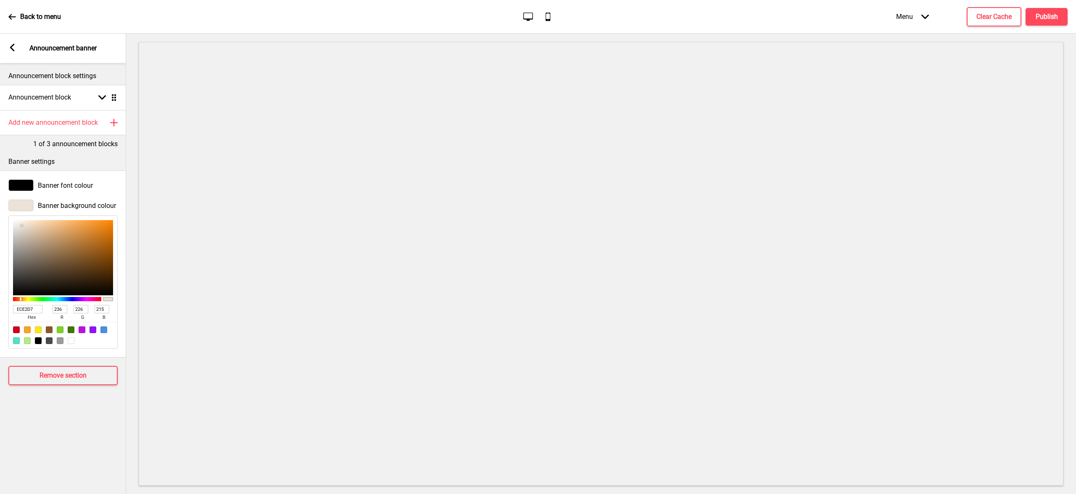
type input "234"
type input "229"
click at [17, 225] on div at bounding box center [63, 257] width 100 height 75
click at [25, 225] on div at bounding box center [63, 257] width 100 height 75
type input "EFE1D3"
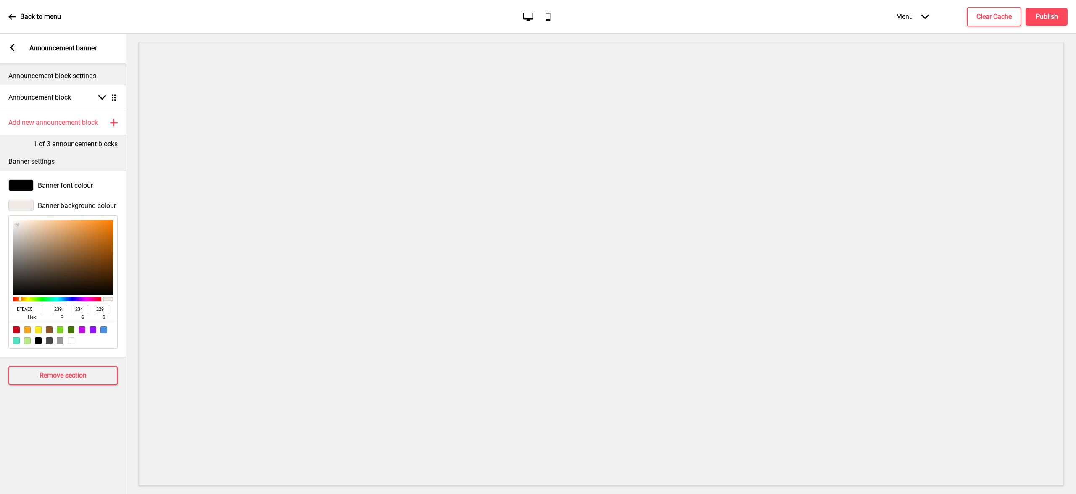
type input "225"
type input "211"
type input "E1D1C2"
type input "225"
type input "209"
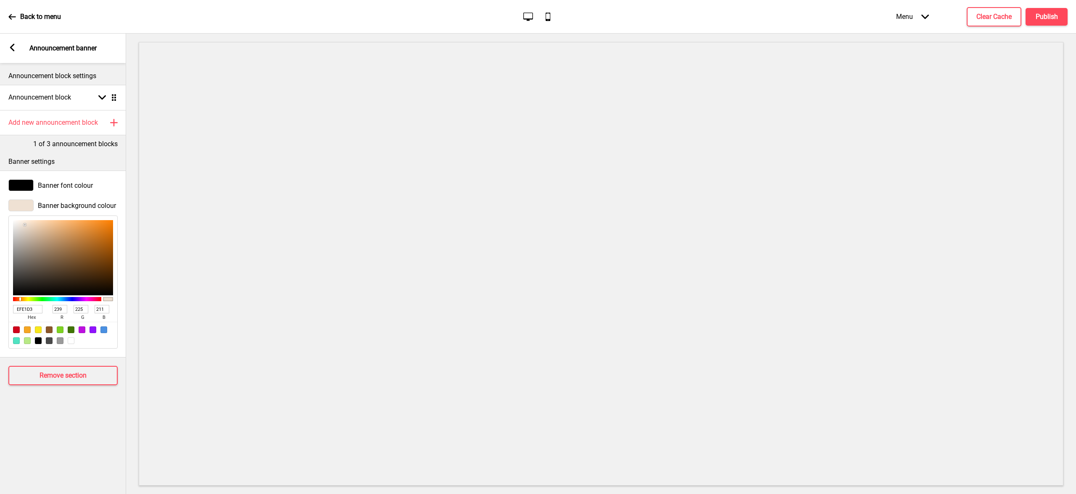
type input "194"
click at [27, 229] on div at bounding box center [63, 257] width 100 height 75
type input "EBD8C6"
type input "235"
type input "216"
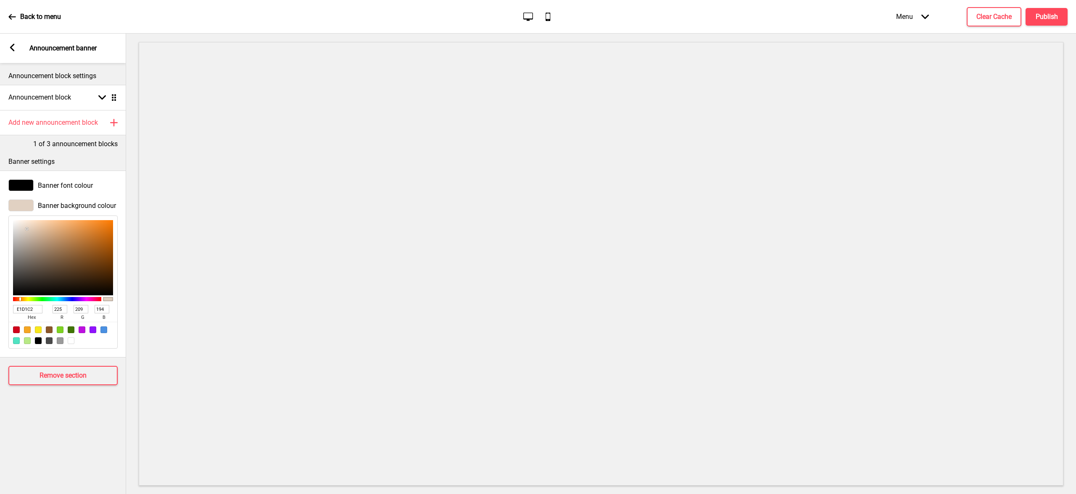
type input "198"
click at [29, 226] on div at bounding box center [63, 257] width 100 height 75
type input "FBEBDC"
type input "251"
type input "235"
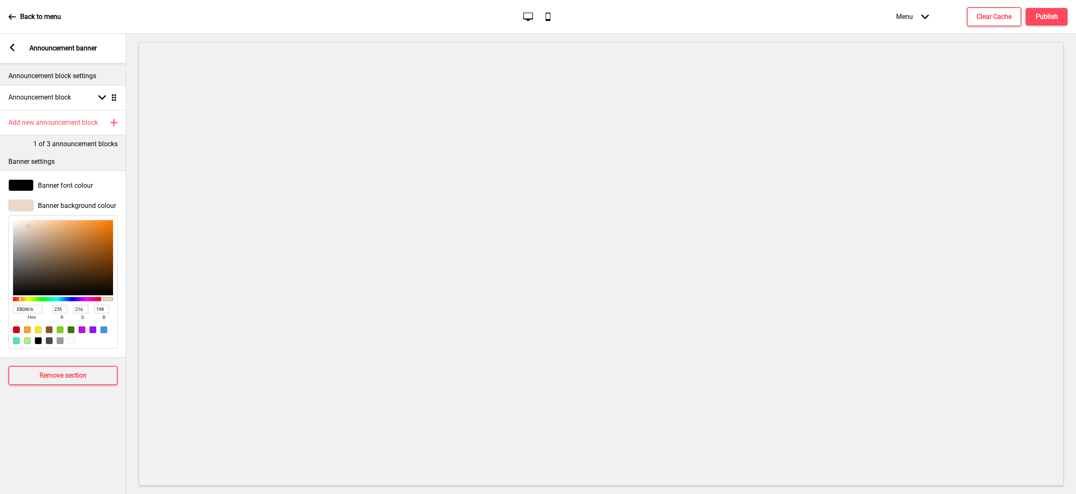
type input "220"
click at [25, 221] on div at bounding box center [63, 257] width 100 height 75
type input "F9F2EB"
type input "249"
type input "242"
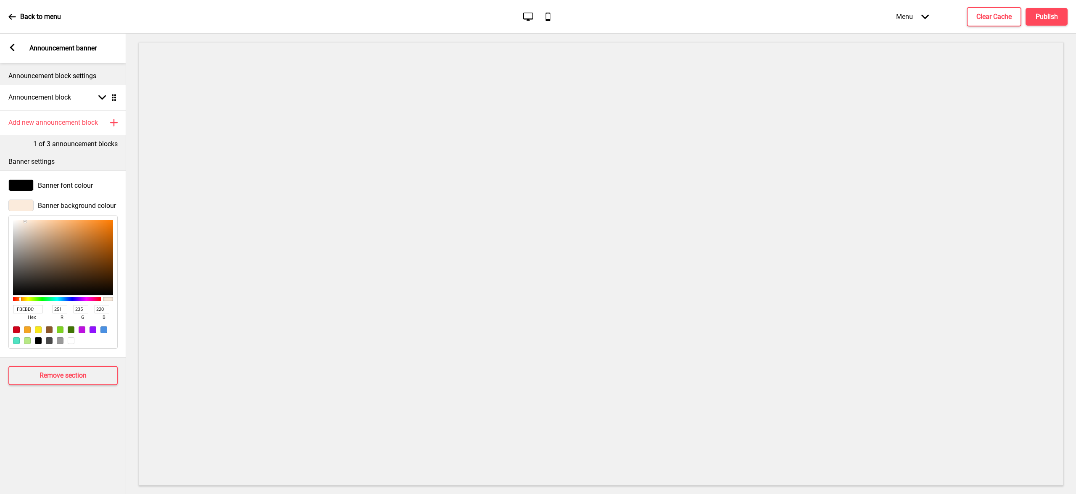
type input "235"
click at [19, 222] on div at bounding box center [63, 257] width 100 height 75
type input "F2EAE2"
type input "242"
type input "234"
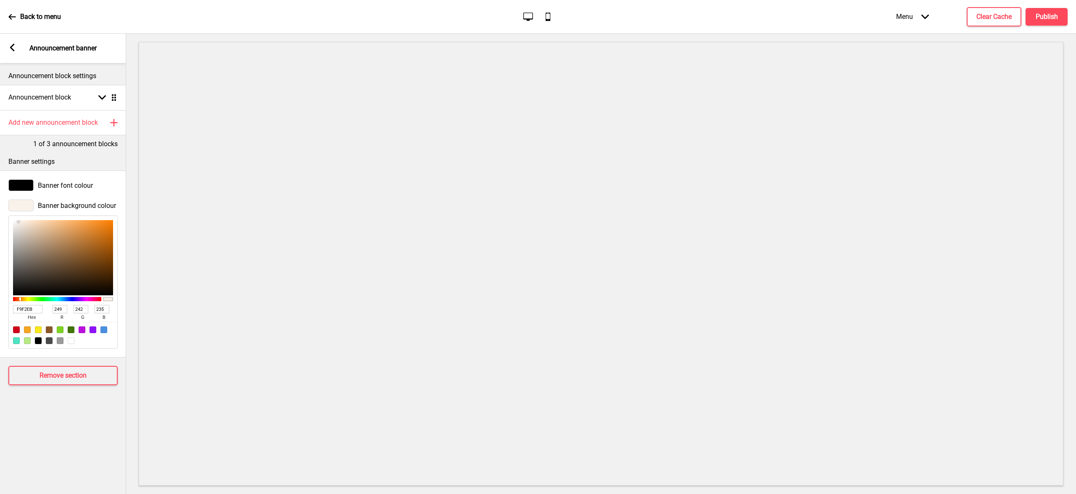
type input "226"
click at [20, 224] on div at bounding box center [63, 257] width 100 height 75
type input "F2F1E2"
type input "241"
click at [27, 298] on div at bounding box center [57, 299] width 88 height 4
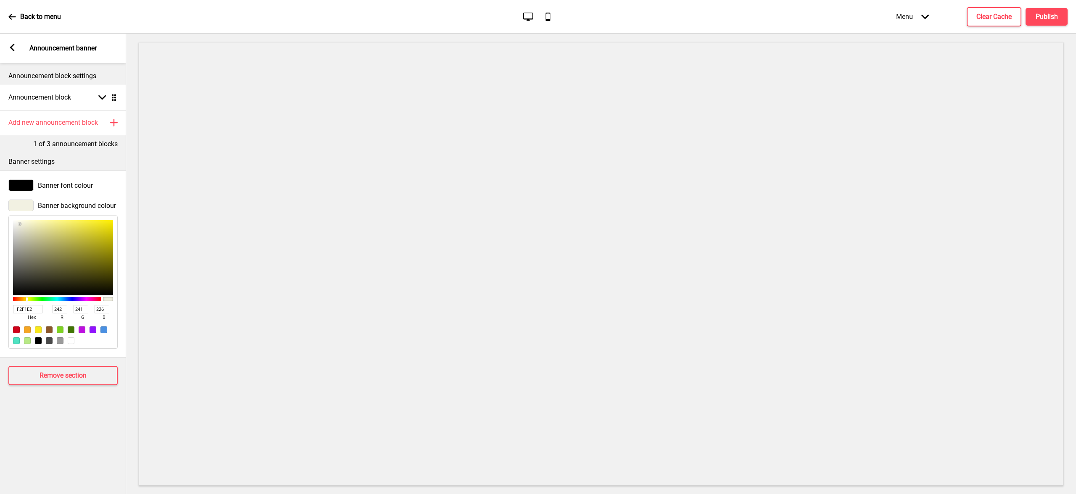
type input "F5F3DC"
type input "245"
type input "243"
type input "220"
click at [23, 223] on div at bounding box center [63, 257] width 100 height 75
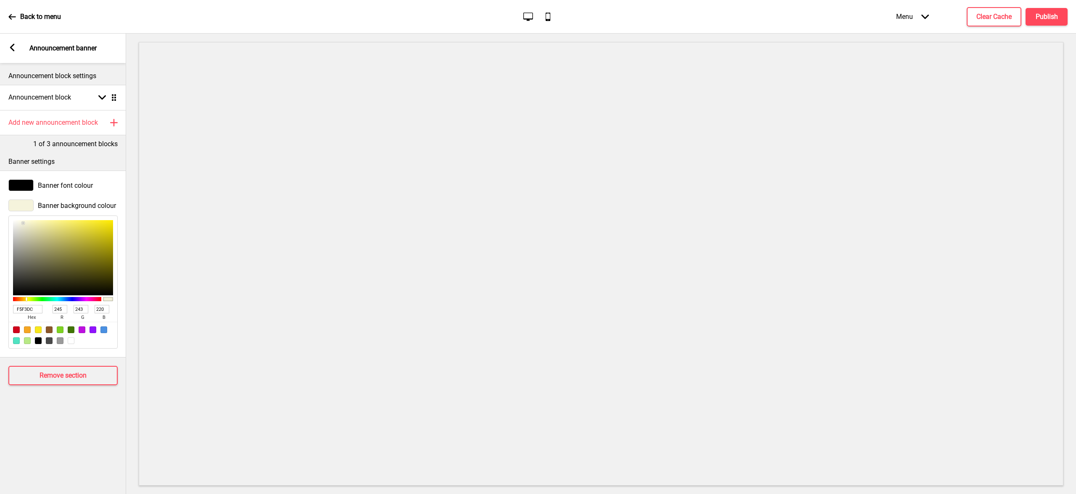
type input "EFEDD5"
type input "239"
type input "237"
type input "213"
click at [24, 225] on div at bounding box center [63, 257] width 100 height 75
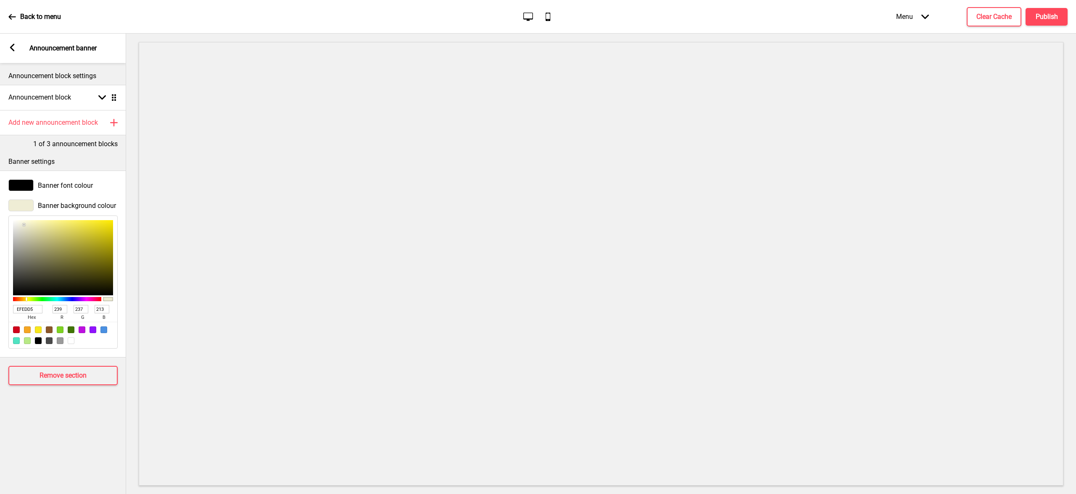
type input "F2F1E4"
type input "242"
type input "241"
type input "228"
click at [19, 224] on div at bounding box center [63, 257] width 100 height 75
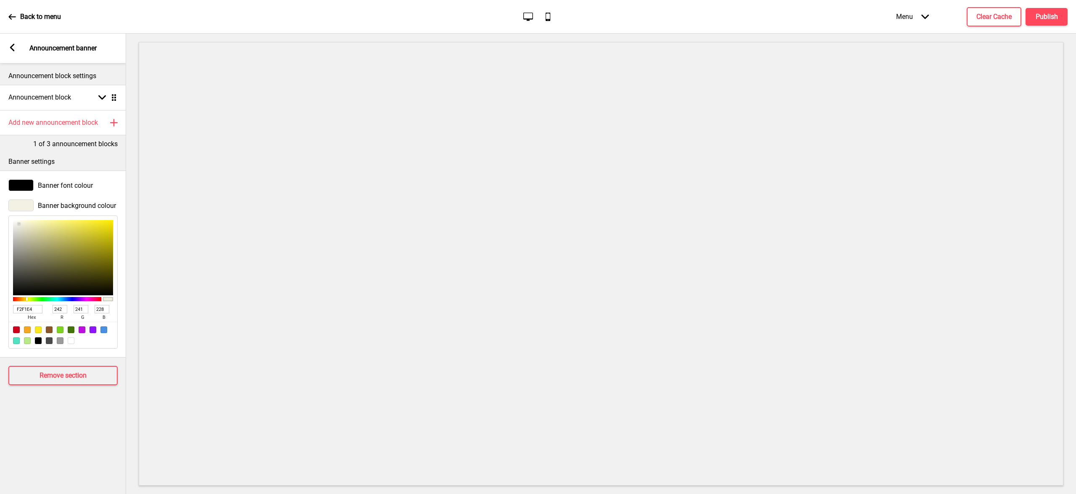
type input "F2ECE4"
type input "236"
click at [22, 300] on div at bounding box center [57, 299] width 88 height 4
type input "F8ECDC"
type input "248"
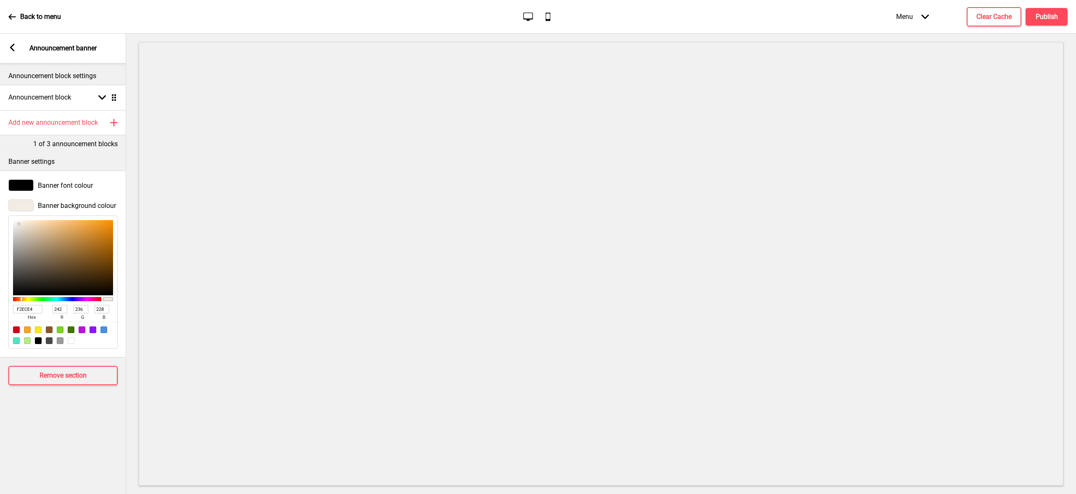
type input "220"
click at [24, 222] on div at bounding box center [63, 257] width 100 height 75
type input "F9EDDD"
type input "249"
type input "237"
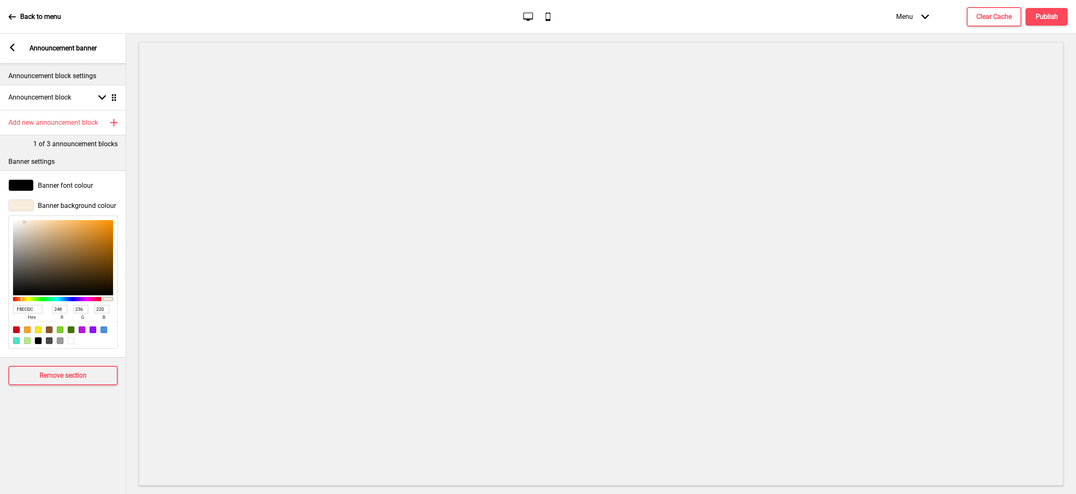
type input "221"
type input "F2E5D5"
type input "242"
type input "229"
type input "213"
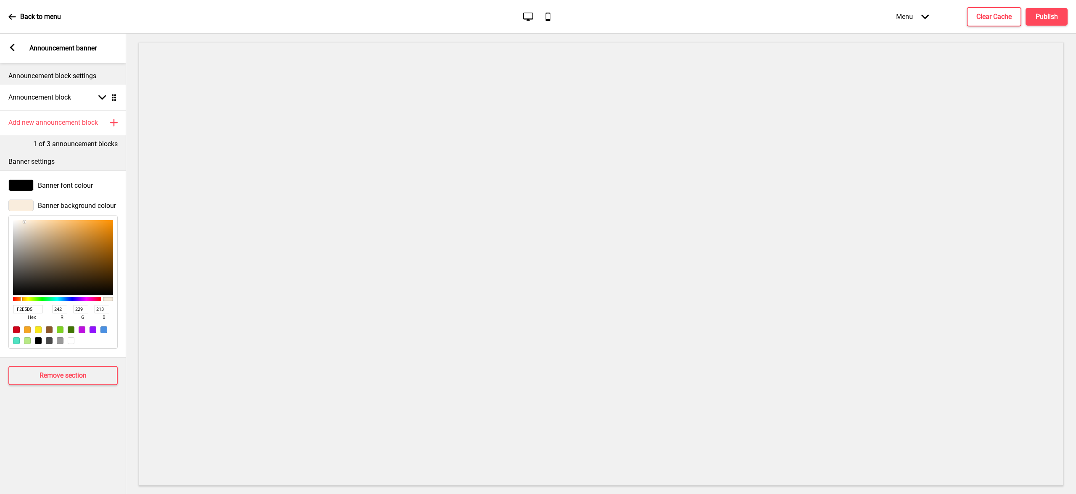
click at [25, 224] on div at bounding box center [63, 257] width 100 height 75
type input "F6EDE1"
type input "246"
type input "237"
type input "225"
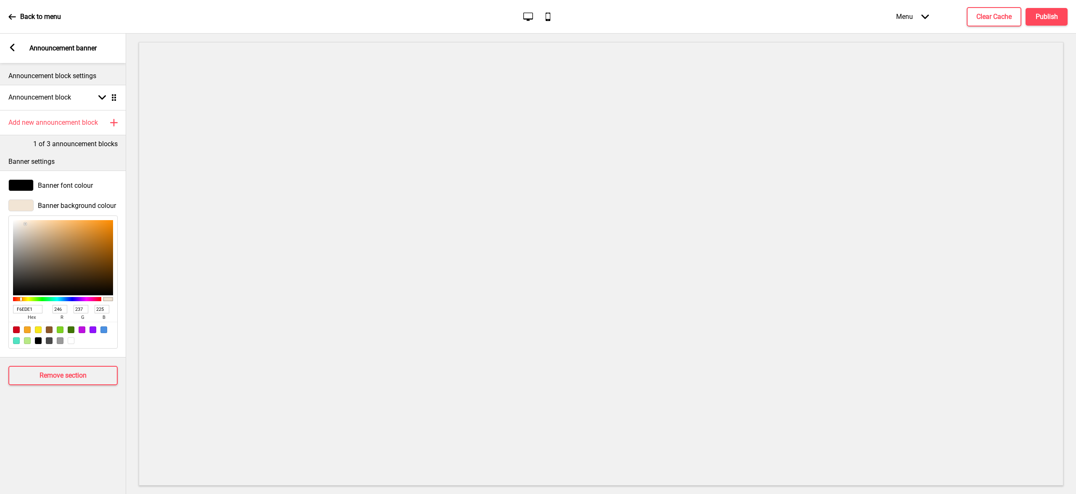
click at [22, 223] on div at bounding box center [63, 257] width 100 height 75
type input "FBF4EC"
type input "251"
type input "244"
type input "236"
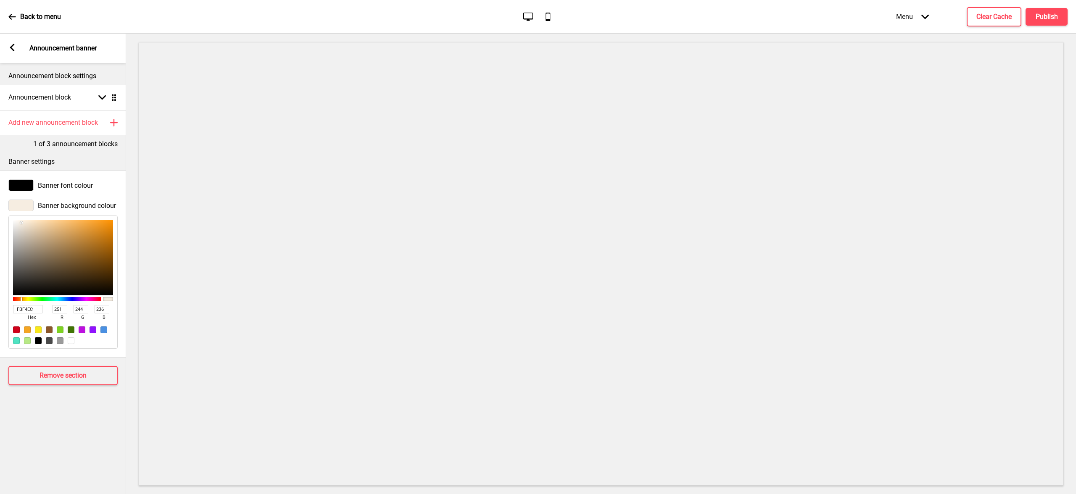
click at [19, 221] on div at bounding box center [63, 257] width 100 height 75
type input "FBF6EC"
type input "246"
click at [21, 298] on div at bounding box center [57, 299] width 88 height 4
type input "FBF5EC"
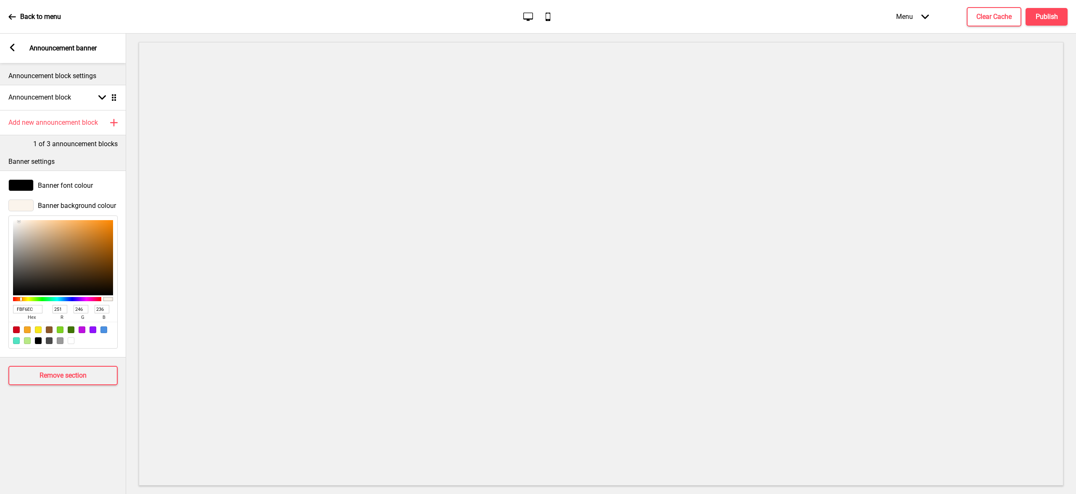
type input "245"
type input "FBF8EC"
type input "248"
click at [25, 298] on div at bounding box center [57, 299] width 88 height 4
type input "FBFAEC"
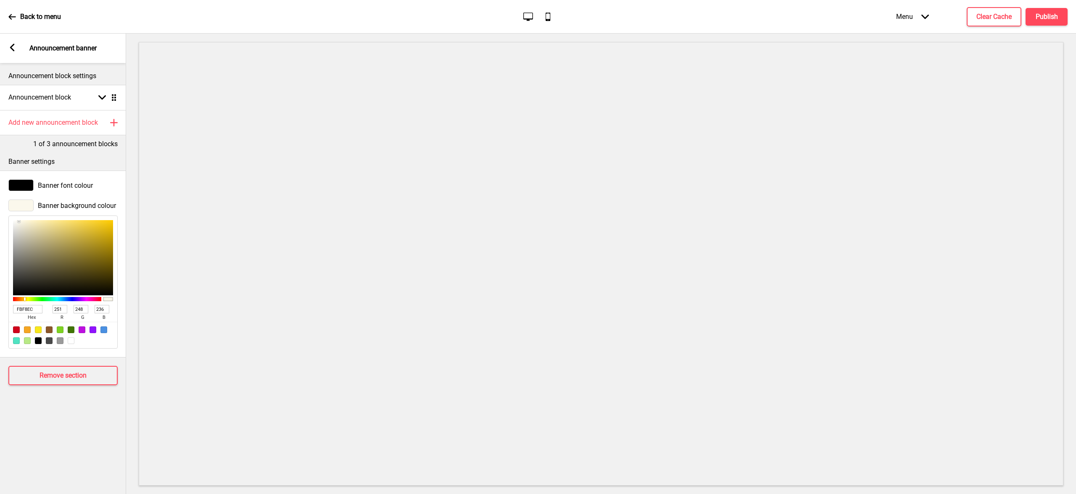
type input "250"
click at [26, 298] on div at bounding box center [57, 299] width 88 height 4
type input "FBF8EC"
type input "248"
click at [24, 298] on div at bounding box center [25, 298] width 2 height 3
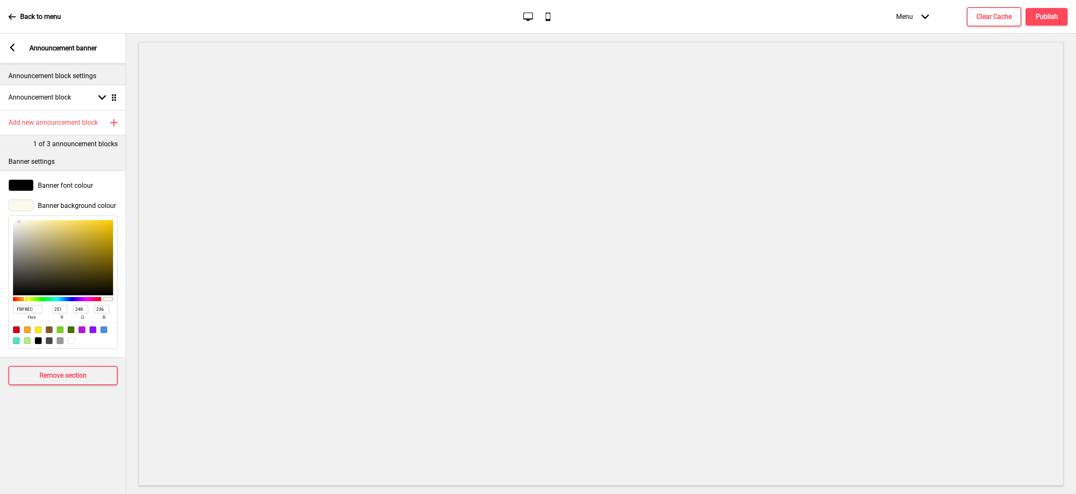
type input "FBF7EC"
type input "247"
type input "FBF6EC"
type input "246"
click at [24, 298] on div at bounding box center [25, 298] width 2 height 3
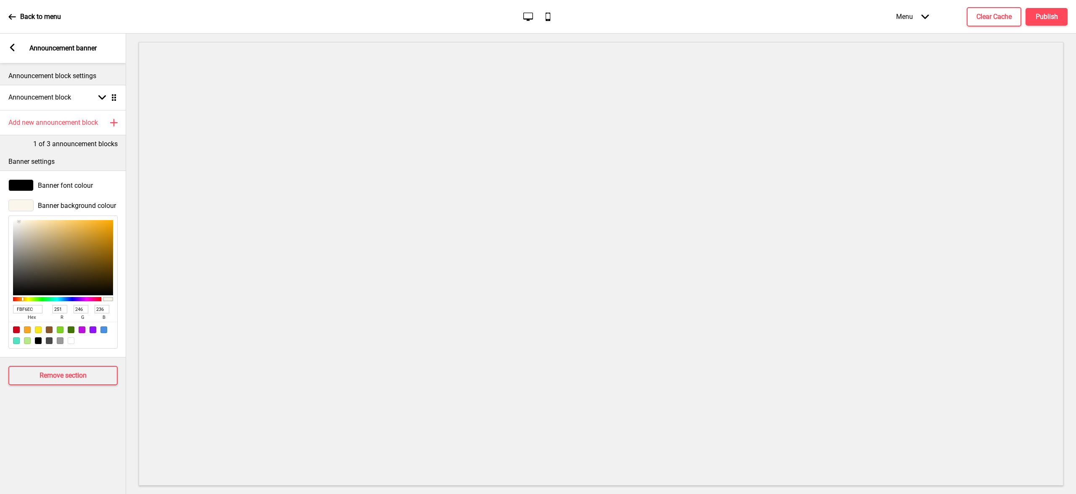
type input "FBF5EC"
type input "245"
click at [22, 298] on div at bounding box center [23, 298] width 2 height 3
type input "FBF6EC"
type input "246"
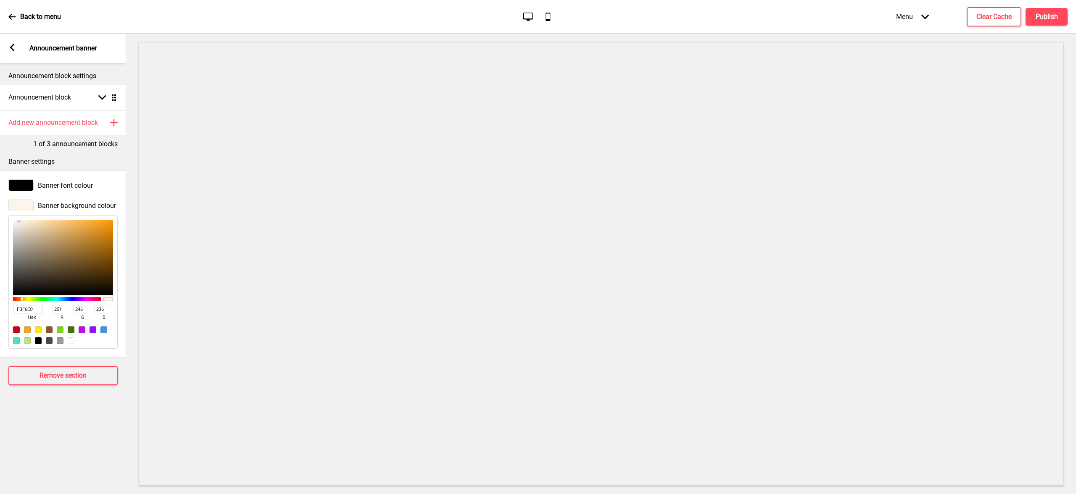
type input "FBF7EC"
type input "247"
type input "FBF8EC"
type input "248"
click at [25, 298] on div at bounding box center [25, 298] width 2 height 3
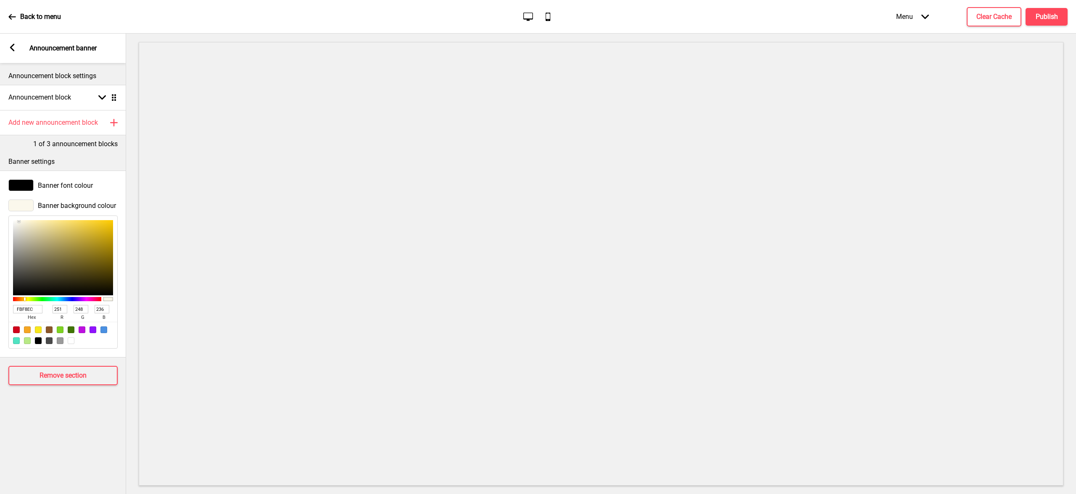
click at [25, 298] on div at bounding box center [25, 298] width 2 height 3
type input "FBFBEC"
type input "251"
click at [27, 298] on div at bounding box center [57, 299] width 88 height 4
type input "FBF8EC"
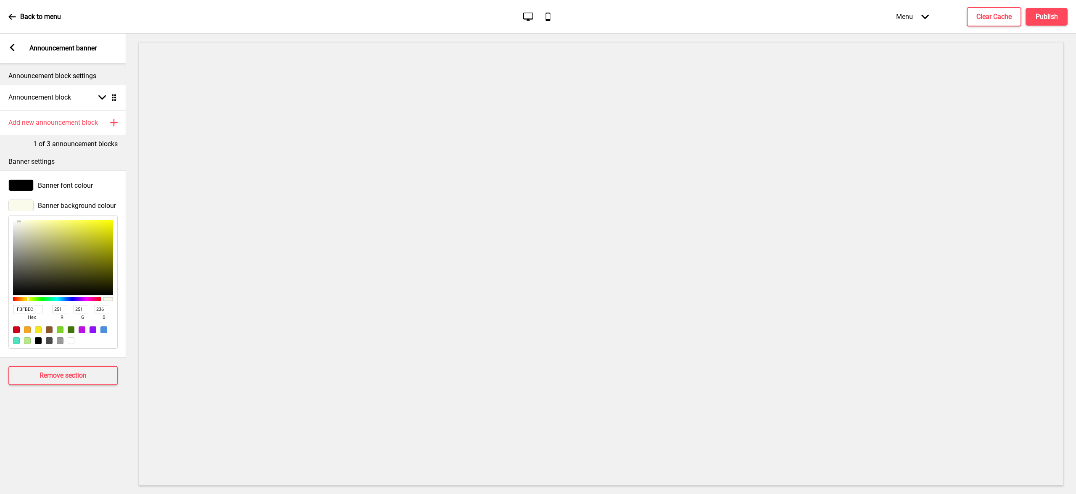
type input "248"
type input "FBF7EC"
type input "247"
type input "FBF6EC"
type input "246"
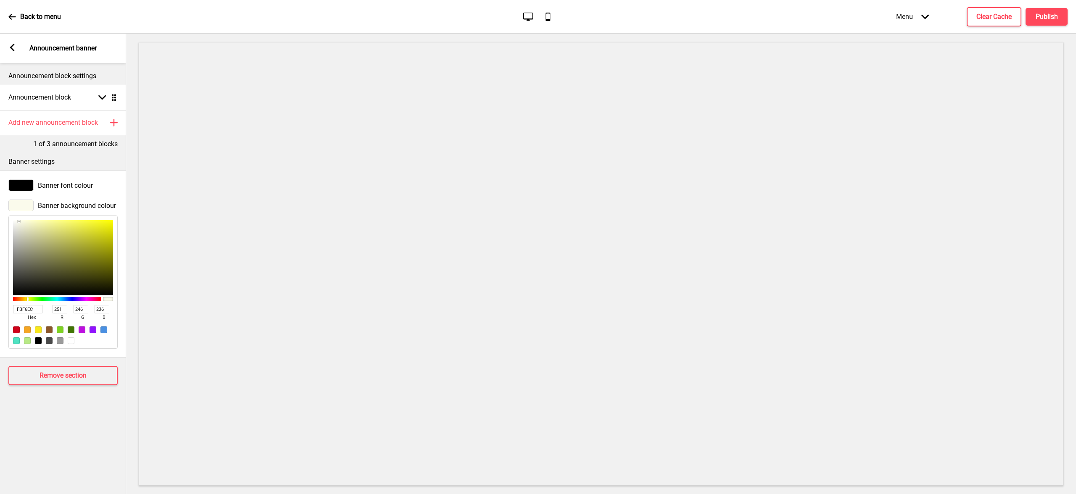
type input "FBF5EC"
type input "245"
click at [22, 300] on div at bounding box center [57, 299] width 88 height 4
type input "FBF4EC"
type input "244"
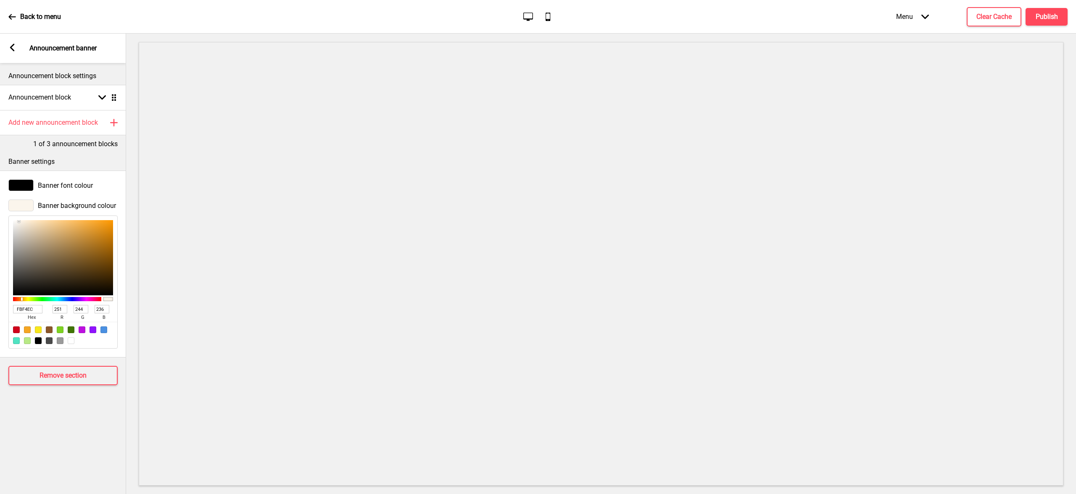
type input "FBF3EC"
type input "243"
click at [20, 300] on div at bounding box center [20, 298] width 2 height 3
type input "FBF7EC"
type input "247"
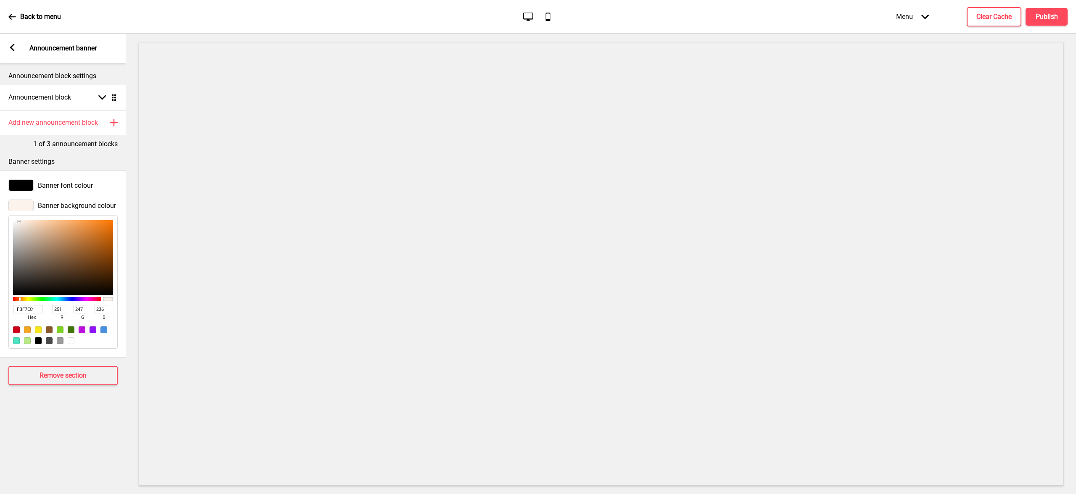
click at [24, 298] on div at bounding box center [57, 299] width 88 height 4
type input "FBF6EC"
type input "246"
click at [23, 299] on div at bounding box center [24, 298] width 2 height 3
type input "FBF4EC"
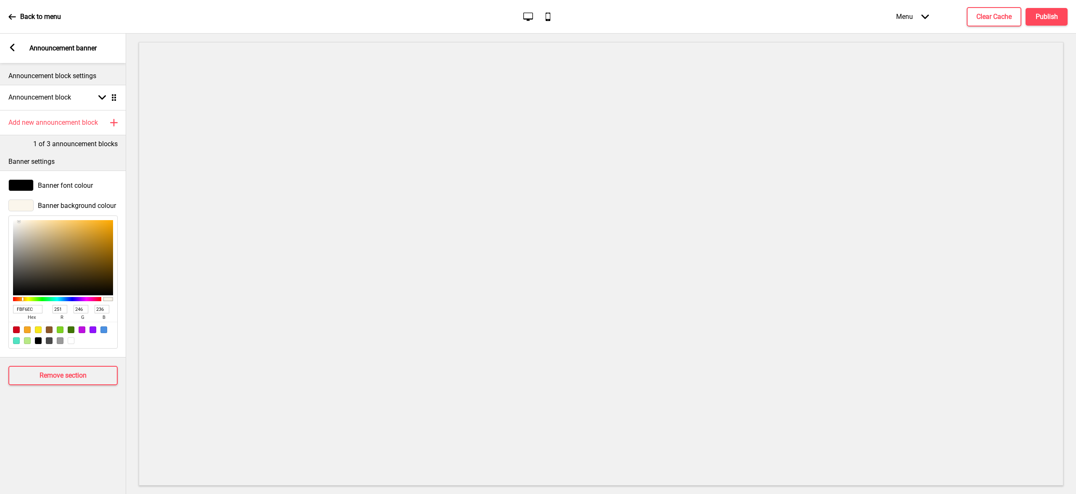
type input "244"
click at [21, 299] on div at bounding box center [57, 299] width 88 height 4
click at [62, 309] on input "251" at bounding box center [60, 309] width 15 height 8
type input "01F4EC"
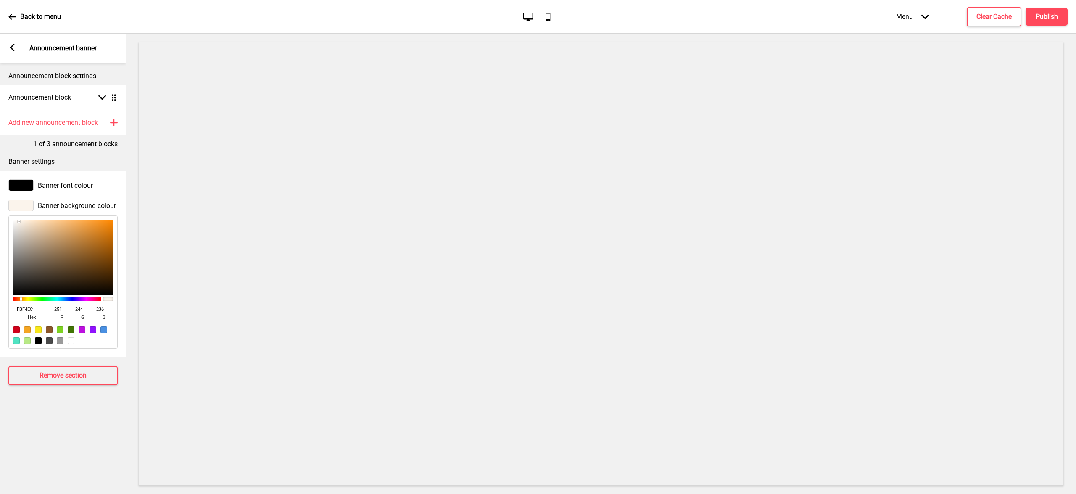
type input "1"
type input "12F4EC"
type input "18"
type input "B5F4EC"
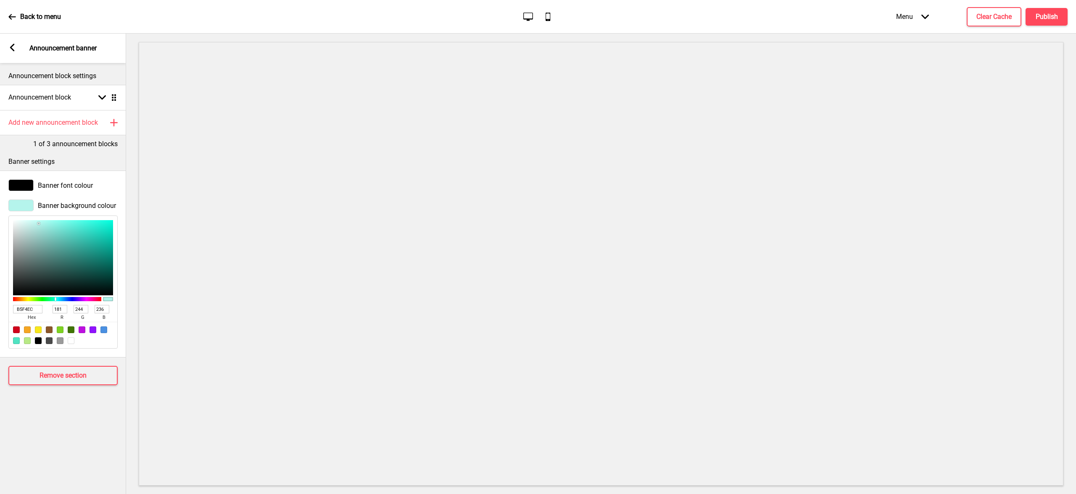
type input "181"
click at [83, 309] on input "244" at bounding box center [81, 309] width 15 height 8
type input "B508EC"
type input "8"
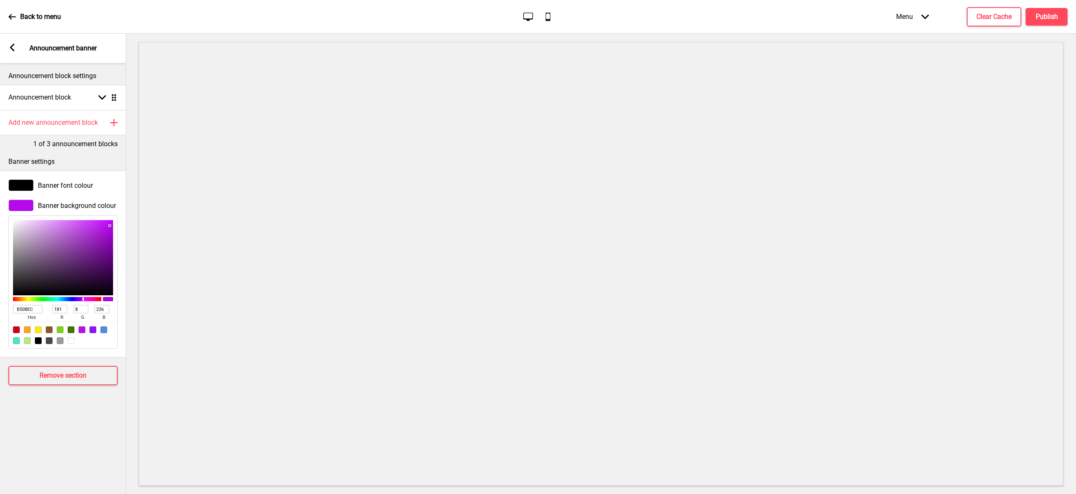
type input "B555EC"
type input "85"
click at [97, 309] on input "236" at bounding box center [102, 309] width 15 height 8
type input "B55501"
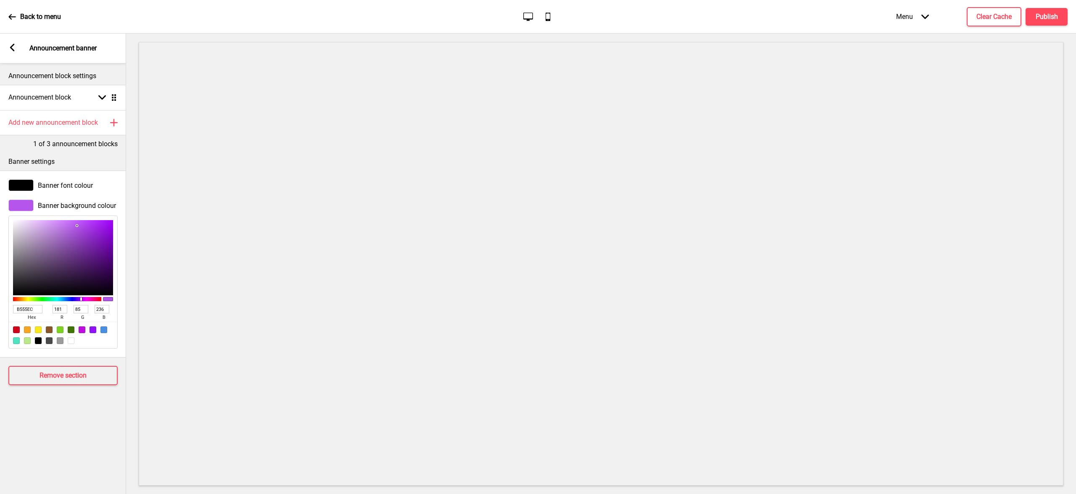
type input "1"
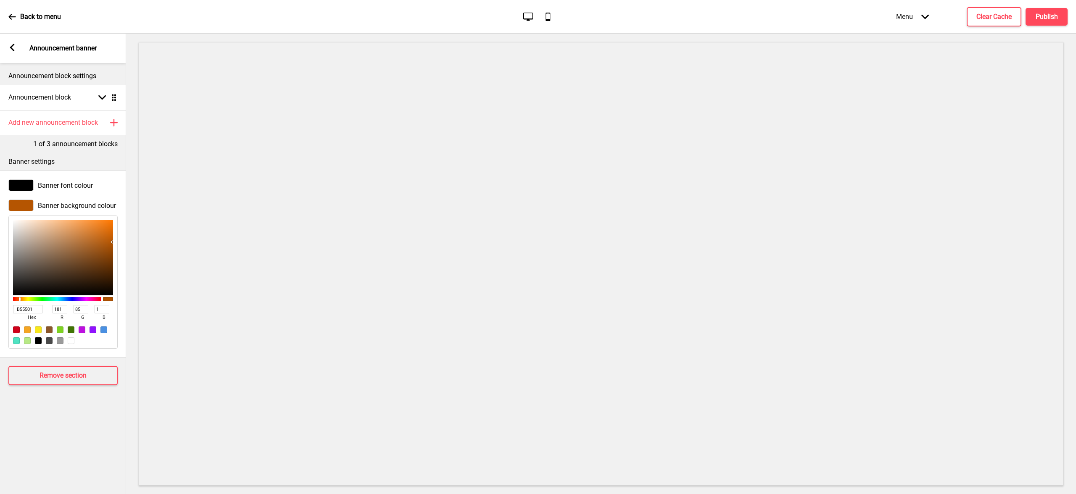
type input "B5550D"
type input "13"
type input "B55588"
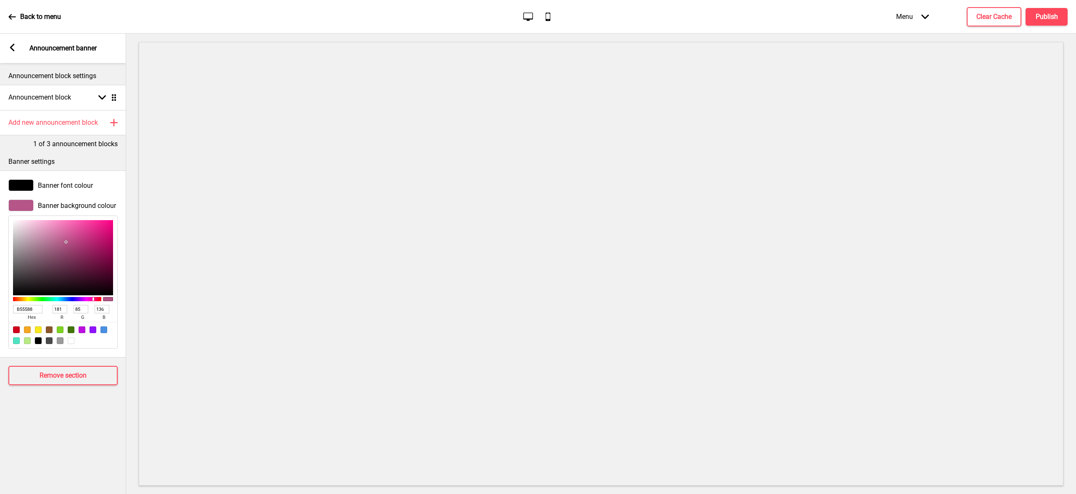
type input "136"
click at [54, 178] on div "Banner font colour" at bounding box center [63, 185] width 126 height 20
click at [54, 183] on span "Banner font colour" at bounding box center [65, 186] width 55 height 8
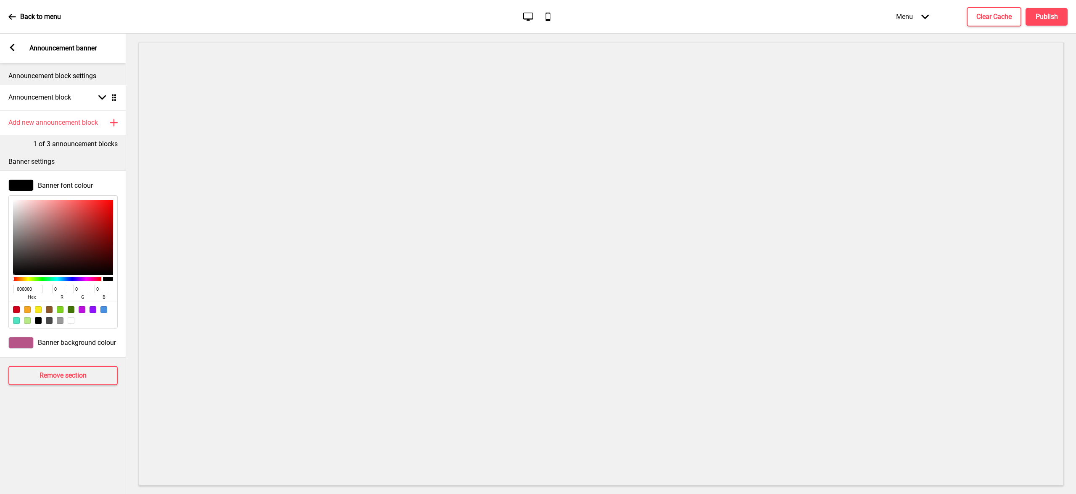
click at [71, 322] on div at bounding box center [71, 320] width 7 height 7
type input "FFFFFF"
type input "255"
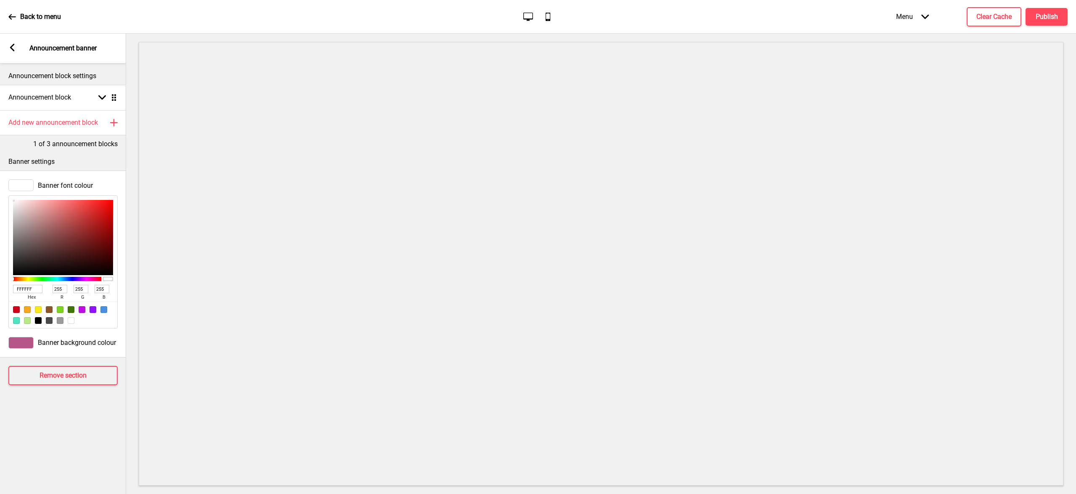
click at [55, 289] on input "255" at bounding box center [60, 289] width 15 height 8
type input "03FFFF"
type input "3"
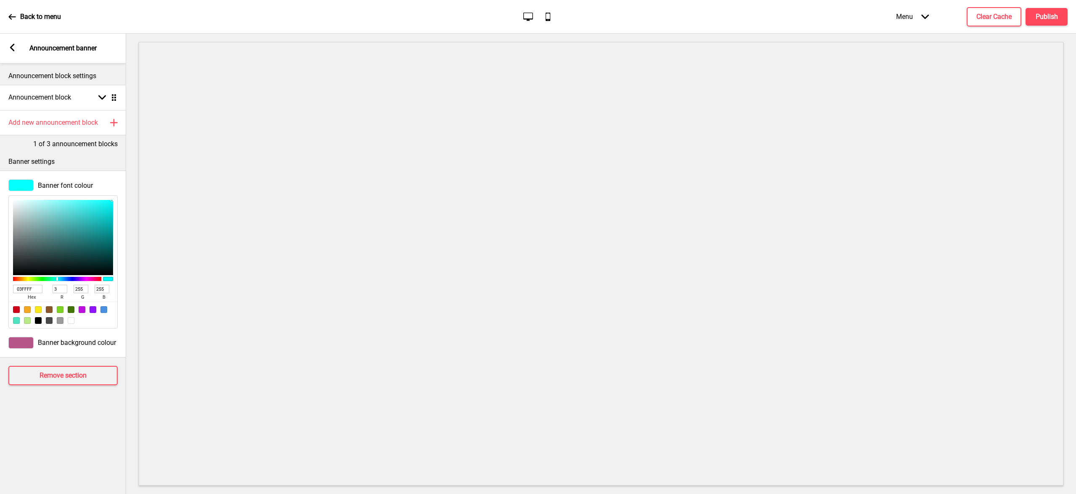
type input "25FFFF"
type input "37"
type input "03FFFF"
type input "3"
type input "02FFFF"
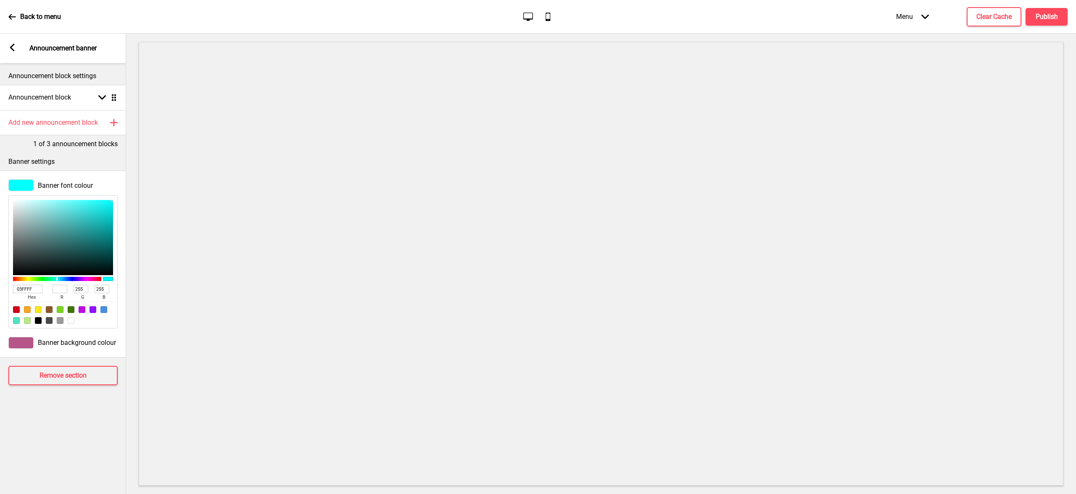
type input "2"
type input "17FFFF"
type input "23"
type input "EDFFFF"
type input "237"
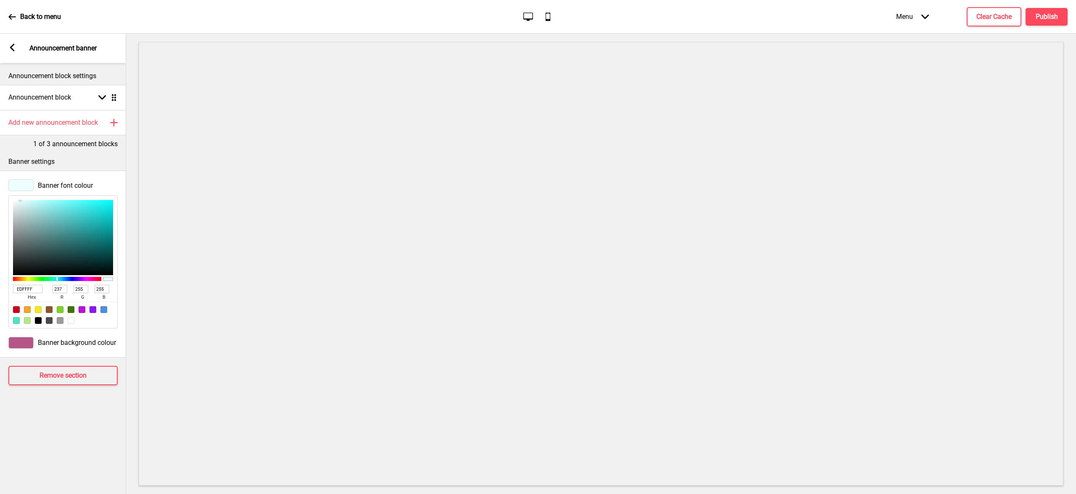
click at [82, 290] on input "255" at bounding box center [81, 289] width 15 height 8
type input "ED02FF"
type input "2"
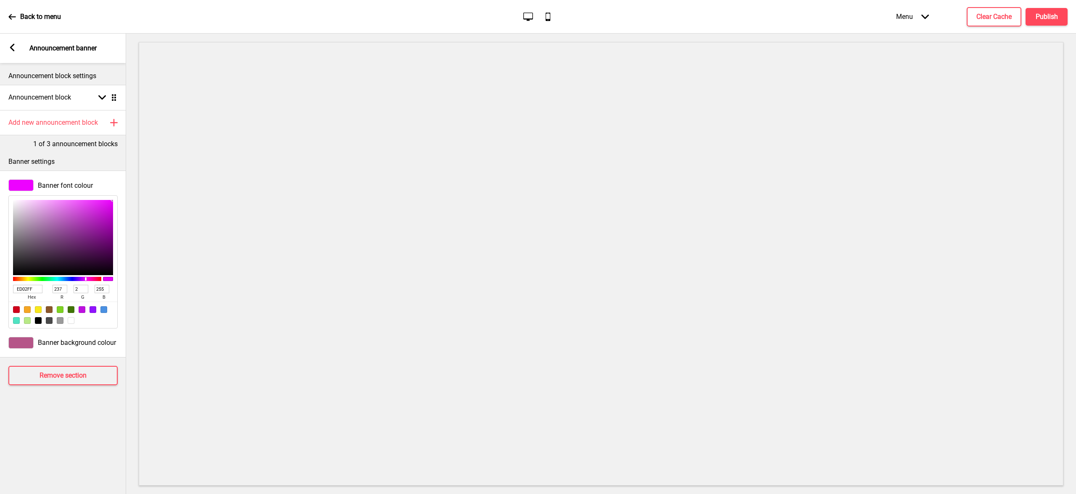
type input "ED16FF"
type input "22"
type input "EDDEFF"
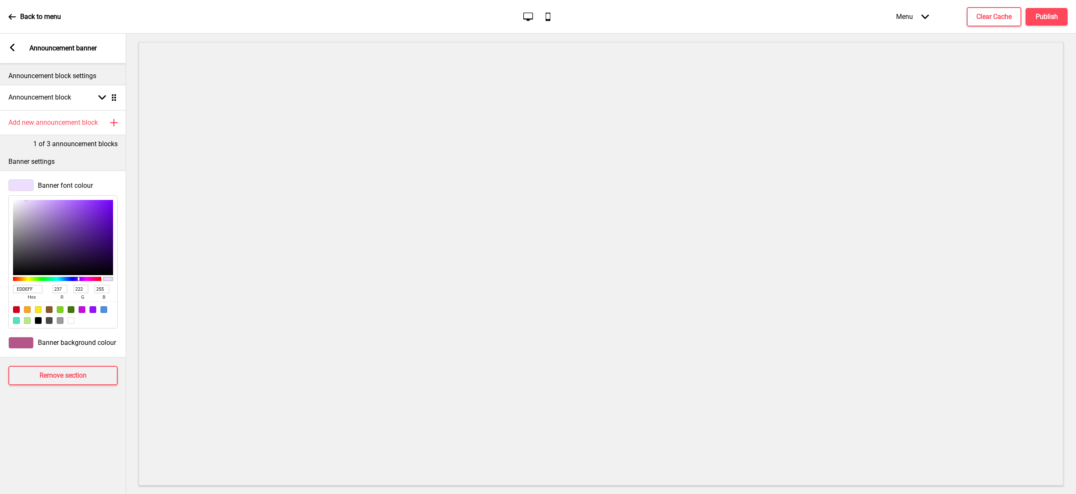
type input "222"
click at [104, 290] on input "255" at bounding box center [102, 289] width 15 height 8
type input "EDDE02"
type input "2"
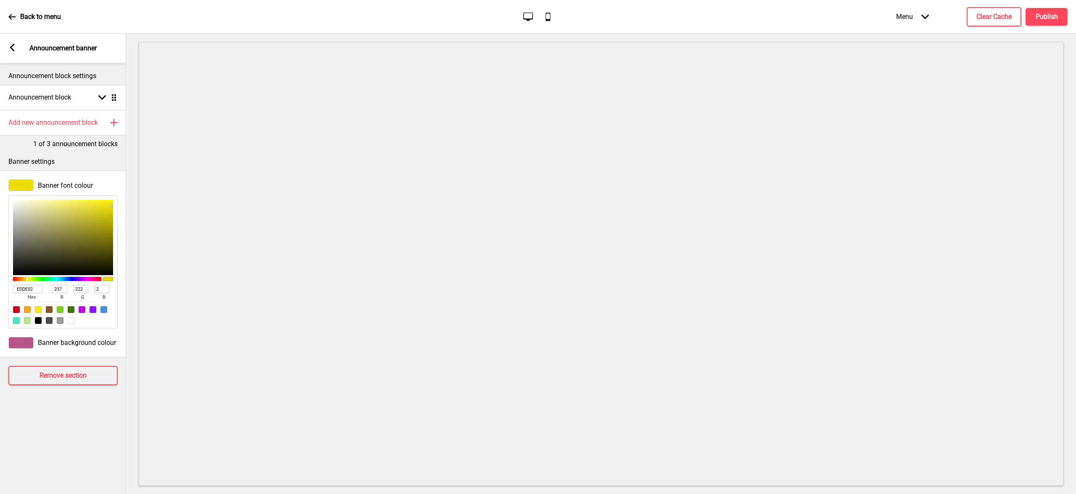
type input "EDDE14"
type input "20"
type input "EDDECD"
type input "205"
click at [53, 183] on span "Banner font colour" at bounding box center [65, 186] width 55 height 8
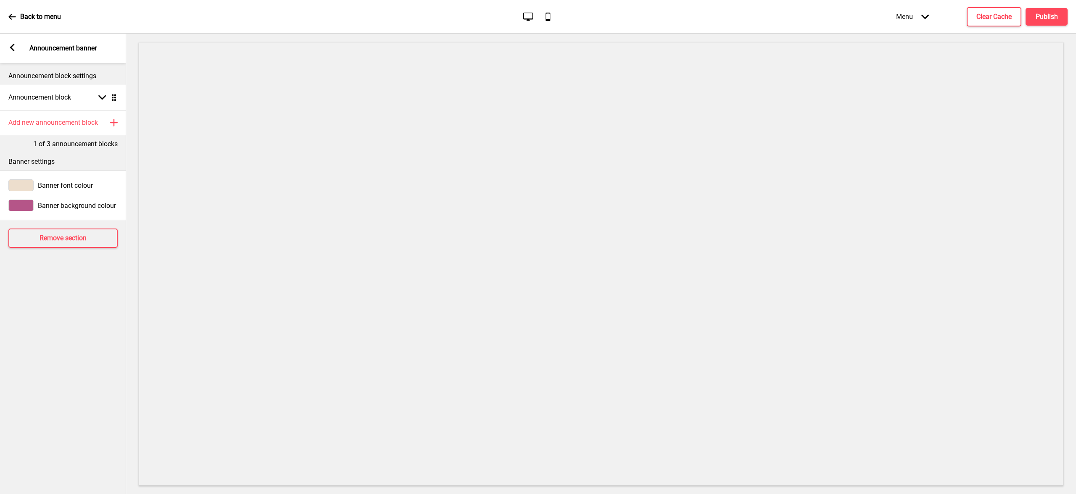
click at [47, 183] on span "Banner font colour" at bounding box center [65, 186] width 55 height 8
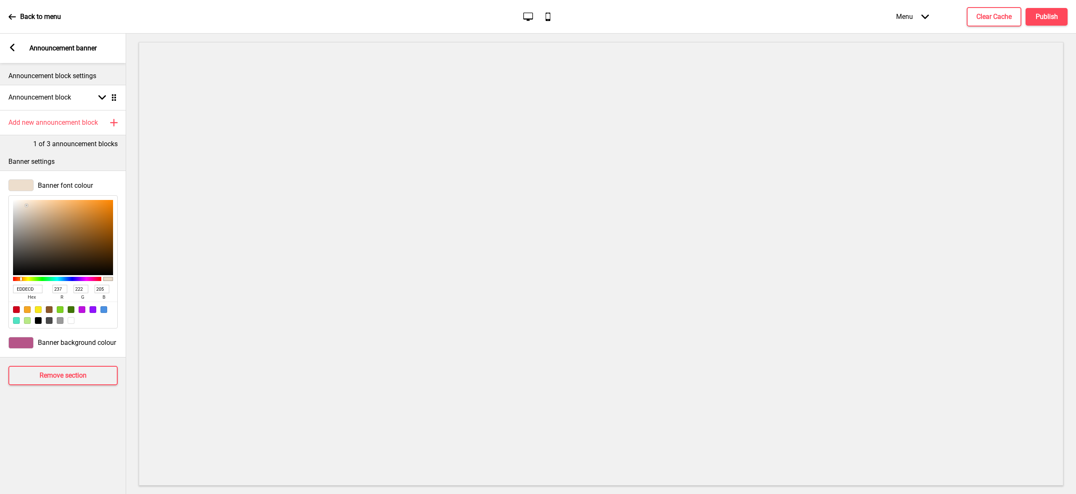
drag, startPoint x: 37, startPoint y: 289, endPoint x: 24, endPoint y: 287, distance: 14.0
click at [24, 287] on input "EDDECD" at bounding box center [27, 289] width 29 height 8
click at [37, 288] on input "EDDECD" at bounding box center [27, 289] width 29 height 8
drag, startPoint x: 38, startPoint y: 289, endPoint x: 17, endPoint y: 287, distance: 21.5
click at [17, 287] on input "EDDECD" at bounding box center [27, 289] width 29 height 8
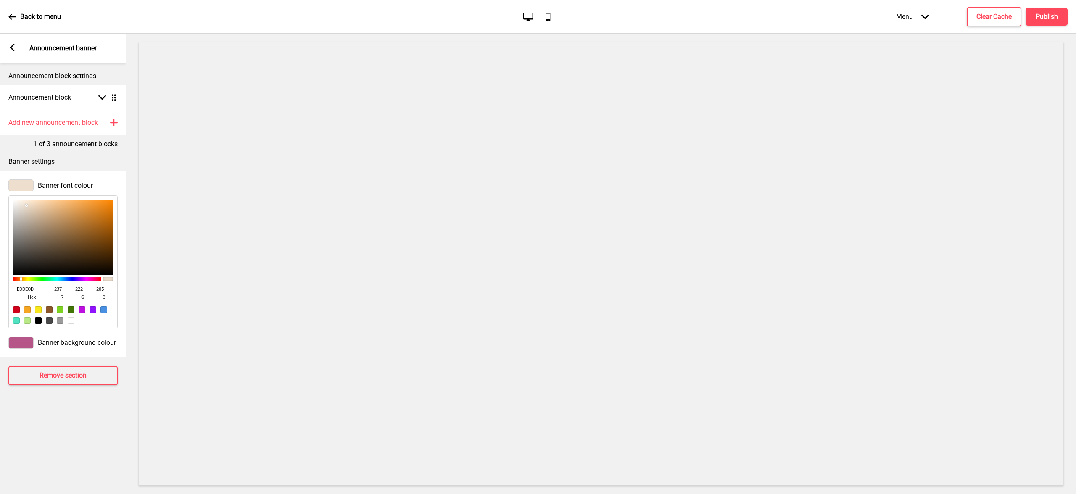
click at [50, 342] on span "Banner background colour" at bounding box center [77, 343] width 78 height 8
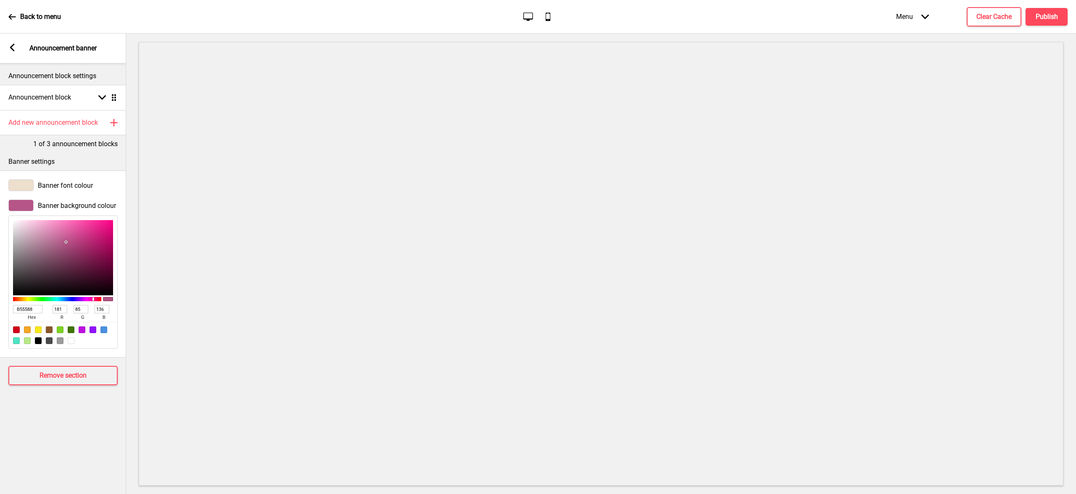
drag, startPoint x: 37, startPoint y: 308, endPoint x: 13, endPoint y: 304, distance: 24.2
click at [13, 304] on div "B55588 hex 181 r 85 g 136 b 100 a" at bounding box center [62, 282] width 109 height 133
paste input "EDDECD"
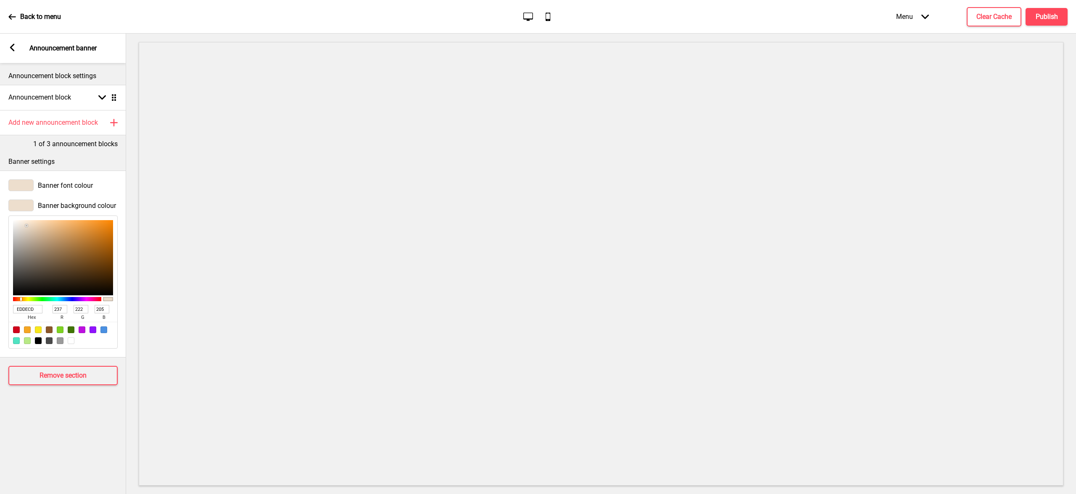
type input "EDDECD"
type input "237"
click at [55, 182] on span "Banner font colour" at bounding box center [65, 186] width 55 height 8
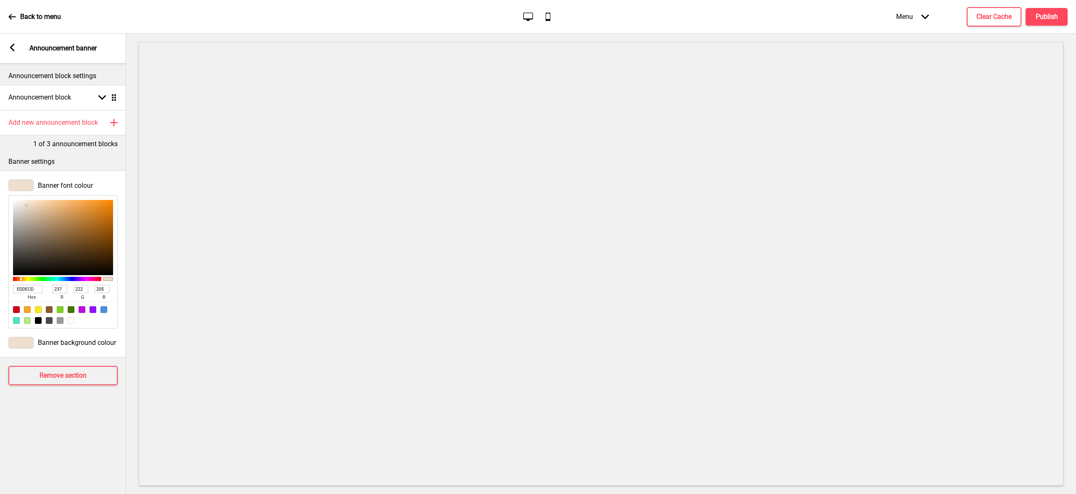
click at [37, 322] on div at bounding box center [38, 320] width 7 height 7
drag, startPoint x: 21, startPoint y: 279, endPoint x: 27, endPoint y: 278, distance: 6.3
click at [27, 278] on div at bounding box center [27, 278] width 2 height 3
click at [25, 279] on div at bounding box center [57, 279] width 88 height 4
click at [21, 280] on div at bounding box center [57, 279] width 88 height 4
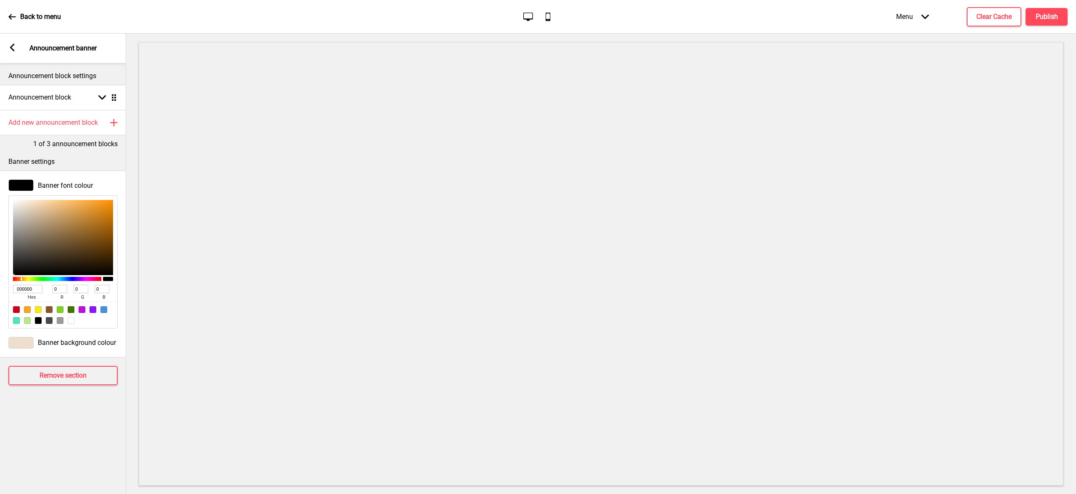
click at [19, 280] on div at bounding box center [57, 279] width 88 height 4
click at [18, 280] on div at bounding box center [19, 278] width 2 height 3
click at [20, 280] on div at bounding box center [57, 279] width 88 height 4
click at [47, 342] on span "Banner background colour" at bounding box center [77, 343] width 78 height 8
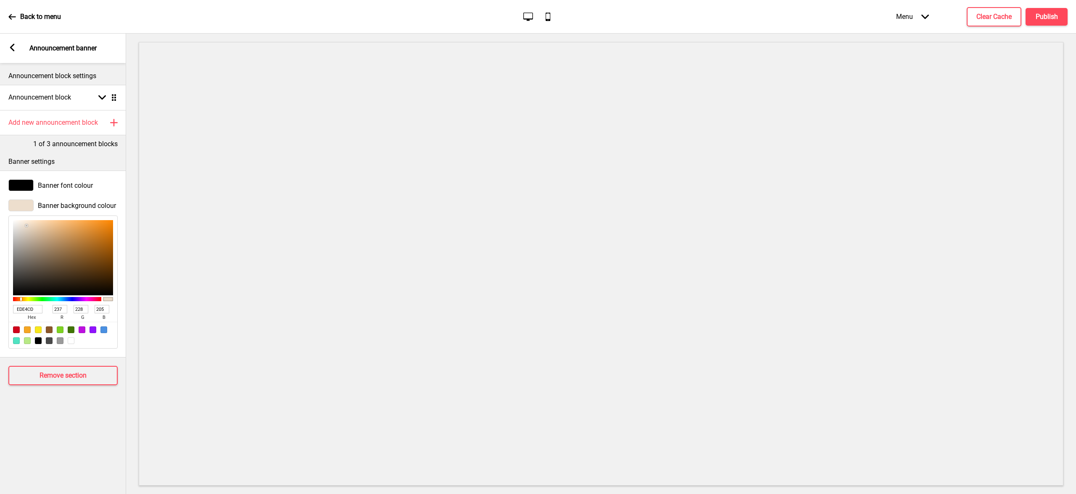
click at [24, 297] on div at bounding box center [57, 299] width 88 height 4
click at [23, 297] on div at bounding box center [24, 298] width 2 height 3
click at [21, 298] on div at bounding box center [57, 299] width 88 height 4
click at [22, 298] on div at bounding box center [57, 299] width 88 height 4
drag, startPoint x: 37, startPoint y: 309, endPoint x: 5, endPoint y: 308, distance: 32.4
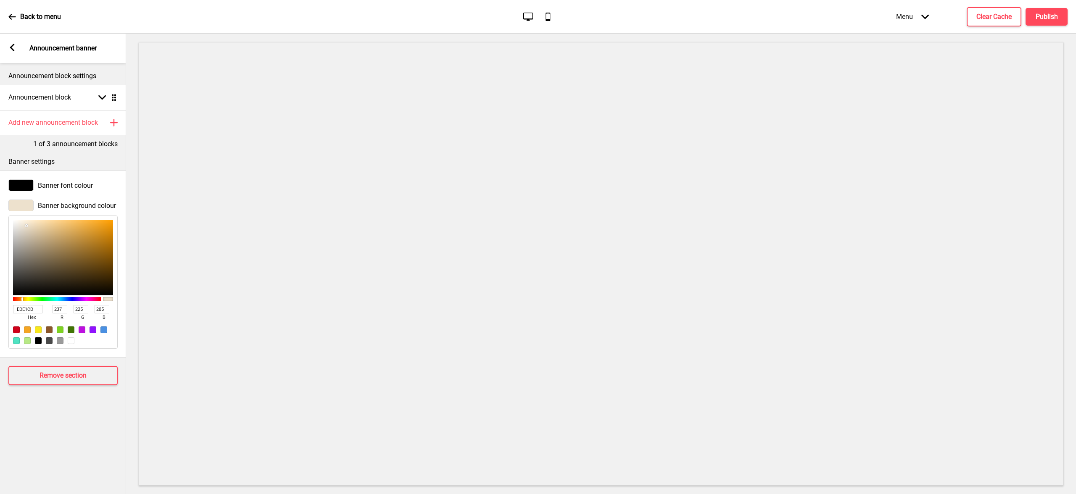
click at [5, 308] on div "Banner background colour EDE1CD hex 237 r 225 g 205 b 100 a" at bounding box center [63, 274] width 126 height 158
paste input "fff0db"
click at [11, 50] on rect at bounding box center [12, 48] width 8 height 8
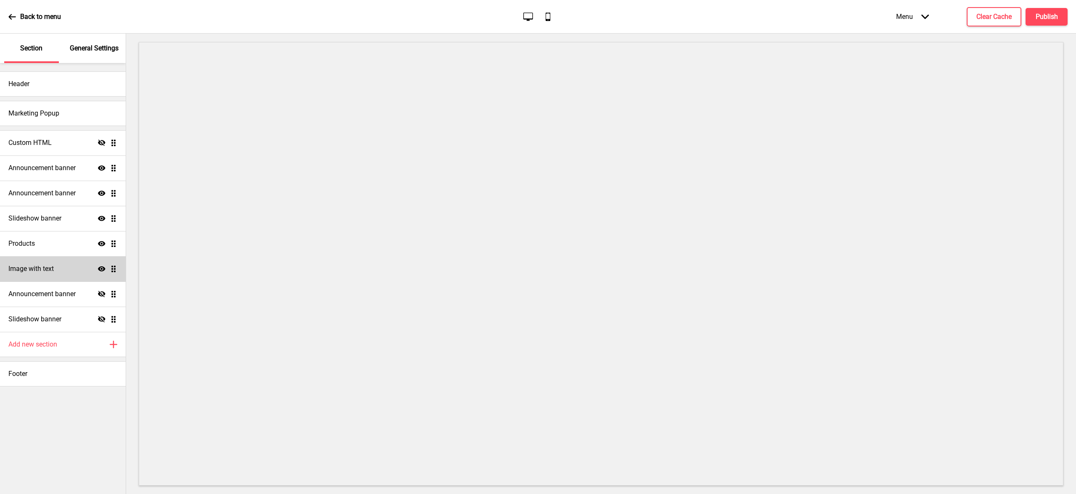
click at [71, 264] on div "Image with text Show Drag" at bounding box center [63, 268] width 126 height 25
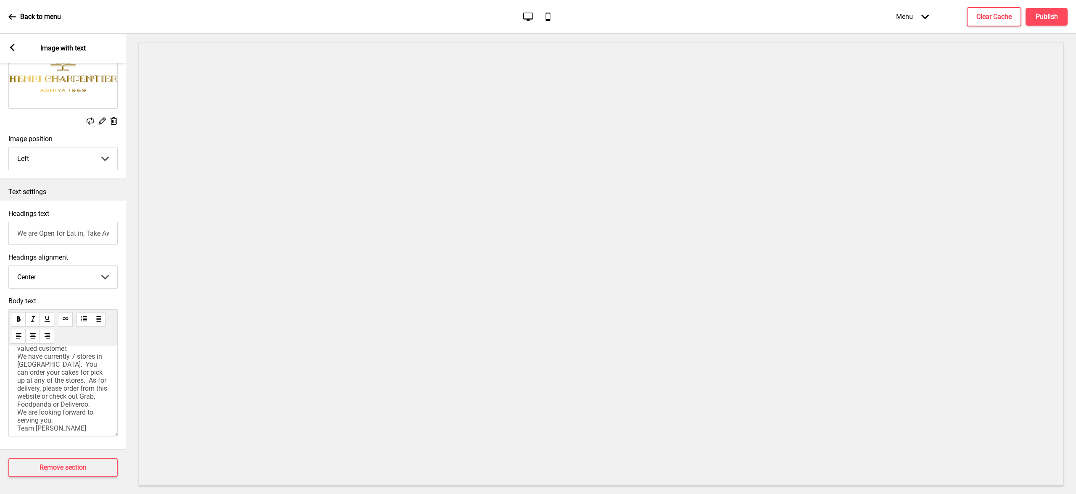
scroll to position [40, 0]
click at [84, 407] on span "Thank you for being our valued customer. We have currently 7 stores in [GEOGRAP…" at bounding box center [63, 373] width 92 height 96
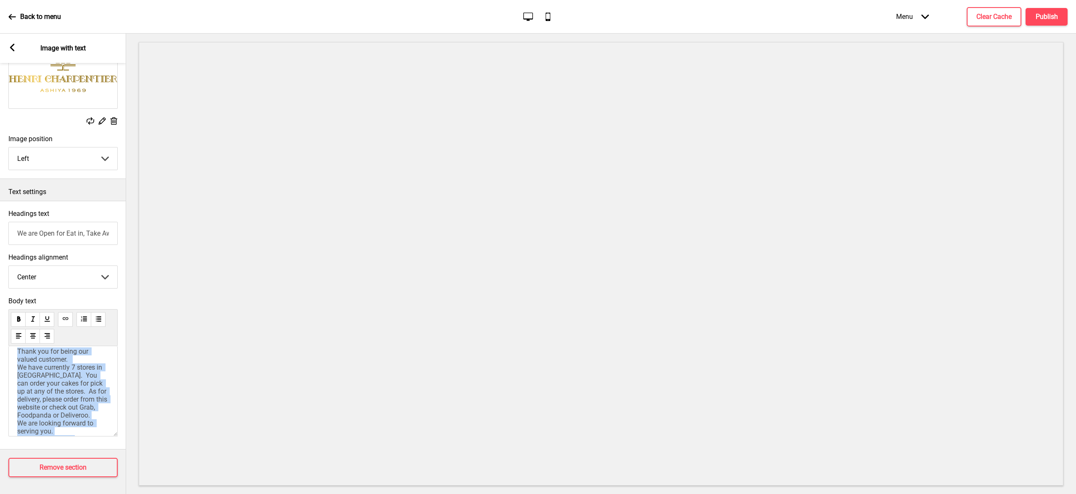
scroll to position [0, 0]
drag, startPoint x: 95, startPoint y: 413, endPoint x: 9, endPoint y: 340, distance: 112.7
click at [9, 340] on div "Body text Thank you for being our valued customer. We have currently 7 stores i…" at bounding box center [62, 369] width 109 height 144
click at [58, 386] on span "Thank you for being our valued customer. We have currently 7 stores in [GEOGRAP…" at bounding box center [63, 405] width 92 height 96
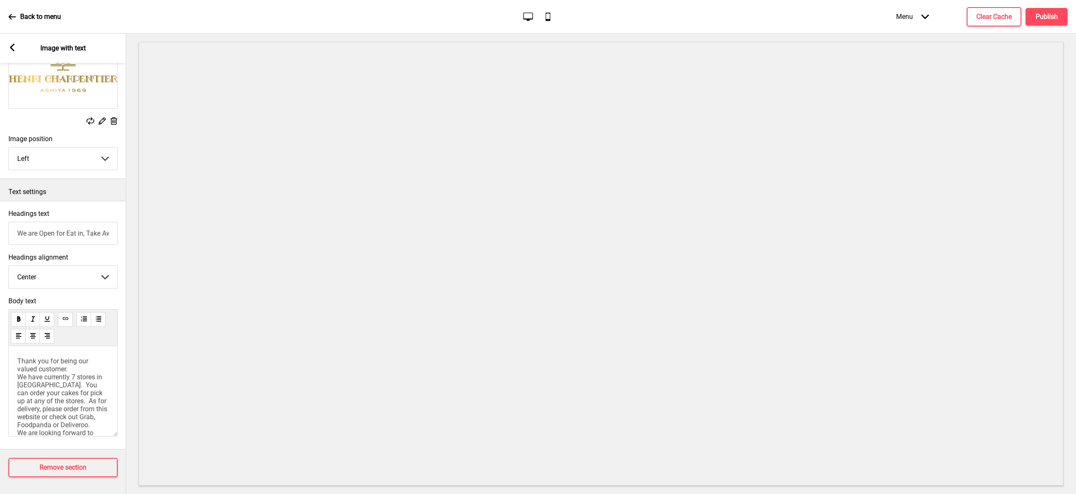
click at [74, 377] on span "Thank you for being our valued customer. We have currently 7 stores in [GEOGRAP…" at bounding box center [63, 405] width 92 height 96
click at [79, 391] on span "Thank you for being our valued customer. We have currently 7 stores in [GEOGRAP…" at bounding box center [63, 405] width 92 height 96
click at [11, 45] on g at bounding box center [12, 48] width 8 height 8
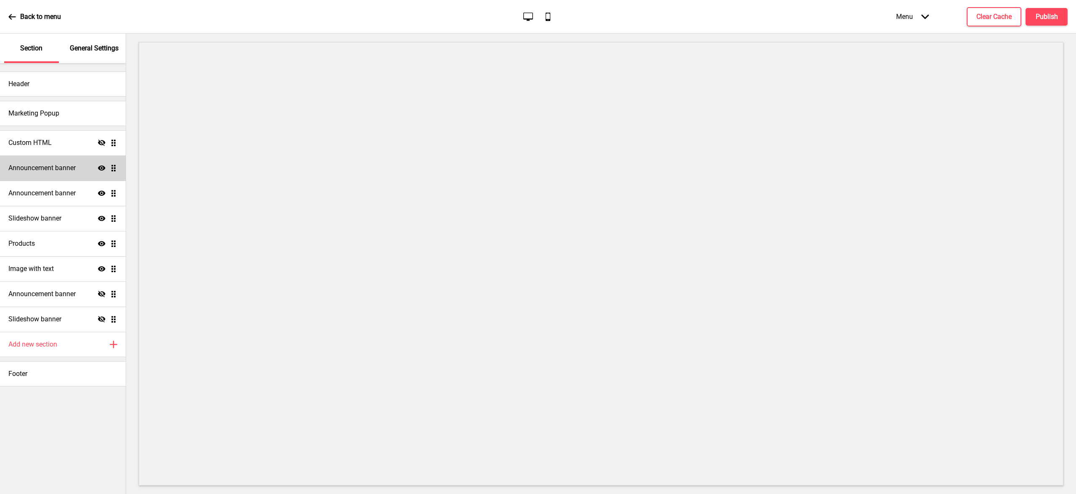
click at [47, 169] on h4 "Announcement banner" at bounding box center [41, 167] width 67 height 9
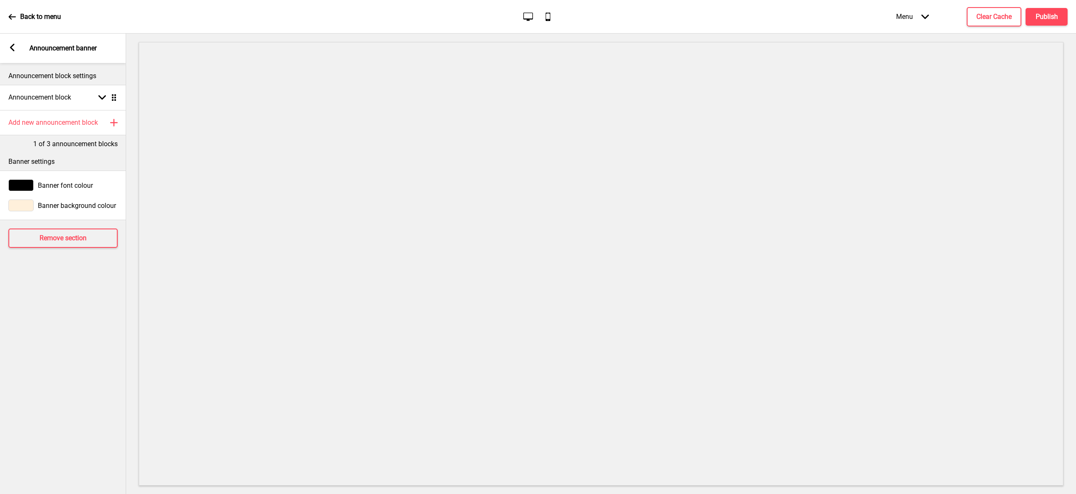
drag, startPoint x: 13, startPoint y: 48, endPoint x: 24, endPoint y: 86, distance: 38.7
click at [13, 48] on rect at bounding box center [12, 48] width 8 height 8
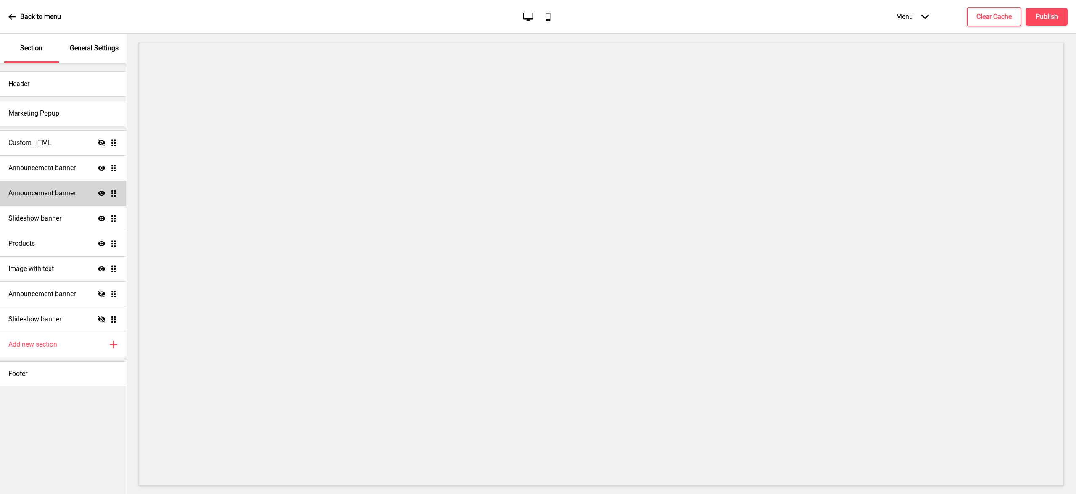
click at [45, 200] on div "Announcement banner Show Drag" at bounding box center [63, 193] width 126 height 25
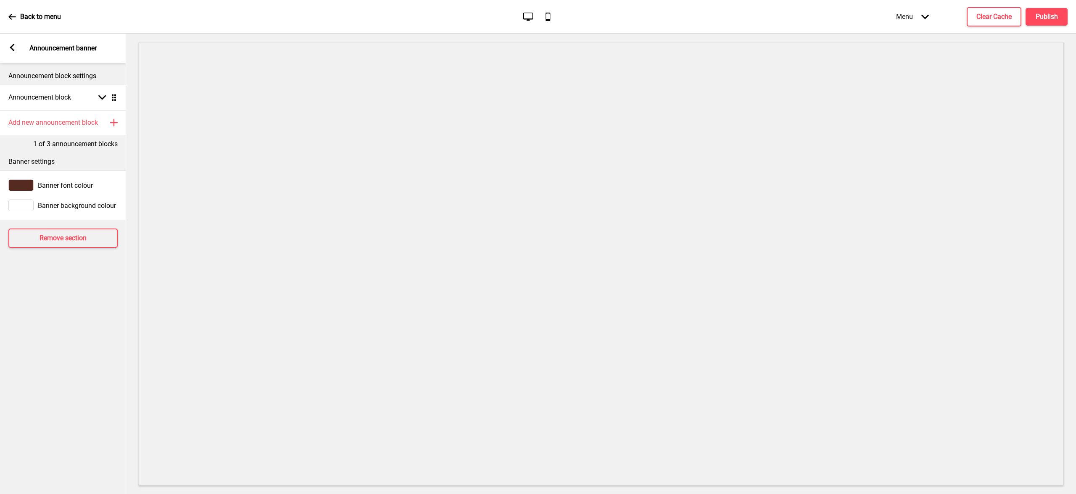
drag, startPoint x: 44, startPoint y: 184, endPoint x: 49, endPoint y: 190, distance: 7.4
click at [45, 184] on span "Banner font colour" at bounding box center [65, 186] width 55 height 8
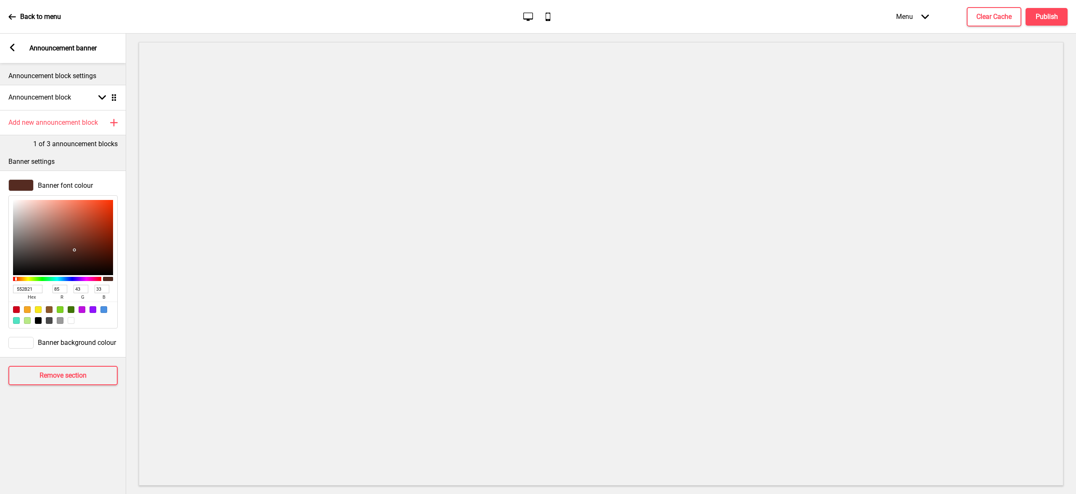
drag, startPoint x: 38, startPoint y: 289, endPoint x: 2, endPoint y: 287, distance: 36.2
click at [3, 287] on div "Banner font colour 552B21 hex 85 r 43 g 33 b 100 a" at bounding box center [63, 254] width 126 height 158
click at [11, 49] on rect at bounding box center [12, 48] width 8 height 8
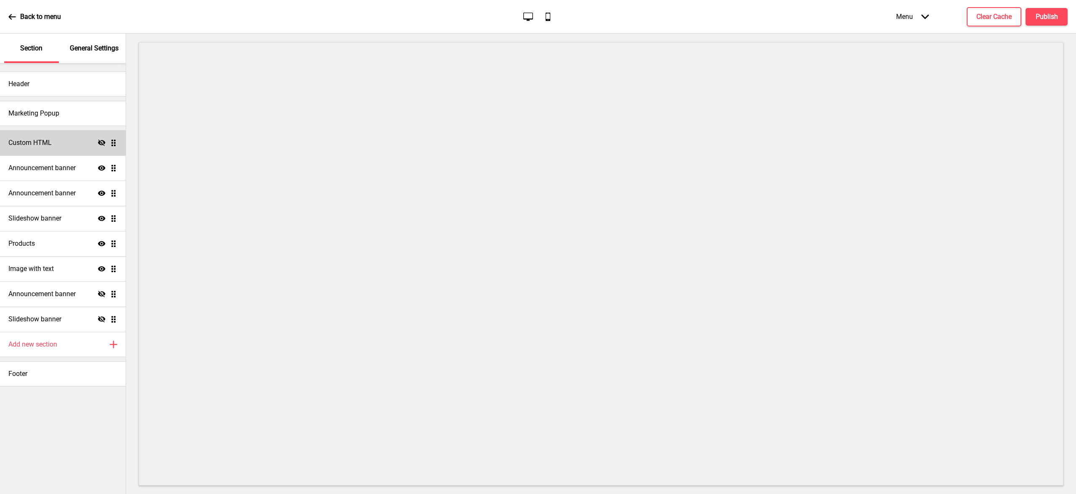
click at [50, 144] on h4 "Custom HTML" at bounding box center [29, 142] width 43 height 9
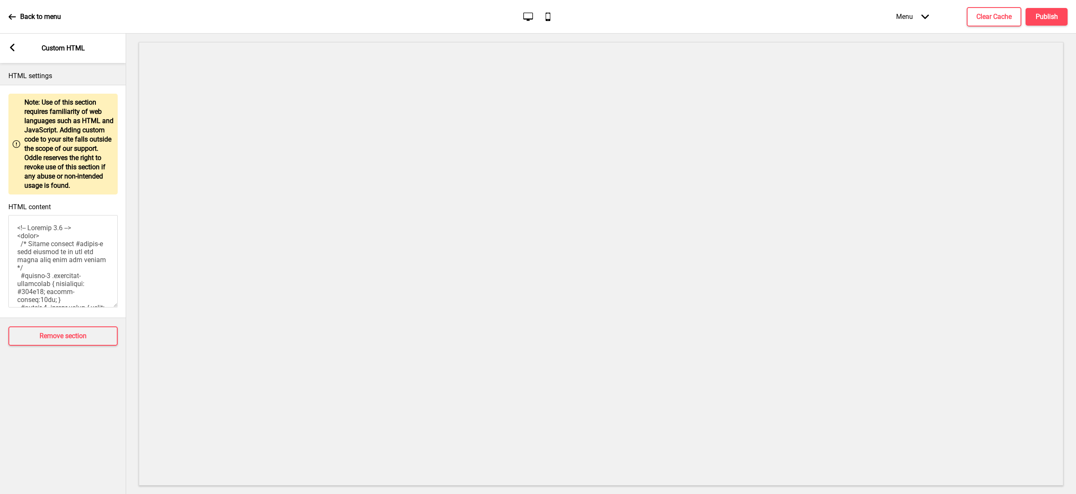
click at [10, 47] on icon at bounding box center [12, 48] width 5 height 8
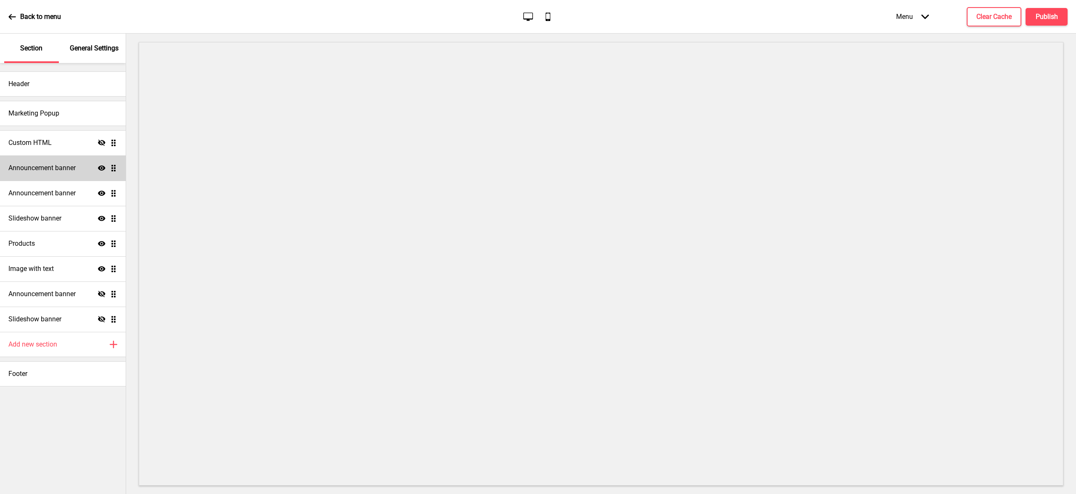
click at [42, 168] on h4 "Announcement banner" at bounding box center [41, 167] width 67 height 9
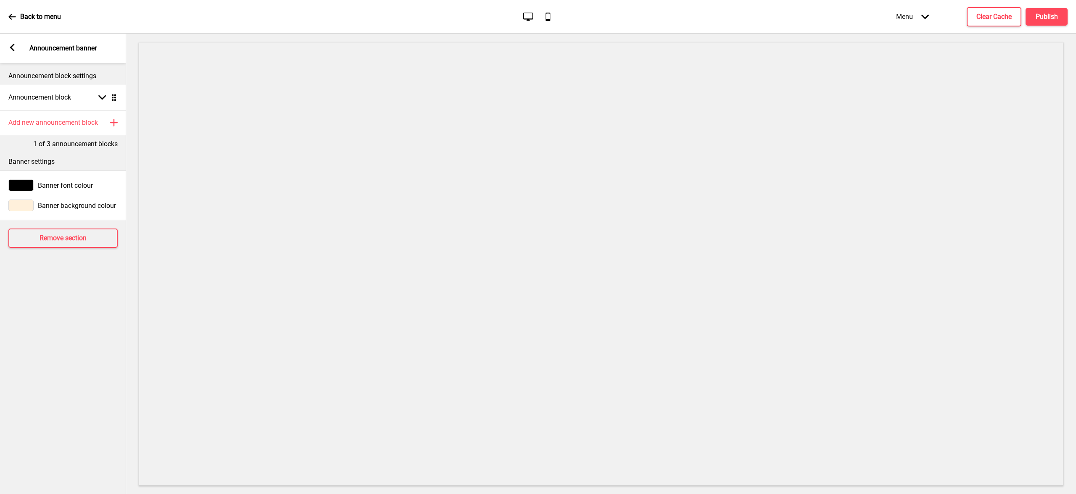
click at [50, 205] on span "Banner background colour" at bounding box center [77, 206] width 78 height 8
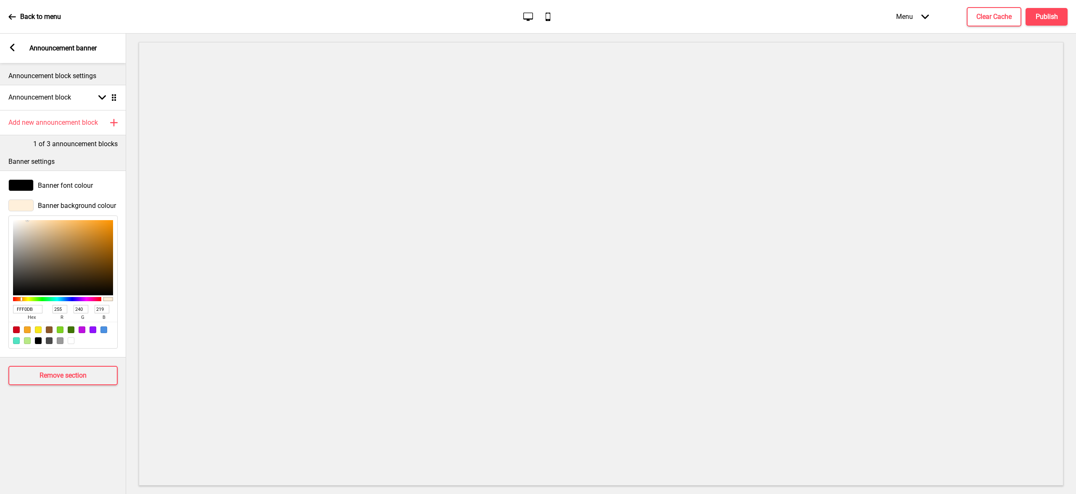
drag, startPoint x: 39, startPoint y: 309, endPoint x: 24, endPoint y: 304, distance: 16.7
click at [0, 300] on div "Banner background colour FFF0DB hex 255 r 240 g 219 b 100 a" at bounding box center [63, 274] width 126 height 158
paste input "552B21"
click at [47, 184] on span "Banner font colour" at bounding box center [65, 186] width 55 height 8
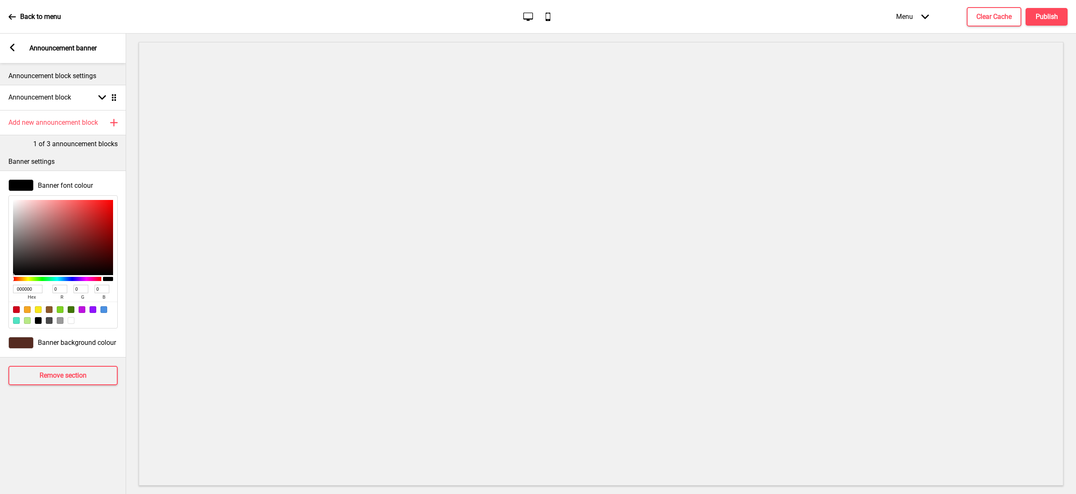
click at [70, 321] on div at bounding box center [71, 320] width 7 height 7
click at [13, 46] on rect at bounding box center [12, 48] width 8 height 8
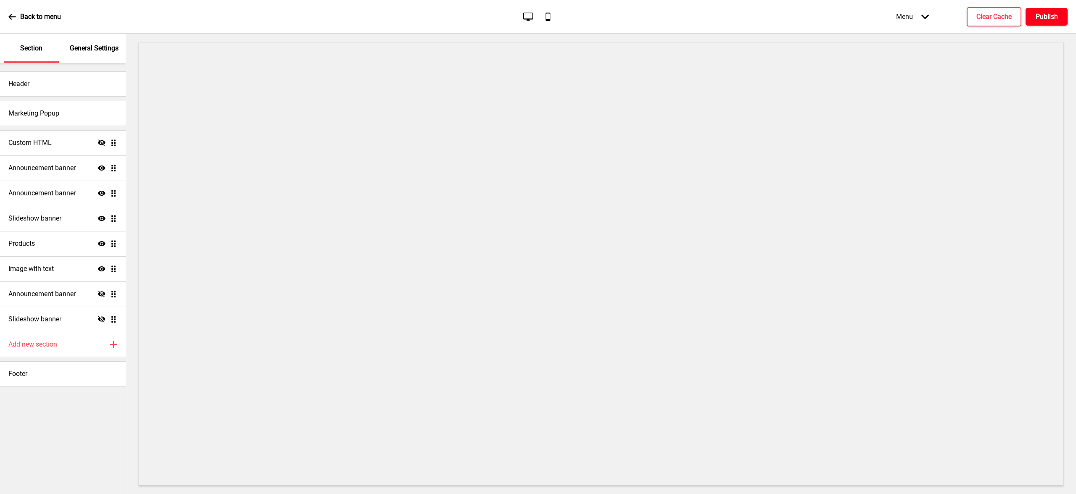
click at [1047, 19] on h4 "Publish" at bounding box center [1046, 16] width 22 height 9
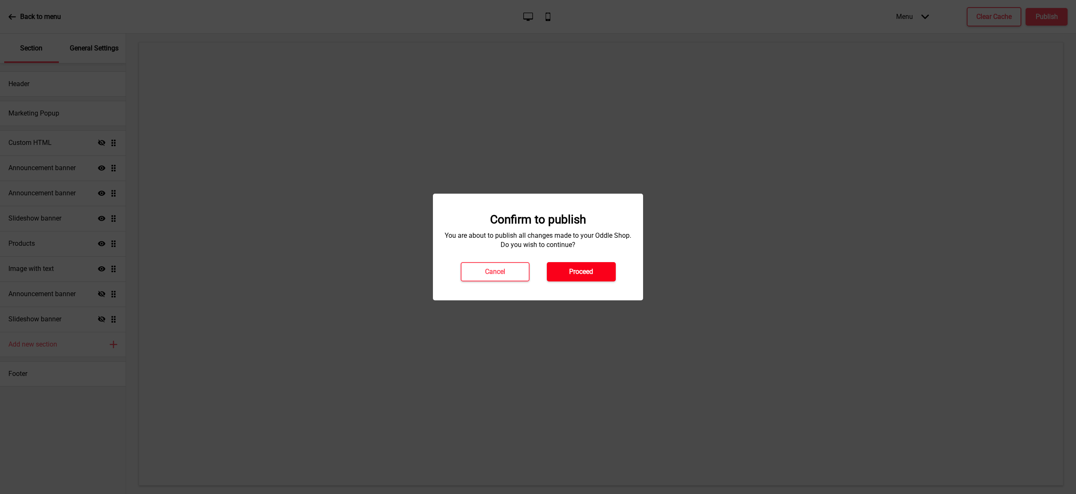
click at [584, 272] on h4 "Proceed" at bounding box center [581, 271] width 24 height 9
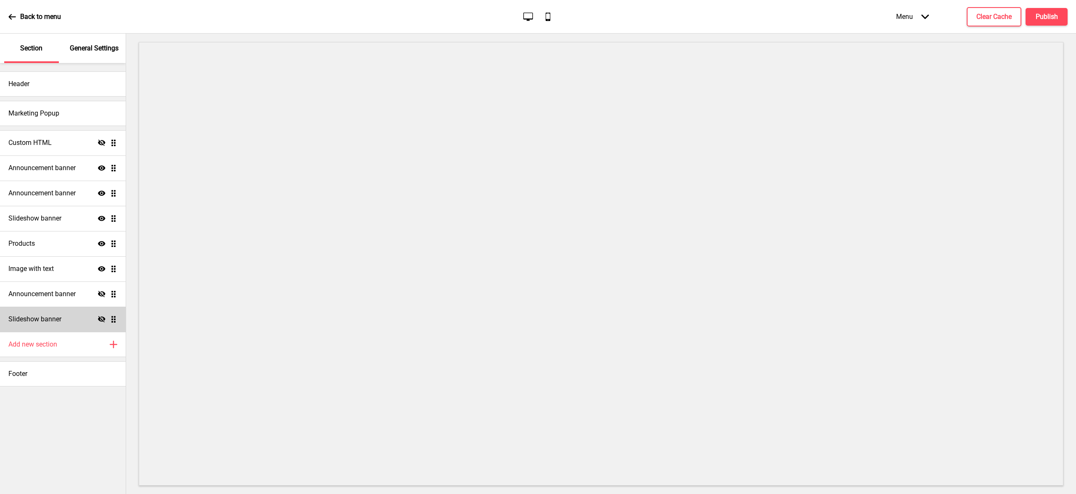
click at [60, 318] on h4 "Slideshow banner" at bounding box center [34, 319] width 53 height 9
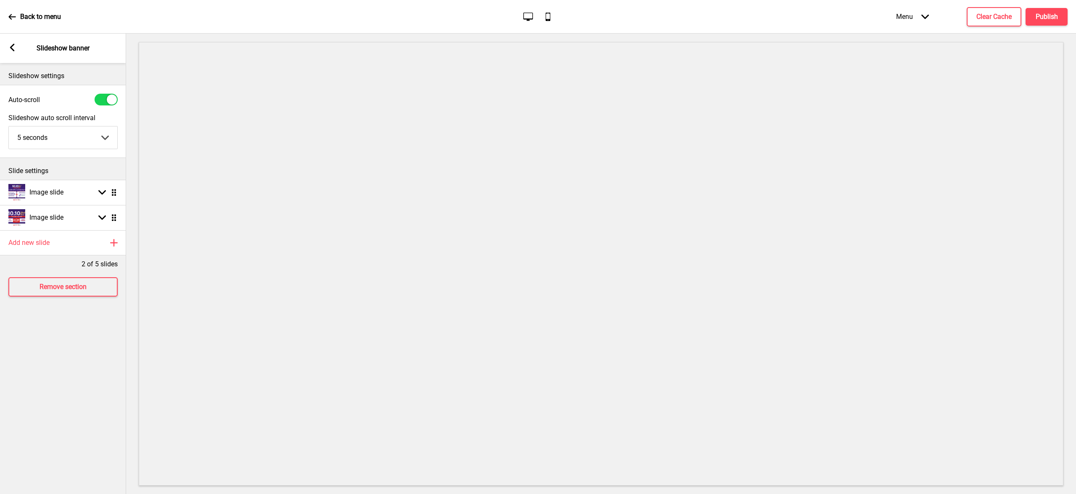
click at [10, 50] on rect at bounding box center [12, 48] width 8 height 8
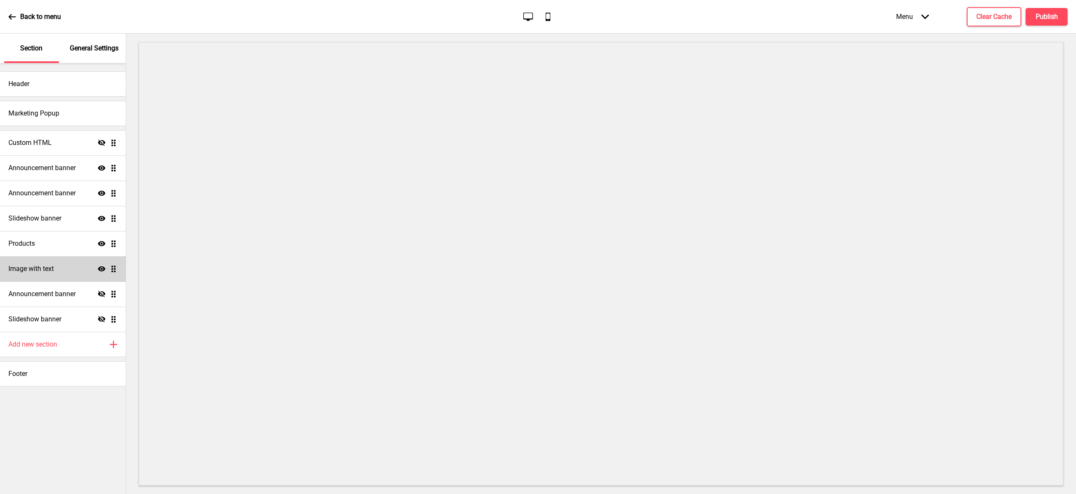
click at [67, 274] on div "Image with text Show Drag" at bounding box center [63, 268] width 126 height 25
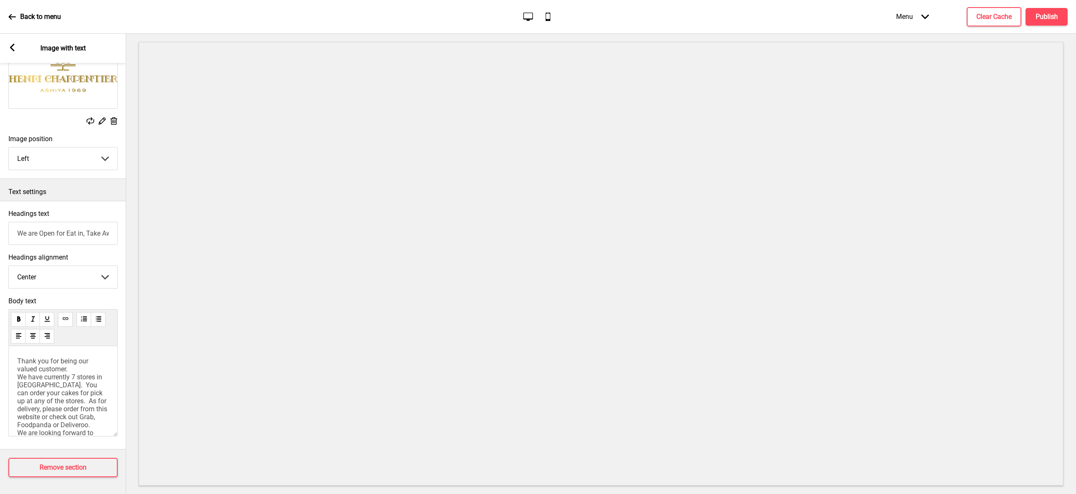
scroll to position [5, 0]
click at [55, 378] on span "Thank you for being our valued customer. We have currently 7 stores in [GEOGRAP…" at bounding box center [63, 400] width 92 height 96
click at [92, 412] on p "Thank you for being our valued customer. We have currently 7 stores in [GEOGRAP…" at bounding box center [63, 373] width 92 height 96
drag, startPoint x: 92, startPoint y: 412, endPoint x: 20, endPoint y: 411, distance: 71.9
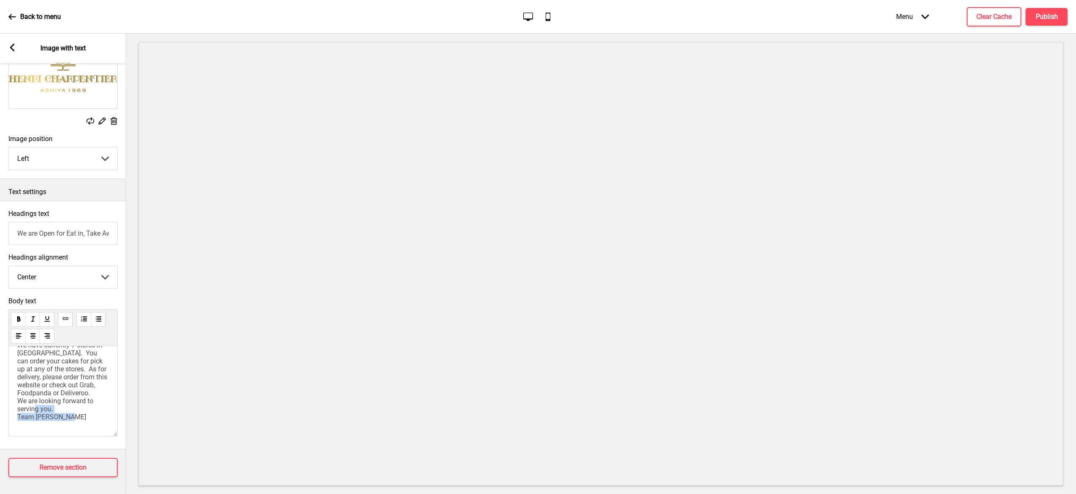
click at [20, 411] on p "Thank you for being our valued customer. We have currently 7 stores in [GEOGRAP…" at bounding box center [63, 373] width 92 height 96
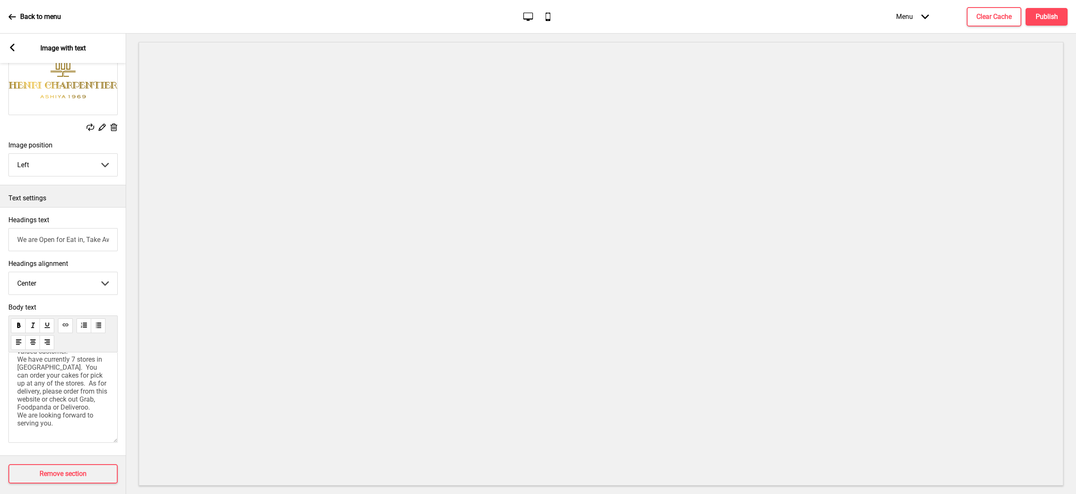
click at [53, 429] on div "Thank you for being our valued customer. We have currently 7 stores in [GEOGRAP…" at bounding box center [62, 398] width 109 height 90
click at [34, 426] on p "Thank you for being our valued customer. We have currently 7 stores in [GEOGRAP…" at bounding box center [63, 384] width 92 height 88
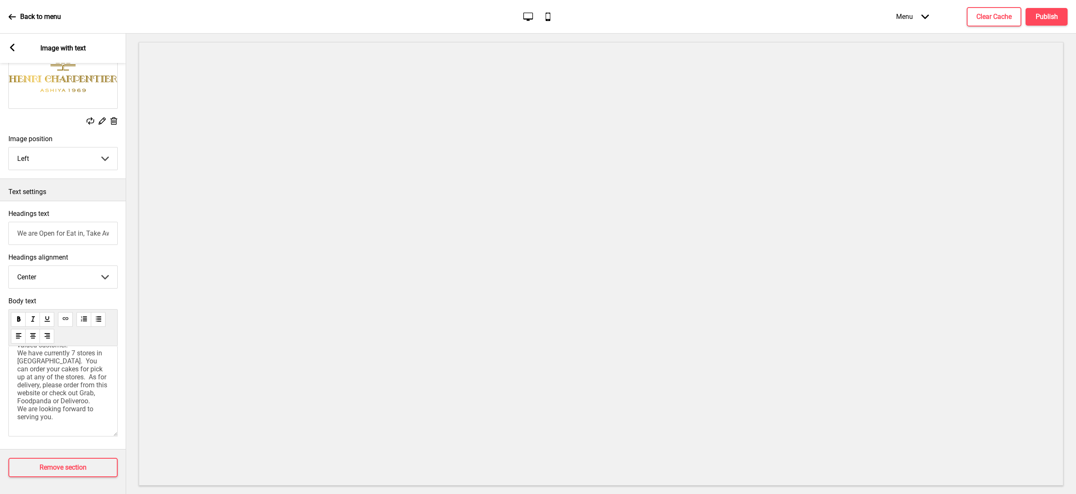
click at [33, 408] on span "Thank you for being our valued customer. We have currently 7 stores in [GEOGRAP…" at bounding box center [63, 377] width 92 height 88
click at [50, 407] on span "Thank you for being our valued customer. We have currently 7 stores in [GEOGRAP…" at bounding box center [63, 377] width 92 height 88
click at [64, 415] on p "Thank you for being our valued customer. We have currently 7 stores in [GEOGRAP…" at bounding box center [63, 377] width 92 height 88
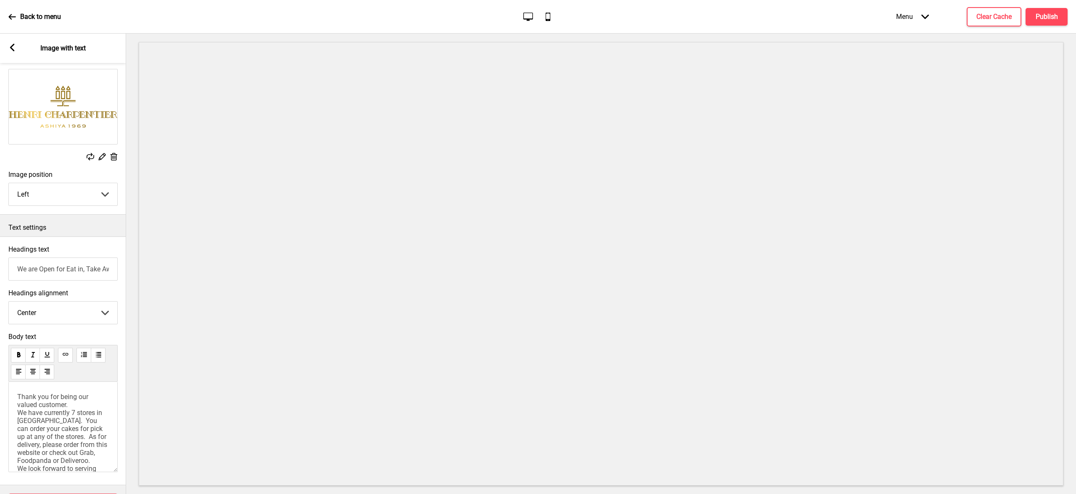
click at [12, 46] on icon at bounding box center [12, 48] width 5 height 8
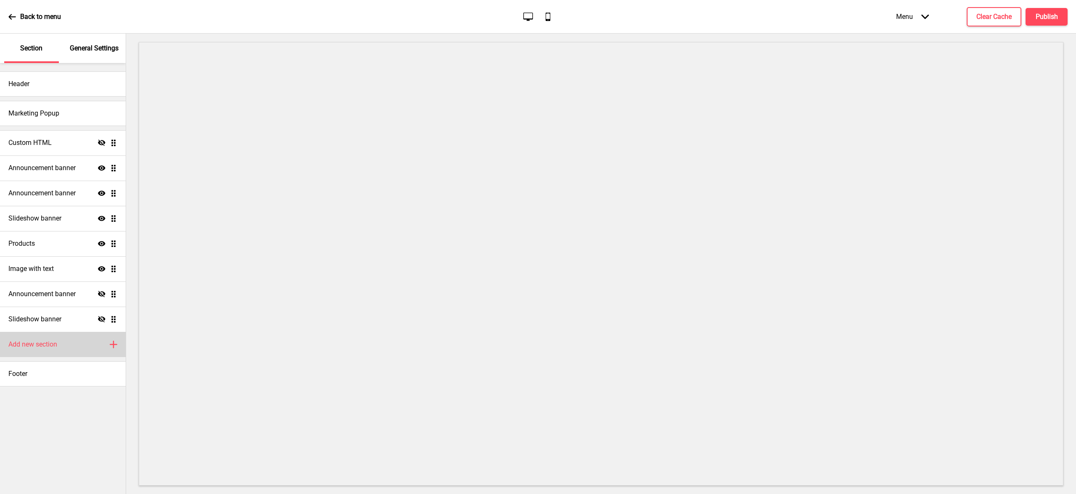
click at [111, 345] on icon "Plus" at bounding box center [114, 345] width 8 height 8
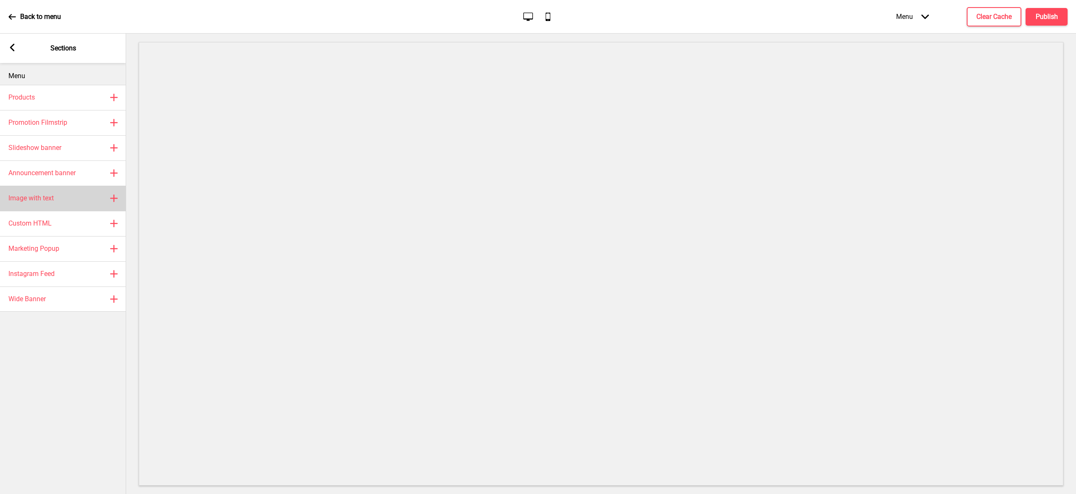
click at [39, 197] on h4 "Image with text" at bounding box center [30, 198] width 45 height 9
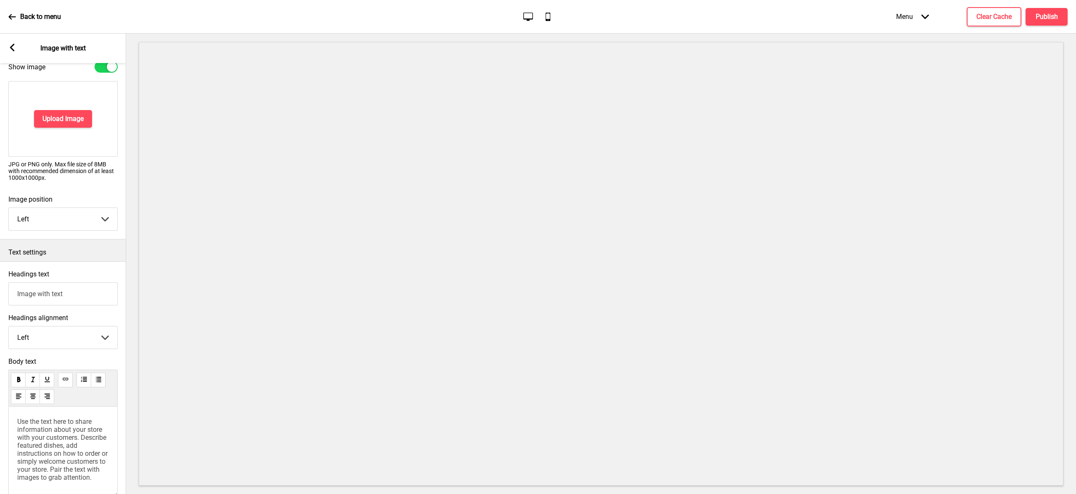
scroll to position [22, 0]
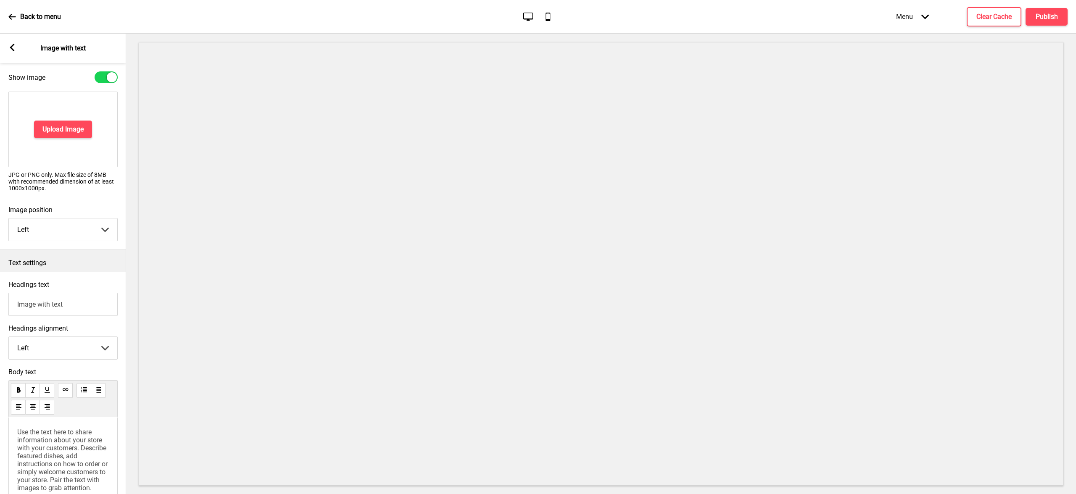
click at [84, 311] on input "Image with text" at bounding box center [62, 304] width 109 height 23
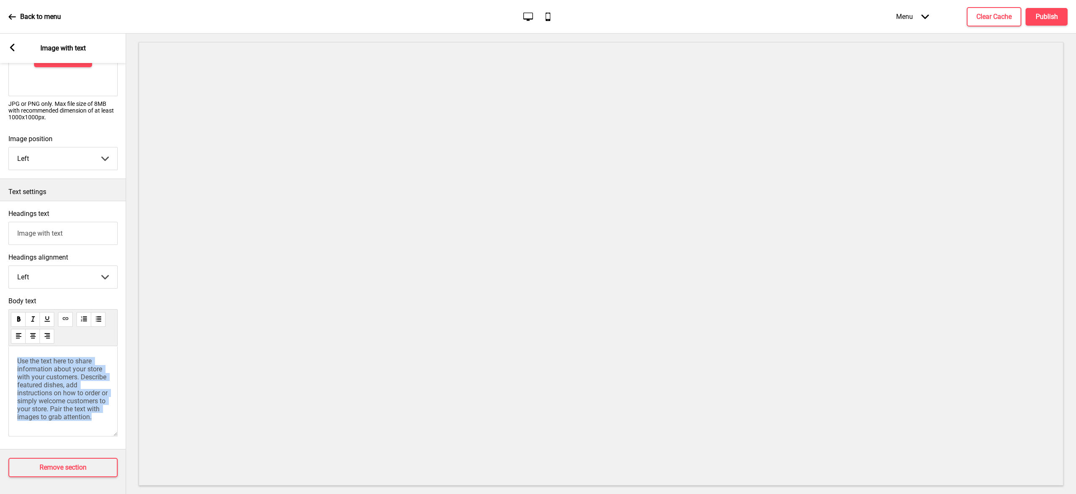
drag, startPoint x: 92, startPoint y: 402, endPoint x: 3, endPoint y: 353, distance: 101.2
click at [3, 353] on div "Body text Use the text here to share information about your store with your cus…" at bounding box center [63, 369] width 126 height 152
click at [55, 389] on span "Founded in [DATE] in [GEOGRAPHIC_DATA], [GEOGRAPHIC_DATA], [PERSON_NAME] has lo…" at bounding box center [63, 366] width 93 height 112
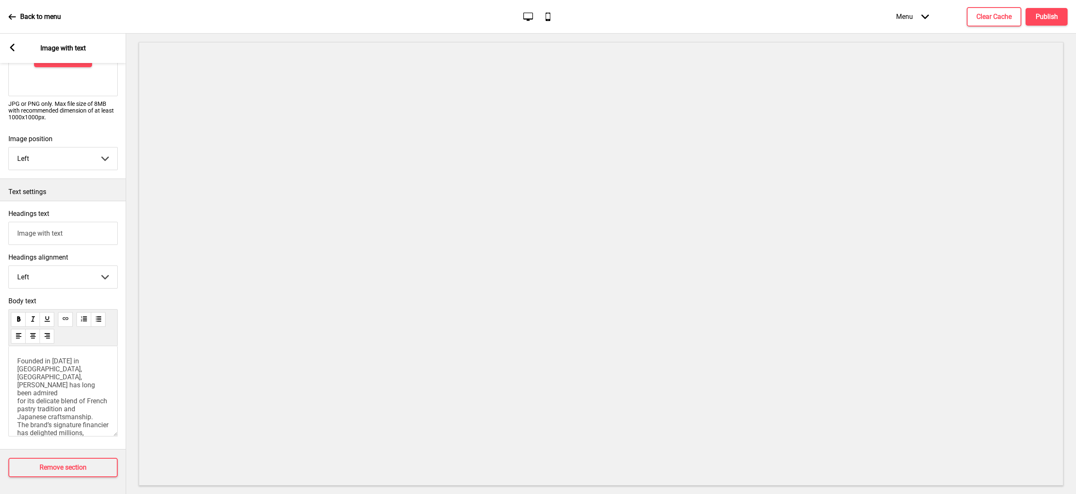
click at [79, 371] on span "Founded in [DATE] in [GEOGRAPHIC_DATA], [GEOGRAPHIC_DATA], [PERSON_NAME] has lo…" at bounding box center [63, 413] width 93 height 112
click at [48, 364] on p "Founded in [DATE] in [GEOGRAPHIC_DATA], [GEOGRAPHIC_DATA], [PERSON_NAME] has lo…" at bounding box center [63, 413] width 92 height 112
click at [67, 380] on p "Founded in [DATE] in [GEOGRAPHIC_DATA], [GEOGRAPHIC_DATA], [PERSON_NAME] has lo…" at bounding box center [63, 413] width 92 height 112
click at [18, 370] on span "Founded in [DATE] in [GEOGRAPHIC_DATA], [GEOGRAPHIC_DATA], [PERSON_NAME] has lo…" at bounding box center [63, 413] width 93 height 112
click at [54, 377] on span "Founded in [DATE] in [GEOGRAPHIC_DATA], [GEOGRAPHIC_DATA], [PERSON_NAME] has lo…" at bounding box center [63, 413] width 93 height 112
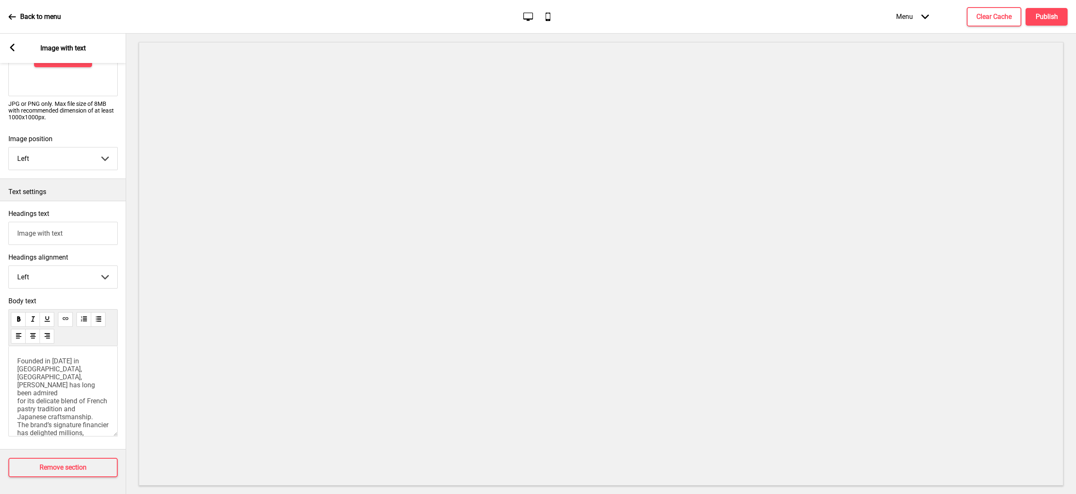
click at [69, 382] on span "Founded in [DATE] in [GEOGRAPHIC_DATA], [GEOGRAPHIC_DATA], [PERSON_NAME] has lo…" at bounding box center [63, 413] width 93 height 112
click at [74, 372] on span "Founded in [DATE] in [GEOGRAPHIC_DATA], [GEOGRAPHIC_DATA], [PERSON_NAME] has lo…" at bounding box center [63, 413] width 93 height 112
drag, startPoint x: 89, startPoint y: 369, endPoint x: 28, endPoint y: 372, distance: 60.6
click at [28, 372] on p "Founded in [DATE] in [GEOGRAPHIC_DATA], [GEOGRAPHIC_DATA], [PERSON_NAME] has lo…" at bounding box center [63, 413] width 92 height 112
click at [17, 378] on div "Founded in [DATE] in [GEOGRAPHIC_DATA], [GEOGRAPHIC_DATA], [PERSON_NAME] is kno…" at bounding box center [62, 391] width 109 height 90
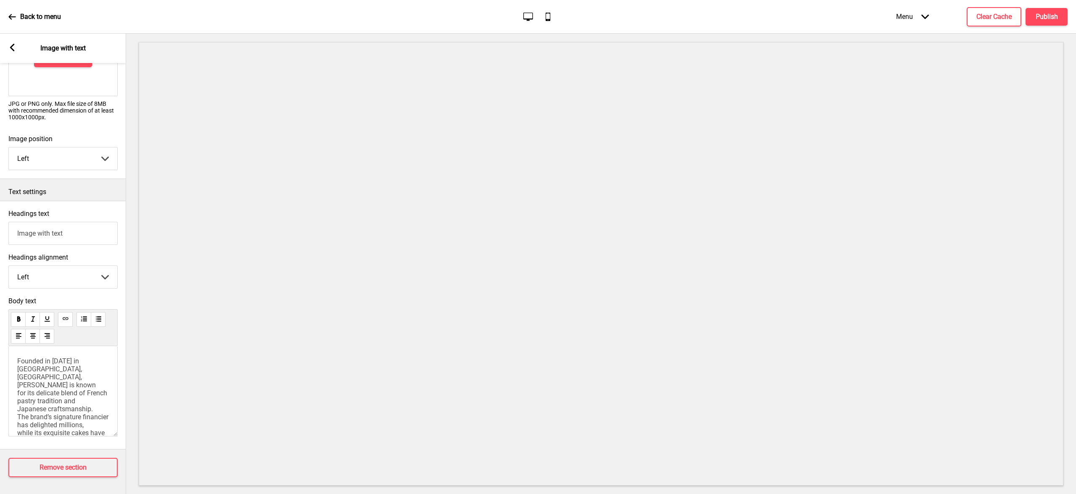
click at [18, 379] on span "Founded in [DATE] in [GEOGRAPHIC_DATA], [GEOGRAPHIC_DATA], [PERSON_NAME] is kno…" at bounding box center [63, 409] width 93 height 104
click at [56, 385] on p "Founded in [DATE] in [GEOGRAPHIC_DATA], [GEOGRAPHIC_DATA], [PERSON_NAME] is kno…" at bounding box center [63, 409] width 92 height 104
click at [18, 396] on span "Founded in [DATE] in [GEOGRAPHIC_DATA], [GEOGRAPHIC_DATA], [PERSON_NAME] is kno…" at bounding box center [63, 409] width 93 height 104
click at [36, 400] on span "Founded in [DATE] in [GEOGRAPHIC_DATA], [GEOGRAPHIC_DATA], [PERSON_NAME] is kno…" at bounding box center [63, 409] width 93 height 104
click at [27, 401] on span "Founded in [DATE] in [GEOGRAPHIC_DATA], [GEOGRAPHIC_DATA], [PERSON_NAME] is kno…" at bounding box center [63, 409] width 93 height 104
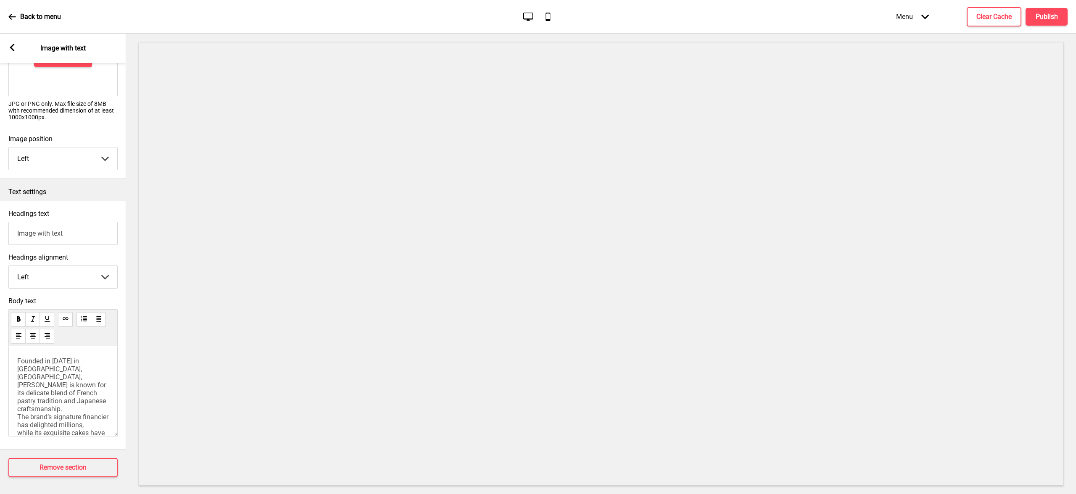
click at [20, 402] on span "Founded in [DATE] in [GEOGRAPHIC_DATA], [GEOGRAPHIC_DATA], [PERSON_NAME] is kno…" at bounding box center [63, 409] width 93 height 104
click at [47, 394] on span "Founded in [DATE] in [GEOGRAPHIC_DATA], [GEOGRAPHIC_DATA], [PERSON_NAME] is kno…" at bounding box center [63, 399] width 93 height 104
click at [21, 392] on span "Founded in [DATE] in [GEOGRAPHIC_DATA], [GEOGRAPHIC_DATA], [PERSON_NAME] is kno…" at bounding box center [63, 399] width 93 height 104
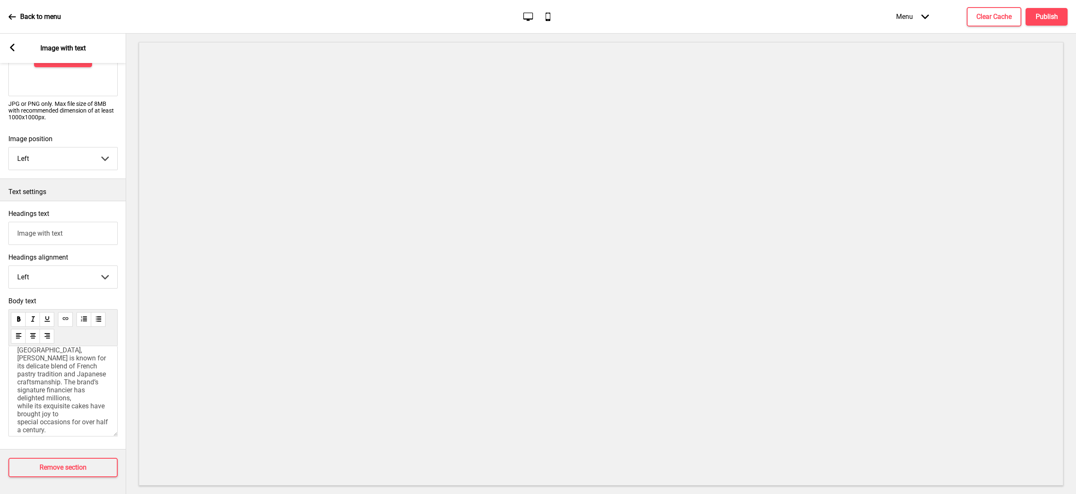
scroll to position [32, 0]
click at [17, 386] on span "Founded in [DATE] in [GEOGRAPHIC_DATA], [GEOGRAPHIC_DATA], [PERSON_NAME] is kno…" at bounding box center [63, 377] width 92 height 104
click at [17, 395] on span "Founded in [DATE] in [GEOGRAPHIC_DATA], [GEOGRAPHIC_DATA], [PERSON_NAME] is kno…" at bounding box center [63, 377] width 92 height 104
click at [18, 402] on span "Founded in [DATE] in [GEOGRAPHIC_DATA], [GEOGRAPHIC_DATA], [PERSON_NAME] is kno…" at bounding box center [63, 377] width 92 height 104
click at [85, 365] on span "Founded in [DATE] in [GEOGRAPHIC_DATA], [GEOGRAPHIC_DATA], [PERSON_NAME] is kno…" at bounding box center [62, 373] width 90 height 96
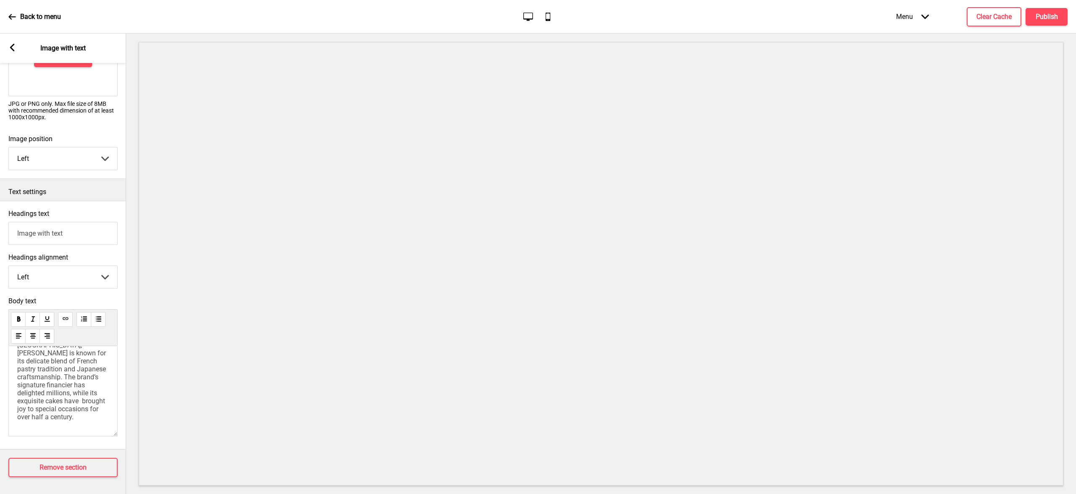
drag, startPoint x: 86, startPoint y: 375, endPoint x: 89, endPoint y: 397, distance: 21.7
click at [86, 376] on span "Founded in [DATE] in [GEOGRAPHIC_DATA], [GEOGRAPHIC_DATA], [PERSON_NAME] is kno…" at bounding box center [62, 373] width 90 height 96
click at [90, 398] on p "Founded in [DATE] in [GEOGRAPHIC_DATA], [GEOGRAPHIC_DATA], [PERSON_NAME] is kno…" at bounding box center [63, 373] width 92 height 96
click at [63, 412] on p "Founded in [DATE] in [GEOGRAPHIC_DATA], [GEOGRAPHIC_DATA], [PERSON_NAME] is kno…" at bounding box center [63, 373] width 92 height 96
drag, startPoint x: 60, startPoint y: 409, endPoint x: 73, endPoint y: 379, distance: 32.8
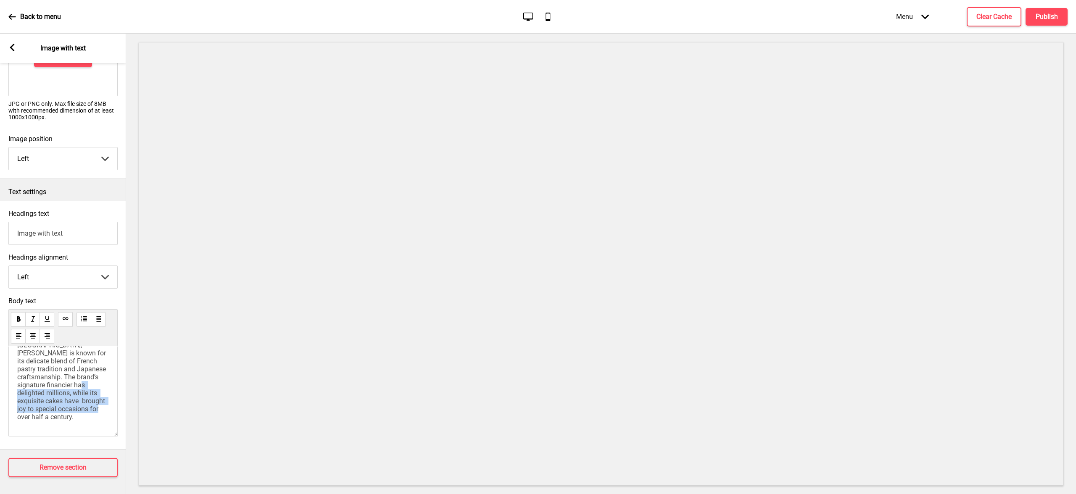
click at [73, 379] on p "Founded in [DATE] in [GEOGRAPHIC_DATA], [GEOGRAPHIC_DATA], [PERSON_NAME] is kno…" at bounding box center [63, 373] width 92 height 96
click at [39, 421] on p "﻿" at bounding box center [63, 425] width 92 height 8
click at [37, 421] on p "﻿" at bounding box center [63, 425] width 92 height 8
click at [34, 421] on p "﻿" at bounding box center [63, 425] width 92 height 8
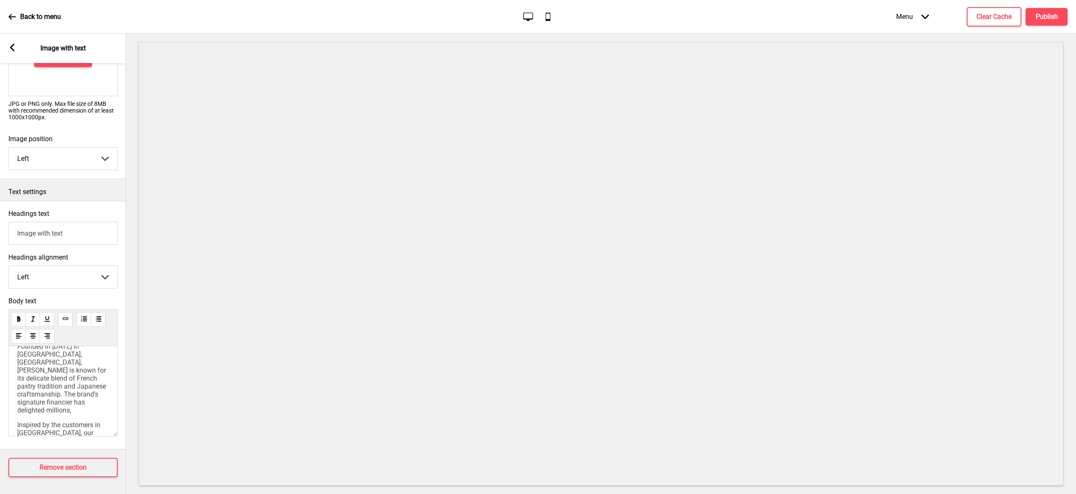
scroll to position [70, 0]
click at [39, 382] on span "Inspired by the customers in [GEOGRAPHIC_DATA], our team introduced uniquely lo…" at bounding box center [63, 394] width 93 height 56
click at [50, 365] on span "Inspired by the customers in [GEOGRAPHIC_DATA], our team introduced uniquely lo…" at bounding box center [63, 393] width 93 height 56
click at [55, 365] on span "Inspired by the customers in [GEOGRAPHIC_DATA], our team introduced uniquely lo…" at bounding box center [63, 393] width 93 height 56
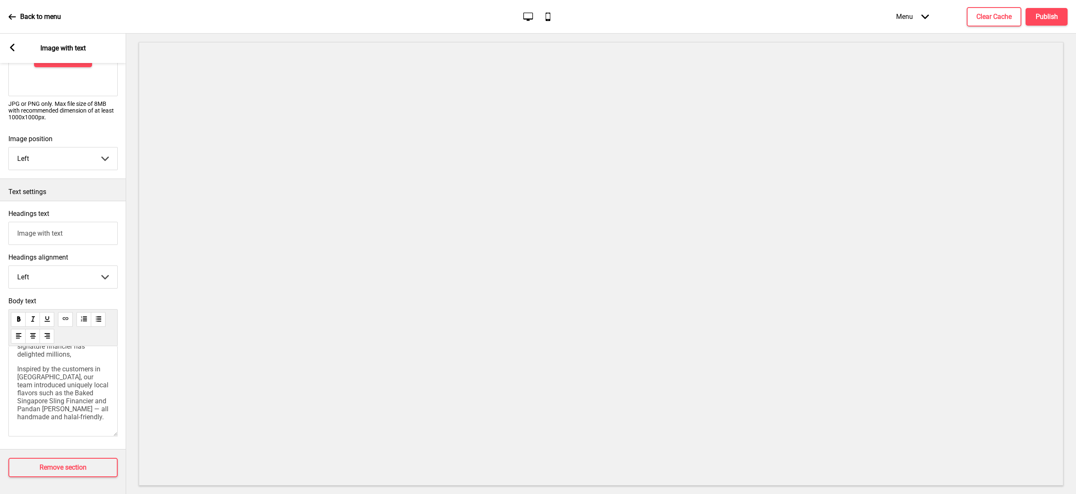
click at [74, 365] on span "Inspired by the customers in [GEOGRAPHIC_DATA], our team introduced uniquely lo…" at bounding box center [63, 393] width 93 height 56
click at [42, 374] on span "Inspired by the customers in [GEOGRAPHIC_DATA], our team introduced uniquely lo…" at bounding box center [63, 393] width 93 height 56
click at [53, 371] on span "Inspired by the customers in [GEOGRAPHIC_DATA], our team introduced uniquely lo…" at bounding box center [63, 393] width 93 height 56
drag, startPoint x: 59, startPoint y: 363, endPoint x: 90, endPoint y: 362, distance: 31.1
click at [90, 365] on p "Inspired by the customers in [GEOGRAPHIC_DATA], our team introduced uniquely lo…" at bounding box center [63, 393] width 92 height 56
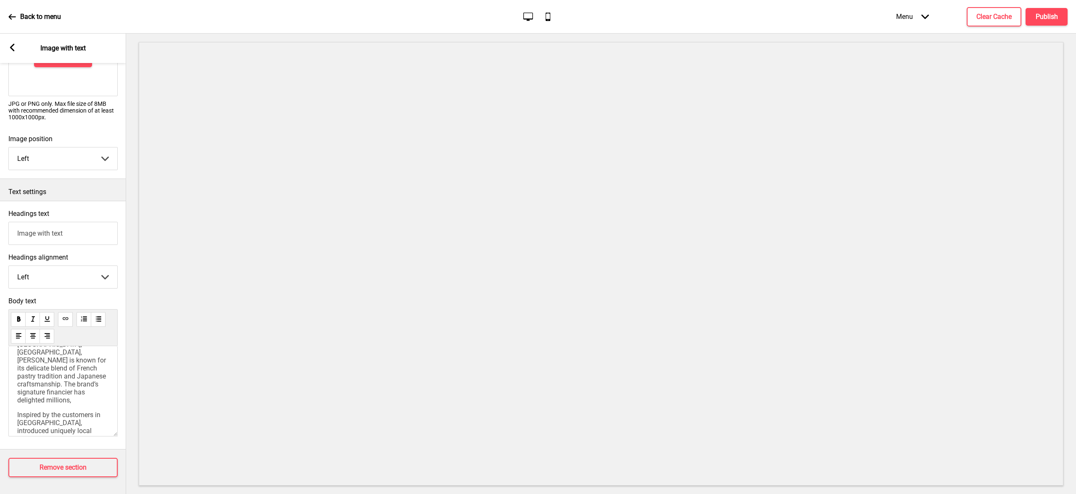
scroll to position [63, 0]
click at [67, 408] on span "Inspired by the customers in [GEOGRAPHIC_DATA], introduced uniquely local flavo…" at bounding box center [63, 401] width 93 height 56
click at [74, 414] on p "Inspired by the customers in [GEOGRAPHIC_DATA], introduced uniquely local flavo…" at bounding box center [63, 401] width 92 height 56
click at [49, 421] on div "Founded in [DATE] in [GEOGRAPHIC_DATA], [GEOGRAPHIC_DATA], [PERSON_NAME] is kno…" at bounding box center [62, 391] width 109 height 90
click at [34, 418] on div "Founded in [DATE] in [GEOGRAPHIC_DATA], [GEOGRAPHIC_DATA], [PERSON_NAME] is kno…" at bounding box center [62, 391] width 109 height 90
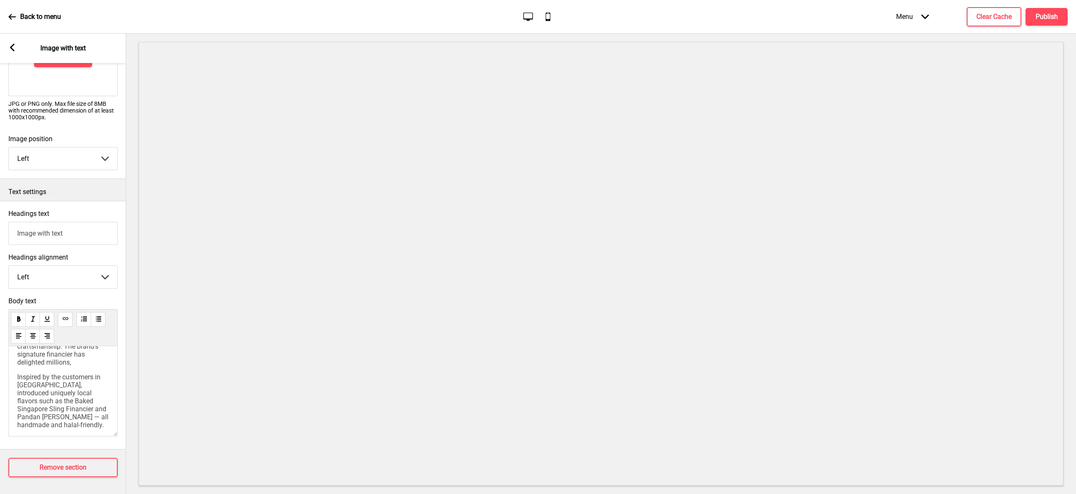
click at [29, 414] on span "Inspired by the customers in [GEOGRAPHIC_DATA], introduced uniquely local flavo…" at bounding box center [63, 401] width 93 height 56
click at [50, 411] on span "Inspired by the customers in [GEOGRAPHIC_DATA], introduced uniquely local flavo…" at bounding box center [63, 401] width 93 height 56
click at [66, 410] on span "Inspired by the customers in [GEOGRAPHIC_DATA], introduced uniquely local flavo…" at bounding box center [63, 401] width 93 height 56
click at [83, 408] on p "Inspired by the customers in [GEOGRAPHIC_DATA], introduced uniquely local flavo…" at bounding box center [63, 401] width 92 height 56
click at [86, 405] on span "Inspired by the customers in [GEOGRAPHIC_DATA], introduced uniquely local flavo…" at bounding box center [63, 401] width 93 height 56
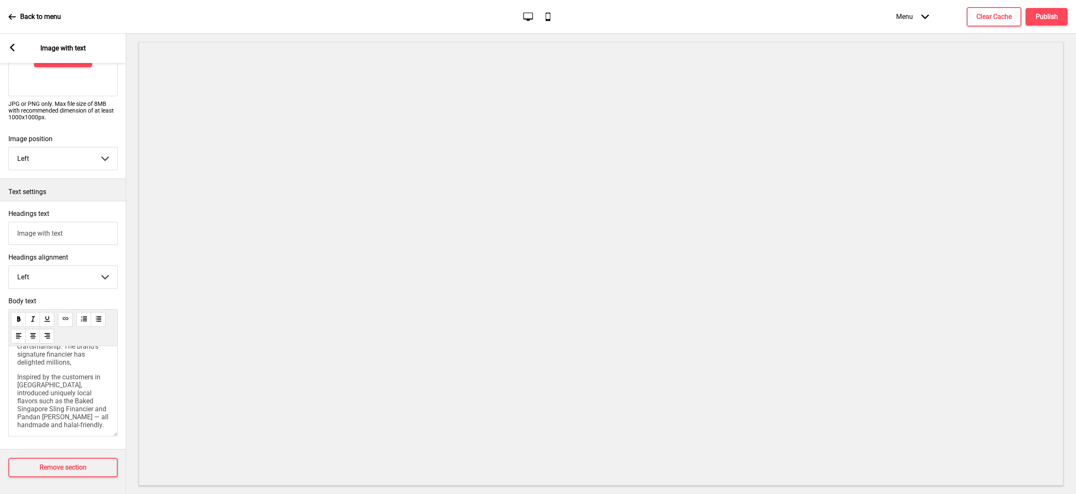
click at [99, 405] on span "Inspired by the customers in [GEOGRAPHIC_DATA], introduced uniquely local flavo…" at bounding box center [63, 401] width 93 height 56
click at [58, 373] on span "Inspired by the customers in [GEOGRAPHIC_DATA], introduced uniquely local flavo…" at bounding box center [63, 401] width 93 height 56
click at [65, 377] on span "Inspired by the customers in [GEOGRAPHIC_DATA], introduced uniquely local flavo…" at bounding box center [63, 401] width 93 height 56
click at [64, 387] on span "Inspired by the customers in [GEOGRAPHIC_DATA], introduced uniquely local flavo…" at bounding box center [63, 401] width 93 height 56
click at [59, 399] on span "Inspired by the customers in [GEOGRAPHIC_DATA], introduced uniquely local flavo…" at bounding box center [63, 401] width 93 height 56
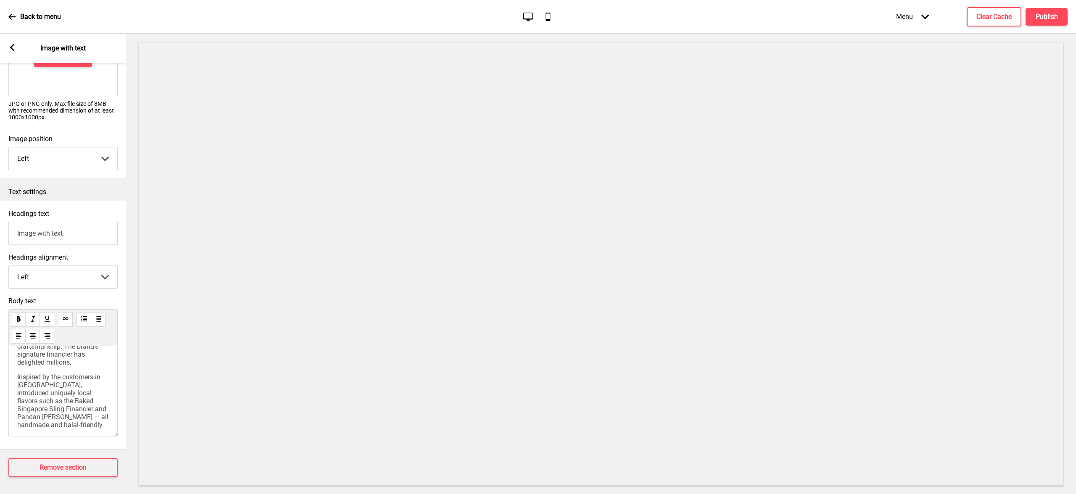
click at [58, 374] on span "Inspired by the customers in [GEOGRAPHIC_DATA], introduced uniquely local flavo…" at bounding box center [63, 401] width 93 height 56
click at [35, 373] on span "Inspired by the customers in [GEOGRAPHIC_DATA], introduced uniquely local flavo…" at bounding box center [63, 401] width 93 height 56
click at [17, 373] on span "Inspired by the customers in [GEOGRAPHIC_DATA], introduced uniquely local flavo…" at bounding box center [63, 401] width 93 height 56
drag, startPoint x: 84, startPoint y: 362, endPoint x: 33, endPoint y: 364, distance: 51.7
click at [33, 373] on p "The Inspired by the customers in [GEOGRAPHIC_DATA], introduced uniquely local f…" at bounding box center [63, 401] width 92 height 56
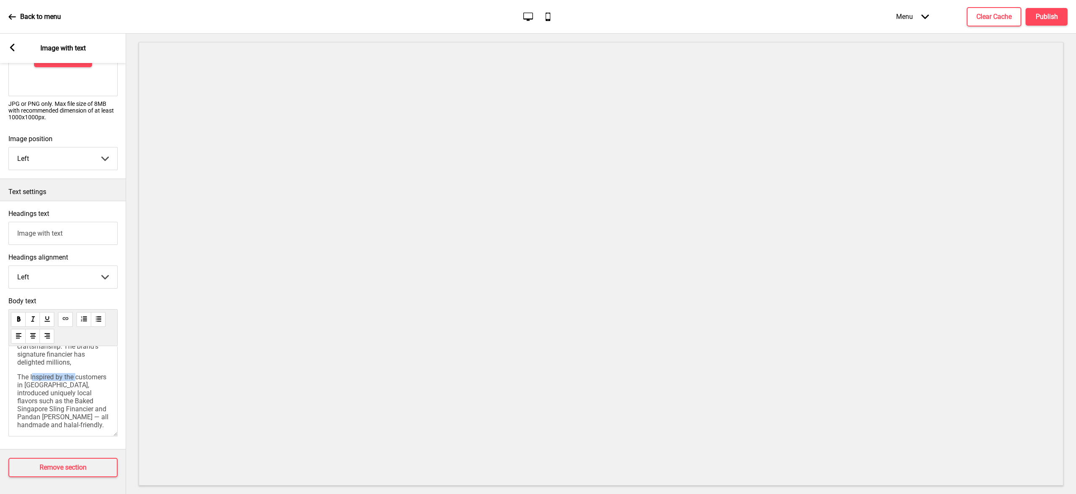
click at [32, 373] on span "The Inspired by the customers in [GEOGRAPHIC_DATA], introduced uniquely local f…" at bounding box center [63, 401] width 93 height 56
click at [30, 373] on span "The Inspired by the customers in [GEOGRAPHIC_DATA], introduced uniquely local f…" at bounding box center [63, 401] width 93 height 56
click at [78, 373] on span "Inspired by the customers in [GEOGRAPHIC_DATA], introduced uniquely local flavo…" at bounding box center [63, 401] width 93 height 56
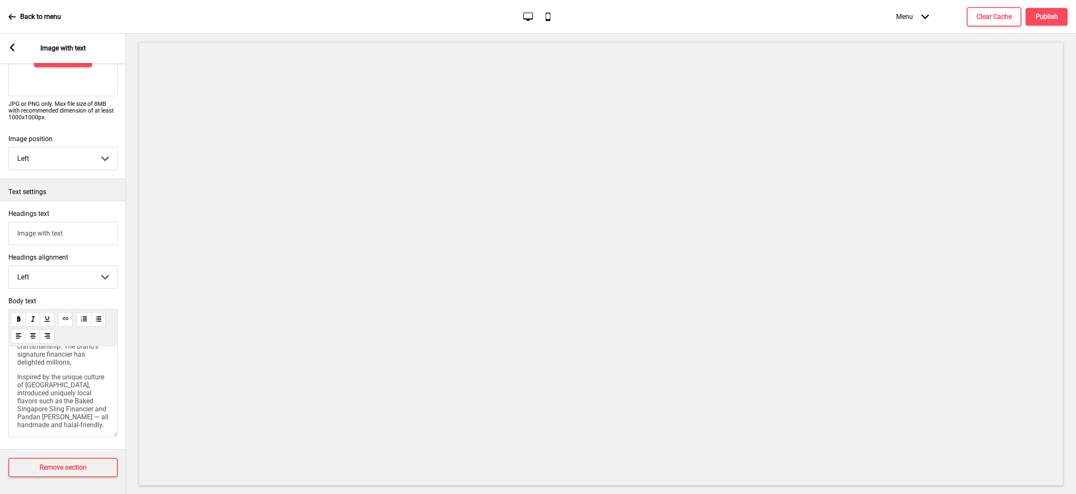
click at [94, 373] on p "Inspired by the unique culture of [GEOGRAPHIC_DATA], introduced uniquely local …" at bounding box center [63, 401] width 92 height 56
click at [90, 373] on p "Inspired by the unique culture of [GEOGRAPHIC_DATA], introduced uniquely local …" at bounding box center [63, 401] width 92 height 56
drag, startPoint x: 87, startPoint y: 371, endPoint x: 14, endPoint y: 364, distance: 73.0
click at [14, 364] on div "Founded in [DATE] in [GEOGRAPHIC_DATA], [GEOGRAPHIC_DATA], [PERSON_NAME] is kno…" at bounding box center [62, 391] width 109 height 90
click at [68, 377] on span "Inspired by the unique culture of [GEOGRAPHIC_DATA], introduced uniquely local …" at bounding box center [63, 401] width 93 height 56
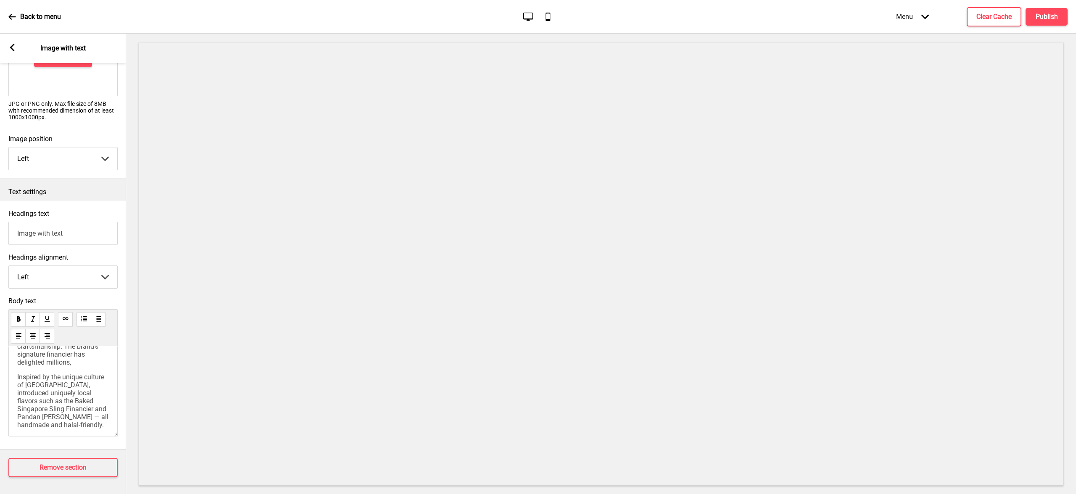
click at [60, 381] on span "Inspired by the unique culture of [GEOGRAPHIC_DATA], introduced uniquely local …" at bounding box center [63, 401] width 93 height 56
click at [53, 379] on span "Inspired by the unique culture of [GEOGRAPHIC_DATA], introduced uniquely local …" at bounding box center [63, 401] width 93 height 56
drag, startPoint x: 50, startPoint y: 378, endPoint x: 16, endPoint y: 362, distance: 38.0
click at [16, 362] on div "Founded in [DATE] in [GEOGRAPHIC_DATA], [GEOGRAPHIC_DATA], [PERSON_NAME] is kno…" at bounding box center [62, 391] width 109 height 90
click at [77, 381] on span "Inspired by the unique culture of [GEOGRAPHIC_DATA], introduced uniquely local …" at bounding box center [63, 401] width 93 height 56
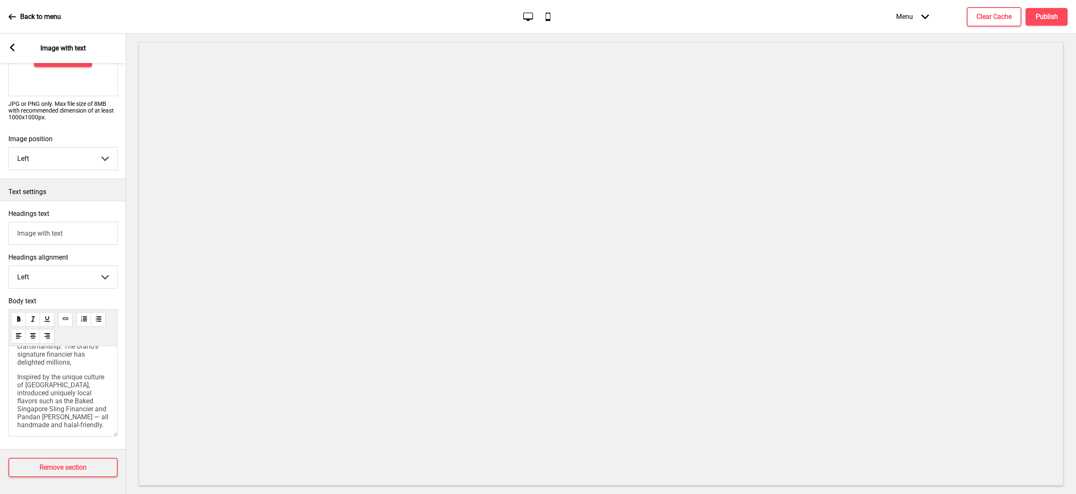
click at [86, 390] on span "Inspired by the unique culture of [GEOGRAPHIC_DATA], introduced uniquely local …" at bounding box center [63, 401] width 93 height 56
click at [101, 396] on p "Inspired by the unique culture of [GEOGRAPHIC_DATA], introduced uniquely local …" at bounding box center [63, 401] width 92 height 56
drag, startPoint x: 90, startPoint y: 412, endPoint x: 88, endPoint y: 418, distance: 6.8
click at [90, 412] on p "Inspired by the unique culture of [GEOGRAPHIC_DATA], introduced uniquely local …" at bounding box center [63, 401] width 92 height 56
click at [87, 420] on p "Inspired by the unique culture of [GEOGRAPHIC_DATA], introduced uniquely local …" at bounding box center [63, 401] width 92 height 56
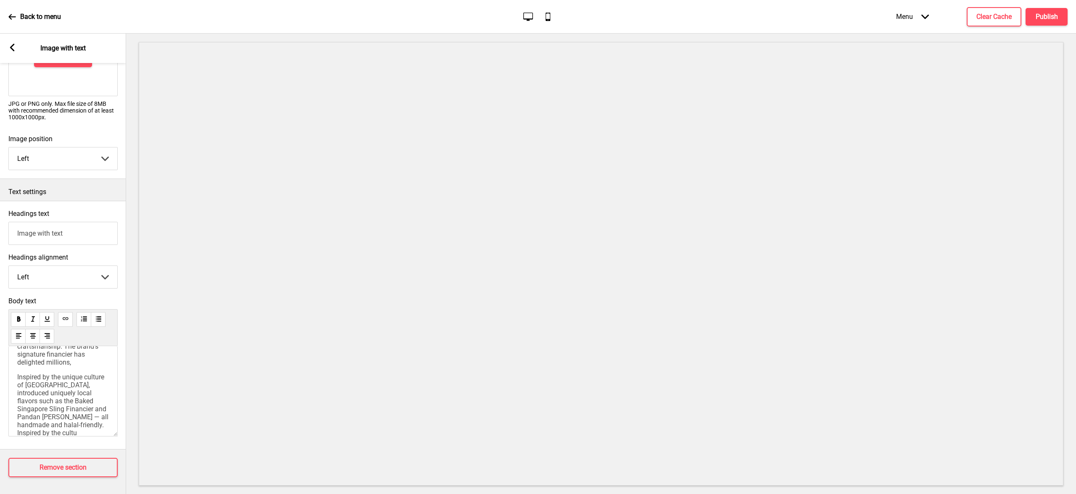
scroll to position [63, 0]
click at [41, 389] on span "Inspired by the unique culture of [GEOGRAPHIC_DATA], introduced uniquely local …" at bounding box center [63, 408] width 93 height 72
click at [21, 372] on span "Inspired by the unique culture of [GEOGRAPHIC_DATA], introduced uniquely local …" at bounding box center [63, 408] width 93 height 72
drag, startPoint x: 18, startPoint y: 362, endPoint x: 93, endPoint y: 372, distance: 75.9
click at [93, 372] on p "Inspired by the unique culture of [GEOGRAPHIC_DATA], introduced uniquely local …" at bounding box center [63, 408] width 92 height 72
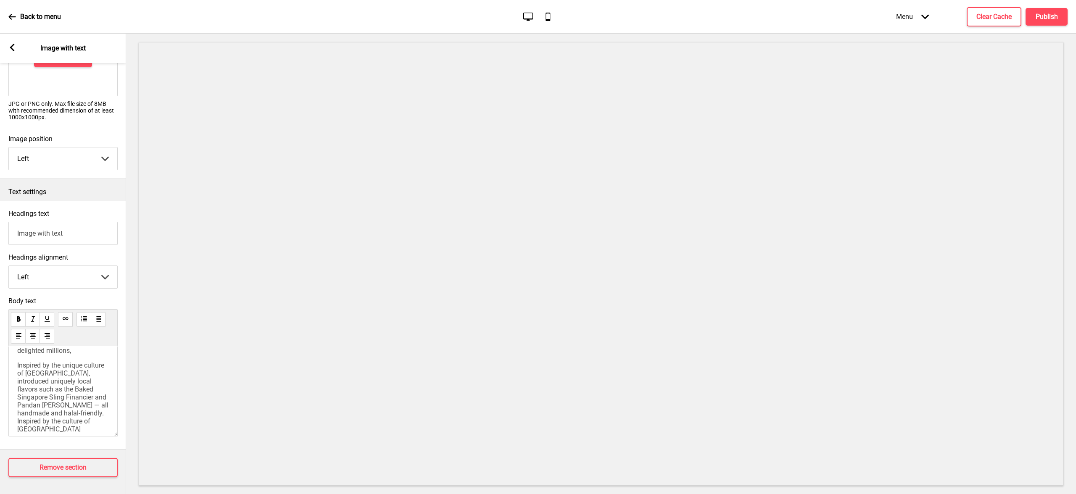
scroll to position [63, 0]
click at [80, 373] on span "Enjoy our introduced uniquely local flavors such as the Baked Singapore Sling F…" at bounding box center [61, 405] width 89 height 64
click at [71, 373] on span "Enjoy our introduced uniquely local flavors such as the Baked Singapore Sling F…" at bounding box center [61, 405] width 89 height 64
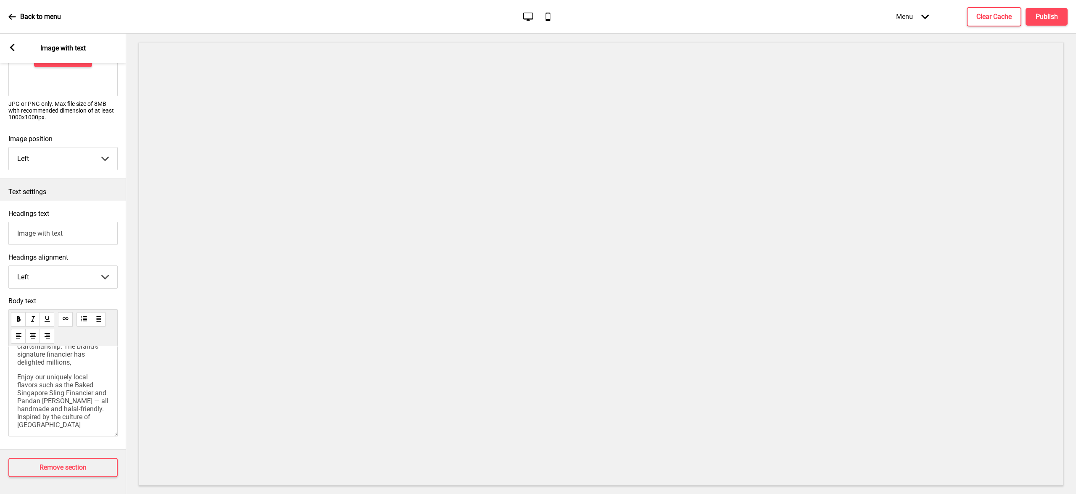
click at [55, 376] on span "Enjoy our uniquely local flavors such as the Baked Singapore Sling Financier an…" at bounding box center [63, 401] width 93 height 56
click at [32, 373] on span "Enjoy our uniquely local flavors such as the Baked Singapore Sling Financier an…" at bounding box center [63, 401] width 93 height 56
click at [60, 373] on span "Enjoy our uniquely local flavours such as the Baked Singapore Sling Financier a…" at bounding box center [63, 401] width 93 height 56
click at [83, 373] on span "Enjoy our uniquely local flavours such as the Baked Singapore Sling Financier a…" at bounding box center [63, 401] width 93 height 56
click at [64, 373] on span "Enjoy our uniquely local flavours such as the Baked Singapore Sling Financier a…" at bounding box center [63, 401] width 93 height 56
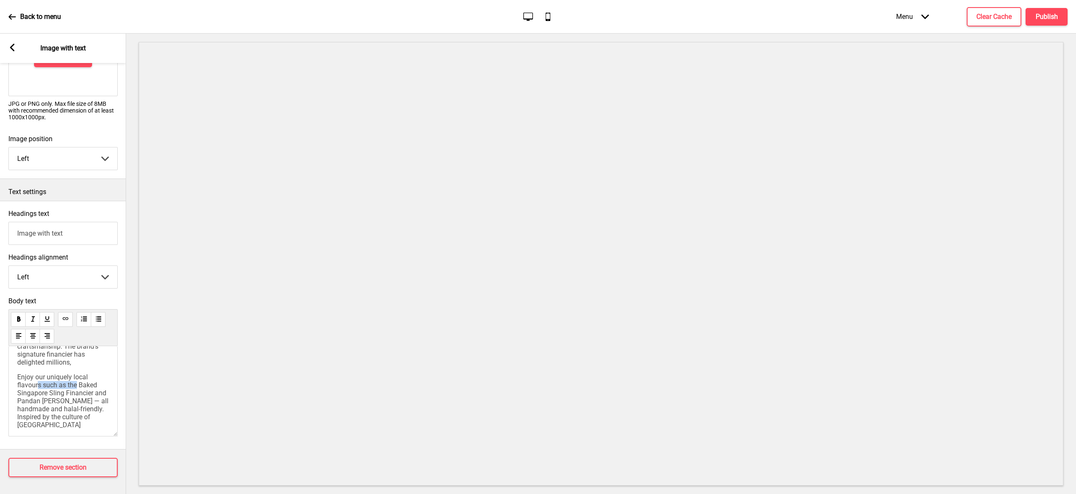
drag, startPoint x: 77, startPoint y: 372, endPoint x: 38, endPoint y: 371, distance: 39.1
click at [38, 373] on span "Enjoy our uniquely local flavours such as the Baked Singapore Sling Financier a…" at bounding box center [63, 401] width 93 height 56
drag, startPoint x: 50, startPoint y: 377, endPoint x: 70, endPoint y: 371, distance: 21.1
click at [51, 377] on span "Enjoy our uniquely local flavours such as the Baked Singapore Sling Financier a…" at bounding box center [63, 401] width 93 height 56
drag, startPoint x: 80, startPoint y: 371, endPoint x: 43, endPoint y: 371, distance: 37.4
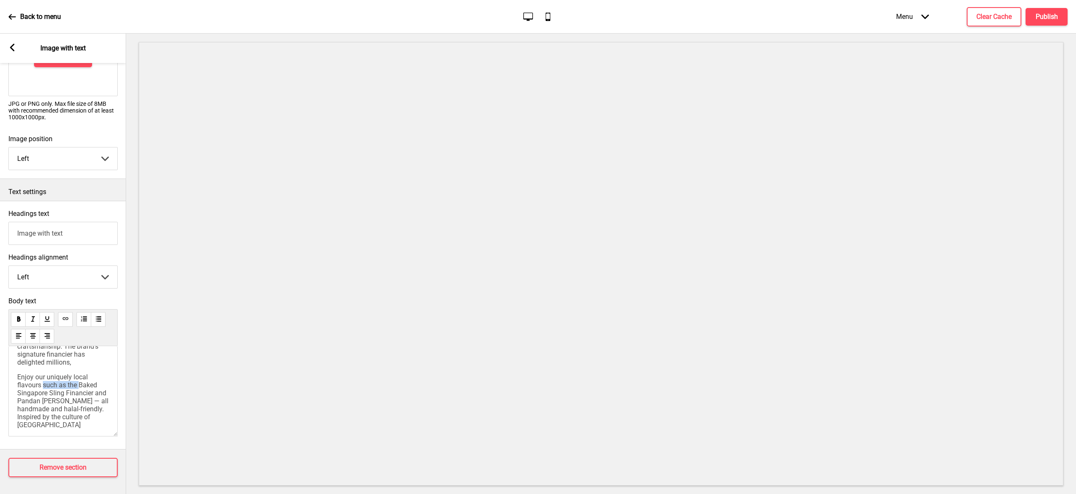
click at [44, 373] on span "Enjoy our uniquely local flavours such as the Baked Singapore Sling Financier a…" at bounding box center [63, 401] width 93 height 56
click at [58, 384] on span "Enjoy our uniquely local flavours of the Baked Singapore Sling Financier and Pa…" at bounding box center [63, 401] width 93 height 56
click at [65, 382] on span "Enjoy our uniquely local flavours of the Baked Singapore Sling Financier and Pa…" at bounding box center [63, 401] width 93 height 56
click at [53, 389] on span "Enjoy our uniquely local flavours of the Baked Singapore Sling Financier and Pa…" at bounding box center [63, 401] width 93 height 56
click at [87, 385] on span "Enjoy our uniquely local flavours of the Baked Singapore Sling Financier and Pa…" at bounding box center [63, 401] width 93 height 56
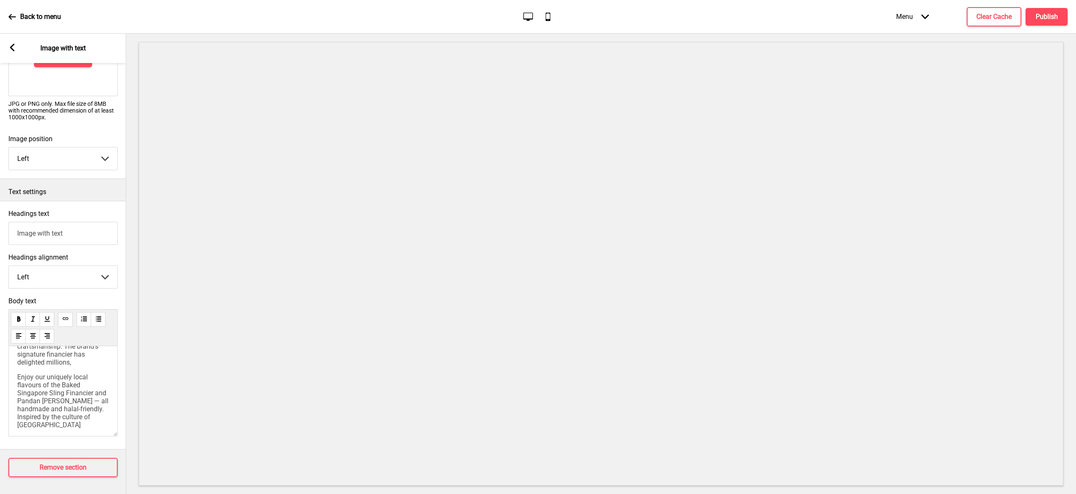
click at [56, 406] on span "Enjoy our uniquely local flavours of the Baked Singapore Sling Financier and Pa…" at bounding box center [63, 401] width 93 height 56
click at [100, 414] on p "Enjoy our uniquely local flavours of the Baked Singapore Sling Financier and Pa…" at bounding box center [63, 401] width 92 height 56
drag, startPoint x: 87, startPoint y: 411, endPoint x: 42, endPoint y: 404, distance: 45.2
click at [42, 404] on p "Enjoy our uniquely local flavours of the Baked Singapore Sling Financier and Pa…" at bounding box center [63, 401] width 92 height 56
click at [86, 387] on span "Enjoy our uniquely local flavours of the Baked Singapore Sling Financier and Pa…" at bounding box center [63, 401] width 93 height 56
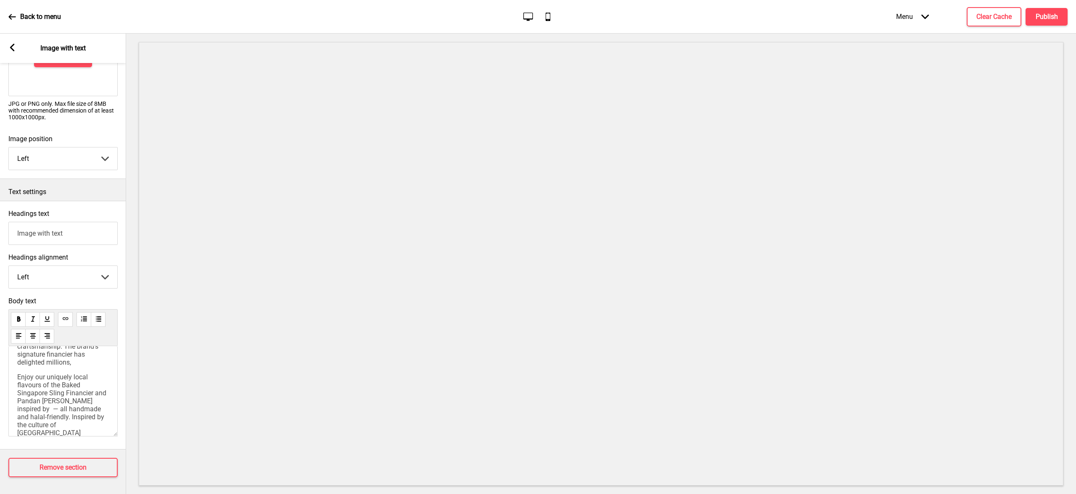
scroll to position [71, 0]
drag, startPoint x: 106, startPoint y: 415, endPoint x: 79, endPoint y: 399, distance: 30.9
click at [81, 398] on div "Founded in [DATE] in [GEOGRAPHIC_DATA], [GEOGRAPHIC_DATA], [PERSON_NAME] is kno…" at bounding box center [62, 391] width 109 height 90
drag, startPoint x: 74, startPoint y: 401, endPoint x: 108, endPoint y: 413, distance: 36.7
click at [108, 413] on div "Founded in [DATE] in [GEOGRAPHIC_DATA], [GEOGRAPHIC_DATA], [PERSON_NAME] is kno…" at bounding box center [62, 391] width 109 height 90
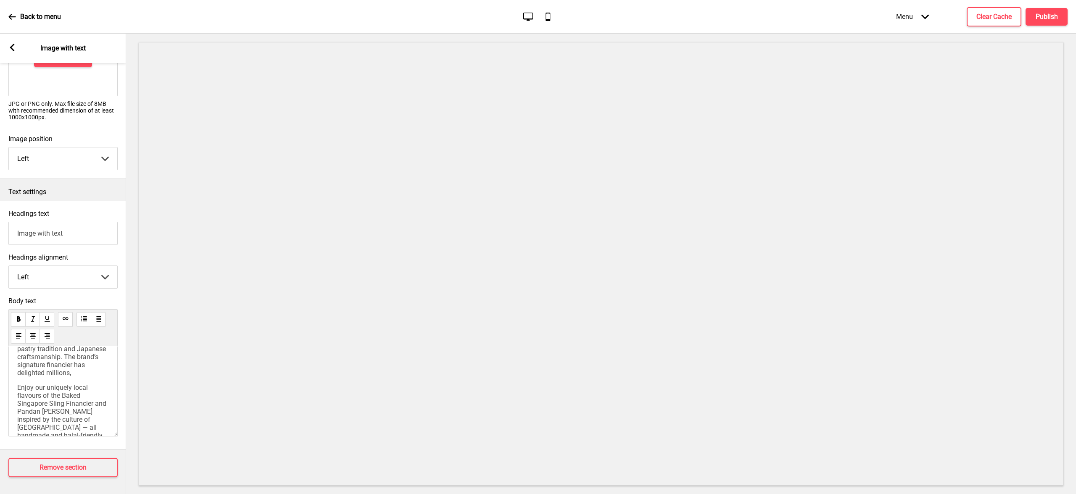
scroll to position [41, 0]
click at [75, 368] on p "Founded in [DATE] in [GEOGRAPHIC_DATA], [GEOGRAPHIC_DATA], [PERSON_NAME] is kno…" at bounding box center [63, 352] width 92 height 72
click at [70, 376] on p "Founded in [DATE] in [GEOGRAPHIC_DATA], [GEOGRAPHIC_DATA], [PERSON_NAME] is kno…" at bounding box center [63, 383] width 92 height 72
click at [18, 384] on span "Founded in [DATE] in [GEOGRAPHIC_DATA], [GEOGRAPHIC_DATA], [PERSON_NAME] is kno…" at bounding box center [62, 383] width 90 height 72
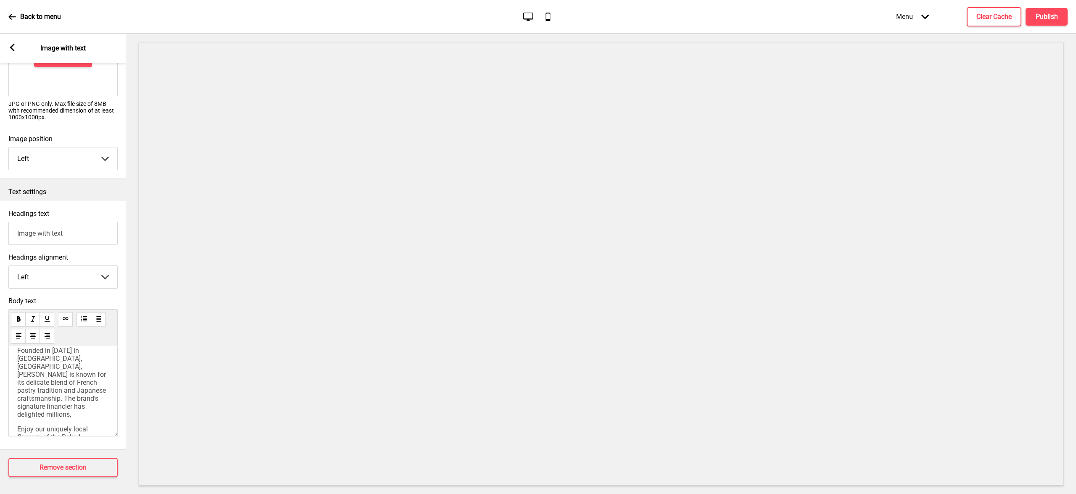
click at [62, 390] on span "Founded in [DATE] in [GEOGRAPHIC_DATA], [GEOGRAPHIC_DATA], [PERSON_NAME] is kno…" at bounding box center [62, 383] width 90 height 72
click at [63, 385] on span "Founded in [DATE] in [GEOGRAPHIC_DATA], [GEOGRAPHIC_DATA], [PERSON_NAME] is kno…" at bounding box center [62, 383] width 90 height 72
click at [80, 400] on p "Founded in [DATE] in [GEOGRAPHIC_DATA], [GEOGRAPHIC_DATA], [PERSON_NAME] is kno…" at bounding box center [63, 383] width 92 height 72
click at [73, 387] on span "Founded in [DATE] in [GEOGRAPHIC_DATA], [GEOGRAPHIC_DATA], [PERSON_NAME] is kno…" at bounding box center [62, 383] width 90 height 72
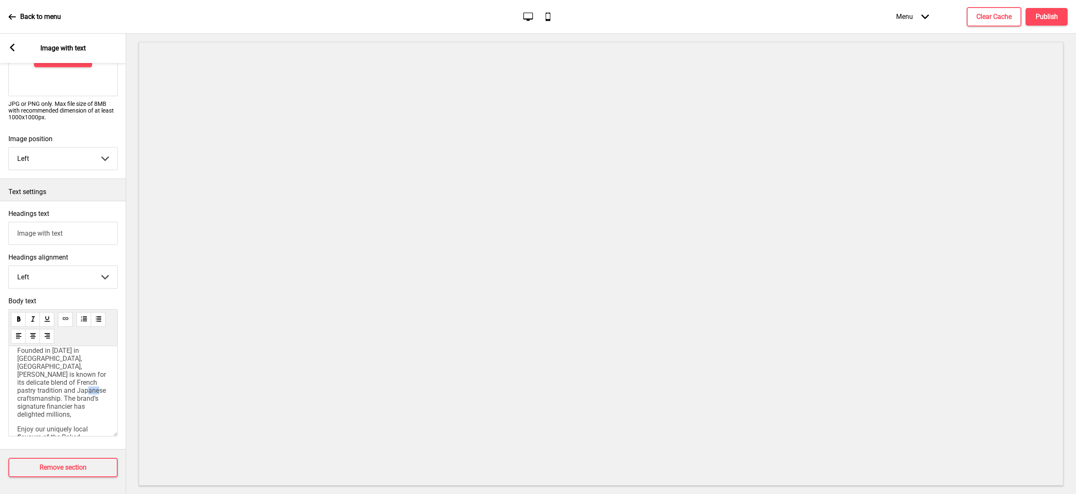
click at [76, 398] on p "Founded in [DATE] in [GEOGRAPHIC_DATA], [GEOGRAPHIC_DATA], [PERSON_NAME] is kno…" at bounding box center [63, 383] width 92 height 72
drag, startPoint x: 78, startPoint y: 402, endPoint x: 65, endPoint y: 385, distance: 20.7
click at [65, 385] on p "Founded in [DATE] in [GEOGRAPHIC_DATA], [GEOGRAPHIC_DATA], [PERSON_NAME] is kno…" at bounding box center [63, 383] width 92 height 72
click at [65, 385] on span "Founded in [DATE] in [GEOGRAPHIC_DATA], [GEOGRAPHIC_DATA], [PERSON_NAME] is kno…" at bounding box center [62, 383] width 90 height 72
click at [76, 403] on p "Founded in [DATE] in [GEOGRAPHIC_DATA], [GEOGRAPHIC_DATA], [PERSON_NAME] is kno…" at bounding box center [63, 383] width 92 height 72
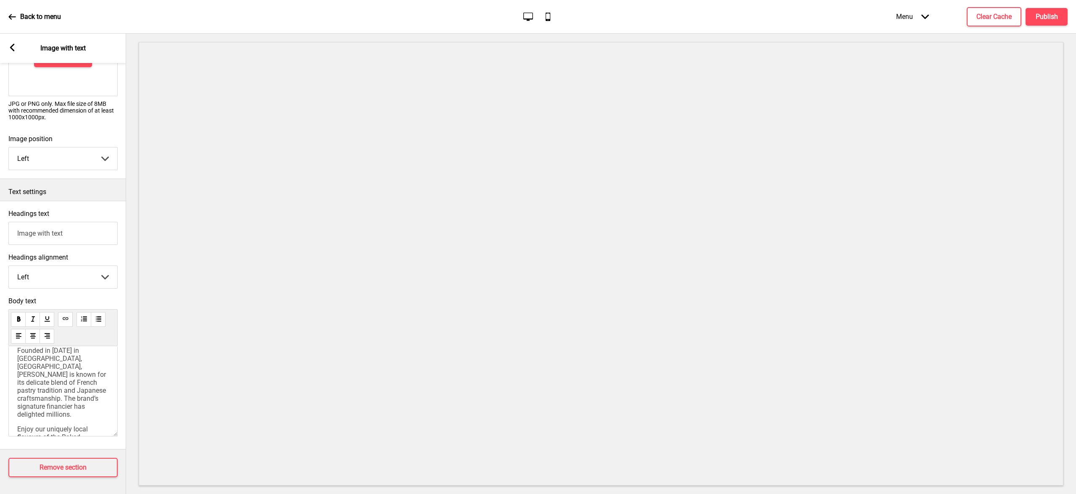
click at [74, 400] on p "Founded in [DATE] in [GEOGRAPHIC_DATA], [GEOGRAPHIC_DATA], [PERSON_NAME] is kno…" at bounding box center [63, 383] width 92 height 72
click at [76, 395] on p "Founded in [DATE] in [GEOGRAPHIC_DATA], [GEOGRAPHIC_DATA], [PERSON_NAME] is kno…" at bounding box center [63, 377] width 92 height 72
click at [77, 395] on p "Founded in [DATE] in [GEOGRAPHIC_DATA], [GEOGRAPHIC_DATA], [PERSON_NAME] is kno…" at bounding box center [63, 377] width 92 height 72
click at [78, 395] on p "Founded in [DATE] in [GEOGRAPHIC_DATA], [GEOGRAPHIC_DATA], [PERSON_NAME] is kno…" at bounding box center [63, 377] width 92 height 72
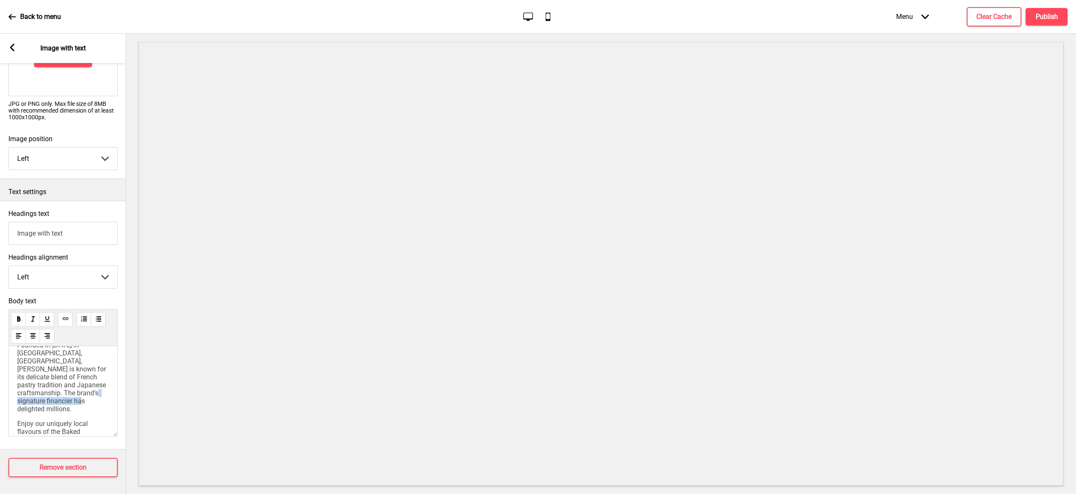
drag, startPoint x: 76, startPoint y: 386, endPoint x: 83, endPoint y: 393, distance: 10.1
click at [83, 393] on p "Founded in [DATE] in [GEOGRAPHIC_DATA], [GEOGRAPHIC_DATA], [PERSON_NAME] is kno…" at bounding box center [63, 377] width 92 height 72
click at [83, 395] on p "Founded in [DATE] in [GEOGRAPHIC_DATA], [GEOGRAPHIC_DATA], [PERSON_NAME] is kno…" at bounding box center [63, 377] width 92 height 72
click at [75, 385] on span "Founded in [DATE] in [GEOGRAPHIC_DATA], [GEOGRAPHIC_DATA], [PERSON_NAME] is kno…" at bounding box center [62, 377] width 90 height 72
click at [78, 390] on span "Founded in [DATE] in [GEOGRAPHIC_DATA], [GEOGRAPHIC_DATA], [PERSON_NAME] is kno…" at bounding box center [62, 377] width 90 height 72
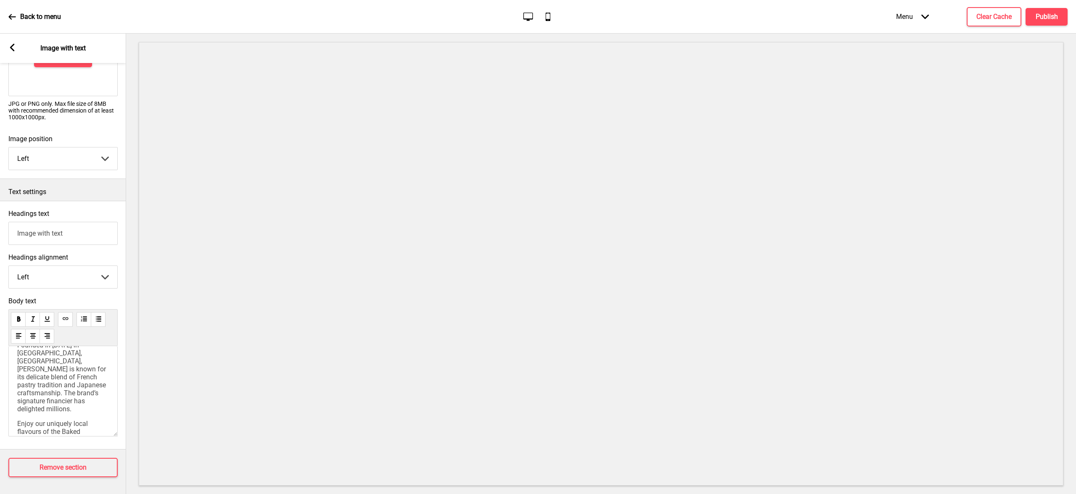
click at [74, 385] on span "Founded in [DATE] in [GEOGRAPHIC_DATA], [GEOGRAPHIC_DATA], [PERSON_NAME] is kno…" at bounding box center [62, 377] width 90 height 72
click at [79, 388] on span "Founded in [DATE] in [GEOGRAPHIC_DATA], [GEOGRAPHIC_DATA], [PERSON_NAME] is kno…" at bounding box center [62, 377] width 90 height 72
click at [81, 399] on div "Founded in [DATE] in [GEOGRAPHIC_DATA], [GEOGRAPHIC_DATA], [PERSON_NAME] is kno…" at bounding box center [63, 408] width 92 height 134
click at [79, 387] on span "Founded in [DATE] in [GEOGRAPHIC_DATA], [GEOGRAPHIC_DATA], [PERSON_NAME] is kno…" at bounding box center [62, 377] width 90 height 72
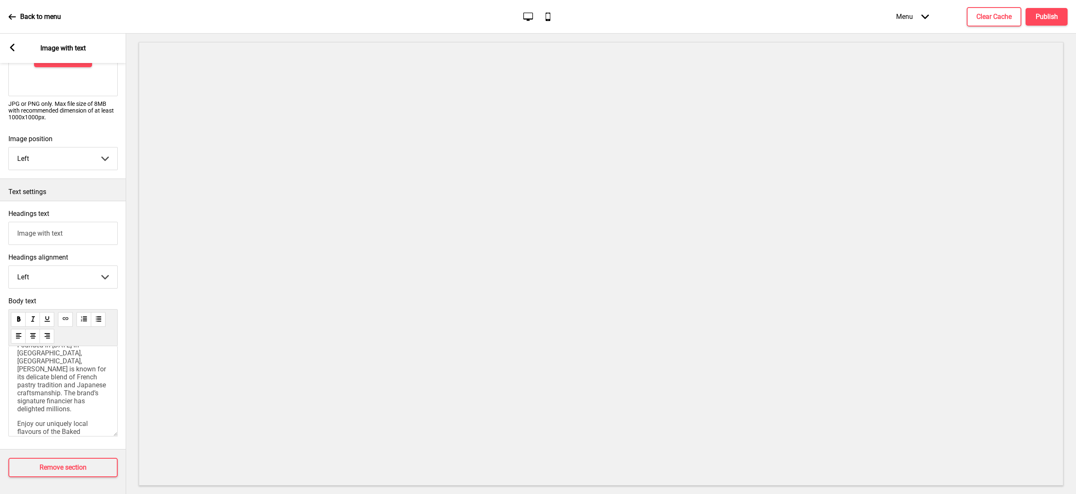
click at [79, 387] on span "Founded in [DATE] in [GEOGRAPHIC_DATA], [GEOGRAPHIC_DATA], [PERSON_NAME] is kno…" at bounding box center [62, 377] width 90 height 72
drag, startPoint x: 96, startPoint y: 400, endPoint x: 36, endPoint y: 402, distance: 60.1
click at [36, 402] on p "Founded in [DATE] in [GEOGRAPHIC_DATA], [GEOGRAPHIC_DATA], [PERSON_NAME] is kno…" at bounding box center [63, 385] width 92 height 88
click at [43, 407] on div "Founded in [DATE] in [GEOGRAPHIC_DATA], [GEOGRAPHIC_DATA], [PERSON_NAME] is kno…" at bounding box center [63, 412] width 92 height 142
click at [45, 403] on p "Founded in [DATE] in [GEOGRAPHIC_DATA], [GEOGRAPHIC_DATA], [PERSON_NAME] is kno…" at bounding box center [63, 381] width 92 height 80
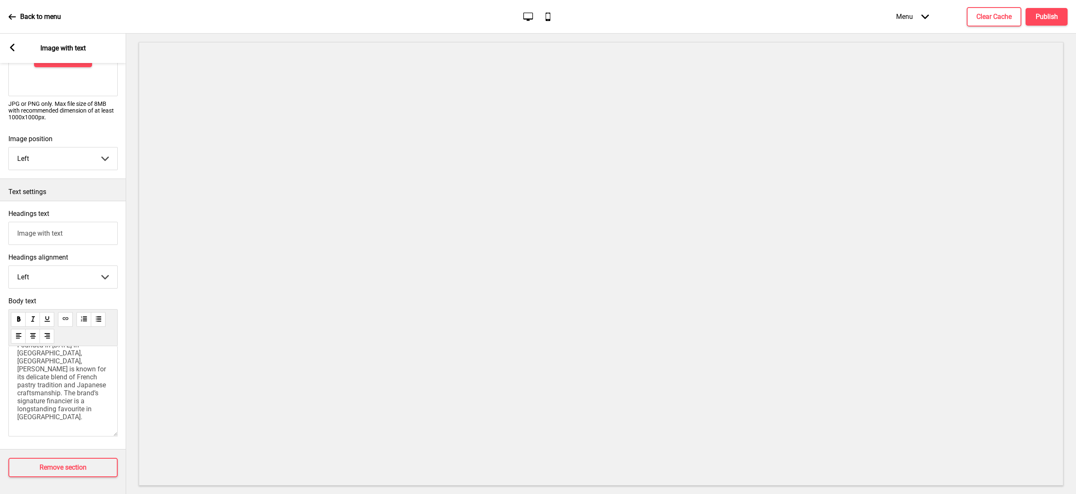
scroll to position [0, 0]
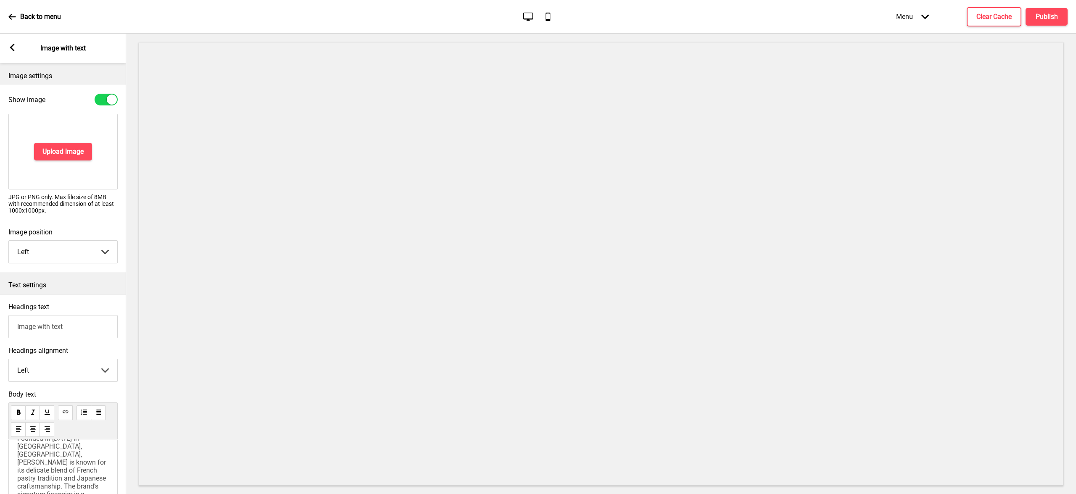
click at [15, 48] on rect at bounding box center [12, 48] width 8 height 8
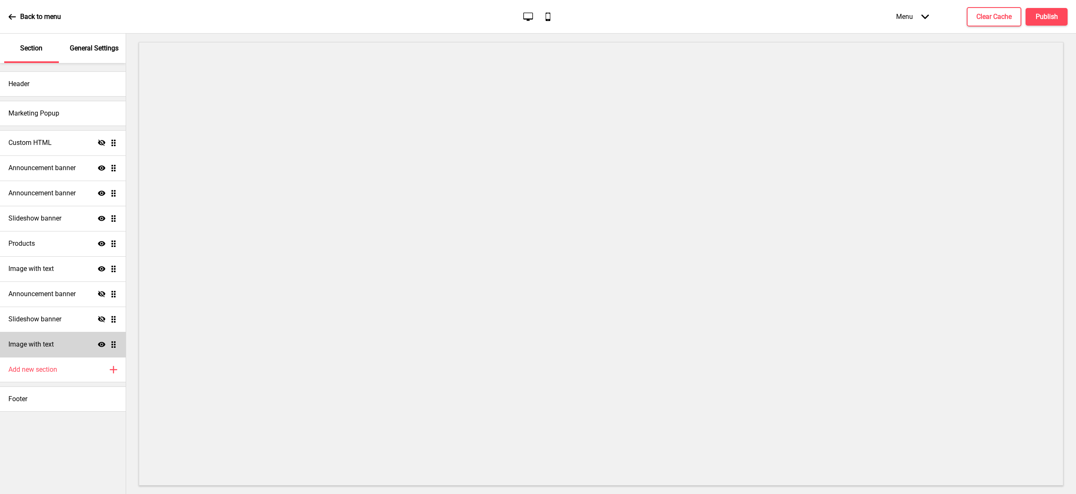
click at [101, 342] on icon at bounding box center [102, 344] width 8 height 5
click at [100, 345] on icon at bounding box center [102, 344] width 8 height 6
click at [100, 345] on icon at bounding box center [102, 344] width 8 height 5
click at [38, 269] on h4 "Image with text" at bounding box center [30, 268] width 45 height 9
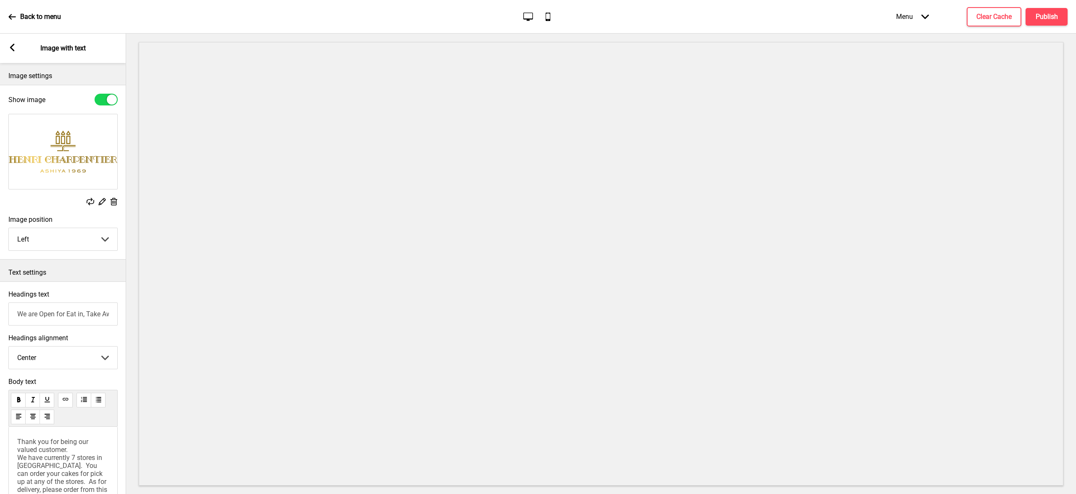
scroll to position [5, 0]
click at [14, 52] on div "Arrow left" at bounding box center [12, 48] width 8 height 9
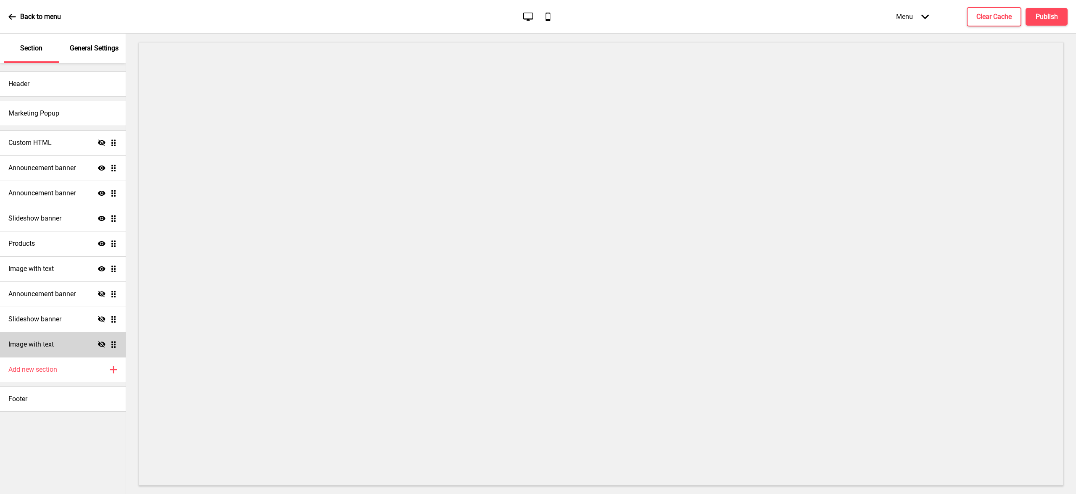
click at [56, 343] on div "Image with text Hide Drag" at bounding box center [63, 344] width 126 height 25
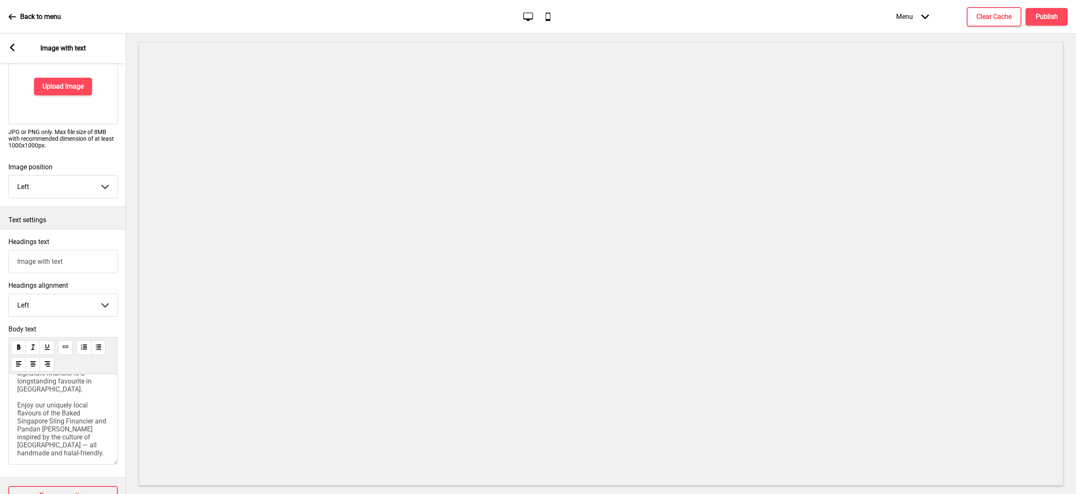
scroll to position [76, 0]
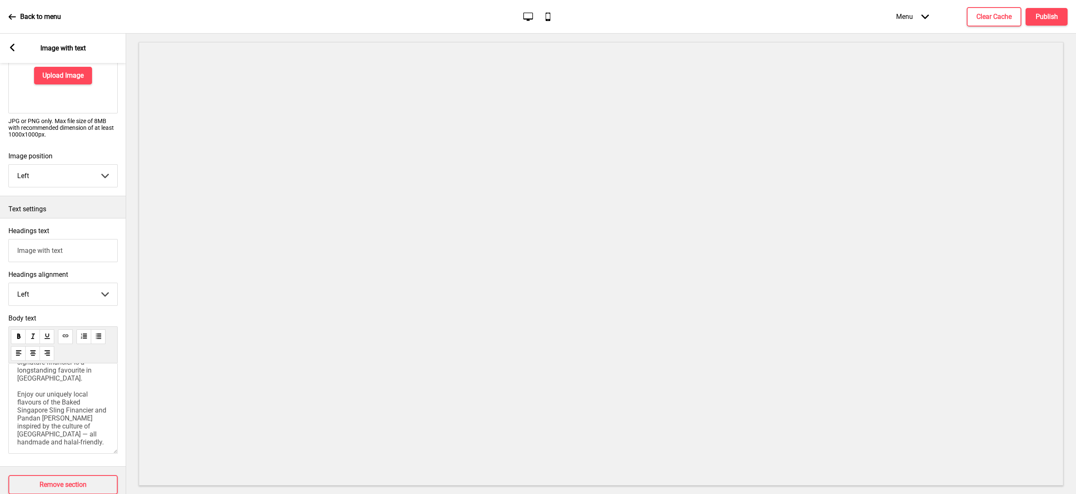
click at [36, 394] on span "Founded in [DATE] in [GEOGRAPHIC_DATA], [GEOGRAPHIC_DATA], [PERSON_NAME] is kno…" at bounding box center [62, 375] width 91 height 144
click at [55, 406] on span "Founded in [DATE] in [GEOGRAPHIC_DATA], [GEOGRAPHIC_DATA], [PERSON_NAME] is kno…" at bounding box center [62, 446] width 91 height 144
click at [67, 408] on p "Founded in [DATE] in [GEOGRAPHIC_DATA], [GEOGRAPHIC_DATA], [PERSON_NAME] is kno…" at bounding box center [63, 446] width 92 height 144
click at [45, 398] on span "Founded in [DATE] in [GEOGRAPHIC_DATA], [GEOGRAPHIC_DATA], [PERSON_NAME] is kno…" at bounding box center [62, 446] width 91 height 144
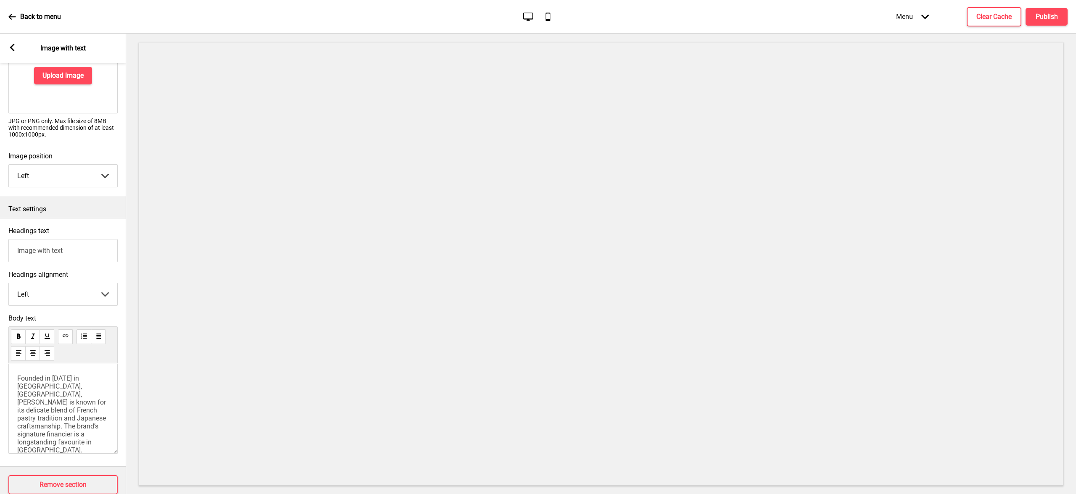
click at [47, 395] on span "Founded in [DATE] in [GEOGRAPHIC_DATA], [GEOGRAPHIC_DATA], [PERSON_NAME] is kno…" at bounding box center [62, 446] width 91 height 144
click at [17, 395] on span "Founded in [DATE] in [GEOGRAPHIC_DATA], [GEOGRAPHIC_DATA], [PERSON_NAME] is kno…" at bounding box center [62, 446] width 91 height 144
click at [67, 415] on span "Founded in [DATE] in [GEOGRAPHIC_DATA], [GEOGRAPHIC_DATA], [PERSON_NAME] is kno…" at bounding box center [62, 446] width 91 height 144
click at [70, 423] on span "Founded in [DATE] in [GEOGRAPHIC_DATA], [GEOGRAPHIC_DATA], [PERSON_NAME] is kno…" at bounding box center [62, 446] width 91 height 144
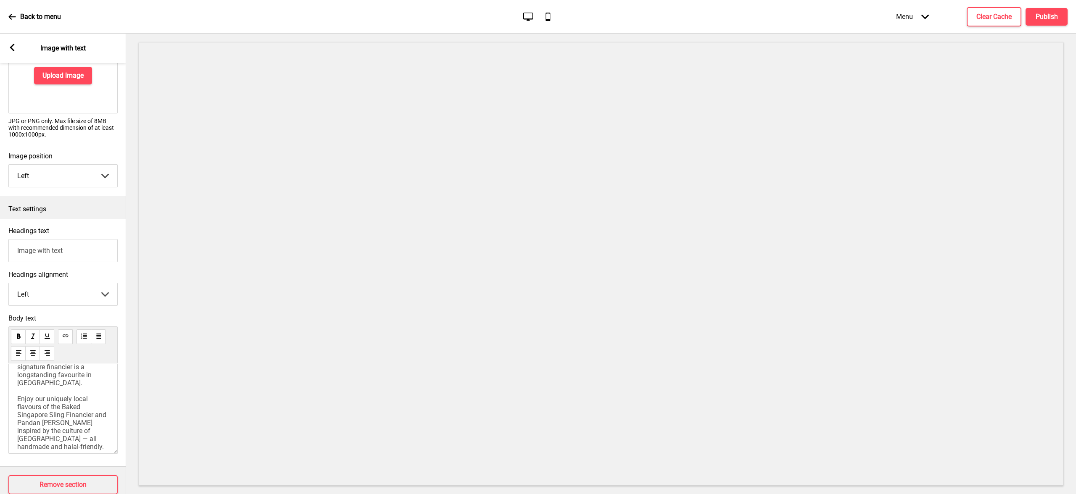
click at [31, 374] on span "Founded in [DATE] in [GEOGRAPHIC_DATA], [GEOGRAPHIC_DATA], [PERSON_NAME] is kno…" at bounding box center [62, 379] width 91 height 144
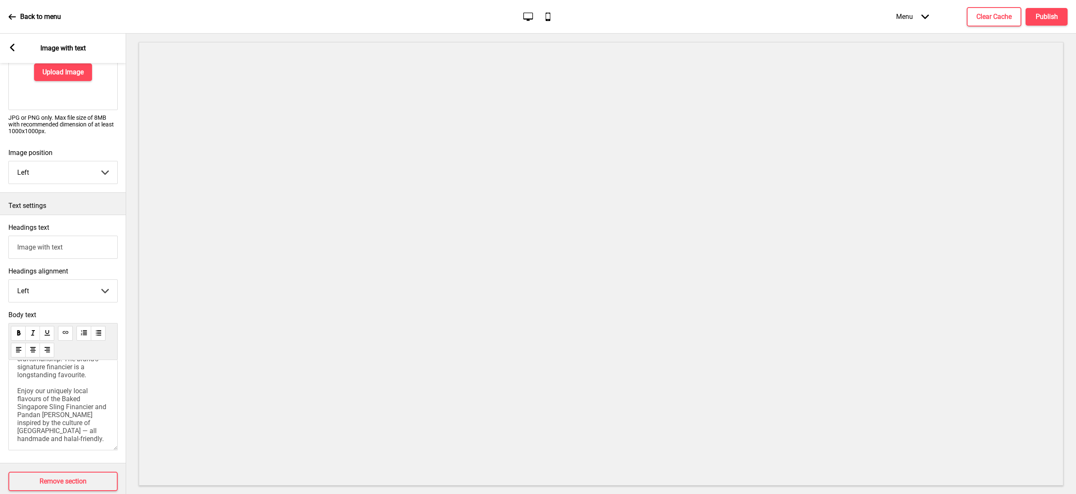
drag, startPoint x: 66, startPoint y: 399, endPoint x: 74, endPoint y: 421, distance: 22.9
click at [66, 399] on span "Founded in [DATE] in [GEOGRAPHIC_DATA], [GEOGRAPHIC_DATA], [PERSON_NAME] is kno…" at bounding box center [62, 375] width 91 height 136
click at [79, 432] on p "Founded in [DATE] in [GEOGRAPHIC_DATA], [GEOGRAPHIC_DATA], [PERSON_NAME] is kno…" at bounding box center [63, 375] width 92 height 136
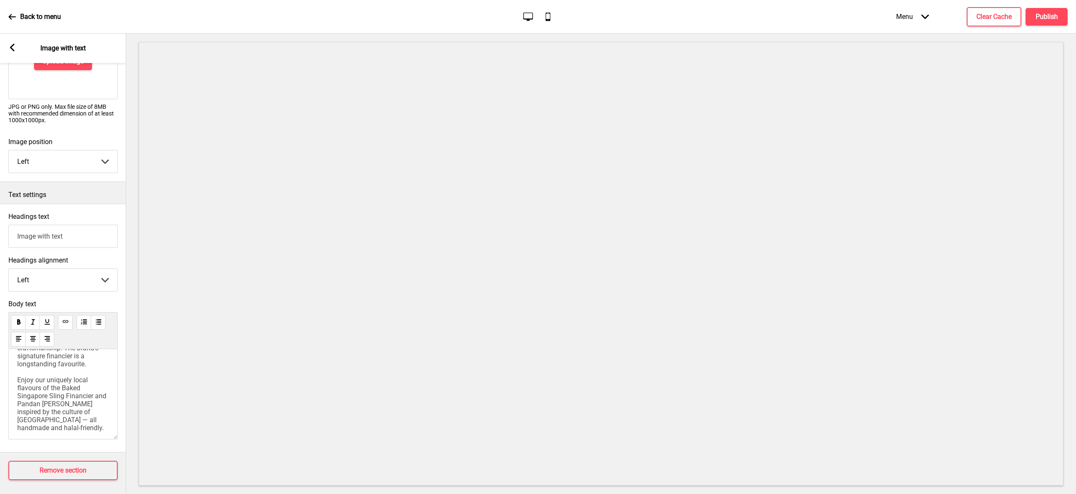
scroll to position [100, 0]
click at [13, 47] on rect at bounding box center [12, 48] width 8 height 8
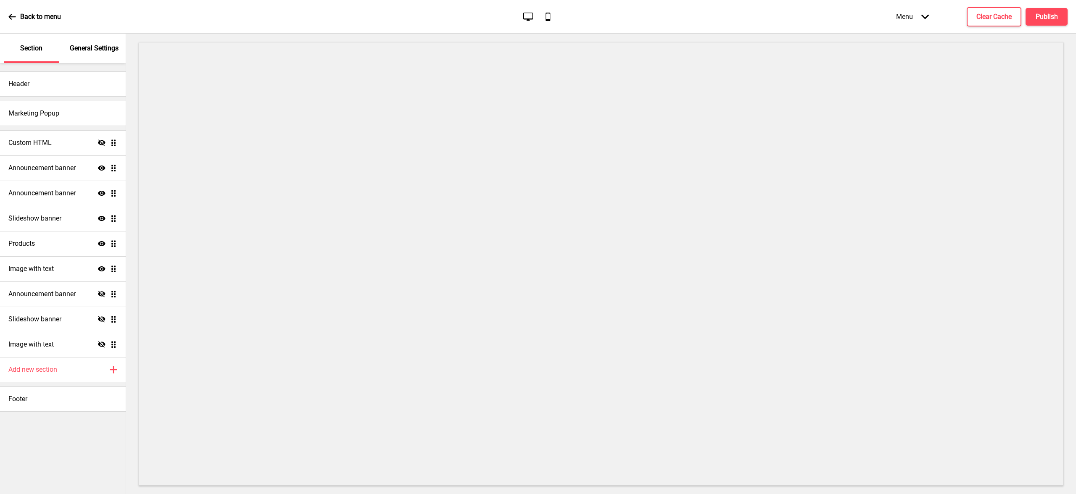
click at [103, 342] on icon "Hide" at bounding box center [102, 345] width 8 height 8
drag, startPoint x: 115, startPoint y: 345, endPoint x: 119, endPoint y: 217, distance: 128.7
click at [119, 217] on ul "Custom HTML Hide Drag Announcement banner Show Drag Announcement banner Show Dr…" at bounding box center [63, 243] width 126 height 227
drag, startPoint x: 112, startPoint y: 243, endPoint x: 115, endPoint y: 261, distance: 18.8
click at [115, 261] on ul "Custom HTML Hide Drag Announcement banner Show Drag Announcement banner Show Dr…" at bounding box center [63, 243] width 126 height 227
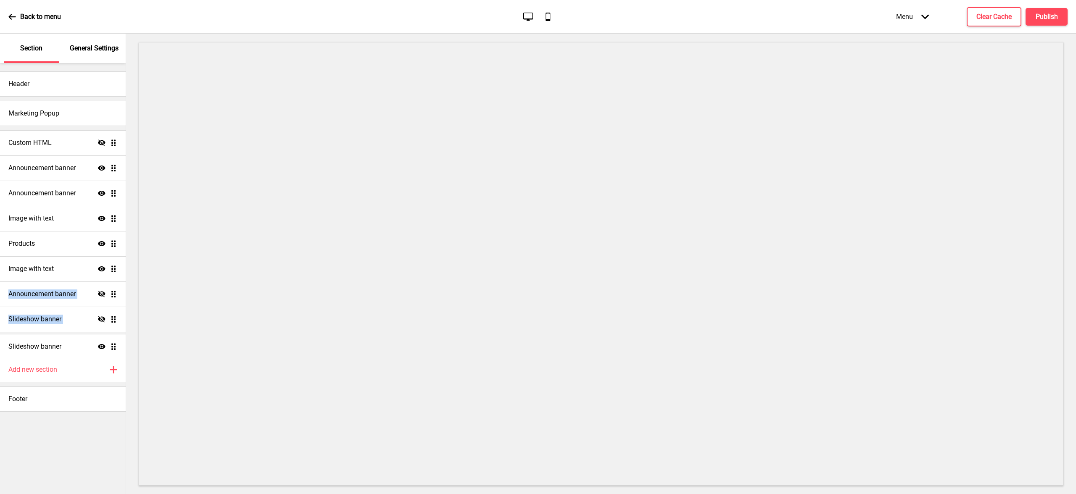
drag, startPoint x: 112, startPoint y: 271, endPoint x: 96, endPoint y: 348, distance: 79.4
click at [96, 348] on ul "Custom HTML Hide Drag Announcement banner Show Drag Announcement banner Show Dr…" at bounding box center [63, 243] width 126 height 227
drag, startPoint x: 112, startPoint y: 345, endPoint x: 111, endPoint y: 215, distance: 130.3
click at [111, 215] on ul "Custom HTML Hide Drag Announcement banner Show Drag Announcement banner Show Dr…" at bounding box center [63, 243] width 126 height 227
drag, startPoint x: 79, startPoint y: 429, endPoint x: 90, endPoint y: 343, distance: 86.4
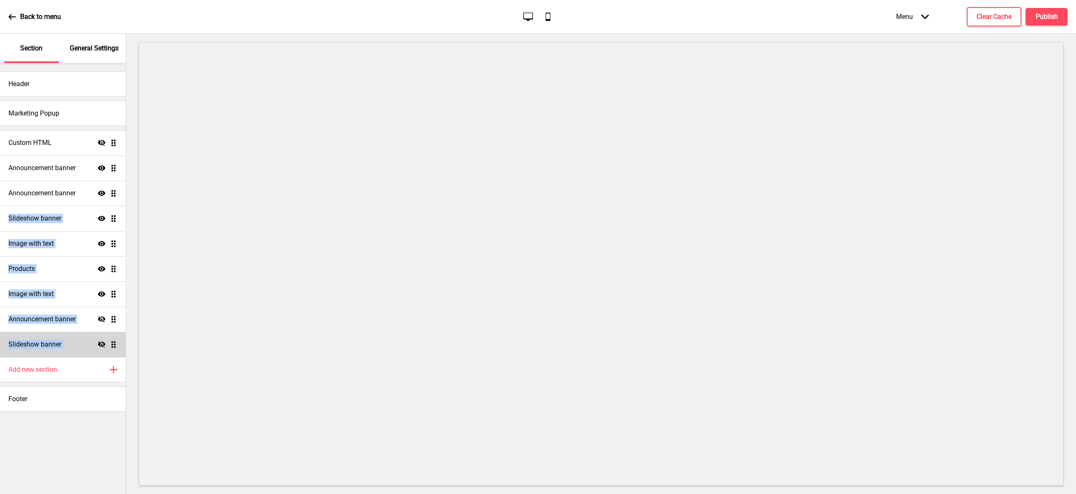
click at [80, 429] on div "Header Marketing Popup Custom HTML Hide Drag Announcement banner Show Drag Anno…" at bounding box center [63, 278] width 126 height 431
drag, startPoint x: 115, startPoint y: 243, endPoint x: 113, endPoint y: 344, distance: 100.9
click at [113, 344] on ul "Custom HTML Hide Drag Announcement banner Show Drag Announcement banner Show Dr…" at bounding box center [63, 243] width 126 height 227
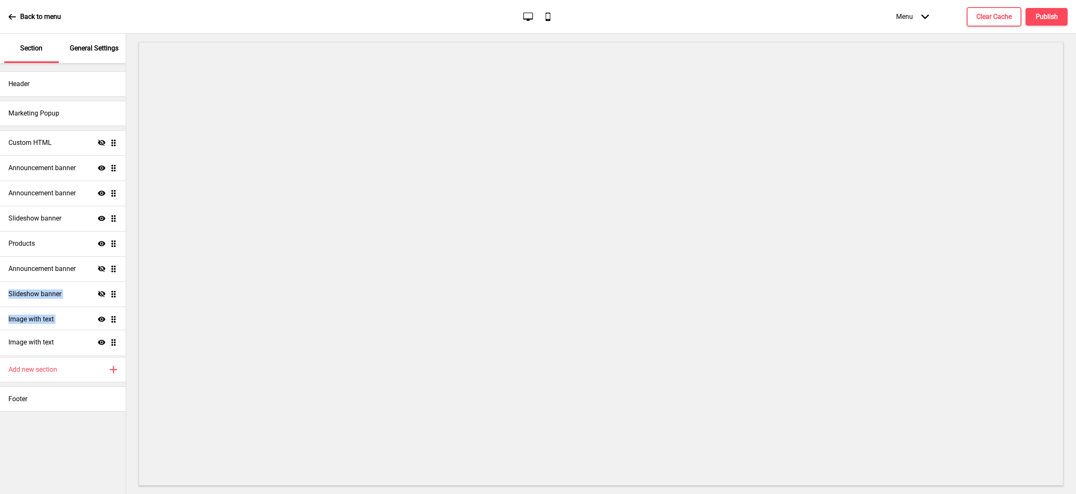
drag, startPoint x: 113, startPoint y: 267, endPoint x: 116, endPoint y: 341, distance: 73.6
click at [116, 341] on ul "Custom HTML Hide Drag Announcement banner Show Drag Announcement banner Show Dr…" at bounding box center [63, 243] width 126 height 227
drag, startPoint x: 114, startPoint y: 344, endPoint x: 114, endPoint y: 329, distance: 14.3
click at [114, 329] on ul "Custom HTML Hide Drag Announcement banner Show Drag Announcement banner Show Dr…" at bounding box center [63, 243] width 126 height 227
click at [101, 344] on icon at bounding box center [102, 344] width 8 height 5
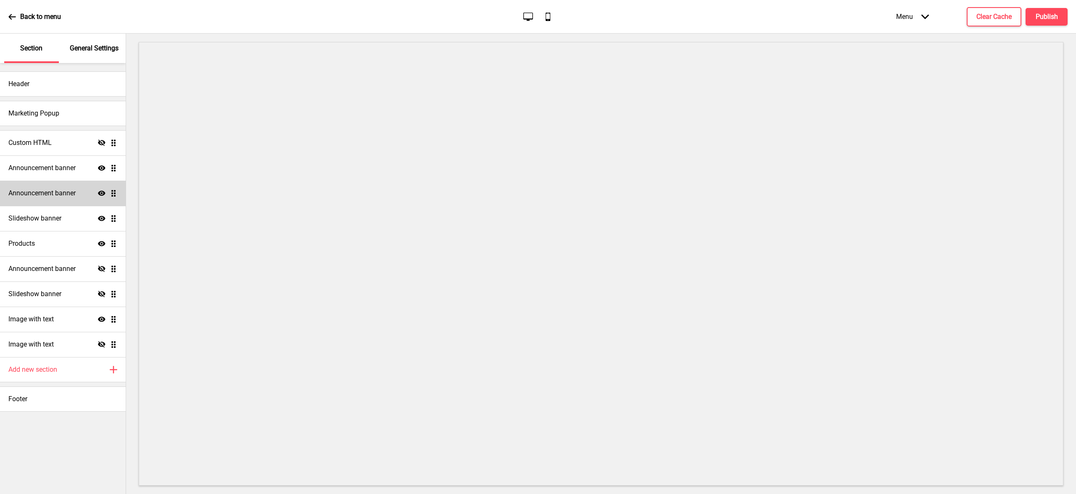
click at [72, 191] on h4 "Announcement banner" at bounding box center [41, 193] width 67 height 9
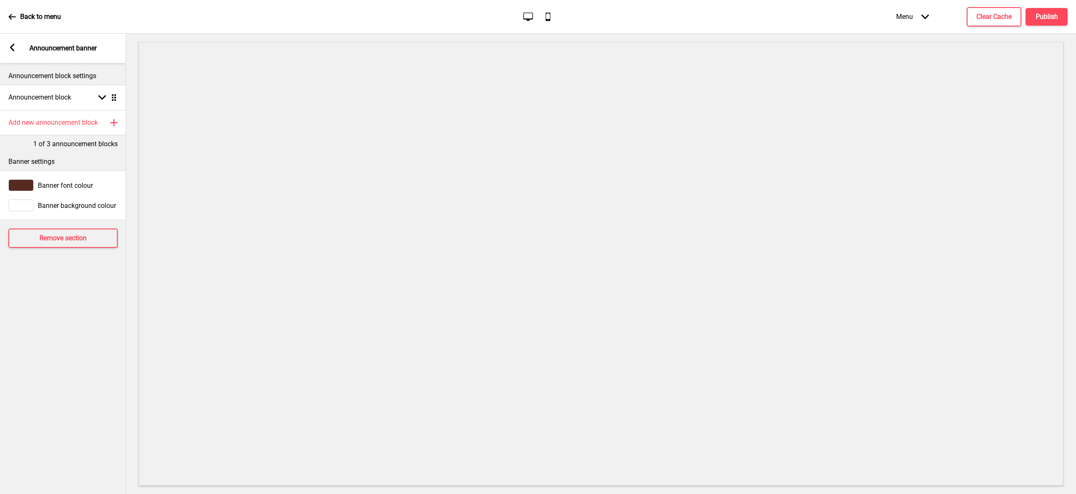
click at [12, 48] on icon at bounding box center [12, 48] width 5 height 8
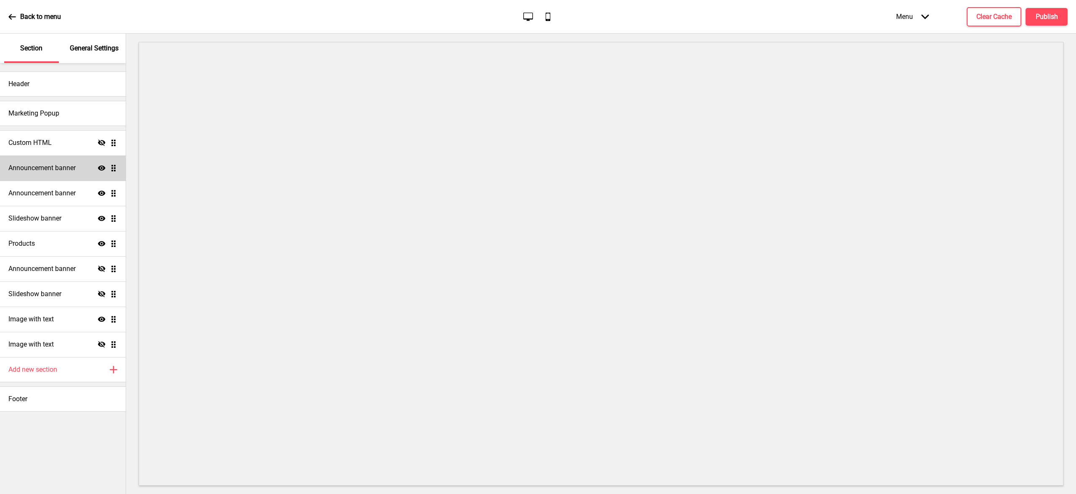
click at [79, 169] on div "Announcement banner Show Drag" at bounding box center [63, 167] width 126 height 25
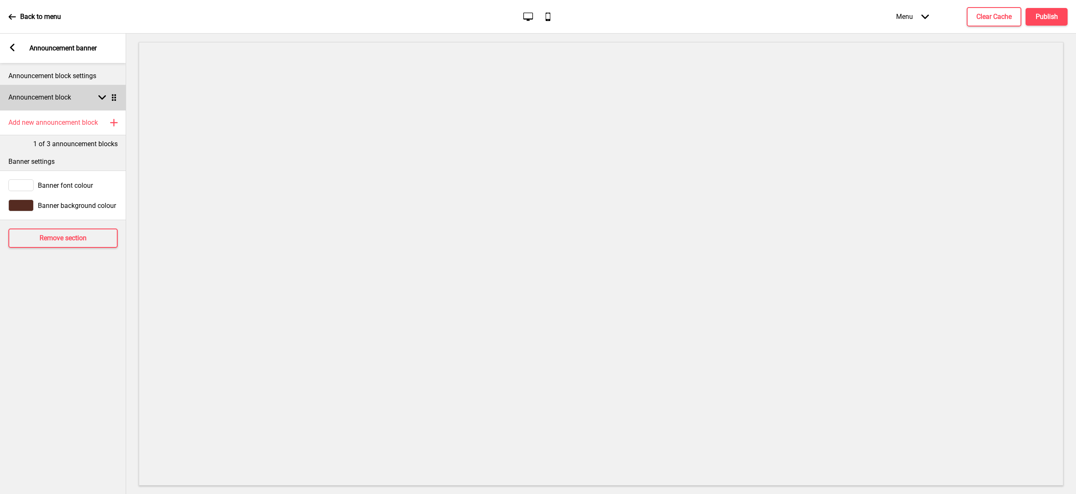
click at [44, 99] on h4 "Announcement block" at bounding box center [39, 97] width 63 height 9
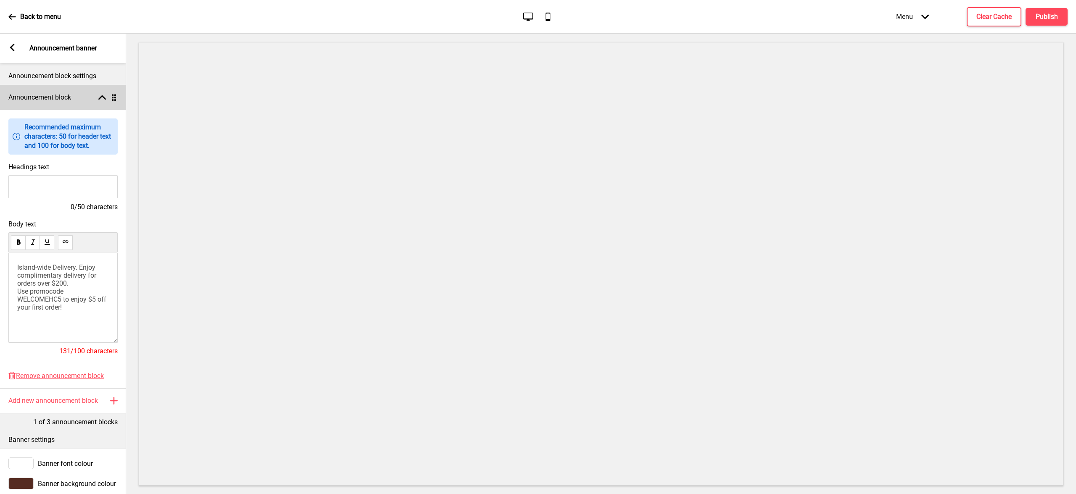
click at [44, 99] on h4 "Announcement block" at bounding box center [39, 97] width 63 height 9
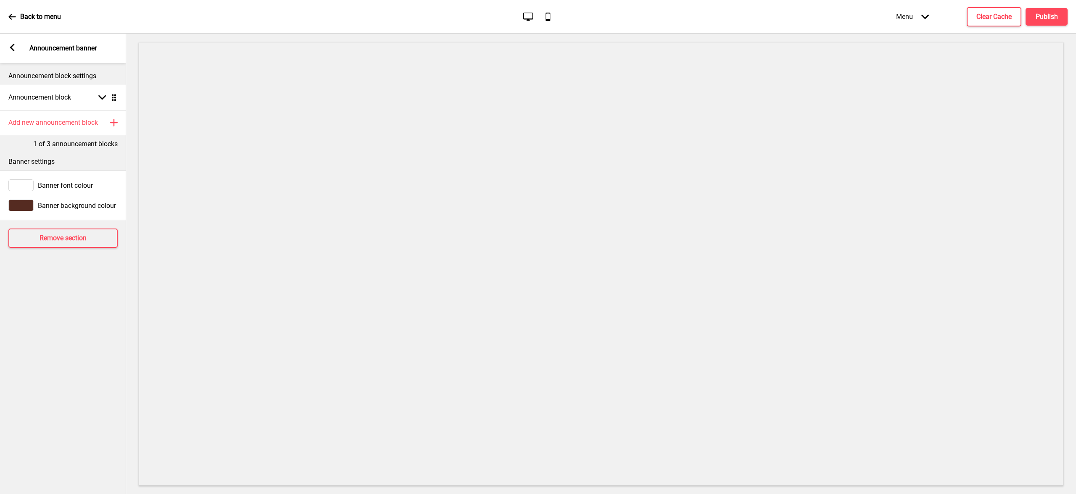
click at [13, 50] on icon at bounding box center [12, 48] width 5 height 8
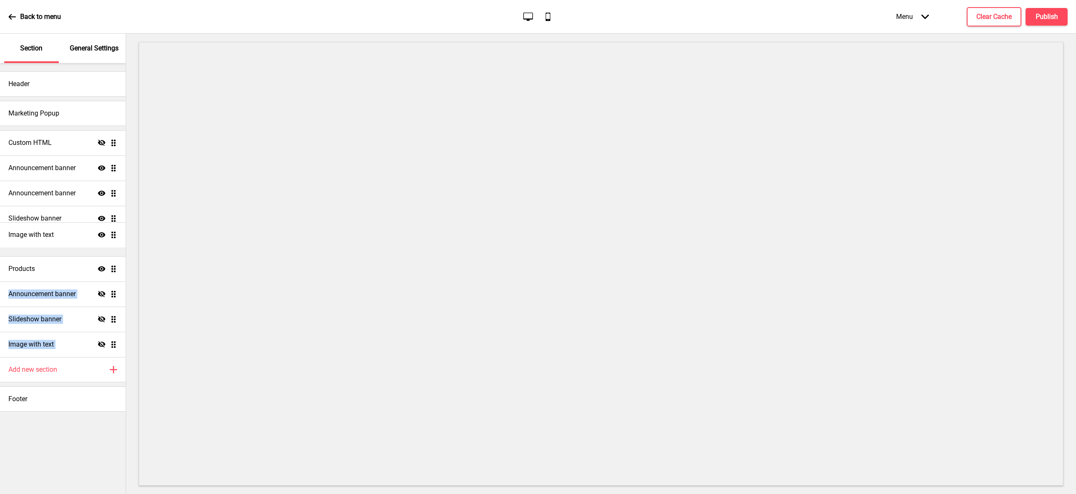
drag, startPoint x: 113, startPoint y: 322, endPoint x: 110, endPoint y: 238, distance: 84.5
click at [110, 238] on ul "Custom HTML Hide Drag Announcement banner Show Drag Announcement banner Show Dr…" at bounding box center [63, 243] width 126 height 227
click at [50, 221] on h4 "Slideshow banner" at bounding box center [34, 218] width 53 height 9
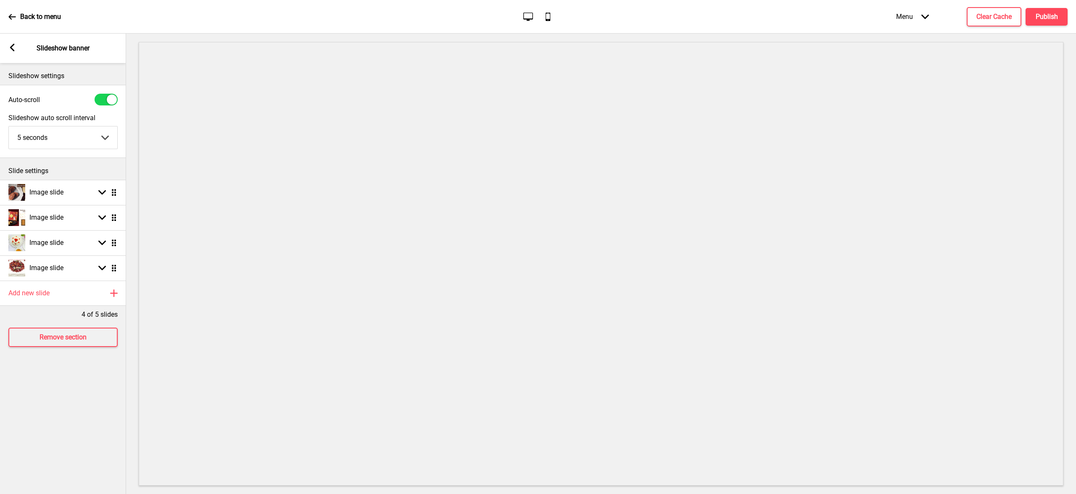
click at [9, 47] on rect at bounding box center [12, 48] width 8 height 8
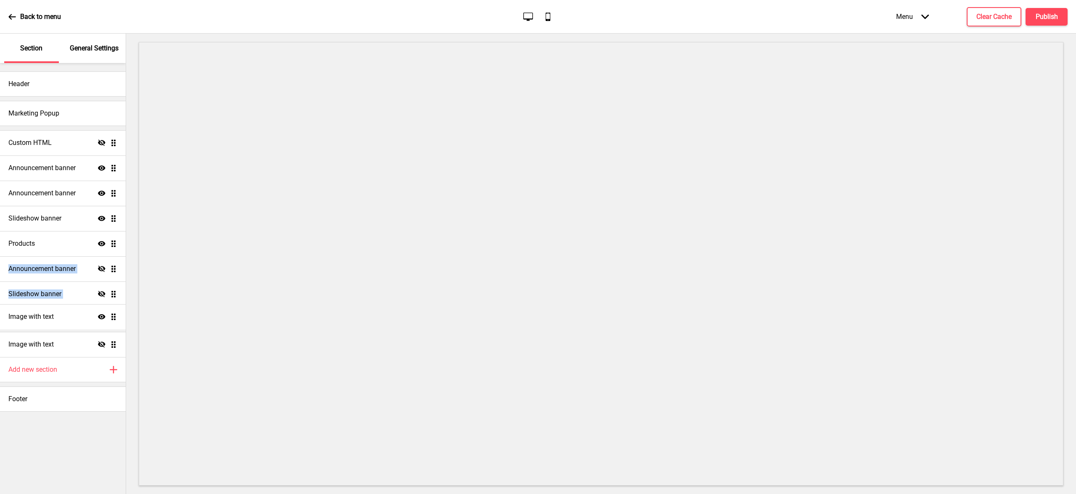
drag, startPoint x: 114, startPoint y: 245, endPoint x: 114, endPoint y: 318, distance: 73.1
click at [114, 318] on ul "Custom HTML Hide Drag Announcement banner Show Drag Announcement banner Show Dr…" at bounding box center [63, 243] width 126 height 227
click at [1056, 17] on h4 "Publish" at bounding box center [1046, 16] width 22 height 9
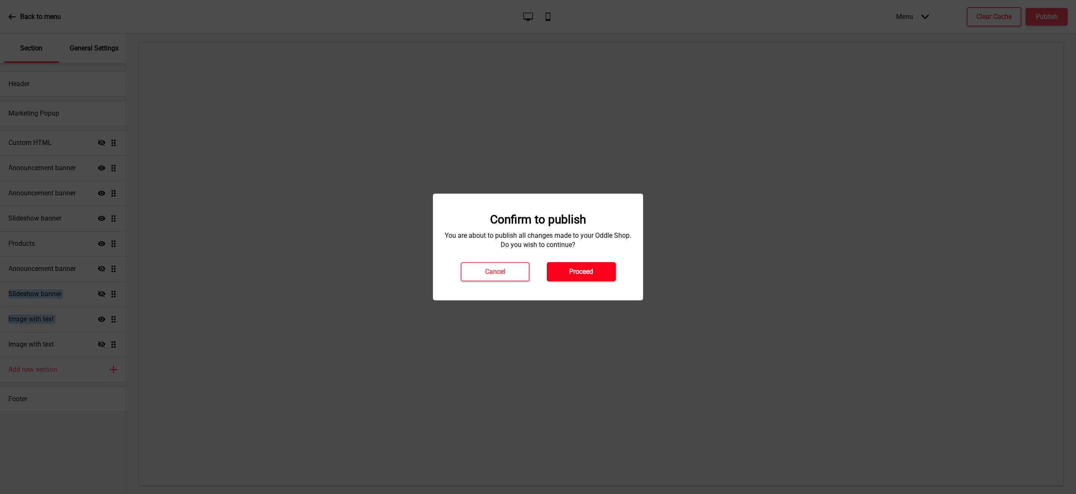
click at [586, 271] on h4 "Proceed" at bounding box center [581, 271] width 24 height 9
